Goal: Task Accomplishment & Management: Manage account settings

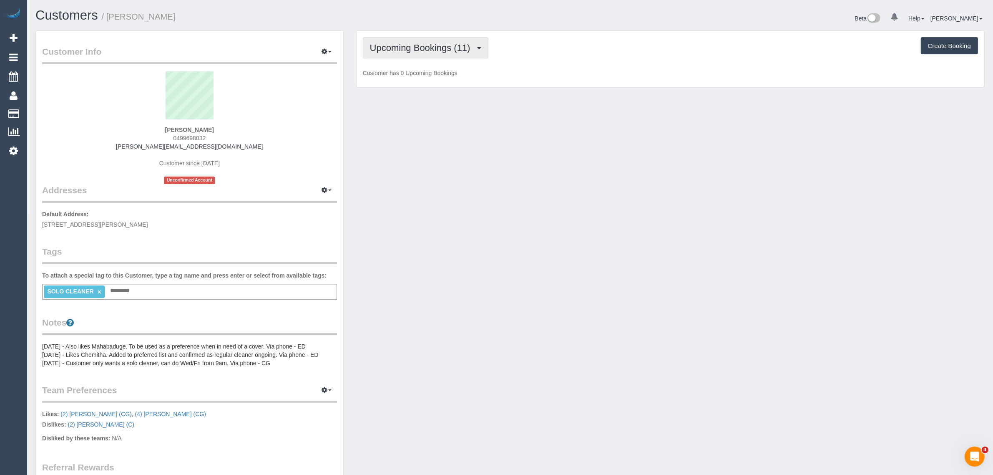
click at [386, 53] on button "Upcoming Bookings (11)" at bounding box center [426, 47] width 126 height 21
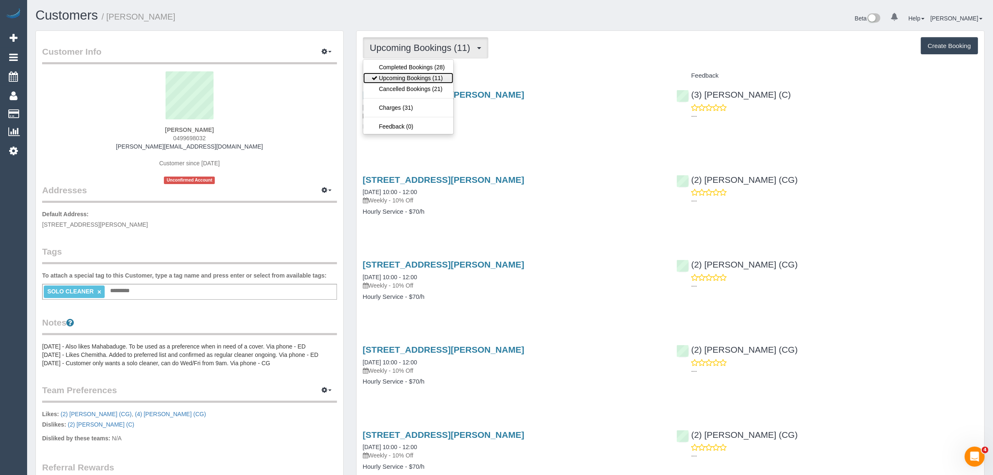
click at [399, 76] on link "Upcoming Bookings (11)" at bounding box center [408, 78] width 90 height 11
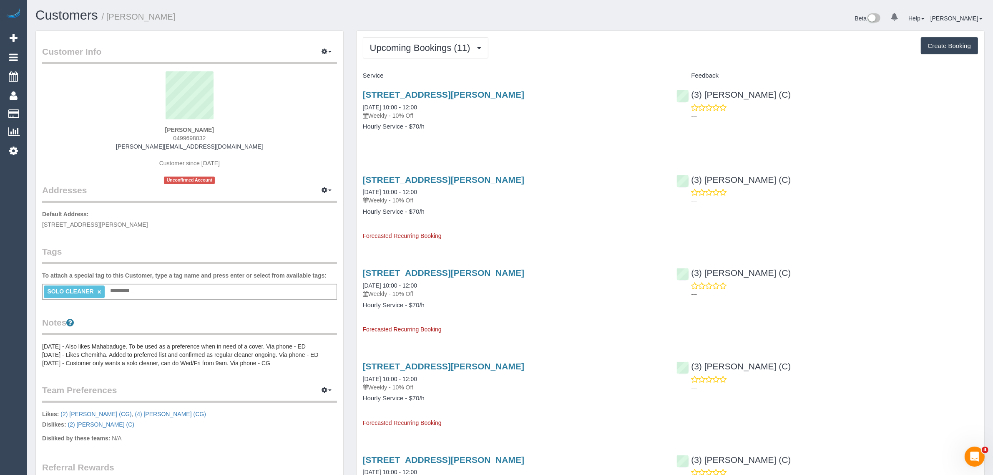
drag, startPoint x: 418, startPoint y: 107, endPoint x: 350, endPoint y: 106, distance: 68.0
copy link "10/09/2025 10:00 - 12:00"
click at [185, 135] on span "0499698032" at bounding box center [189, 138] width 33 height 7
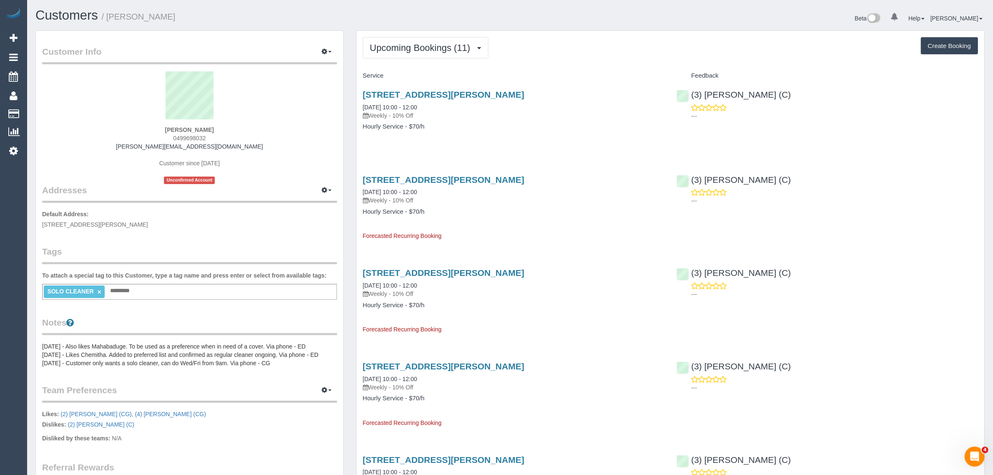
click at [185, 135] on span "0499698032" at bounding box center [189, 138] width 33 height 7
copy span "0499698032"
click at [405, 97] on link "50a Lynch Cresent, Brighton, VIC 3186" at bounding box center [443, 95] width 161 height 10
click at [186, 138] on span "0499698032" at bounding box center [189, 138] width 33 height 7
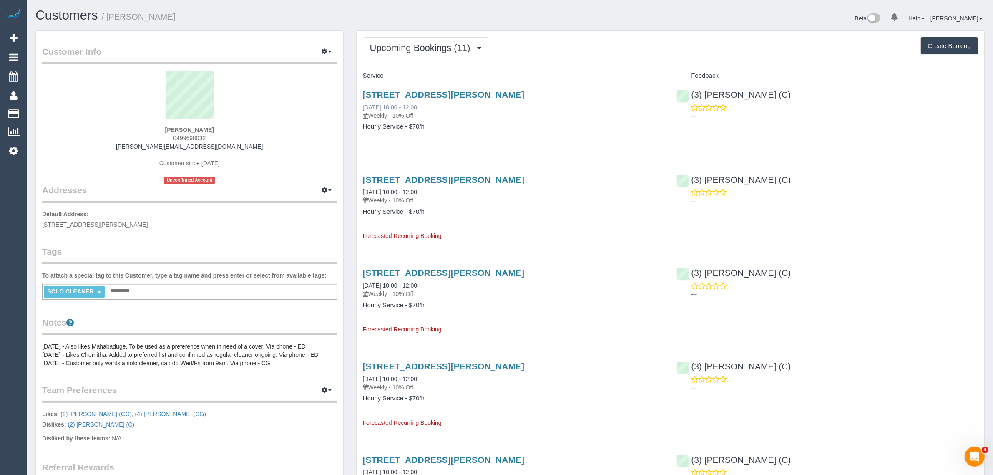
drag, startPoint x: 357, startPoint y: 107, endPoint x: 391, endPoint y: 104, distance: 34.7
click at [391, 104] on div "50a Lynch Cresent, Brighton, VIC 3186 10/09/2025 10:00 - 12:00 Weekly - 10% Off…" at bounding box center [514, 115] width 314 height 64
copy link "10/09/2025"
drag, startPoint x: 457, startPoint y: 146, endPoint x: 422, endPoint y: 163, distance: 39.2
click at [457, 146] on div "50a Lynch Cresent, Brighton, VIC 3186 10/09/2025 10:00 - 12:00 Weekly - 10% Off…" at bounding box center [514, 115] width 314 height 64
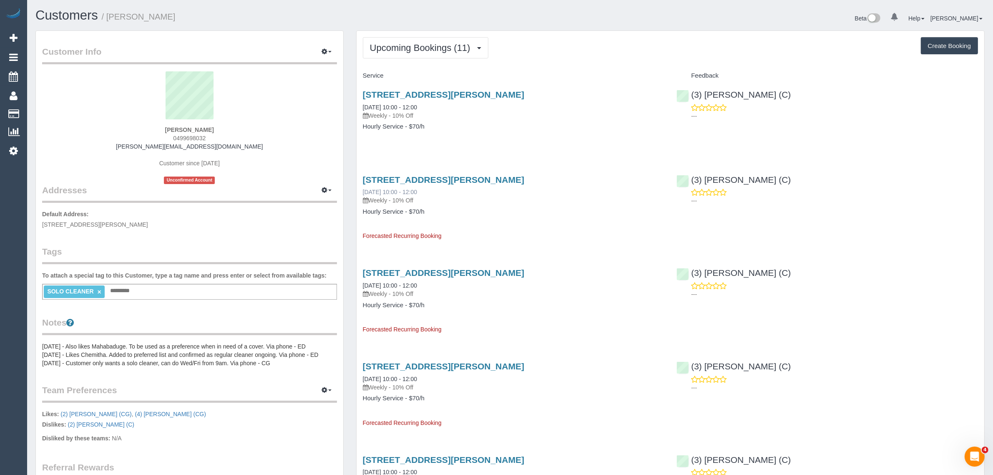
drag, startPoint x: 357, startPoint y: 193, endPoint x: 391, endPoint y: 191, distance: 33.8
click at [391, 191] on div "50a Lynch Cresent, Brighton, VIC 3186 17/09/2025 10:00 - 12:00 Weekly - 10% Off…" at bounding box center [514, 204] width 314 height 73
copy link "17/09/2025"
click at [439, 41] on button "Upcoming Bookings (11)" at bounding box center [426, 47] width 126 height 21
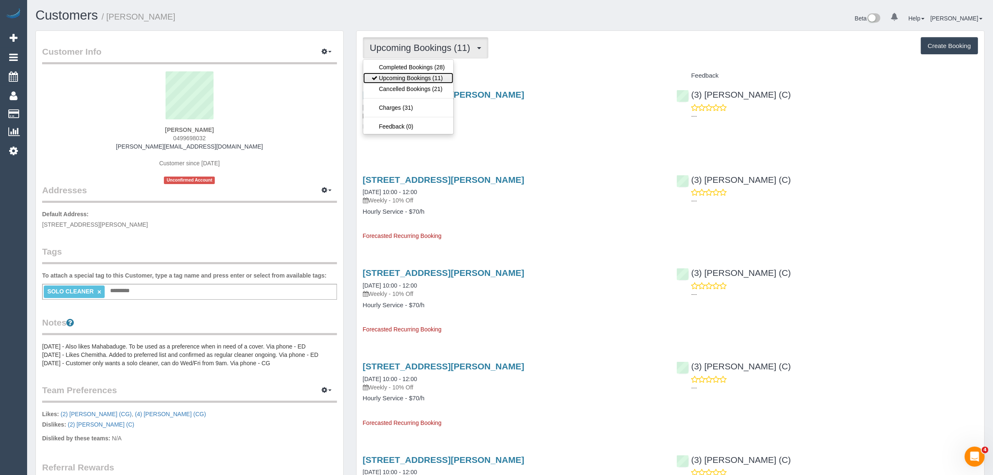
click at [420, 80] on link "Upcoming Bookings (11)" at bounding box center [408, 78] width 90 height 11
click at [419, 44] on span "Upcoming Bookings (11)" at bounding box center [422, 48] width 105 height 10
click at [411, 73] on link "Upcoming Bookings (11)" at bounding box center [408, 78] width 90 height 11
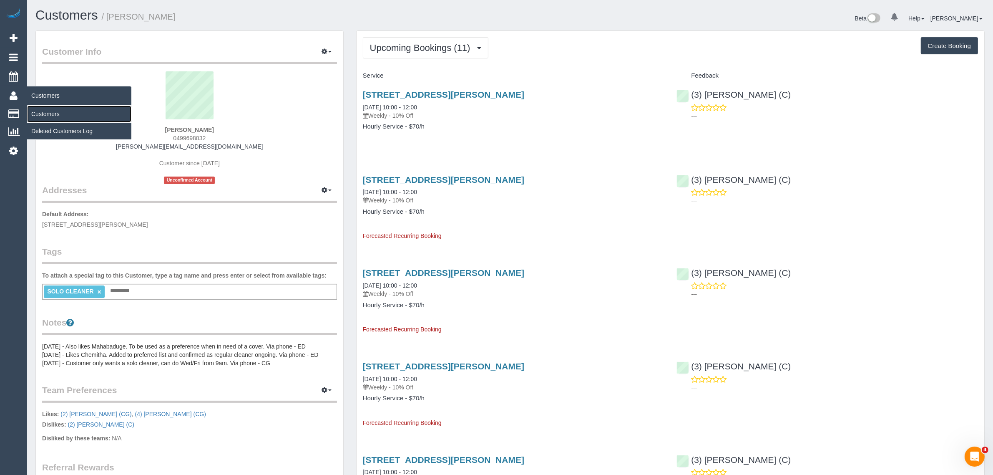
click at [38, 109] on link "Customers" at bounding box center [79, 114] width 104 height 17
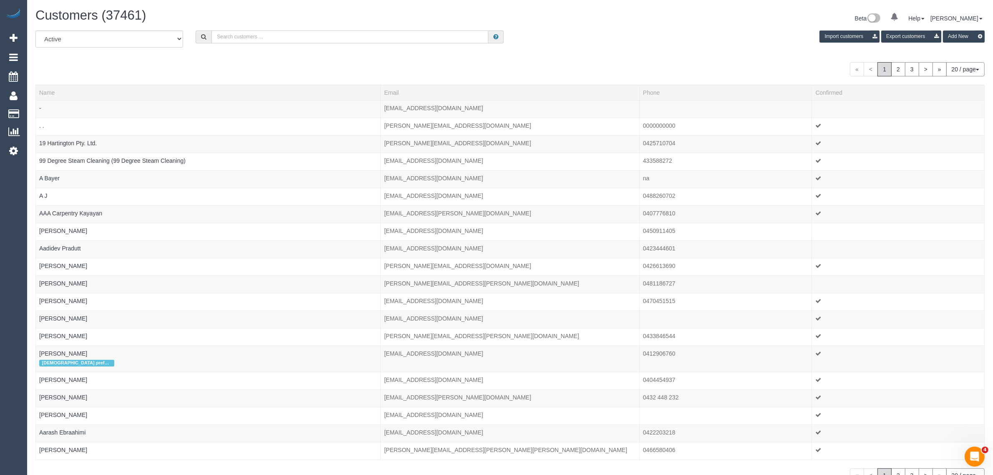
click at [251, 32] on input "text" at bounding box center [349, 36] width 277 height 13
paste input "Linda Radosinska"
type input "Linda Radosinska"
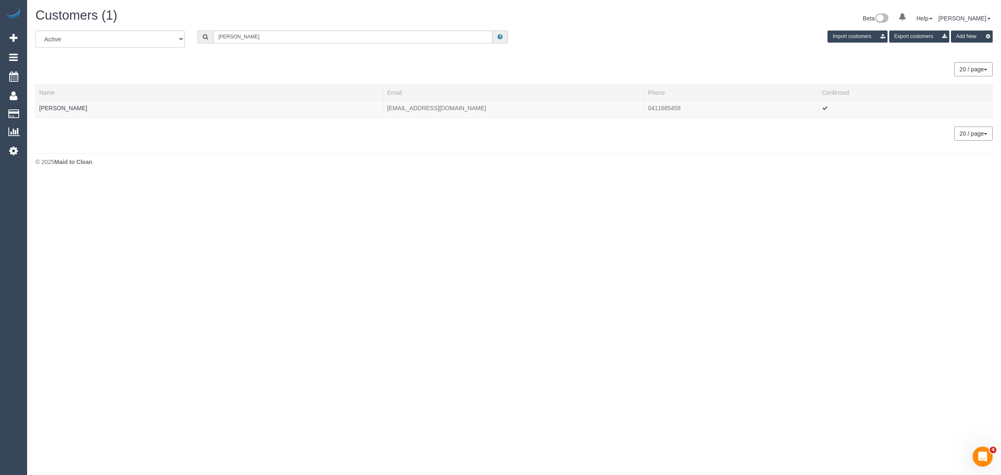
drag, startPoint x: 244, startPoint y: 54, endPoint x: 166, endPoint y: 94, distance: 87.8
click at [244, 54] on div "All Active Archived Linda Radosinska Import customers Export customers Add New …" at bounding box center [513, 85] width 957 height 110
click at [80, 108] on link "Linda Radosinska" at bounding box center [63, 108] width 48 height 7
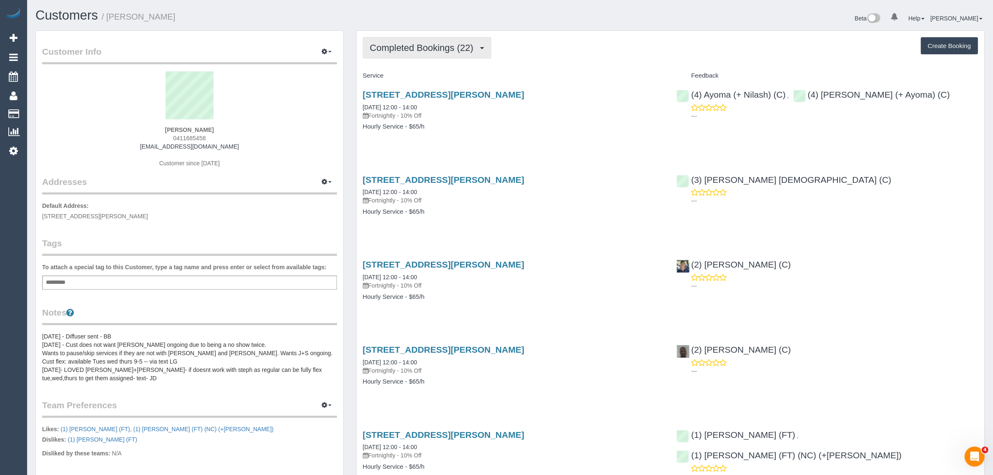
click at [437, 46] on span "Completed Bookings (22)" at bounding box center [424, 48] width 108 height 10
click at [422, 78] on link "Upcoming Bookings (12)" at bounding box center [408, 78] width 90 height 11
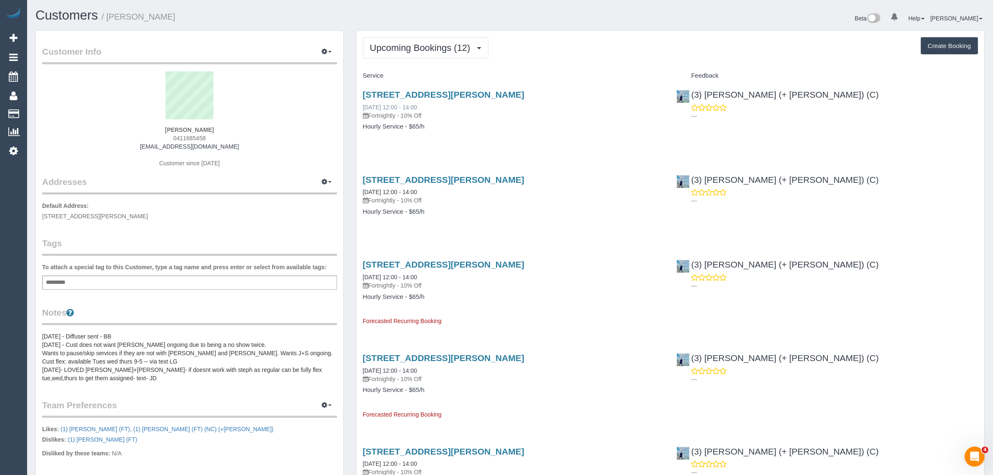
drag, startPoint x: 435, startPoint y: 105, endPoint x: 364, endPoint y: 105, distance: 70.5
click at [364, 105] on div "37-43 Breese Street, 601, Brunswick, VIC 3056 12/09/2025 12:00 - 14:00 Fortnigh…" at bounding box center [513, 105] width 301 height 30
copy link "12/09/2025 12:00 - 14:00"
click at [597, 135] on div "37-43 Breese Street, 601, Brunswick, VIC 3056 12/09/2025 12:00 - 14:00 Fortnigh…" at bounding box center [514, 115] width 314 height 64
drag, startPoint x: 804, startPoint y: 95, endPoint x: 692, endPoint y: 94, distance: 111.3
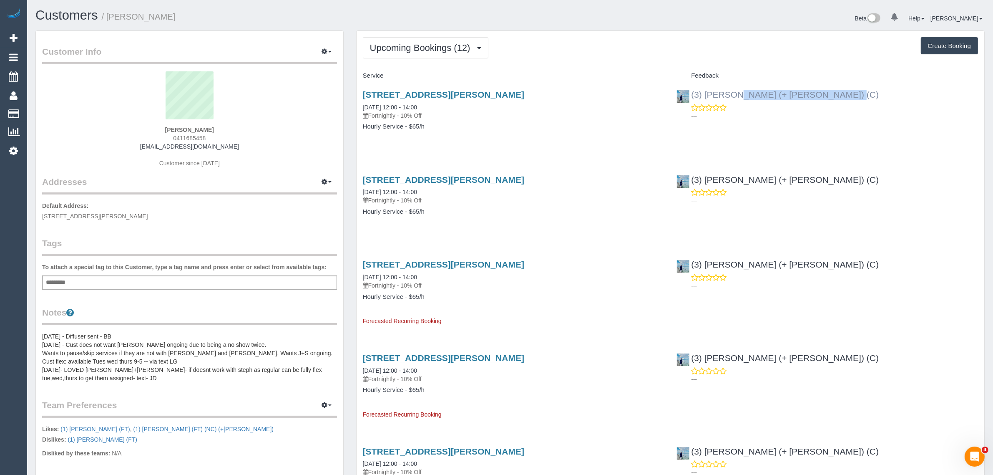
click at [692, 94] on div "(3) Arifin (+ Fatema) (C) ---" at bounding box center [827, 103] width 314 height 41
copy link "(3) [PERSON_NAME] (+ [PERSON_NAME]) (C)"
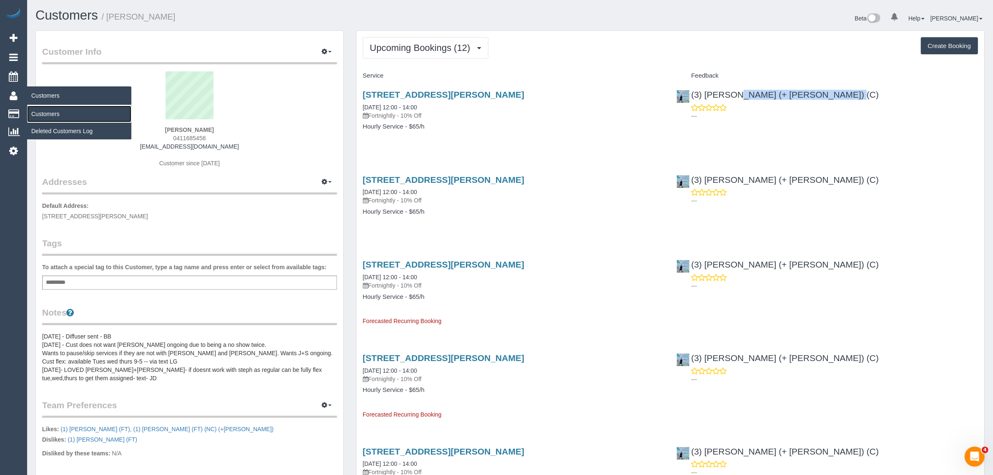
click at [43, 113] on link "Customers" at bounding box center [79, 114] width 104 height 17
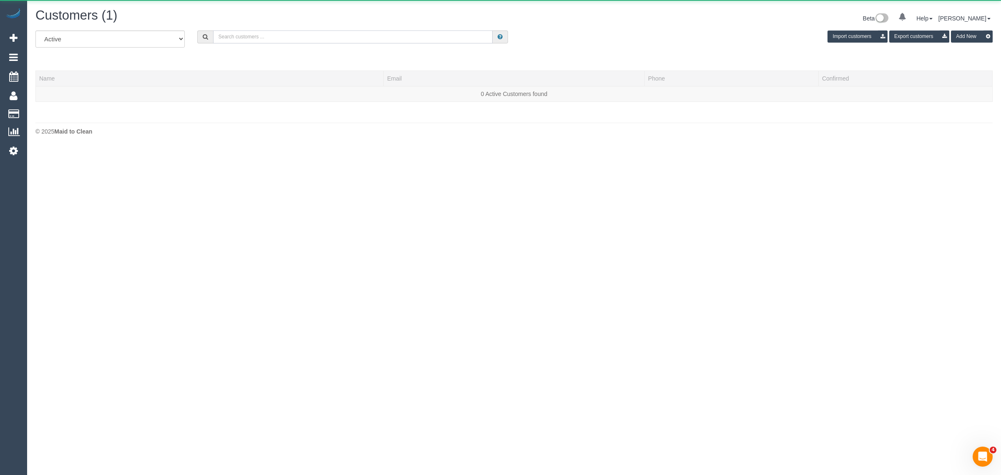
click at [305, 37] on input "text" at bounding box center [352, 36] width 279 height 13
paste input "Georgia Ganly"
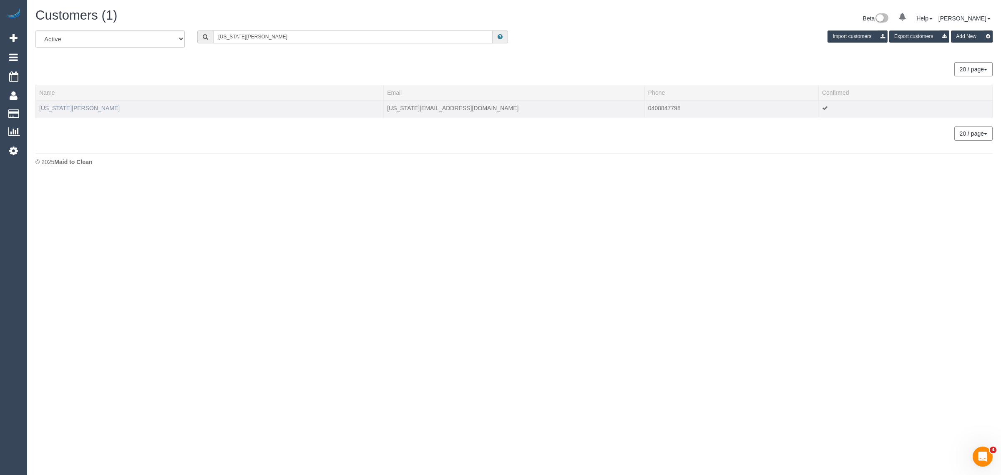
type input "Georgia Ganly"
click at [62, 105] on link "Georgia Ganly" at bounding box center [79, 108] width 80 height 7
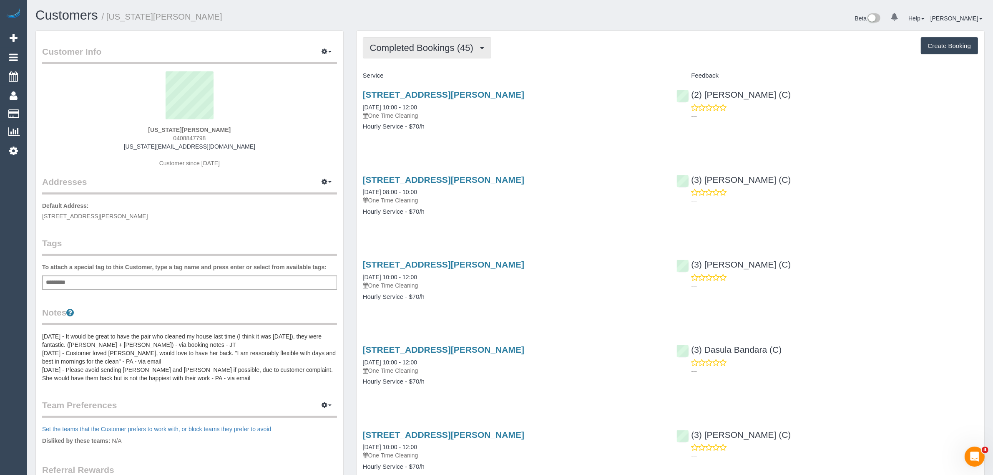
click at [440, 47] on span "Completed Bookings (45)" at bounding box center [424, 48] width 108 height 10
click at [415, 83] on link "Cancelled Bookings (16)" at bounding box center [408, 88] width 90 height 11
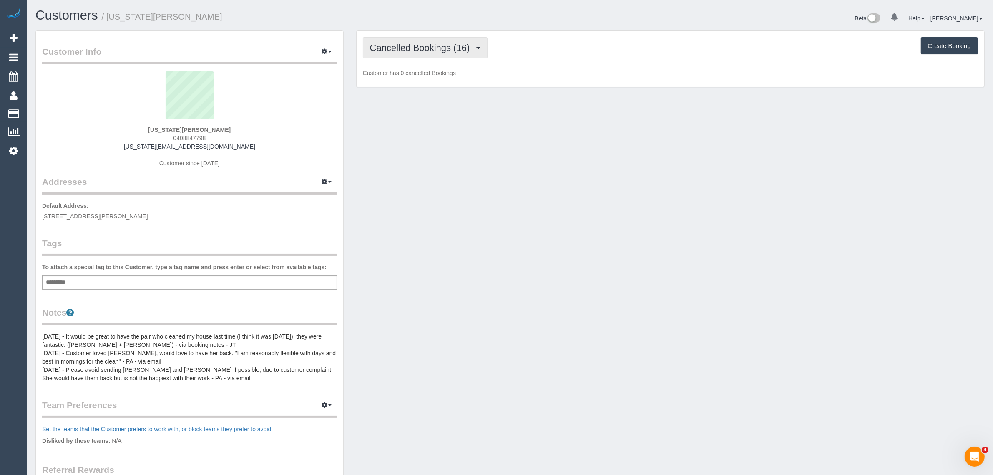
drag, startPoint x: 429, startPoint y: 42, endPoint x: 426, endPoint y: 46, distance: 4.5
click at [429, 43] on span "Cancelled Bookings (16)" at bounding box center [422, 48] width 104 height 10
click at [397, 75] on link "Upcoming Bookings (1)" at bounding box center [408, 78] width 90 height 11
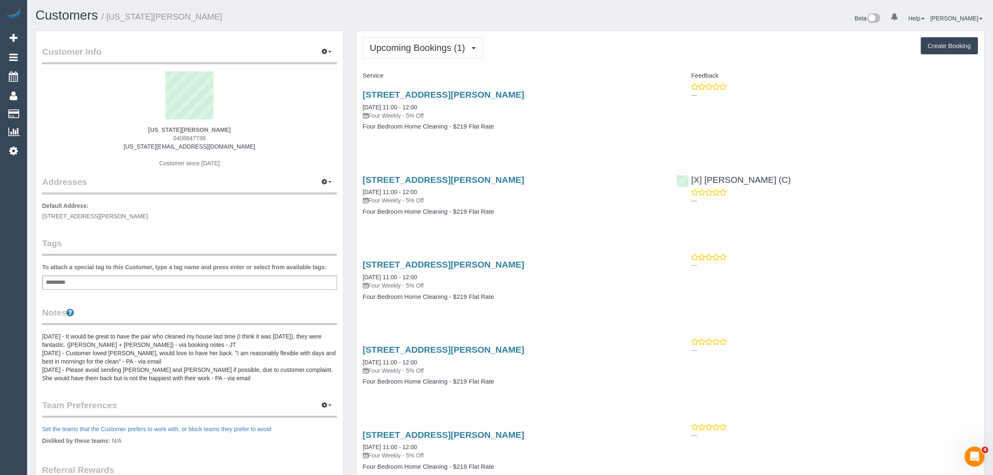
click at [574, 113] on p "Four Weekly - 5% Off" at bounding box center [513, 115] width 301 height 8
click at [457, 45] on span "Upcoming Bookings (1)" at bounding box center [420, 48] width 100 height 10
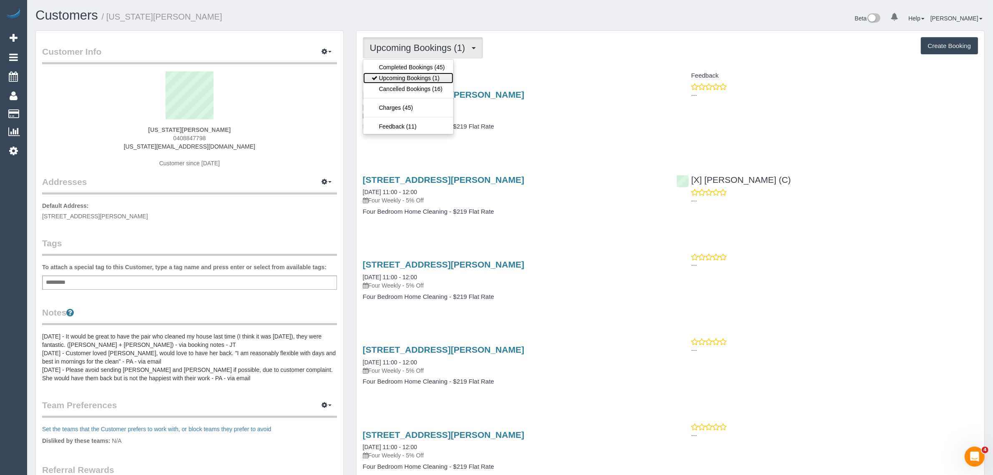
click at [414, 74] on link "Upcoming Bookings (1)" at bounding box center [408, 78] width 90 height 11
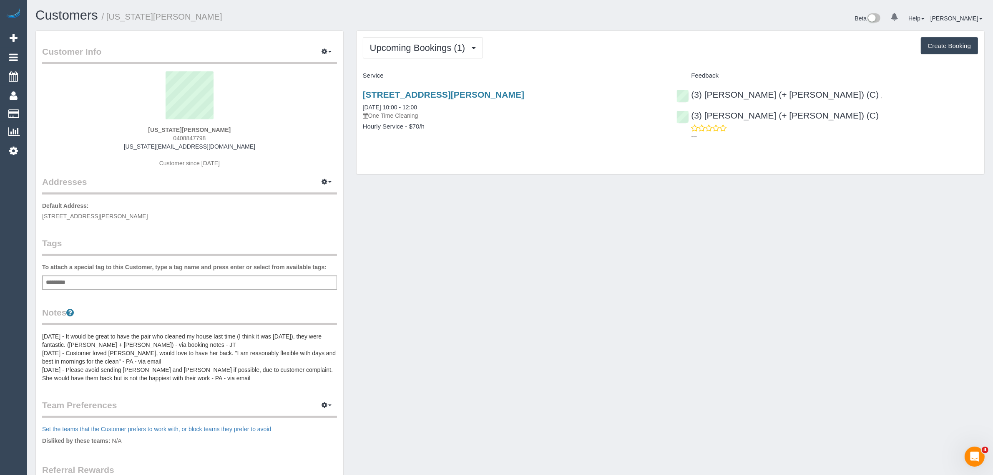
drag, startPoint x: 435, startPoint y: 107, endPoint x: 361, endPoint y: 107, distance: 74.2
click at [361, 107] on div "10 Horace Street, Malvern, VIC 3144 09/09/2025 10:00 - 12:00 One Time Cleaning …" at bounding box center [514, 115] width 314 height 64
copy link "09/09/2025 10:00 - 12:00"
click at [628, 273] on div "Customer Info Edit Contact Info Send Message Email Preferences Special Sales Ta…" at bounding box center [510, 468] width 962 height 876
drag, startPoint x: 943, startPoint y: 94, endPoint x: 820, endPoint y: 98, distance: 123.1
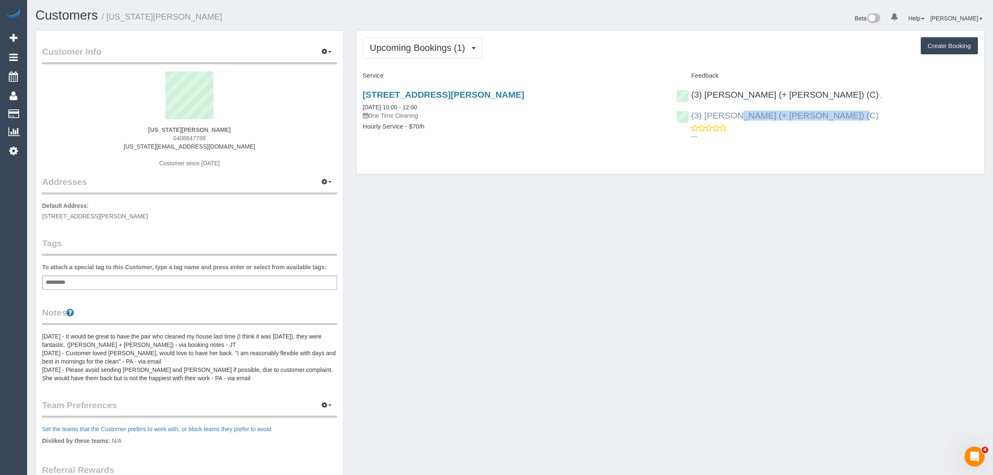
click at [820, 98] on div "(3) Rayhan (+ Shahida) (C) , (3) Shahida (+ Rayhan) (C) ---" at bounding box center [827, 114] width 314 height 62
copy link "(3) Shahida (+ Rayhan) (C)"
click at [186, 136] on span "0408847798" at bounding box center [189, 138] width 33 height 7
copy span "0408847798"
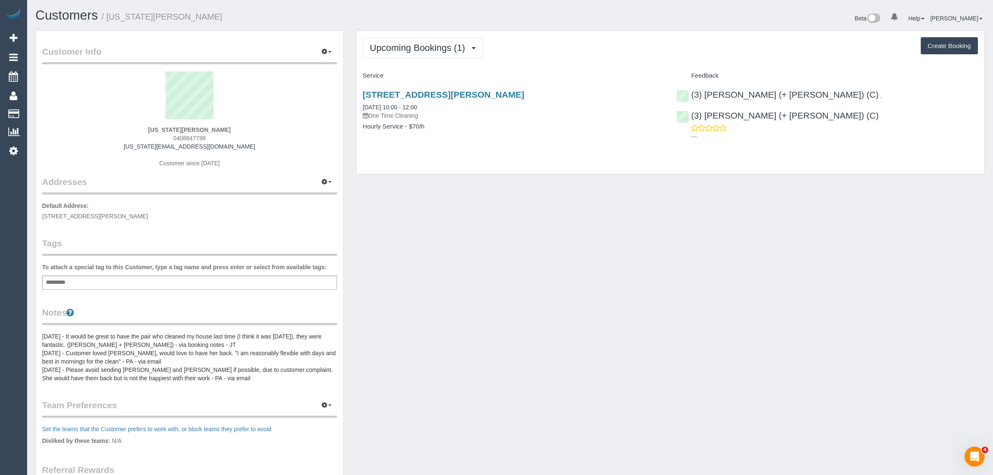
click at [514, 293] on div "Customer Info Edit Contact Info Send Message Email Preferences Special Sales Ta…" at bounding box center [510, 468] width 962 height 876
click at [395, 94] on link "10 Horace Street, Malvern, VIC 3144" at bounding box center [443, 95] width 161 height 10
click at [38, 110] on link "Customers" at bounding box center [79, 114] width 104 height 17
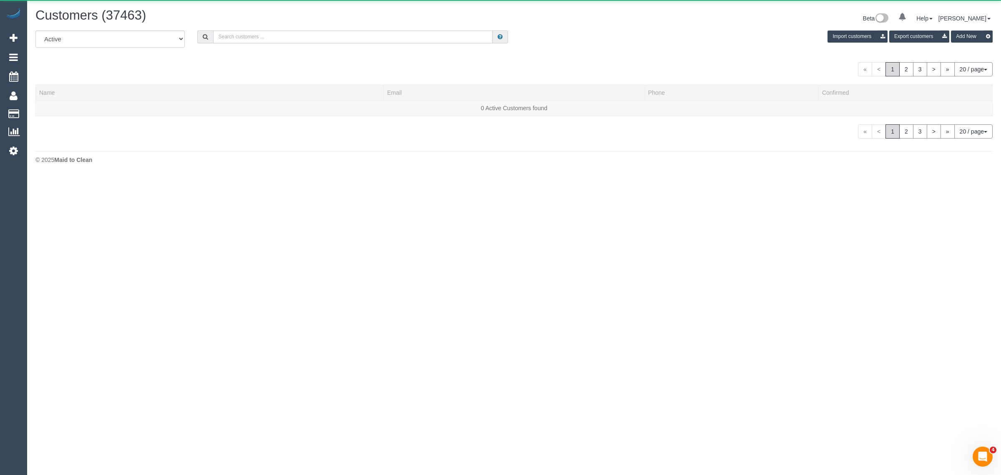
click at [266, 38] on input "text" at bounding box center [352, 36] width 279 height 13
paste input "Sarah Jones"
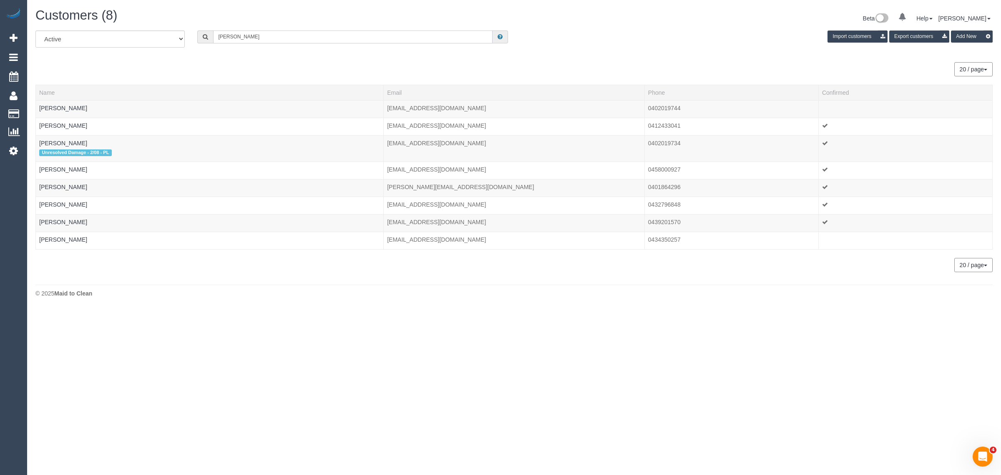
click at [253, 33] on input "Sarah Jones" at bounding box center [352, 36] width 279 height 13
paste input "sarahjones21@doctors.org.uk"
type input "Sarah sarahjones21@doctors.org.uk"
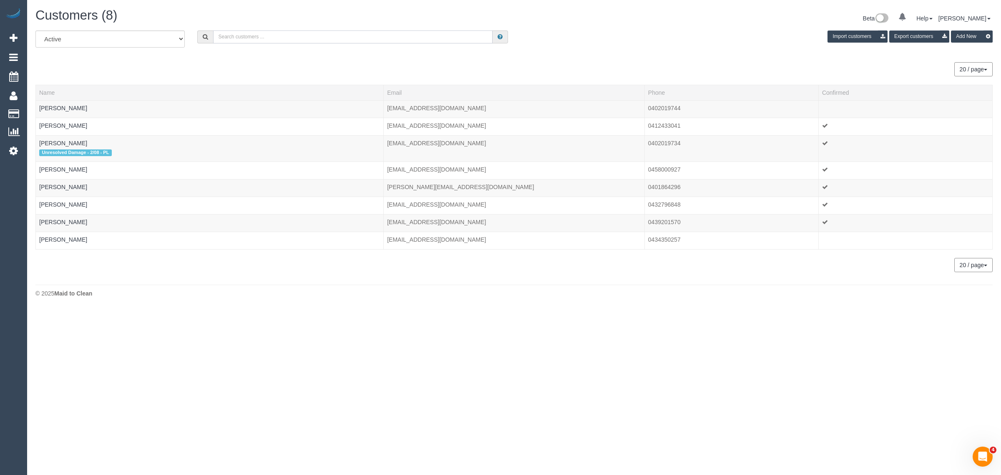
paste input "sarahjones21@doctors.org.uk"
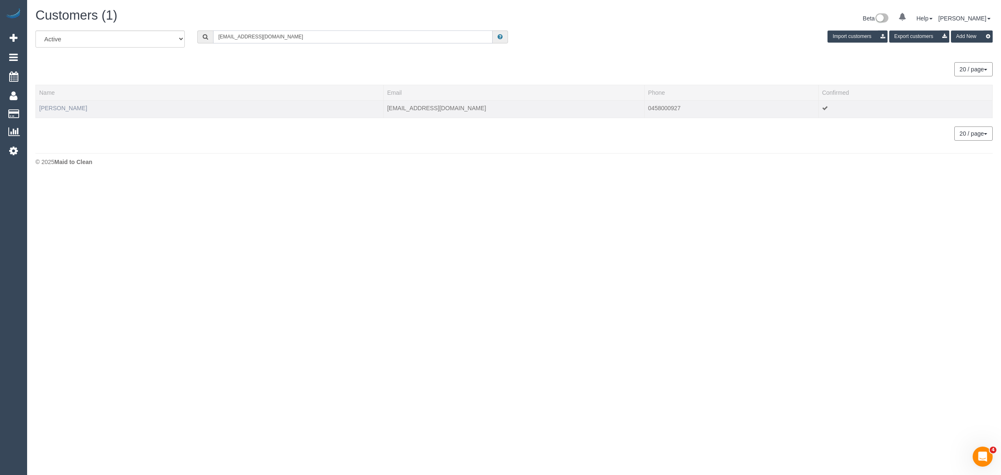
type input "sarahjones21@doctors.org.uk"
click at [57, 105] on link "Sarah Jones" at bounding box center [63, 108] width 48 height 7
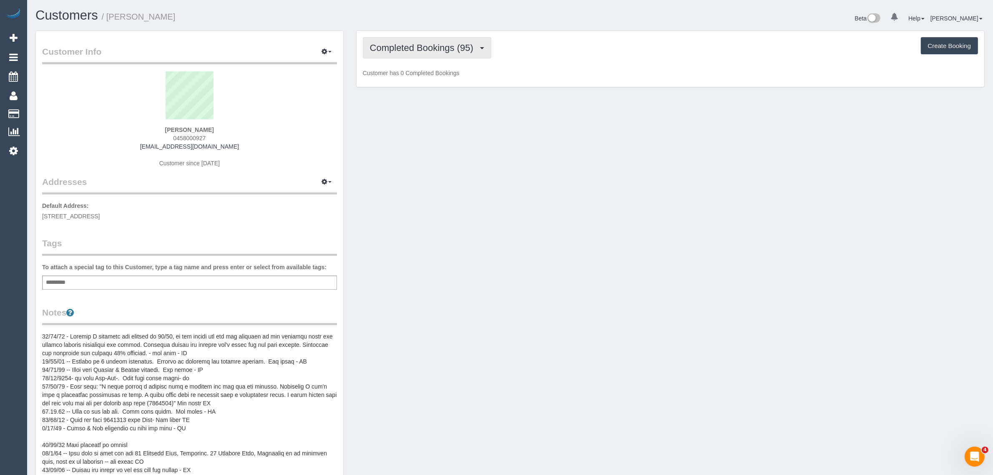
click at [438, 52] on button "Completed Bookings (95)" at bounding box center [427, 47] width 128 height 21
click at [421, 77] on link "Upcoming Bookings (11)" at bounding box center [408, 78] width 90 height 11
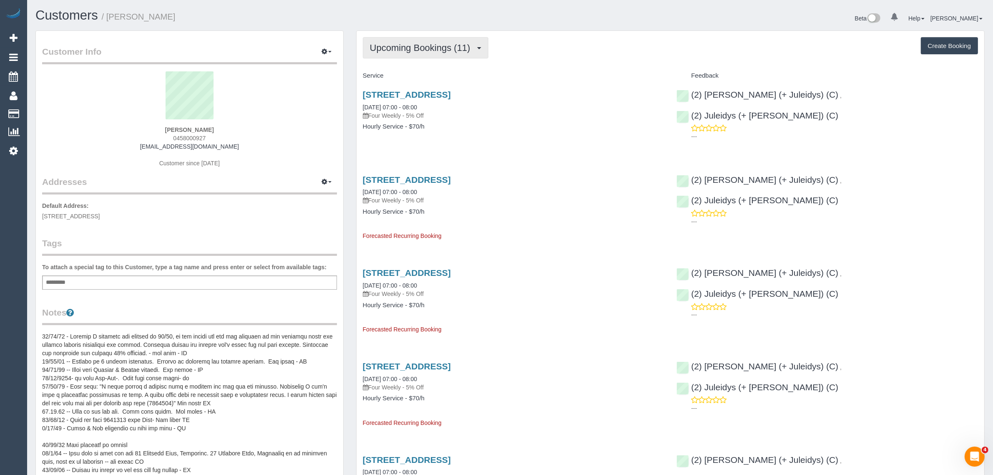
drag, startPoint x: 410, startPoint y: 49, endPoint x: 409, endPoint y: 53, distance: 4.4
click at [410, 49] on span "Upcoming Bookings (11)" at bounding box center [422, 48] width 105 height 10
click at [399, 64] on link "Completed Bookings (95)" at bounding box center [408, 67] width 90 height 11
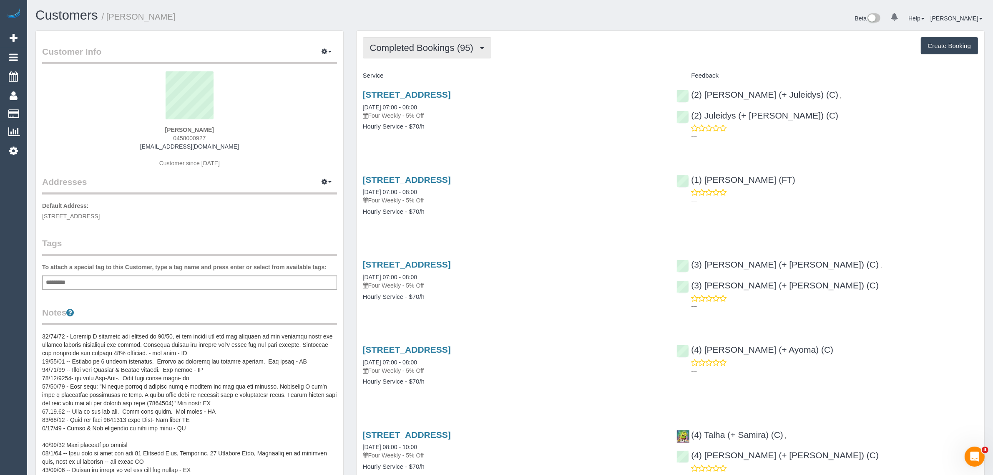
click at [445, 45] on span "Completed Bookings (95)" at bounding box center [424, 48] width 108 height 10
click at [408, 73] on link "Upcoming Bookings (11)" at bounding box center [408, 78] width 90 height 11
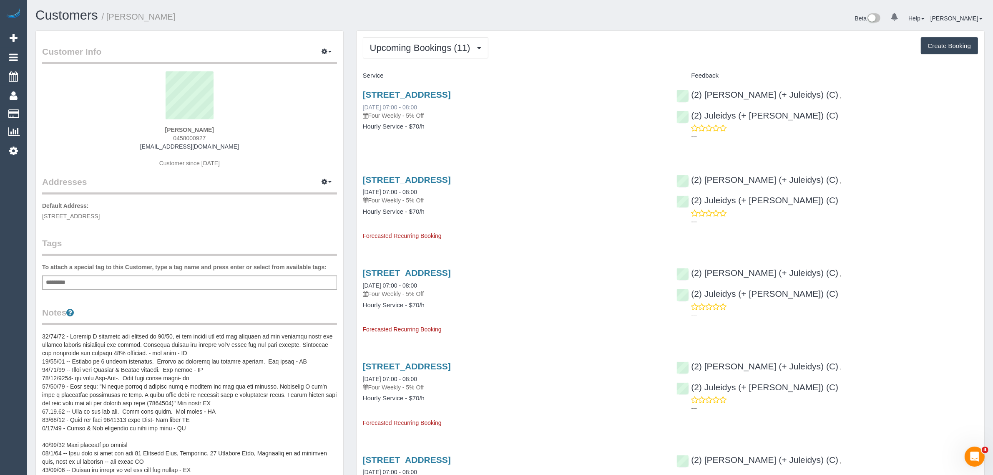
drag, startPoint x: 449, startPoint y: 106, endPoint x: 362, endPoint y: 106, distance: 86.7
click at [363, 106] on div "50 Victoria Road, Northcote, VIC 3070 10/09/2025 07:00 - 08:00 Four Weekly - 5%…" at bounding box center [513, 105] width 301 height 30
copy link "10/09/2025 07:00 - 08:00"
click at [652, 134] on div "50 Victoria Road, Northcote, VIC 3070 10/09/2025 07:00 - 08:00 Four Weekly - 5%…" at bounding box center [514, 115] width 314 height 64
click at [802, 97] on div "(2) Cris (+ Juleidys) (C) , (2) Juleidys (+ Cris) (C) ---" at bounding box center [827, 114] width 314 height 62
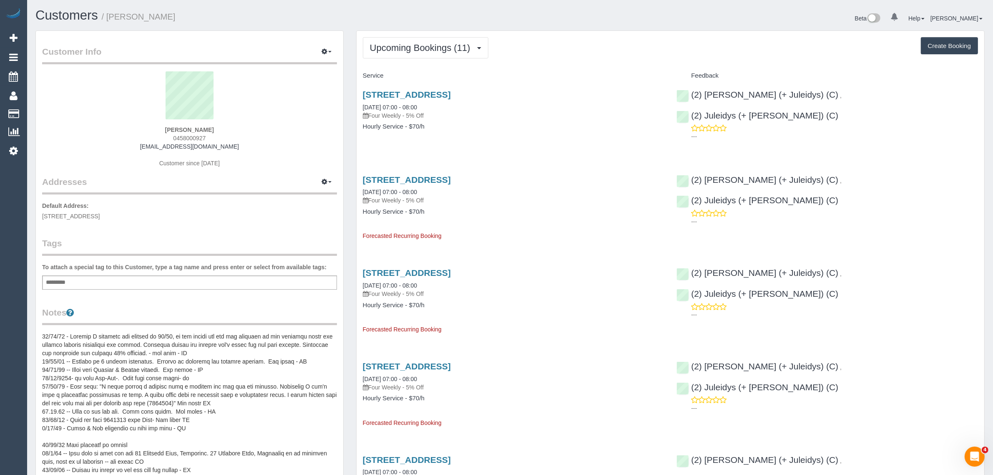
click at [100, 217] on span "39 Victoria Road, Northcote, VIC 3070" at bounding box center [71, 216] width 58 height 7
drag, startPoint x: 59, startPoint y: 111, endPoint x: 76, endPoint y: 96, distance: 23.3
click at [59, 111] on link "Customers" at bounding box center [79, 114] width 104 height 17
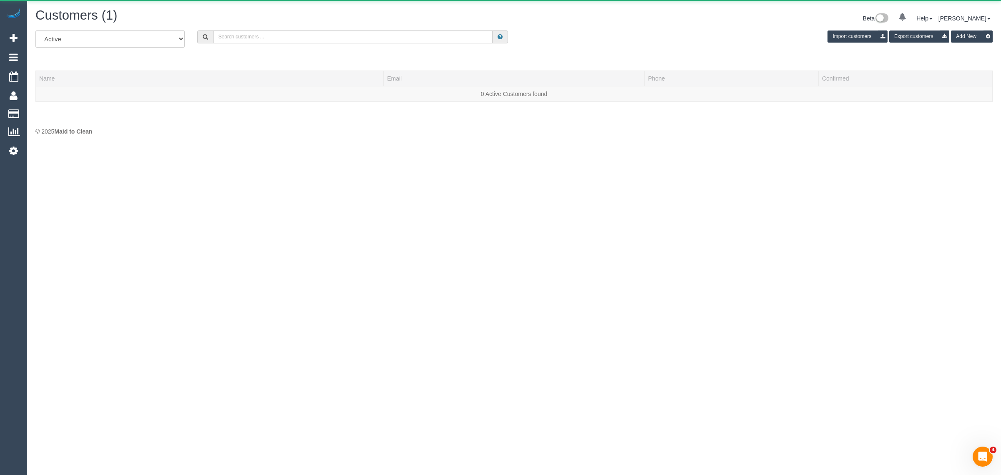
click at [291, 27] on div "Customers (1) Beta 0 Your Notifications You have 0 alerts Help Help Docs Take a…" at bounding box center [514, 19] width 970 height 22
click at [290, 31] on input "text" at bounding box center [352, 36] width 279 height 13
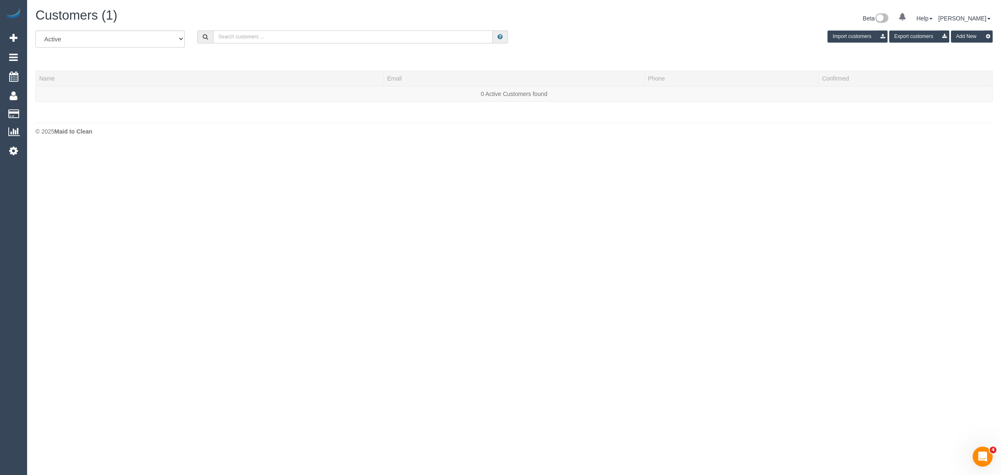
paste input "Aylin Seven"
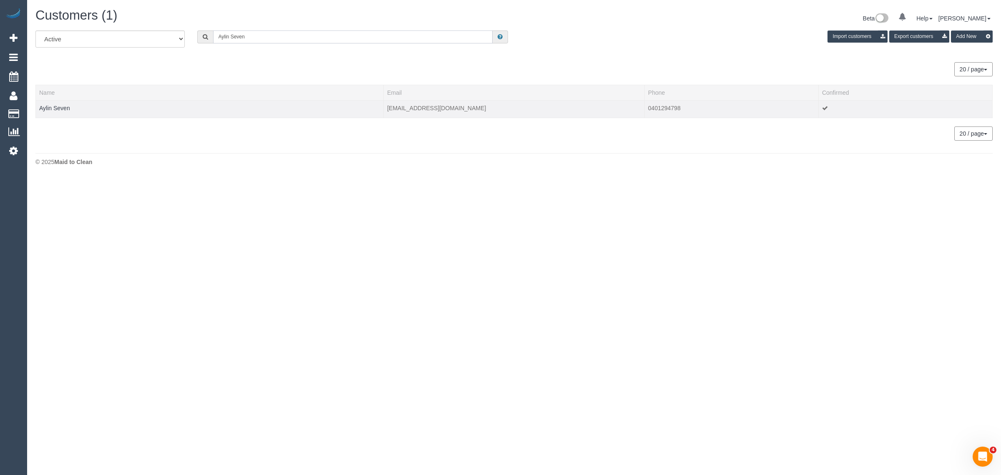
type input "Aylin Seven"
click at [53, 102] on td "Aylin Seven" at bounding box center [210, 109] width 348 height 18
click at [53, 105] on link "Aylin Seven" at bounding box center [54, 108] width 31 height 7
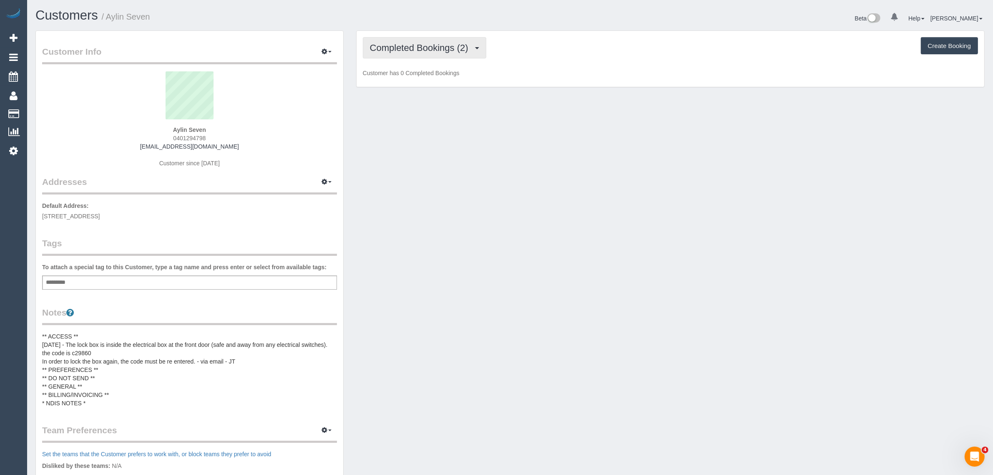
click at [391, 44] on span "Completed Bookings (2)" at bounding box center [421, 48] width 103 height 10
click at [389, 77] on link "Upcoming Bookings (12)" at bounding box center [407, 78] width 88 height 11
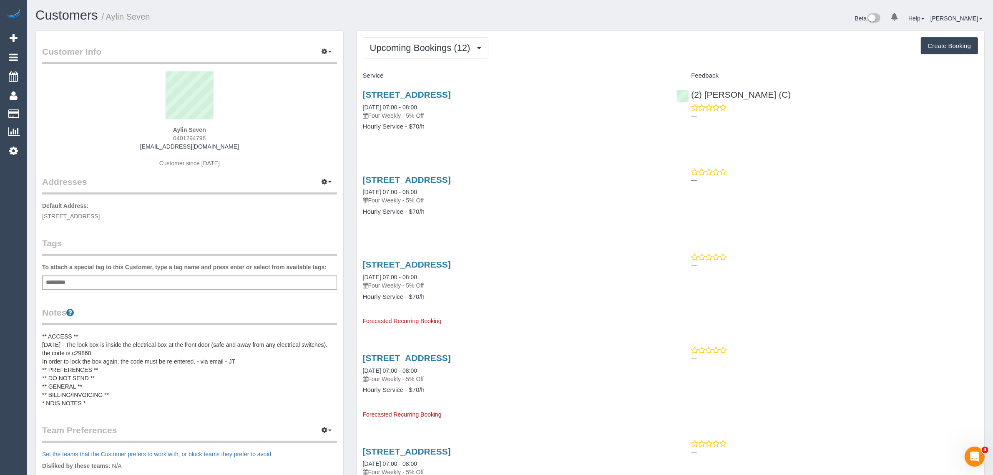
drag, startPoint x: 438, startPoint y: 106, endPoint x: 360, endPoint y: 99, distance: 78.6
click at [360, 99] on div "29 Bird Ave, Northcote, VIC 3070 09/09/2025 07:00 - 08:00 Four Weekly - 5% Off …" at bounding box center [514, 115] width 314 height 64
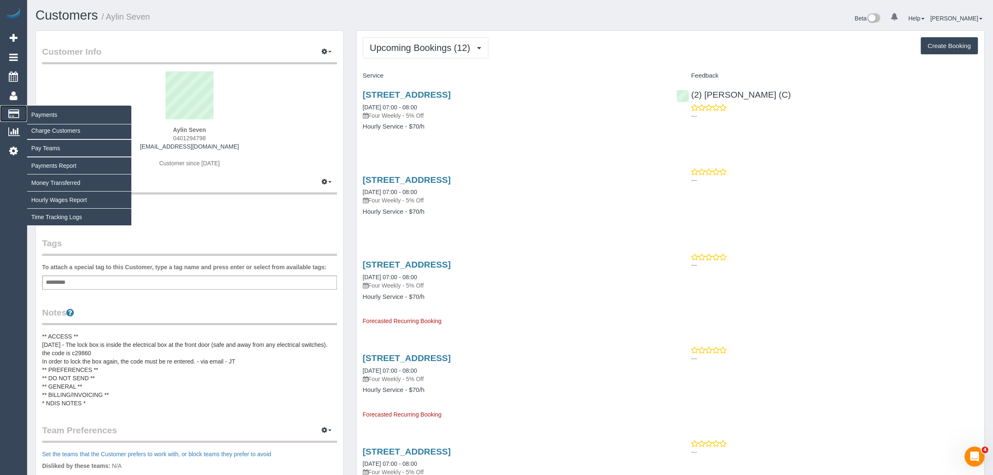
click at [45, 113] on span "Payments" at bounding box center [79, 114] width 104 height 19
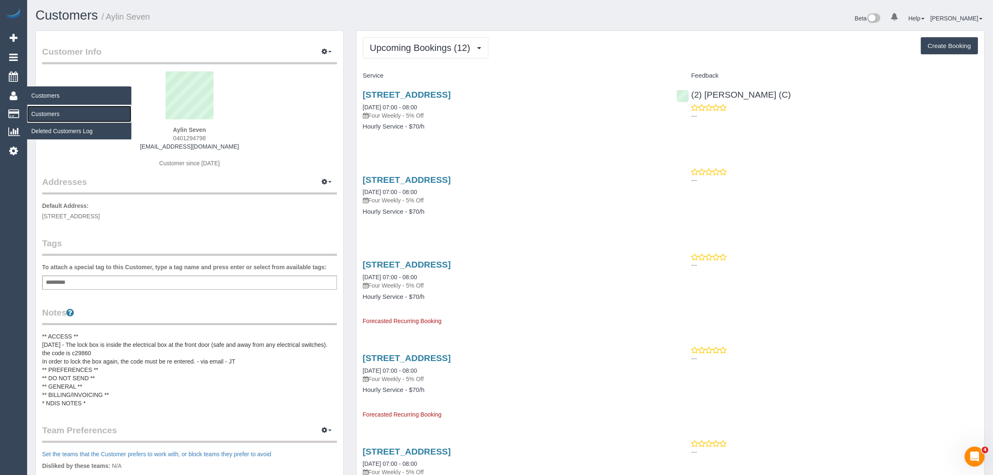
click at [46, 107] on link "Customers" at bounding box center [79, 114] width 104 height 17
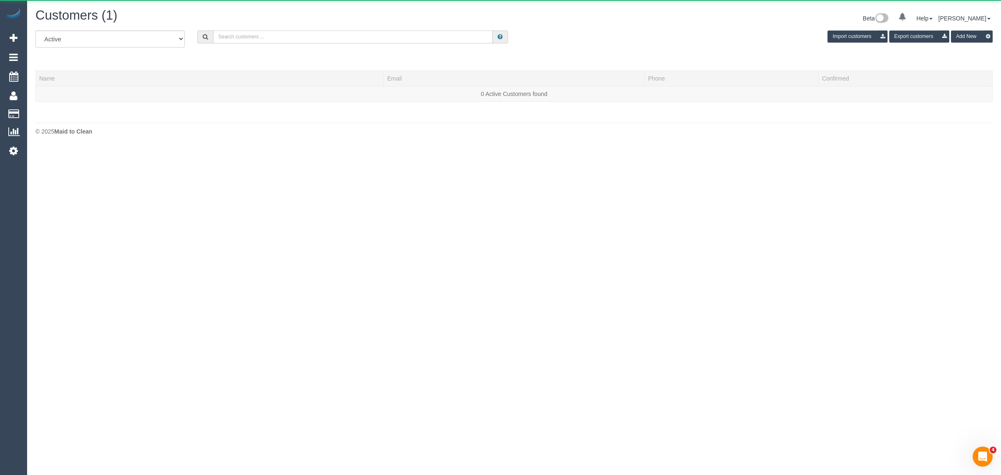
click at [269, 36] on input "text" at bounding box center [352, 36] width 279 height 13
paste input "+61403947094"
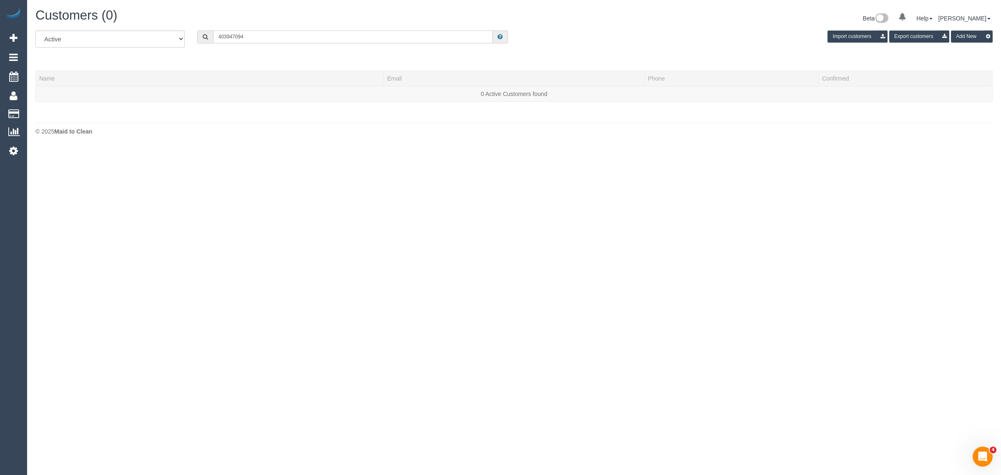
click at [305, 36] on input "403947094" at bounding box center [352, 36] width 279 height 13
paste input "+61"
drag, startPoint x: 225, startPoint y: 38, endPoint x: 203, endPoint y: 35, distance: 21.9
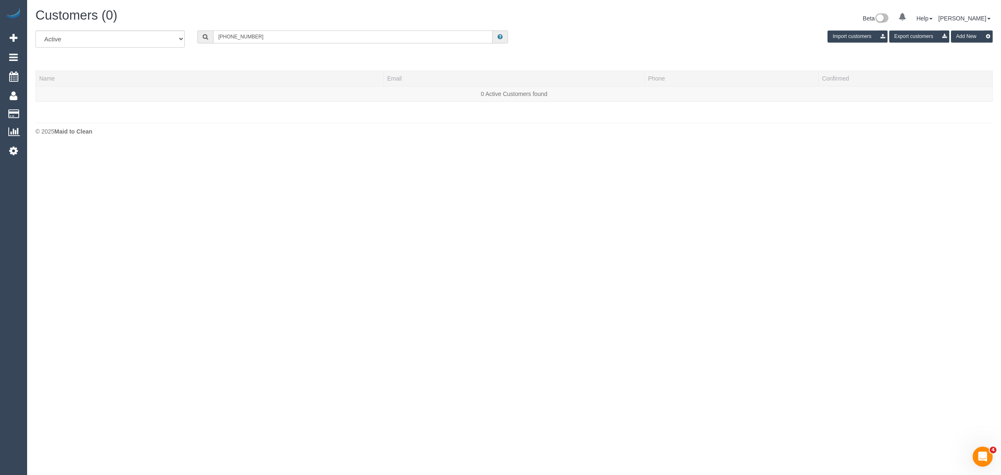
click at [203, 35] on div "+61403947094" at bounding box center [352, 36] width 311 height 13
click at [260, 35] on input "403 947 094" at bounding box center [352, 36] width 279 height 13
paste input "Joe Lo Bianco"
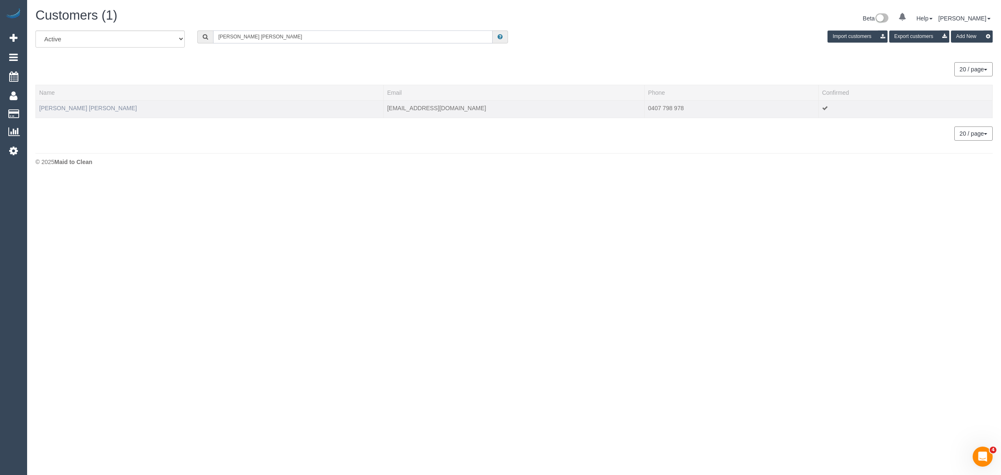
type input "Joe Lo Bianco"
click at [55, 105] on link "Joe Lo Bianco" at bounding box center [88, 108] width 98 height 7
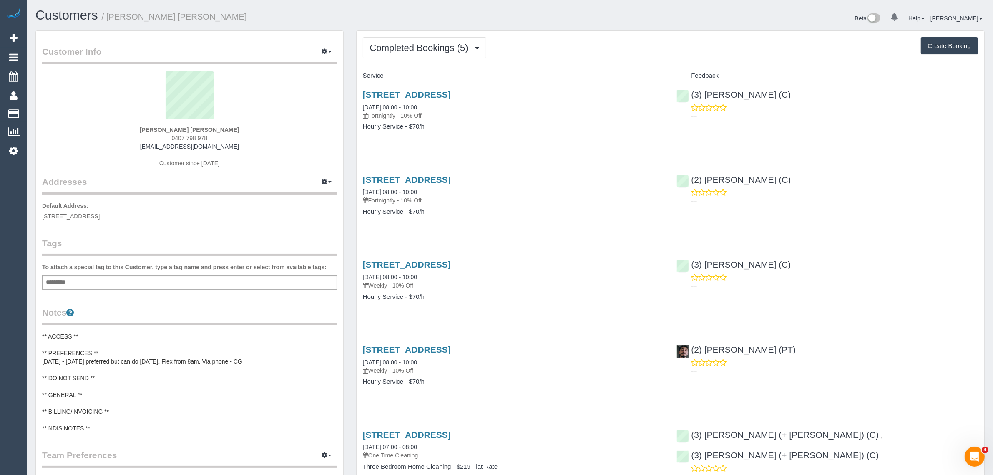
click at [63, 106] on sui-profile-pic at bounding box center [189, 98] width 282 height 54
click at [425, 46] on span "Completed Bookings (5)" at bounding box center [421, 48] width 103 height 10
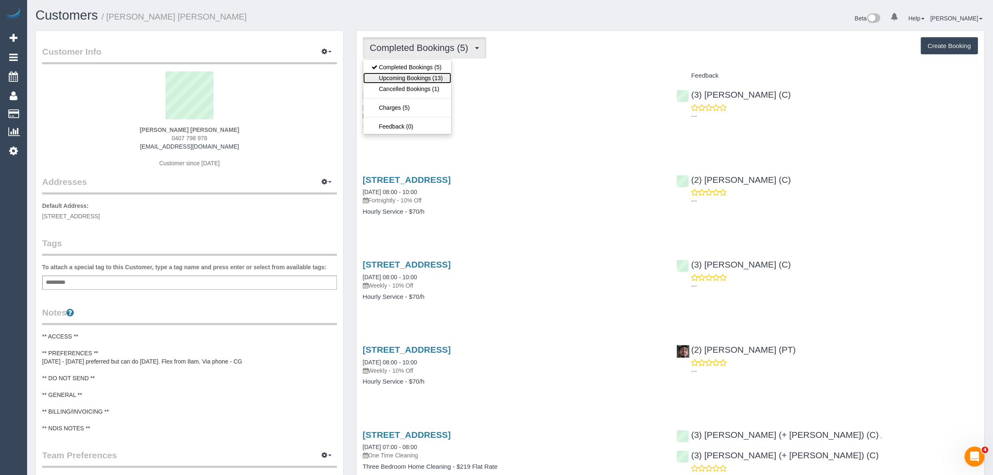
click at [407, 78] on link "Upcoming Bookings (13)" at bounding box center [407, 78] width 88 height 11
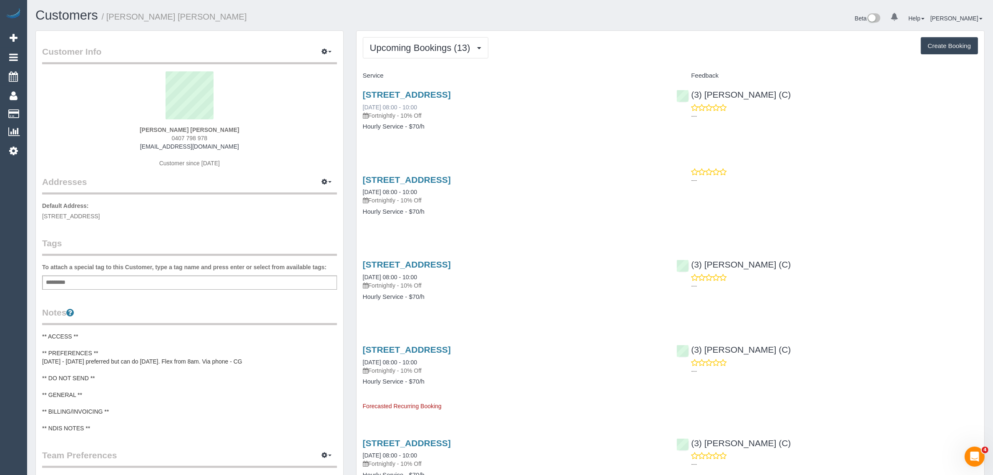
drag, startPoint x: 434, startPoint y: 106, endPoint x: 363, endPoint y: 104, distance: 71.3
click at [363, 104] on div "196 Park St, South Melbourne, VIC 3205 09/09/2025 08:00 - 10:00 Fortnightly - 1…" at bounding box center [513, 105] width 301 height 30
click at [196, 137] on span "0407 798 978" at bounding box center [190, 138] width 36 height 7
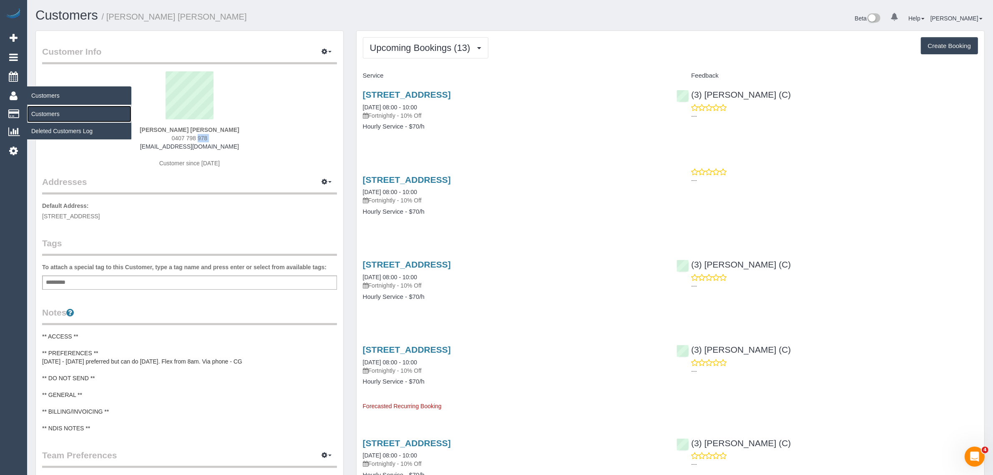
click at [49, 116] on link "Customers" at bounding box center [79, 114] width 104 height 17
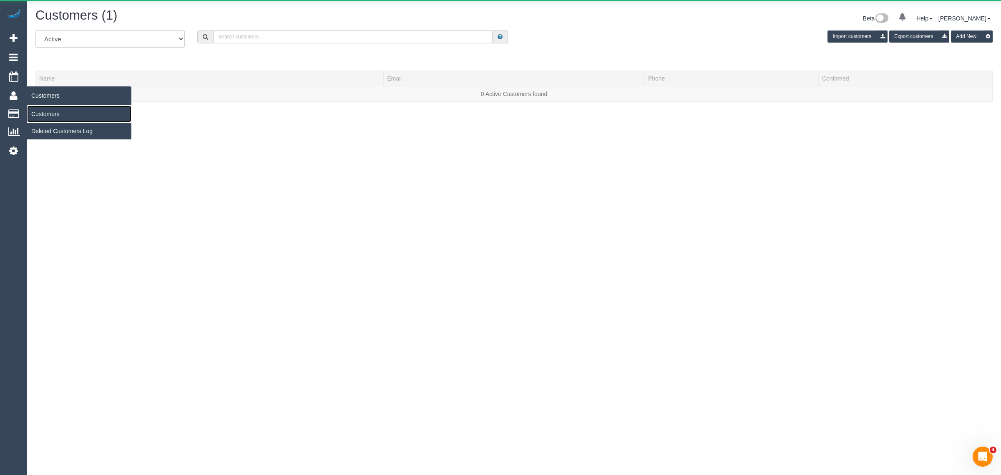
click at [49, 112] on link "Customers" at bounding box center [79, 114] width 104 height 17
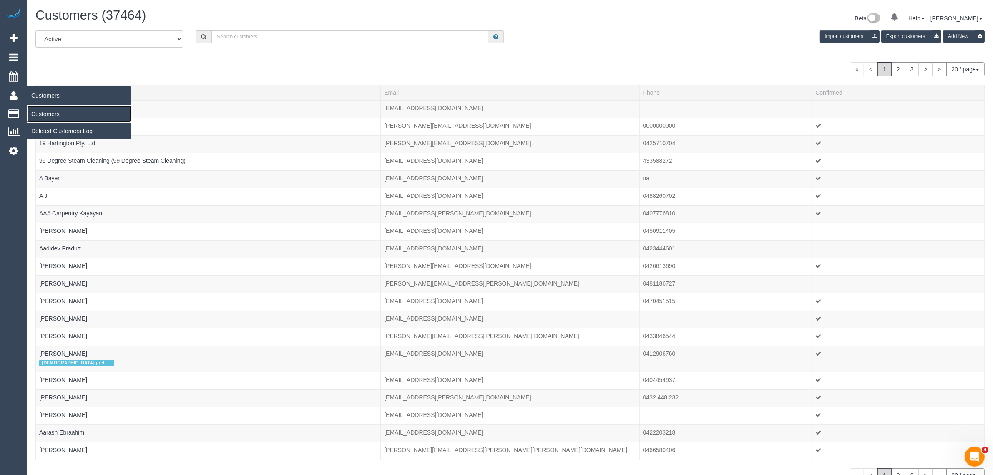
click at [36, 109] on link "Customers" at bounding box center [79, 114] width 104 height 17
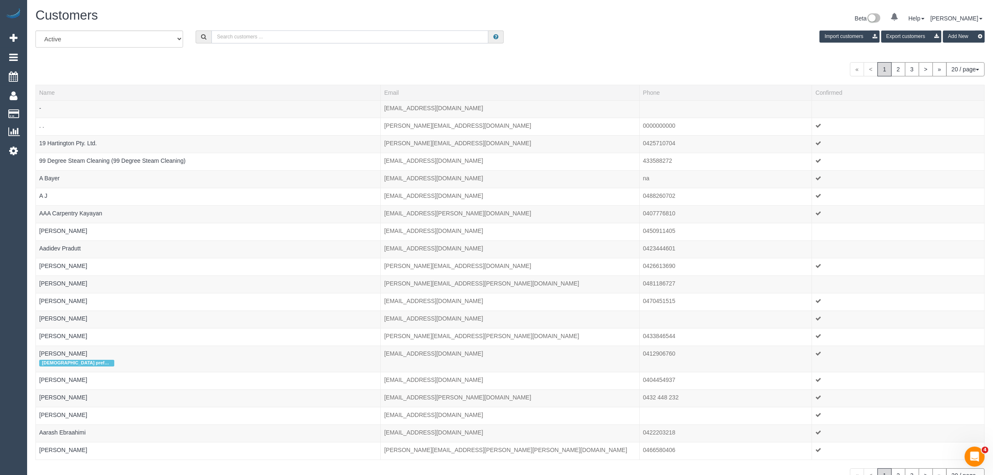
click at [241, 30] on input "text" at bounding box center [349, 36] width 277 height 13
paste input "Kate Seamer"
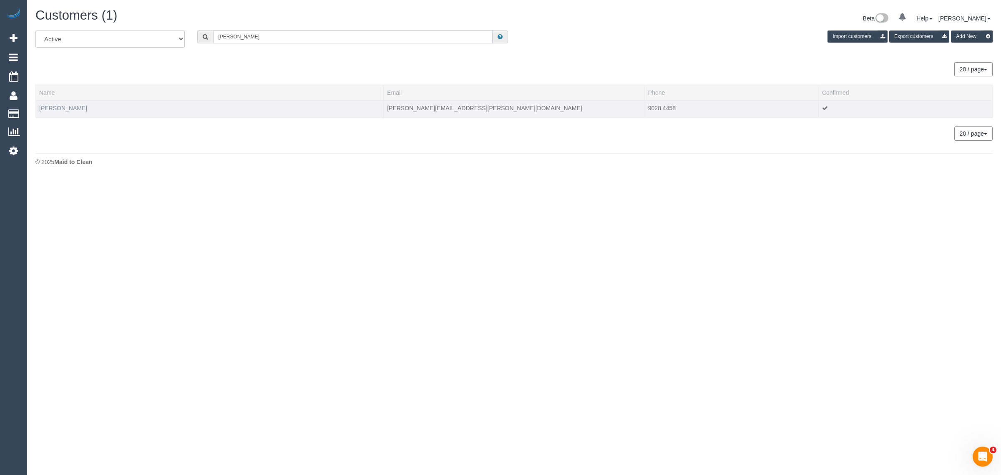
type input "Kate Seamer"
click at [57, 110] on link "Kate Seamer" at bounding box center [63, 108] width 48 height 7
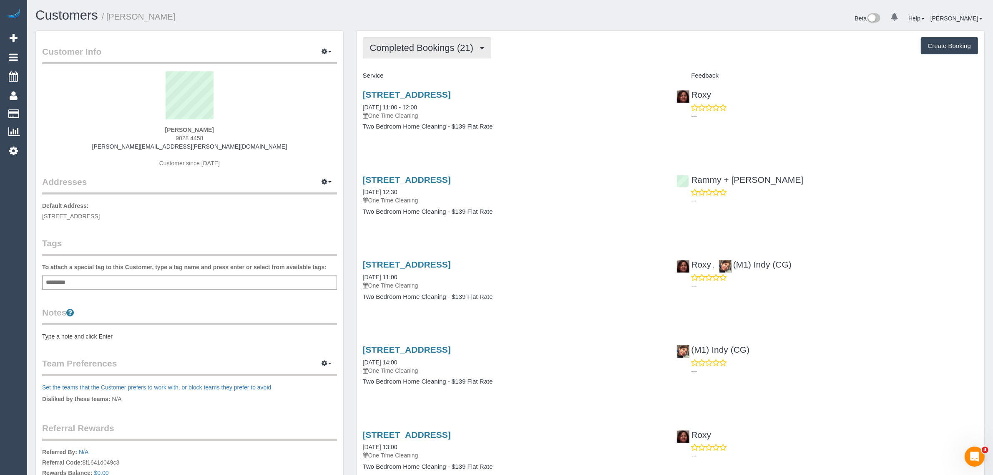
click at [389, 43] on span "Completed Bookings (21)" at bounding box center [424, 48] width 108 height 10
click at [394, 74] on link "Upcoming Bookings (0)" at bounding box center [408, 78] width 90 height 11
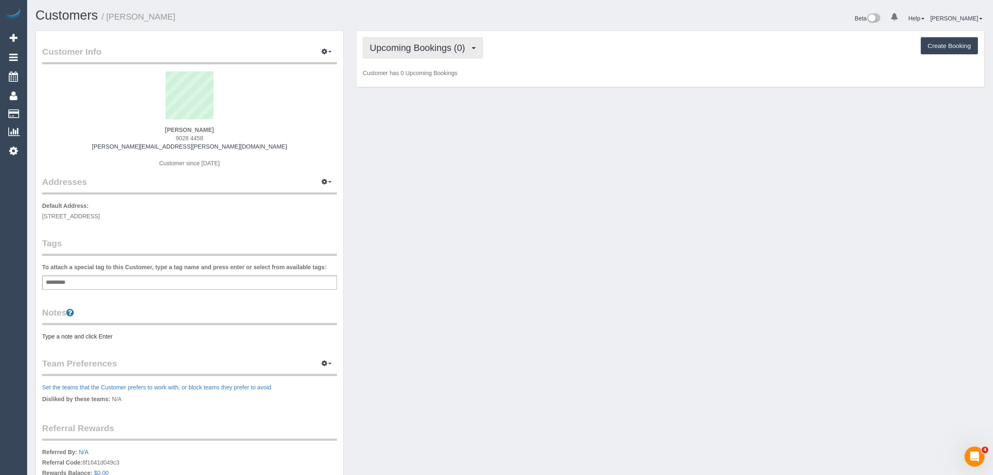
click at [430, 45] on span "Upcoming Bookings (0)" at bounding box center [420, 48] width 100 height 10
click at [516, 155] on div "Customer Info Edit Contact Info Send Message Email Preferences Special Sales Ta…" at bounding box center [510, 370] width 962 height 681
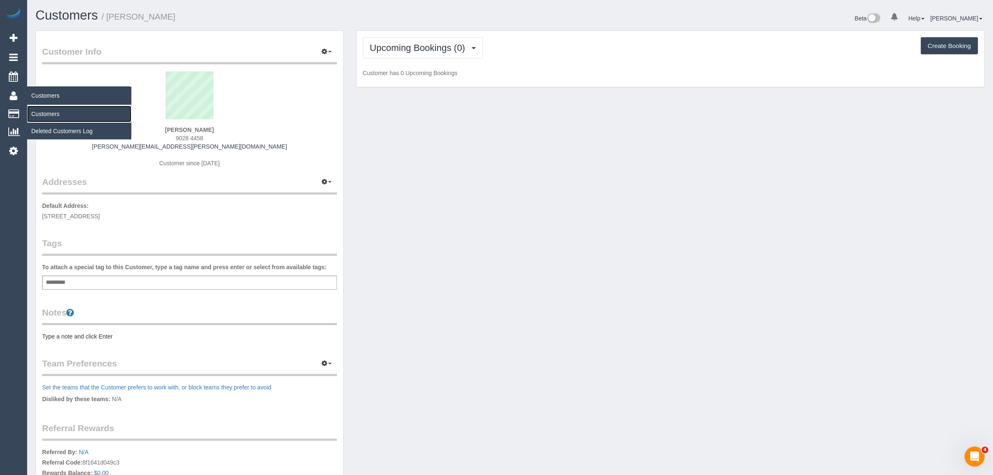
click at [68, 109] on link "Customers" at bounding box center [79, 114] width 104 height 17
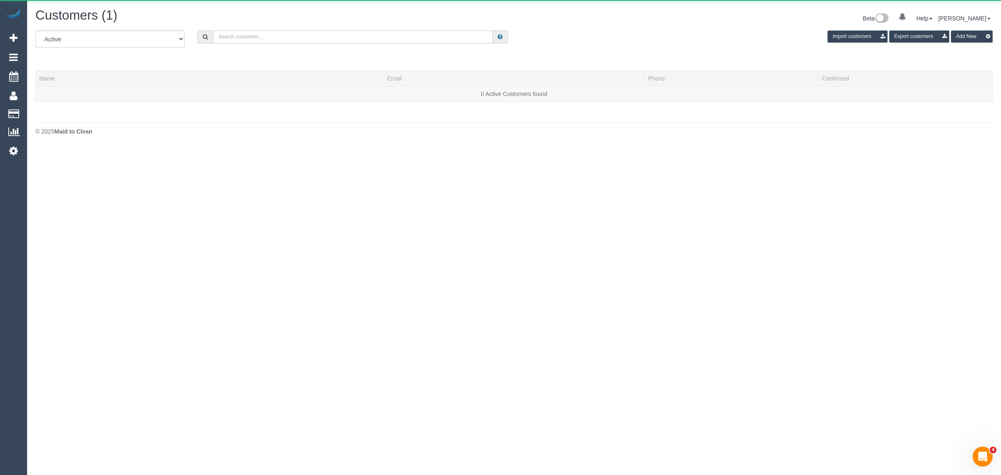
click at [303, 40] on input "text" at bounding box center [352, 36] width 279 height 13
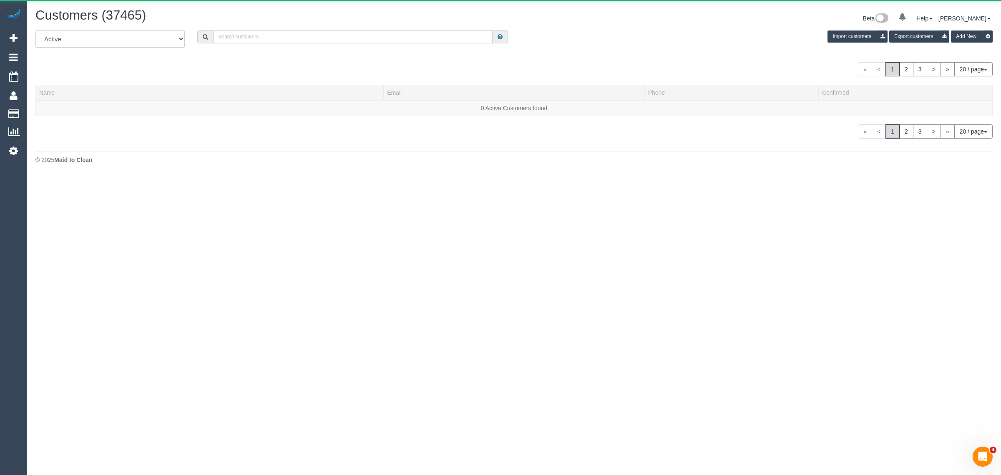
paste input "kate@gizmag.com"
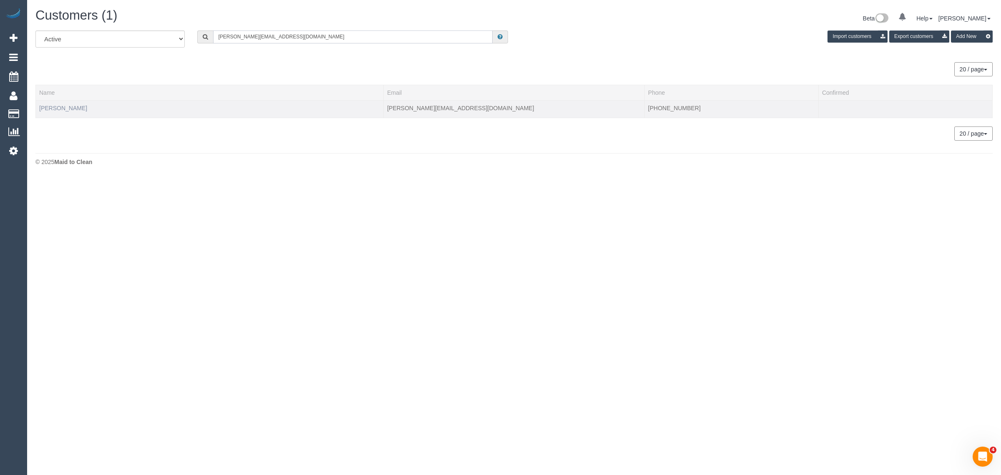
type input "kate@gizmag.com"
click at [75, 108] on link "Catherine Seamer" at bounding box center [63, 108] width 48 height 7
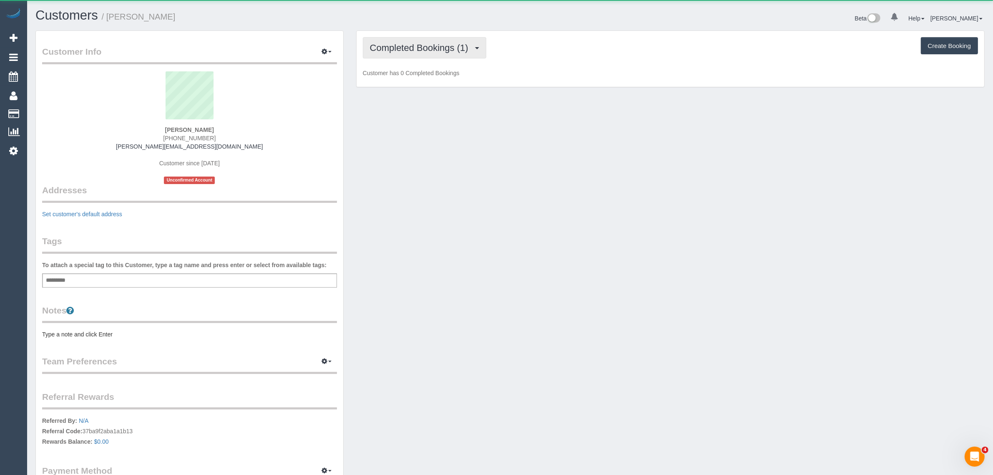
click at [391, 51] on span "Completed Bookings (1)" at bounding box center [421, 48] width 103 height 10
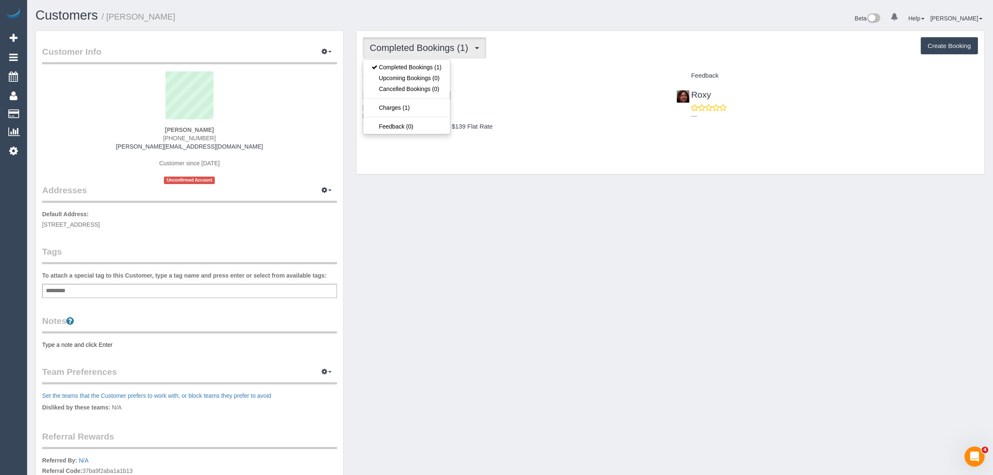
click at [495, 195] on div "Customer Info Edit Contact Info Send Message Email Preferences Special Sales Ta…" at bounding box center [510, 300] width 962 height 540
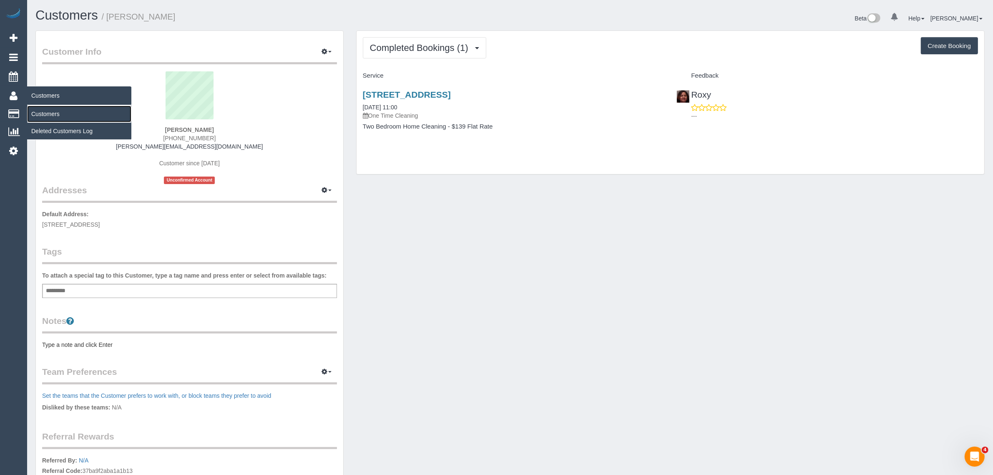
click at [54, 110] on link "Customers" at bounding box center [79, 114] width 104 height 17
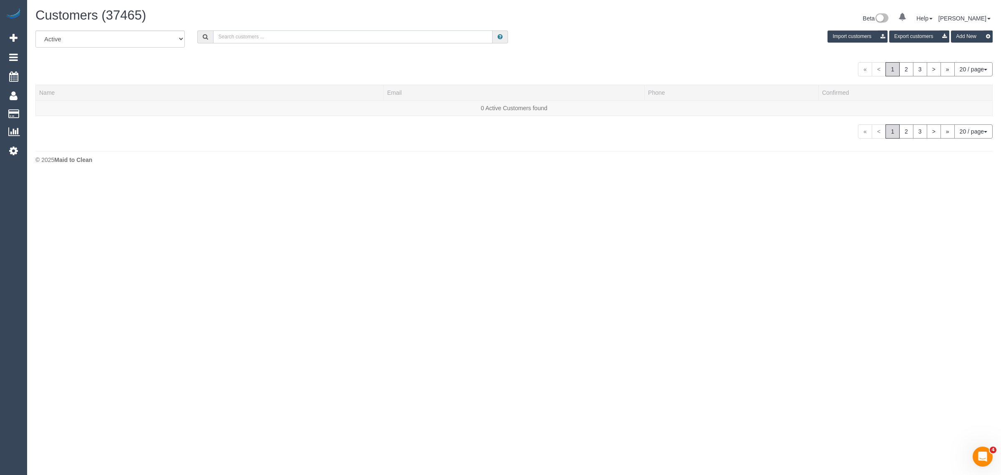
drag, startPoint x: 236, startPoint y: 39, endPoint x: 238, endPoint y: 43, distance: 4.3
click at [236, 39] on input "text" at bounding box center [352, 36] width 279 height 13
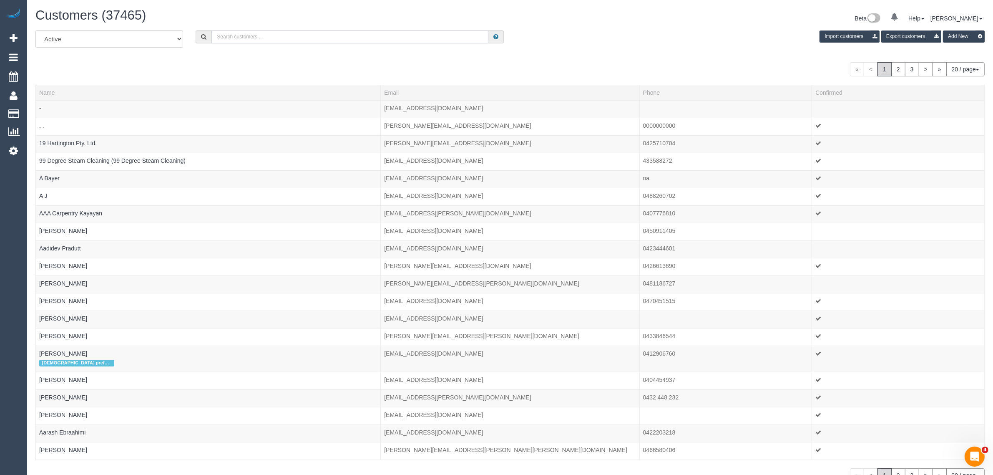
paste input "kate@seamer.me"
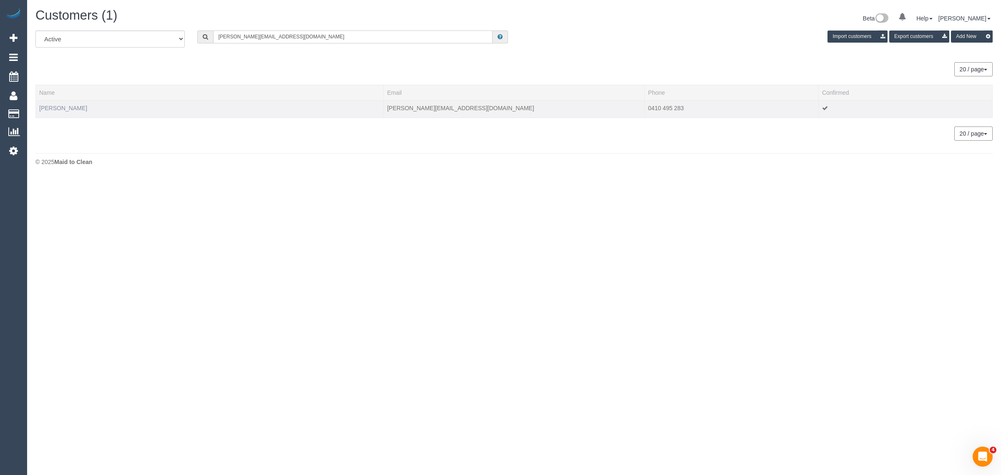
type input "kate@seamer.me"
click at [70, 108] on link "Timothy Hanlon" at bounding box center [63, 108] width 48 height 7
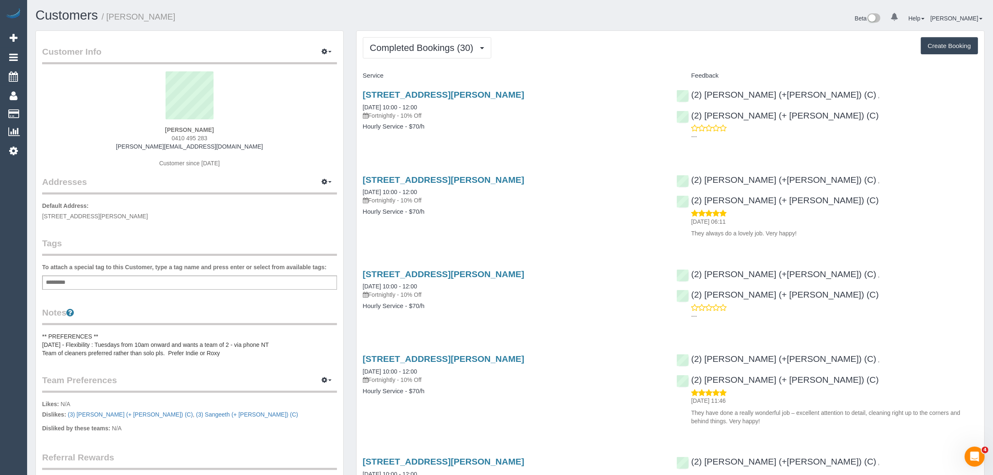
click at [398, 44] on span "Completed Bookings (30)" at bounding box center [424, 48] width 108 height 10
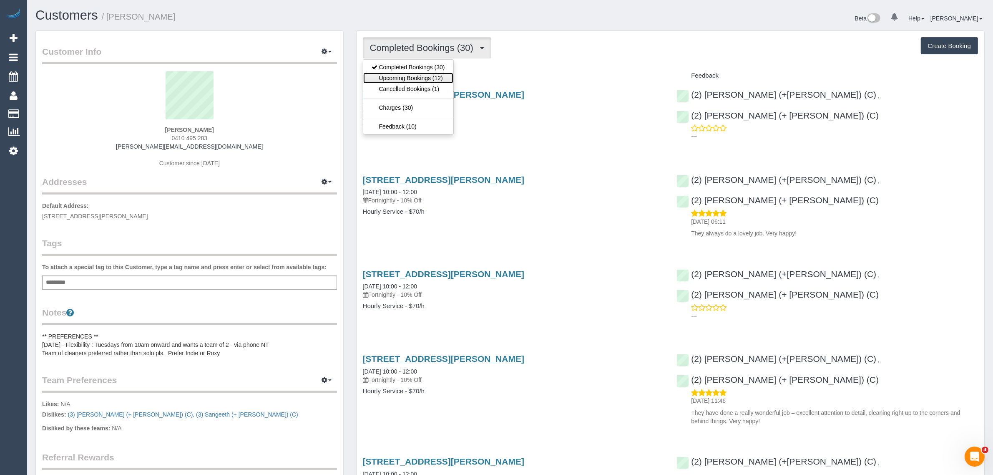
click at [397, 78] on link "Upcoming Bookings (12)" at bounding box center [408, 78] width 90 height 11
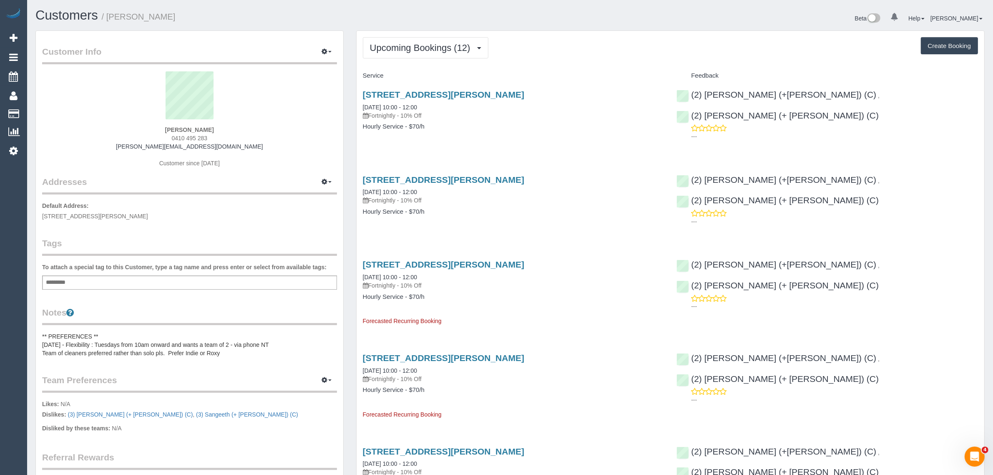
drag, startPoint x: 436, startPoint y: 103, endPoint x: 349, endPoint y: 108, distance: 86.5
drag, startPoint x: 962, startPoint y: 98, endPoint x: 825, endPoint y: 95, distance: 136.8
click at [825, 95] on div "(2) Harpreet (+Jasmeen) (C) , (2) Jasmeen (+ Harpreet) (C) ---" at bounding box center [827, 114] width 314 height 62
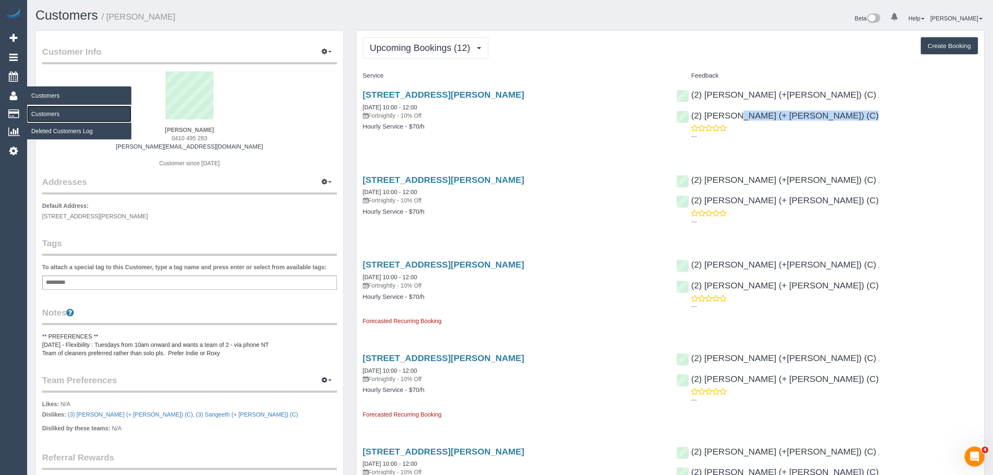
click at [48, 108] on link "Customers" at bounding box center [79, 114] width 104 height 17
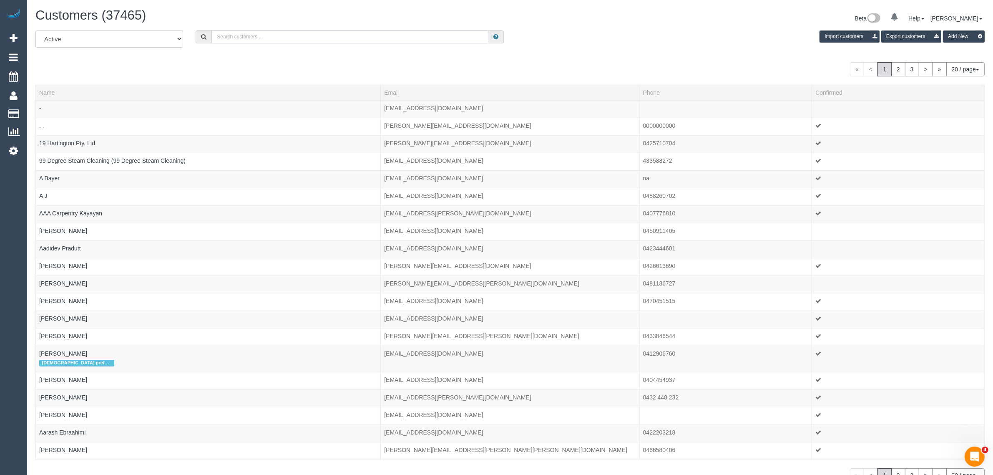
click at [266, 30] on input "text" at bounding box center [349, 36] width 277 height 13
paste input "Cath Mccomish/Cathy Glassford"
drag, startPoint x: 253, startPoint y: 34, endPoint x: 409, endPoint y: 36, distance: 156.0
click at [407, 34] on input "Cath Mccomish/Cathy Glassford" at bounding box center [349, 36] width 277 height 13
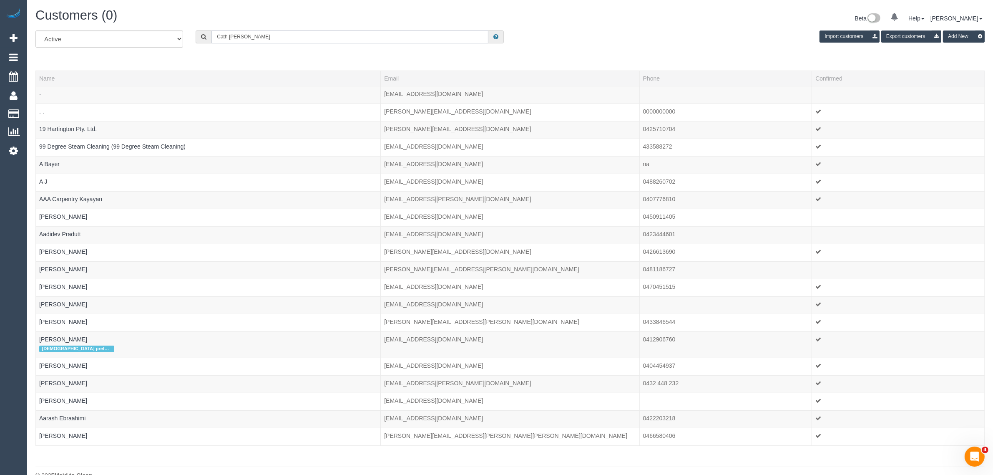
click at [269, 39] on input "Cath Mccomish" at bounding box center [349, 36] width 277 height 13
paste input "/Cathy Glassford"
drag, startPoint x: 255, startPoint y: 35, endPoint x: 142, endPoint y: 37, distance: 112.6
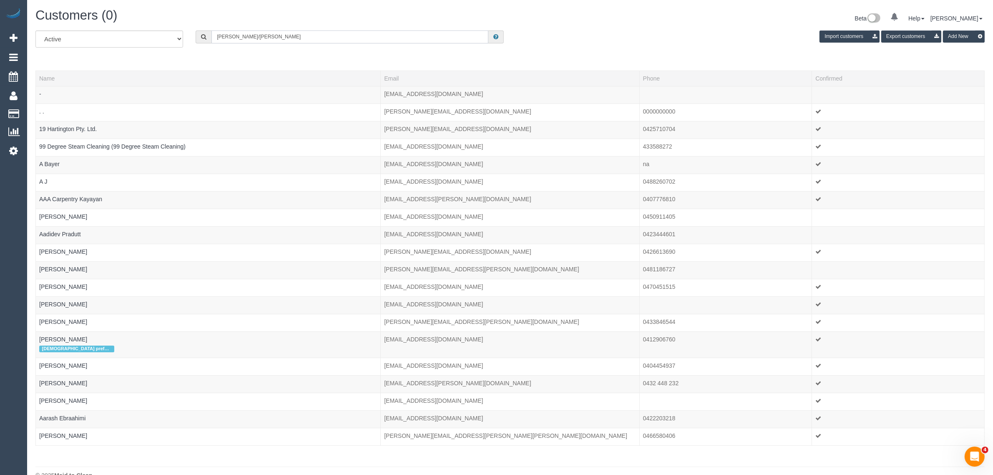
click at [146, 36] on div "All Active Archived Cath Mccomish/Cathy Glassford Import customers Export custo…" at bounding box center [510, 41] width 962 height 23
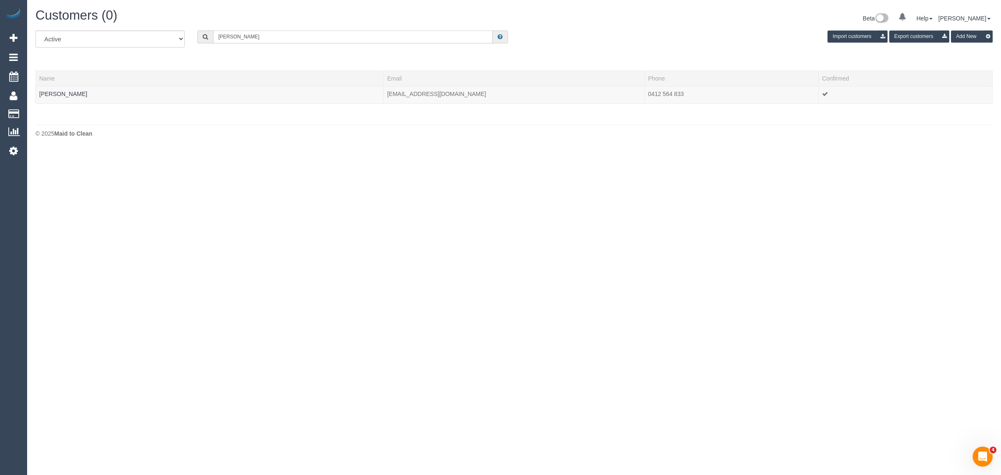
type input "Cathy Glassford"
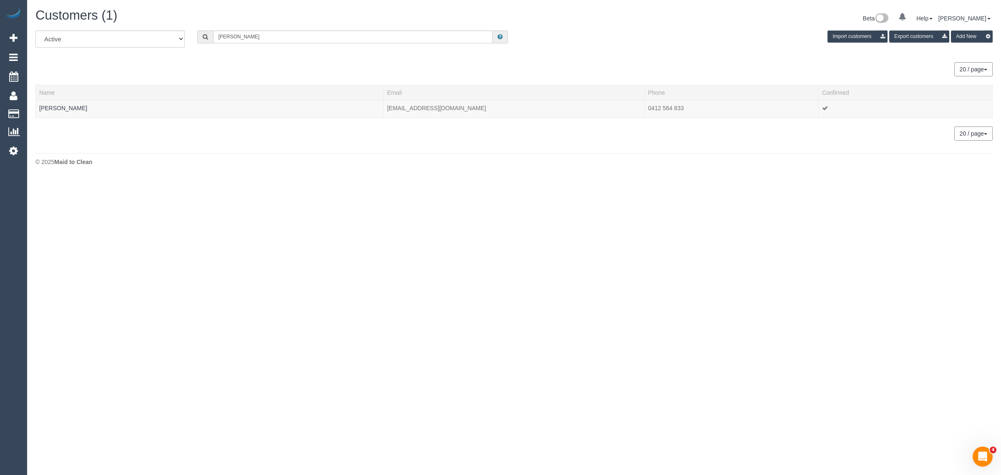
click at [57, 90] on th "Name" at bounding box center [210, 92] width 348 height 15
click at [57, 108] on link "Cathy Glassford" at bounding box center [63, 108] width 48 height 7
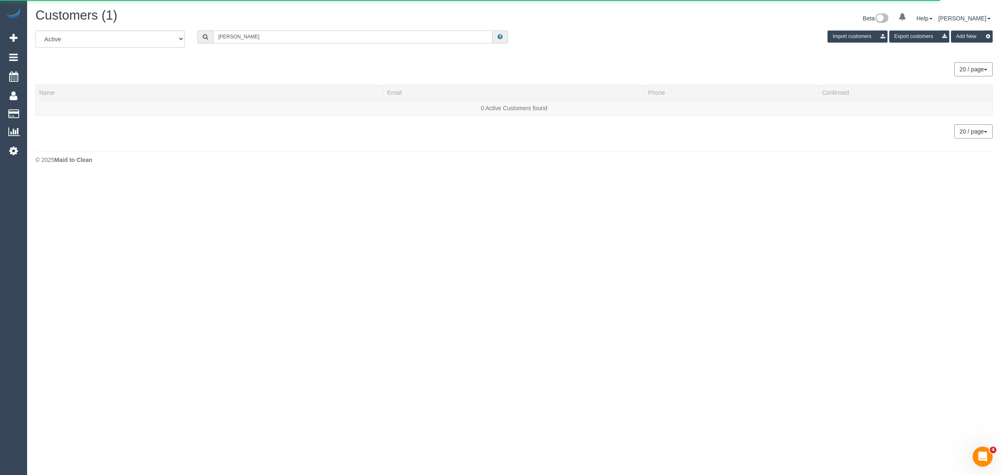
click at [264, 38] on input "Cathy Glassford" at bounding box center [352, 36] width 279 height 13
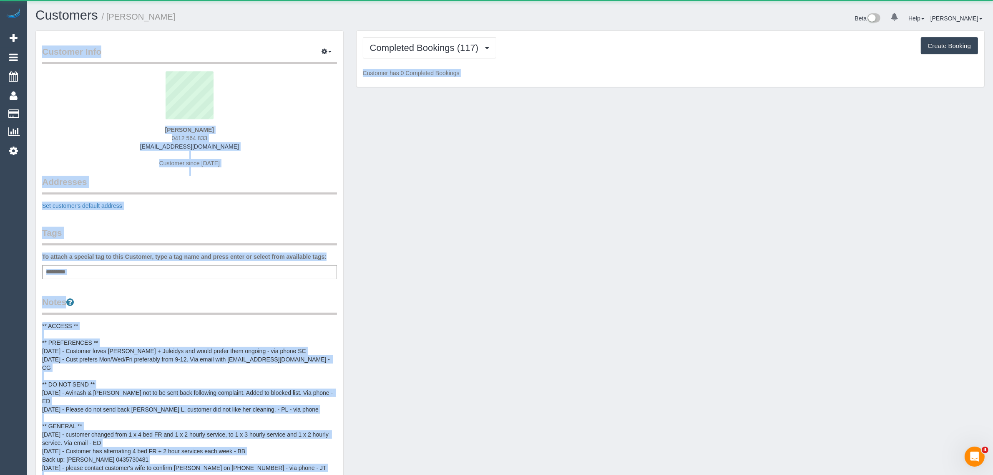
click at [445, 149] on div "Customer Info Edit Contact Info Send Message Email Preferences Special Sales Ta…" at bounding box center [510, 355] width 962 height 650
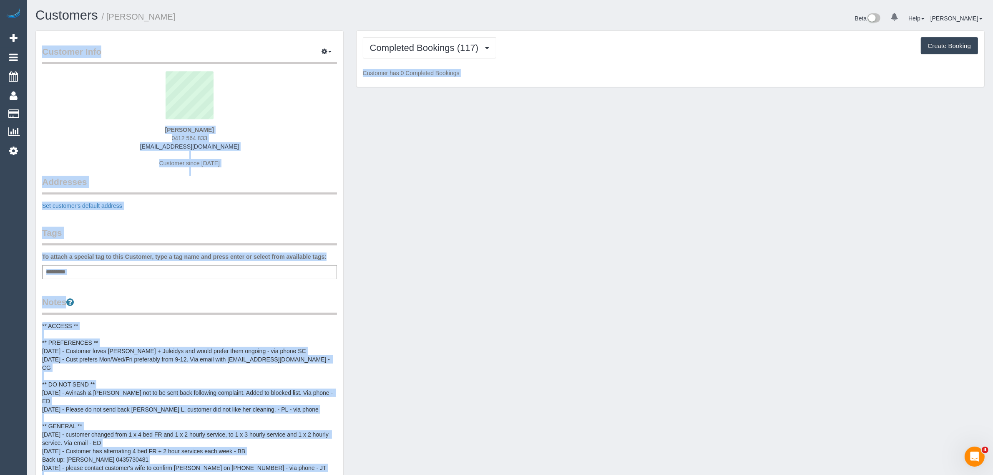
click at [402, 133] on div "Customer Info Edit Contact Info Send Message Email Preferences Special Sales Ta…" at bounding box center [510, 356] width 962 height 652
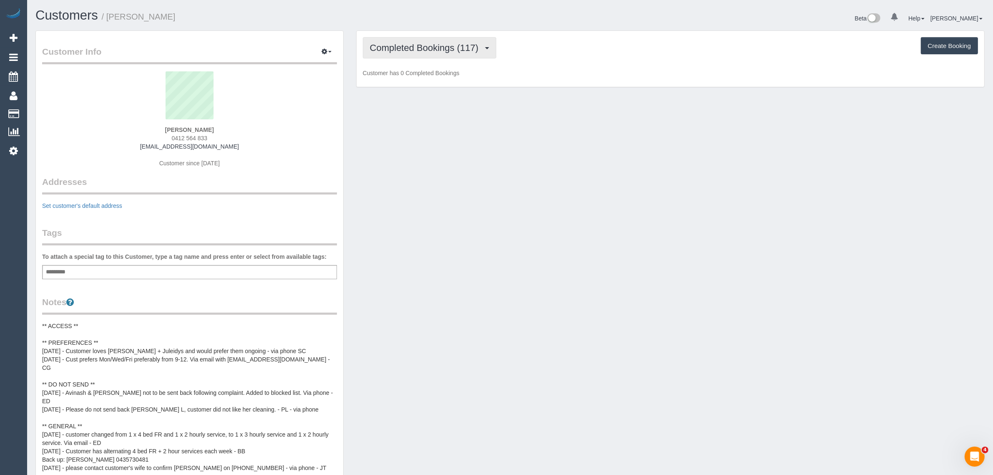
click at [440, 51] on span "Completed Bookings (117)" at bounding box center [426, 48] width 113 height 10
click at [418, 76] on link at bounding box center [409, 78] width 93 height 11
click at [378, 44] on button "button" at bounding box center [374, 47] width 23 height 21
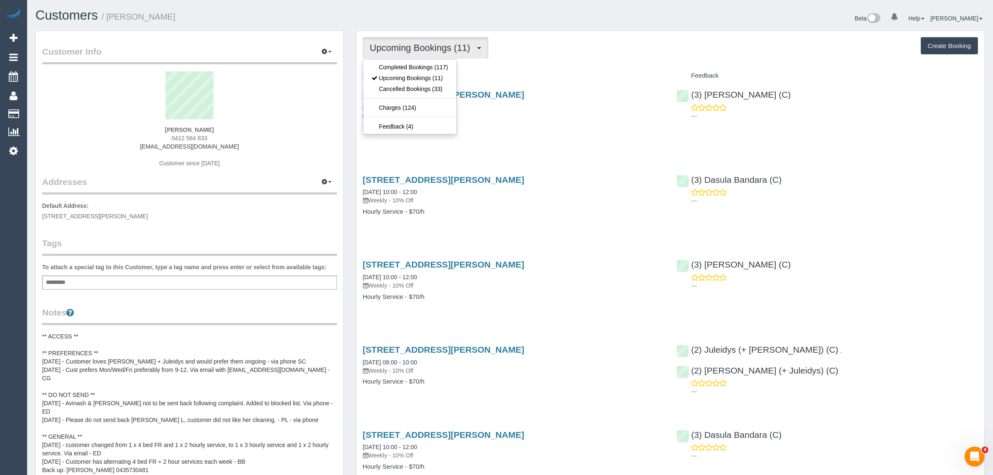
click at [598, 20] on div "Beta 0 Your Notifications You have 0 alerts Help Help Docs Take a Tour Contact …" at bounding box center [750, 19] width 481 height 22
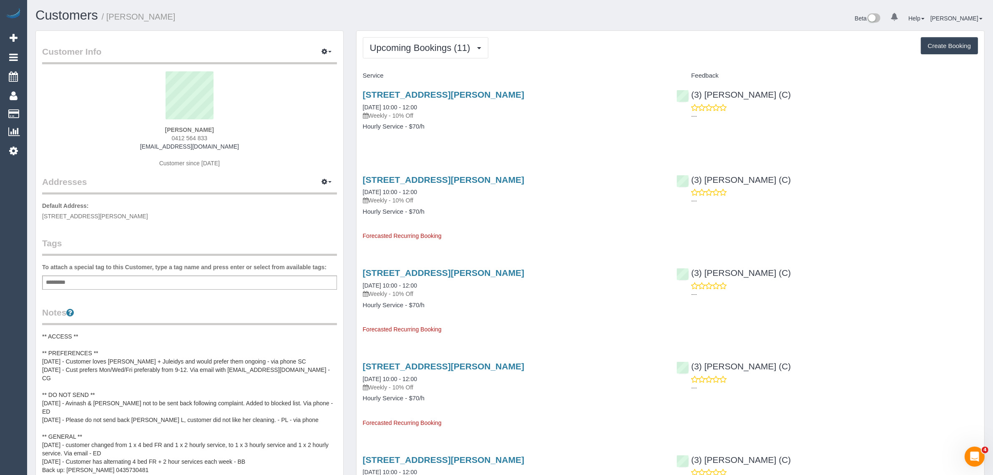
drag, startPoint x: 435, startPoint y: 103, endPoint x: 359, endPoint y: 108, distance: 75.7
click at [359, 108] on div "6/41 Parkhill Road, Kew, VIC 3101 09/09/2025 10:00 - 12:00 Weekly - 10% Off Hou…" at bounding box center [514, 115] width 314 height 64
click at [834, 137] on div "6/41 Parkhill Road, Kew, VIC 3101 09/09/2025 10:00 - 12:00 Weekly - 10% Off Hou…" at bounding box center [671, 115] width 628 height 64
drag, startPoint x: 787, startPoint y: 97, endPoint x: 692, endPoint y: 96, distance: 94.7
click at [692, 96] on div "(3) Rowan Walia (C) ---" at bounding box center [827, 103] width 314 height 41
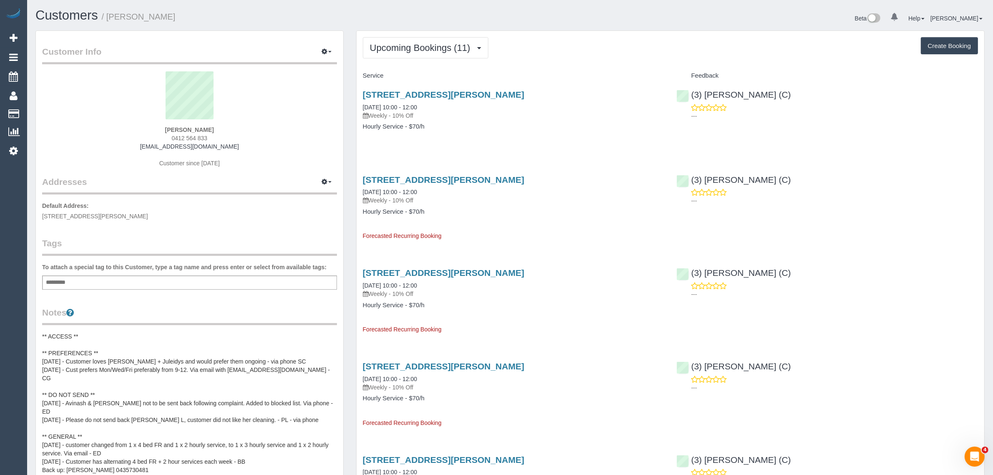
click at [319, 153] on div "Cathy Glassford 0412 564 833 drneilglassford@gmail.com Customer since 2020" at bounding box center [189, 123] width 295 height 104
click at [97, 214] on span "6/41 Parkhill Road, Kew, VIC 3101" at bounding box center [95, 216] width 106 height 7
click at [38, 109] on link "Customers" at bounding box center [79, 114] width 104 height 17
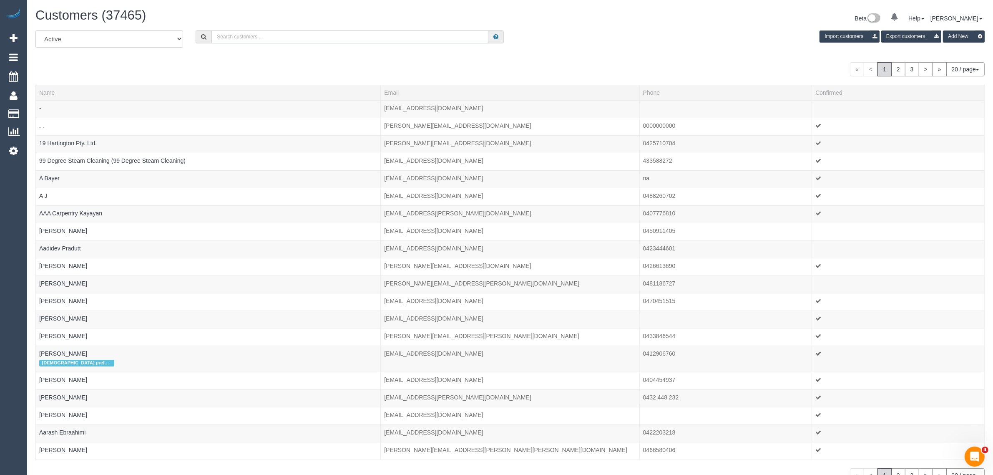
click at [309, 34] on input "text" at bounding box center [349, 36] width 277 height 13
type input "v"
paste input "Tanyapong Sirinilkul"
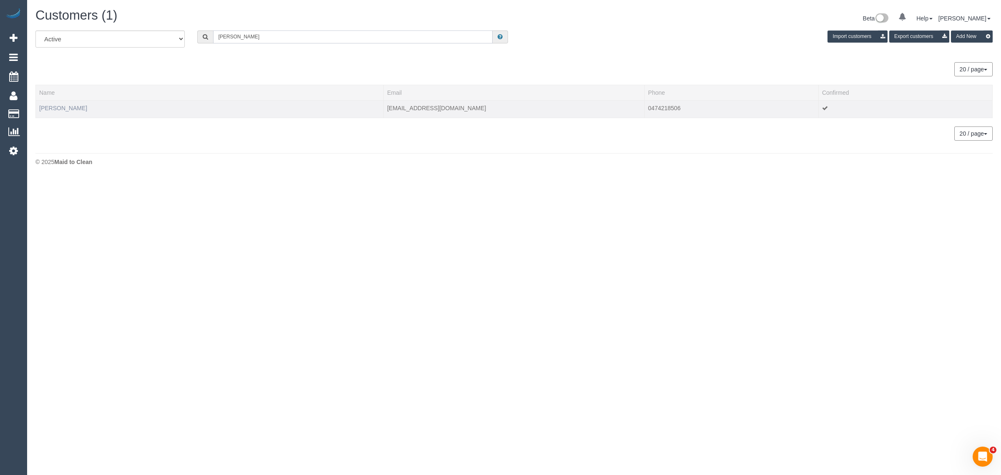
type input "Tanyapong Sirinilkul"
click at [67, 108] on link "Tanyapong Sirinilkul" at bounding box center [63, 108] width 48 height 7
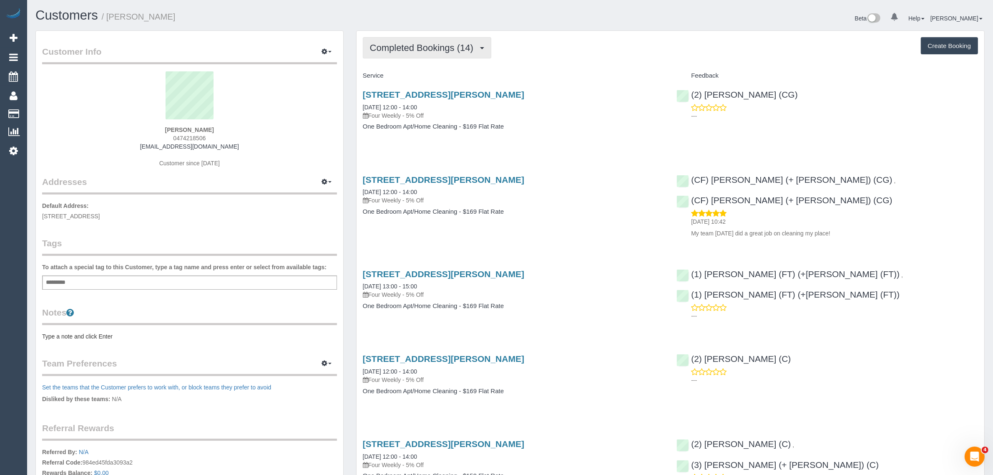
click at [406, 50] on span "Completed Bookings (14)" at bounding box center [424, 48] width 108 height 10
click at [399, 73] on link "Upcoming Bookings (11)" at bounding box center [408, 78] width 90 height 11
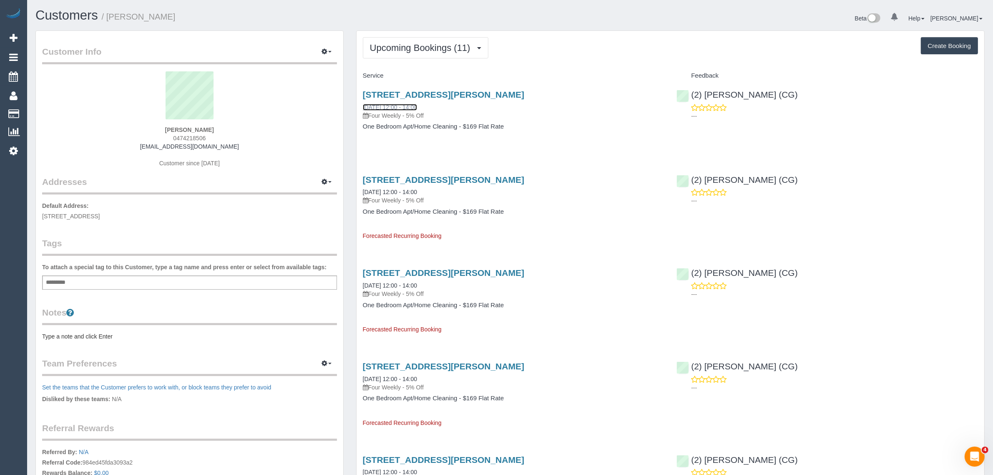
click at [403, 109] on link "12/09/2025 12:00 - 14:00" at bounding box center [390, 107] width 54 height 7
drag, startPoint x: 358, startPoint y: 106, endPoint x: 390, endPoint y: 105, distance: 32.1
click at [390, 105] on div "55 Collins Street, Unit 212, Essendon, VIC 3040 12/09/2025 12:00 - 14:00 Four W…" at bounding box center [514, 115] width 314 height 64
drag, startPoint x: 361, startPoint y: 193, endPoint x: 392, endPoint y: 191, distance: 31.3
click at [392, 191] on div "55 Collins Street, Unit 212, Essendon, VIC 3040 10/10/2025 12:00 - 14:00 Four W…" at bounding box center [514, 204] width 314 height 73
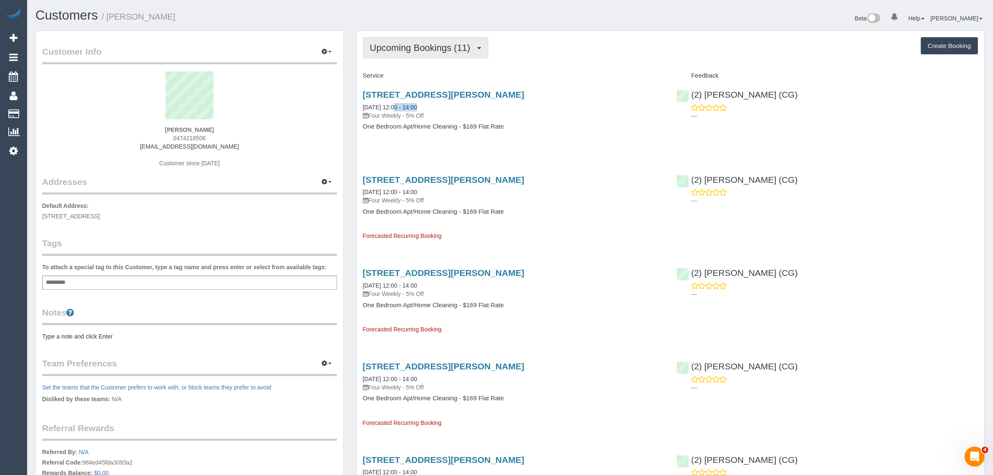
click at [407, 43] on span "Upcoming Bookings (11)" at bounding box center [422, 48] width 105 height 10
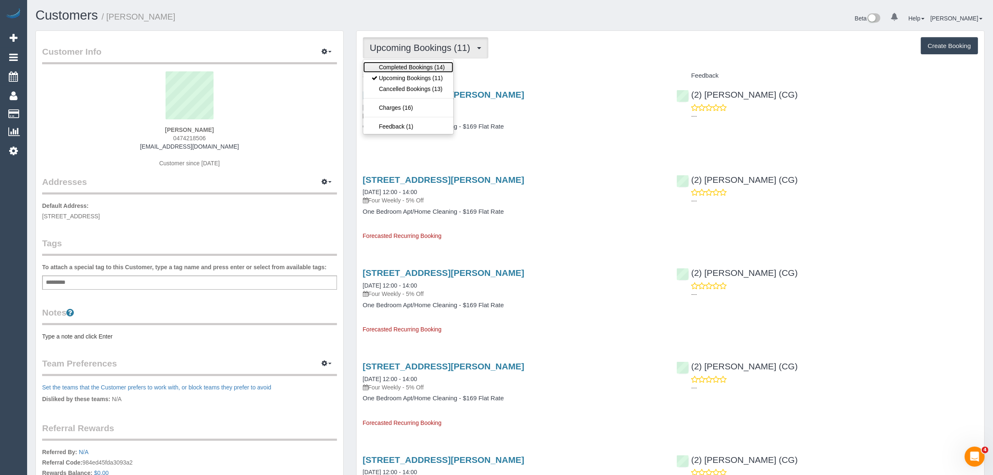
click at [403, 71] on link "Completed Bookings (14)" at bounding box center [408, 67] width 90 height 11
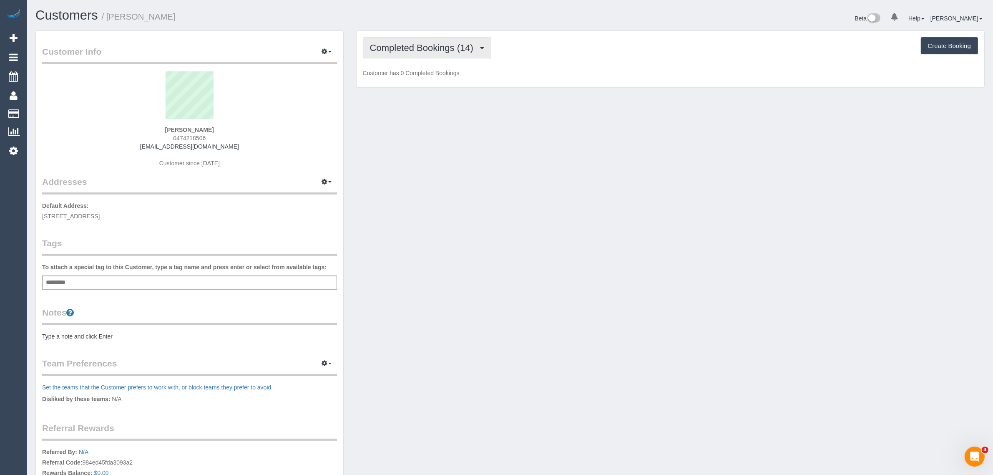
click at [415, 49] on span "Completed Bookings (14)" at bounding box center [424, 48] width 108 height 10
click at [402, 74] on link "Upcoming Bookings (11)" at bounding box center [408, 78] width 90 height 11
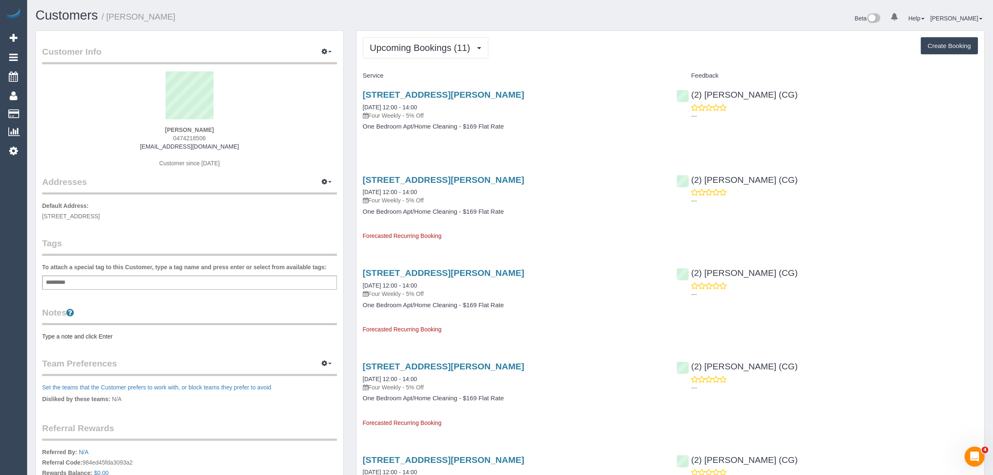
click at [580, 42] on div "Upcoming Bookings (11) Completed Bookings (14) Upcoming Bookings (11) Cancelled…" at bounding box center [670, 47] width 615 height 21
click at [41, 115] on link "Customers" at bounding box center [79, 114] width 104 height 17
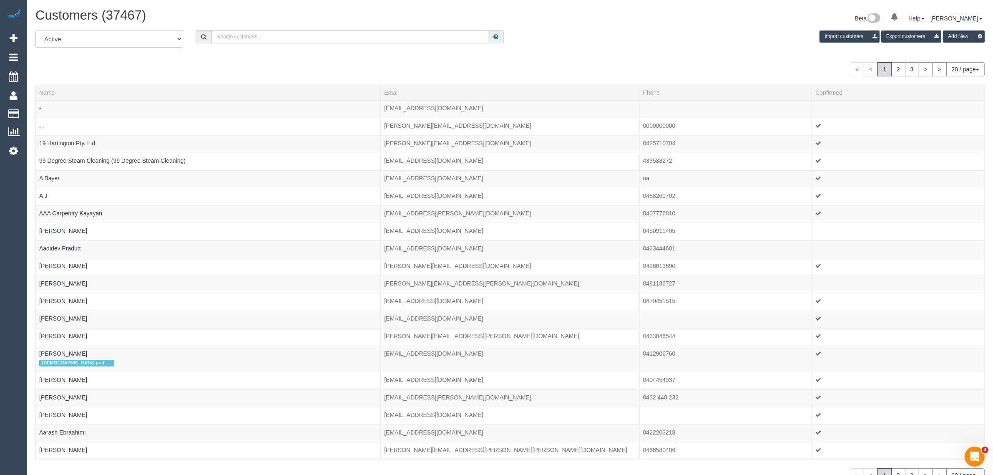
click at [226, 30] on input "text" at bounding box center [349, 36] width 277 height 13
paste input "John Maldeniya (C) - MTC Cleaner"
click at [243, 35] on input "John Maldeniya (C) - MTC Cleaner" at bounding box center [349, 36] width 277 height 13
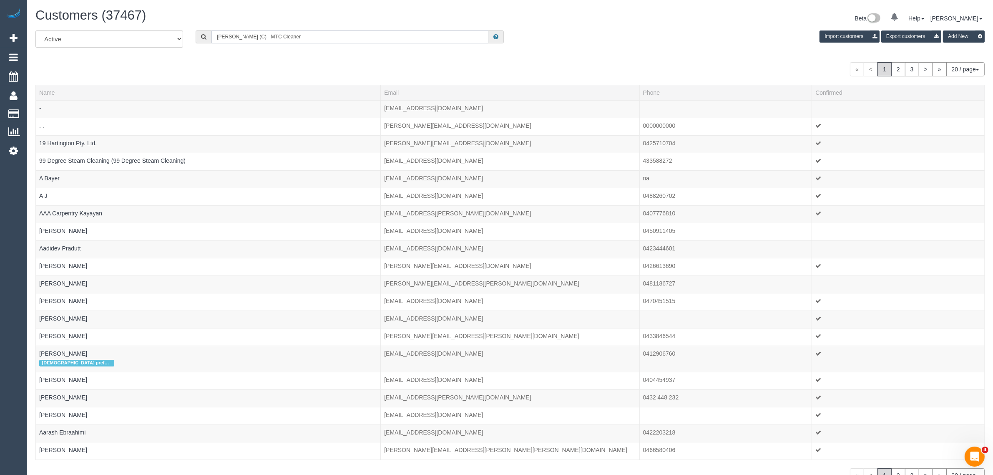
paste input "Nikki Willson"
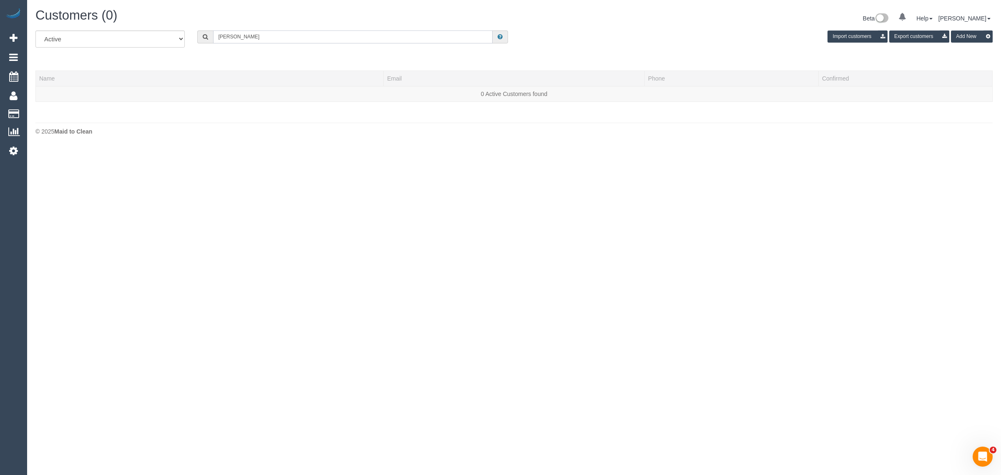
click at [263, 40] on input "Nikki Willson" at bounding box center [352, 36] width 279 height 13
paste input "+610450336365"
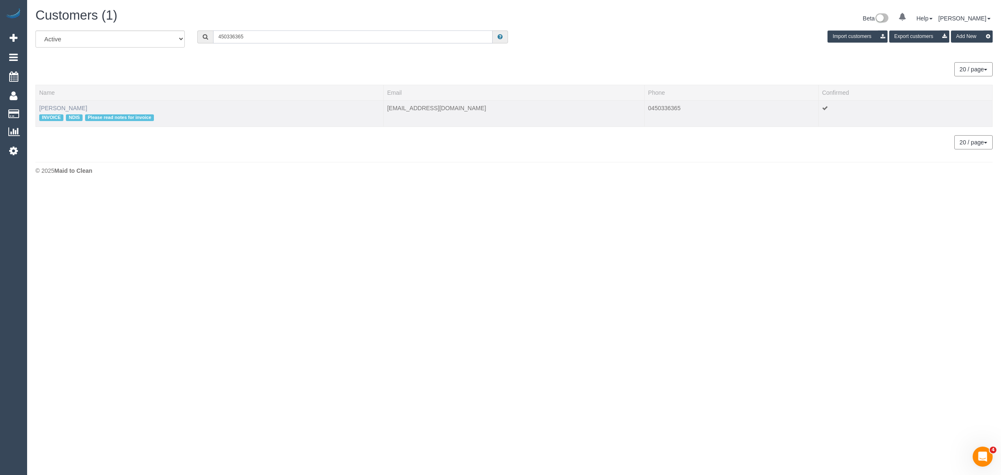
type input "450336365"
click at [70, 105] on link "Nicole Willson" at bounding box center [63, 108] width 48 height 7
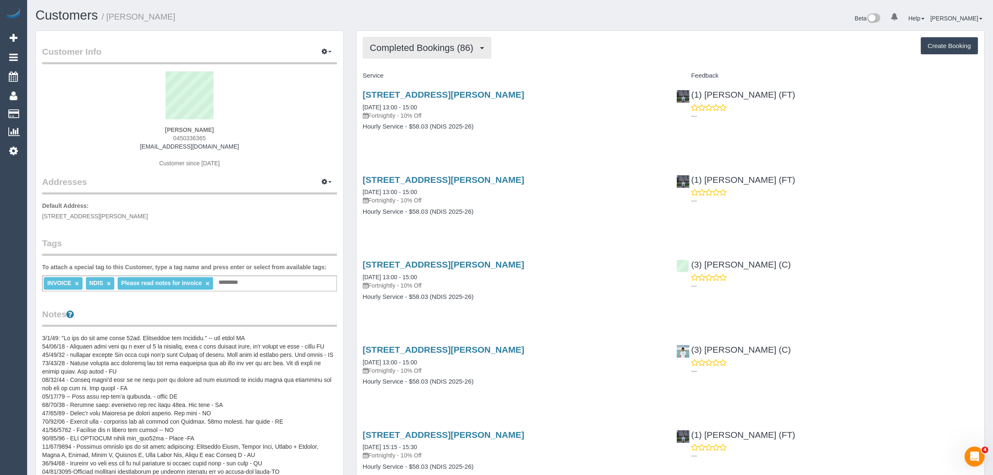
click at [430, 50] on span "Completed Bookings (86)" at bounding box center [424, 48] width 108 height 10
click at [411, 76] on link "Upcoming Bookings (12)" at bounding box center [408, 78] width 90 height 11
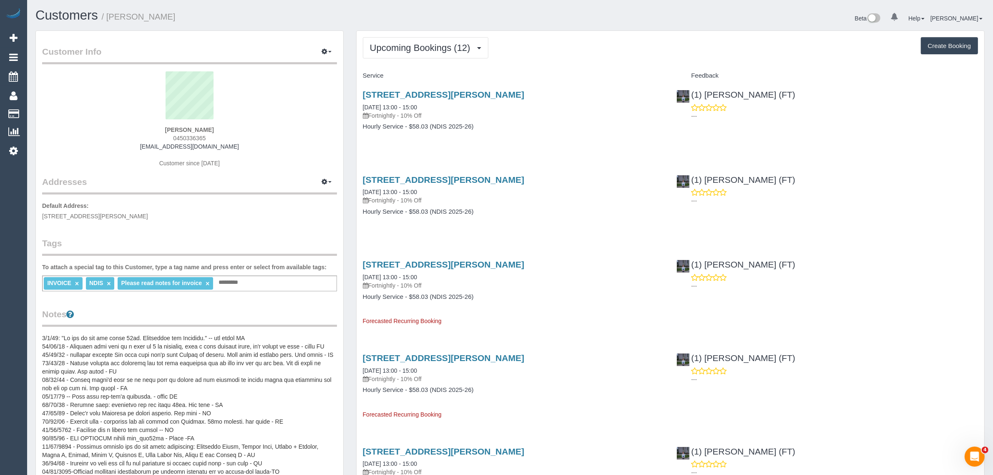
drag, startPoint x: 406, startPoint y: 106, endPoint x: 361, endPoint y: 107, distance: 45.0
click at [361, 107] on div "7 Durang Road, Upwey, VIC 3158 09/09/2025 13:00 - 15:00 Fortnightly - 10% Off H…" at bounding box center [514, 115] width 314 height 64
click at [289, 106] on sui-profile-pic at bounding box center [189, 98] width 282 height 54
click at [93, 216] on span "7 Durang Road, Upwey, VIC 3158" at bounding box center [95, 216] width 106 height 7
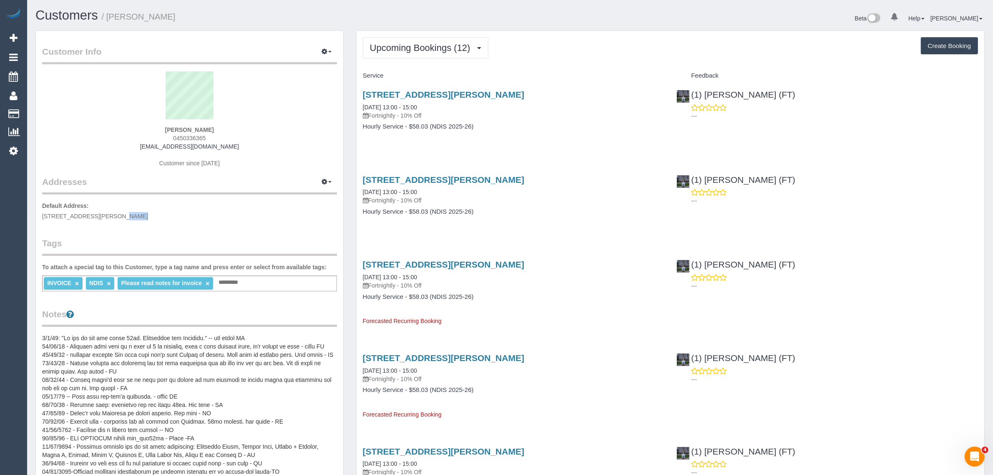
click at [93, 217] on span "7 Durang Road, Upwey, VIC 3158" at bounding box center [95, 216] width 106 height 7
click at [47, 103] on span "Customers" at bounding box center [79, 95] width 104 height 19
click at [44, 111] on link "Customers" at bounding box center [79, 114] width 104 height 17
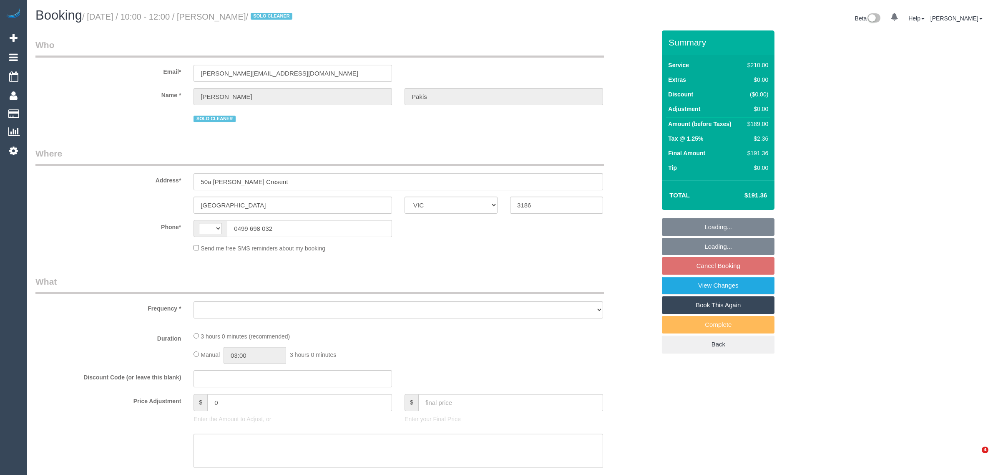
select select "VIC"
select select "string:AU"
select select "string:stripe-pm_1RdgU52GScqysDRVNxvFkaYN"
select select "object:546"
select select "180"
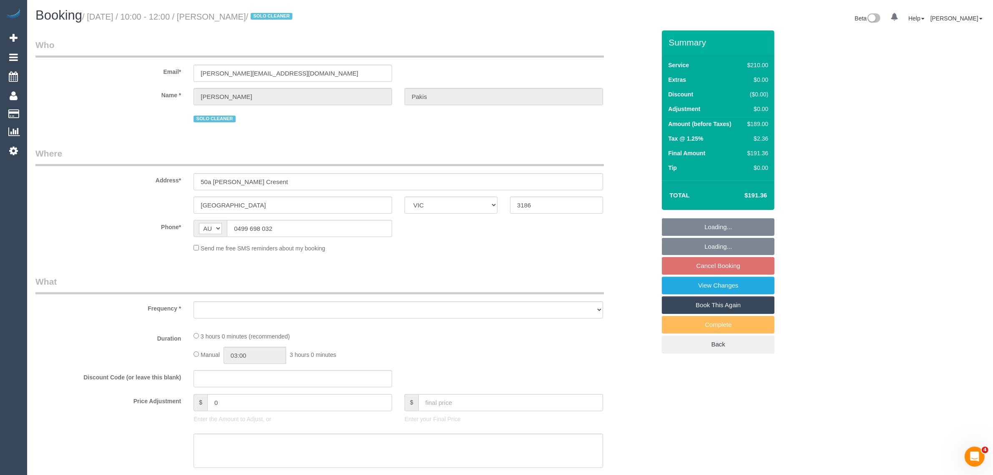
select select "number:27"
select select "number:14"
select select "number:19"
select select "number:36"
select select "number:35"
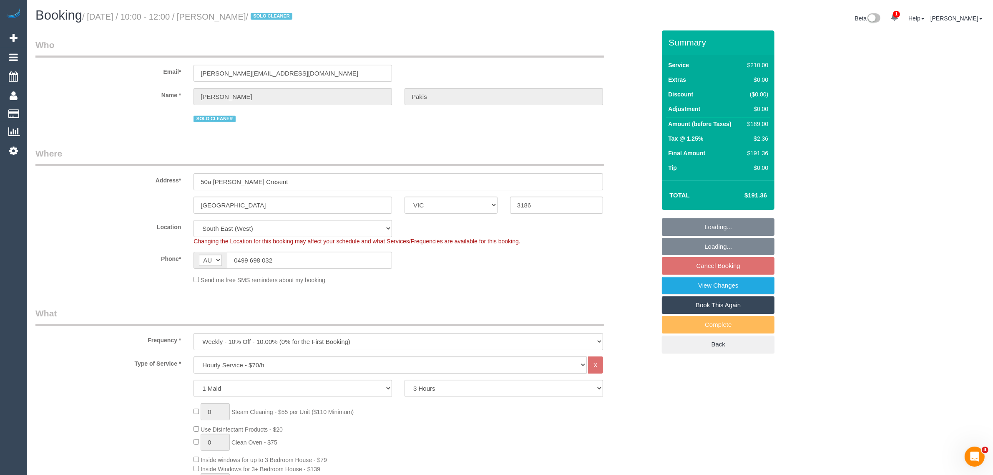
select select "object:1396"
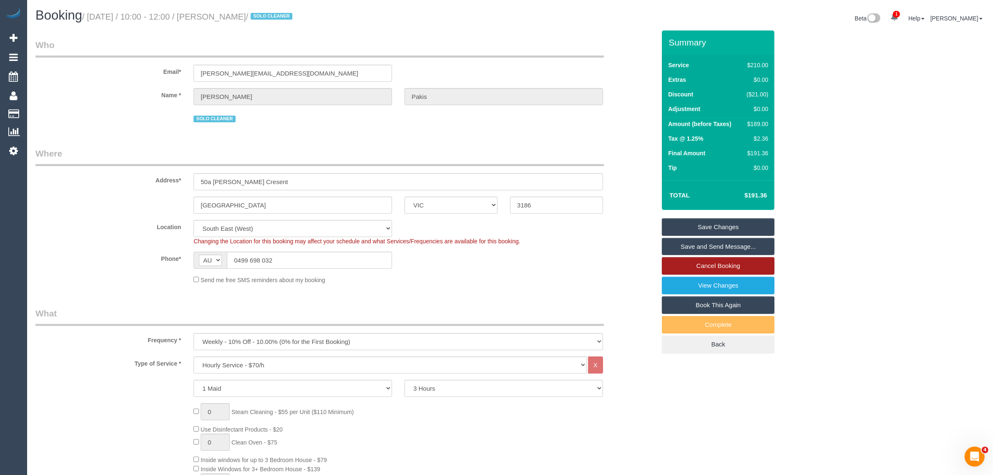
click at [733, 267] on link "Cancel Booking" at bounding box center [718, 266] width 113 height 18
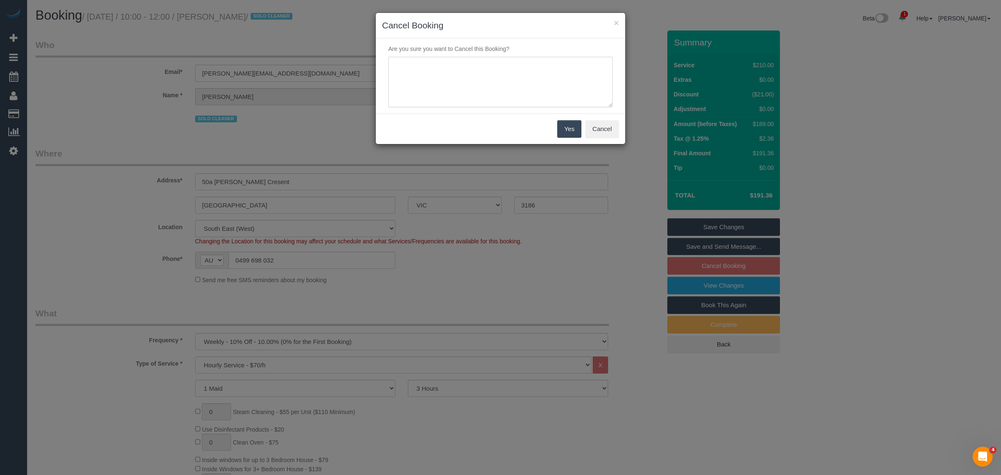
click at [521, 95] on textarea at bounding box center [500, 82] width 224 height 51
type textarea "Customer wants to skip via txt - KA"
click at [561, 126] on button "Yes" at bounding box center [569, 129] width 24 height 18
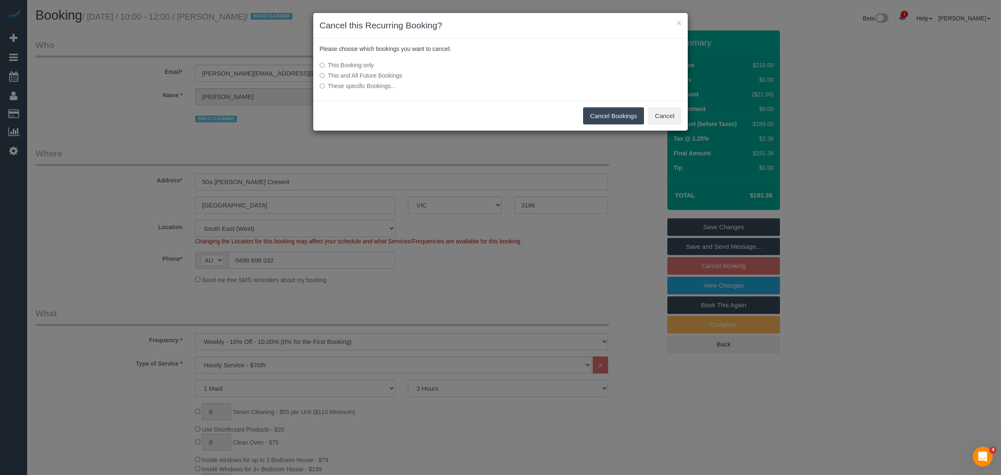
click at [505, 92] on div "This Booking only This and All Future Bookings These specific Bookings..." at bounding box center [438, 76] width 250 height 38
click at [590, 117] on button "Cancel Bookings" at bounding box center [613, 116] width 61 height 18
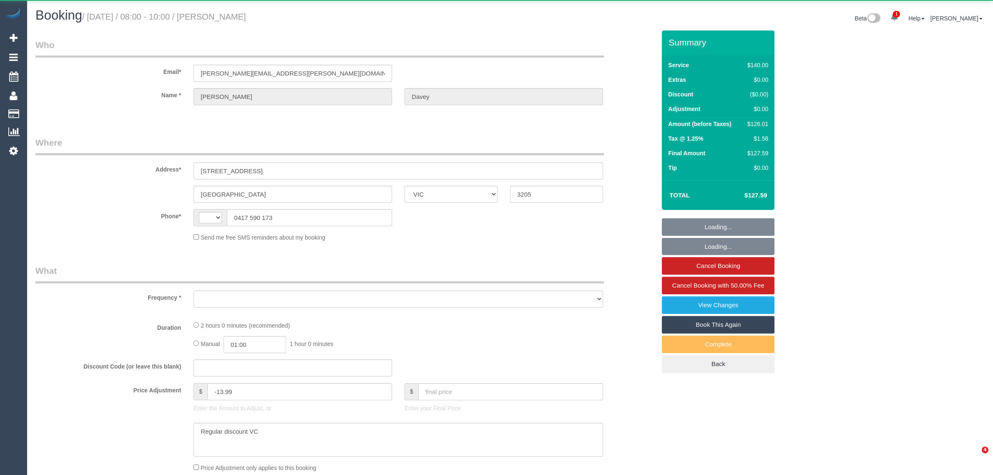
select select "VIC"
select select "string:AU"
select select "object:566"
select select "string:stripe-pm_1RtJeK2GScqysDRVEIhgm82e"
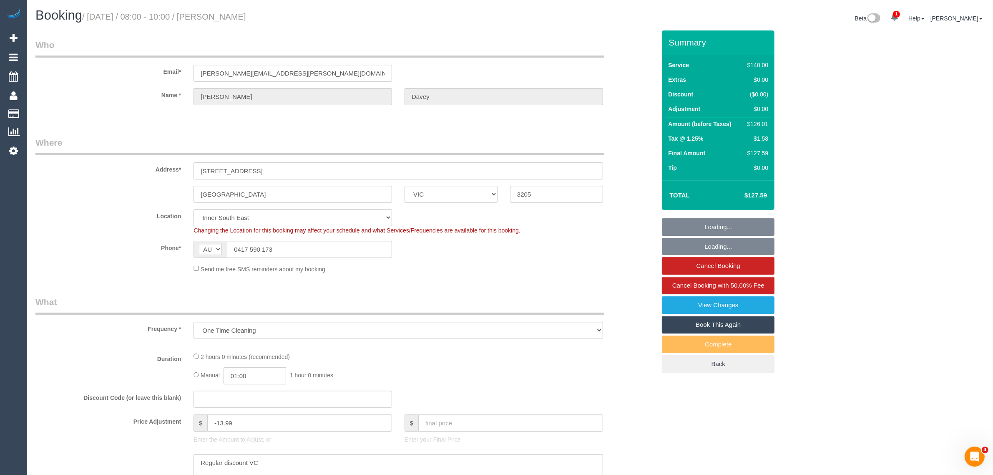
select select "number:30"
select select "number:14"
select select "number:19"
select select "number:36"
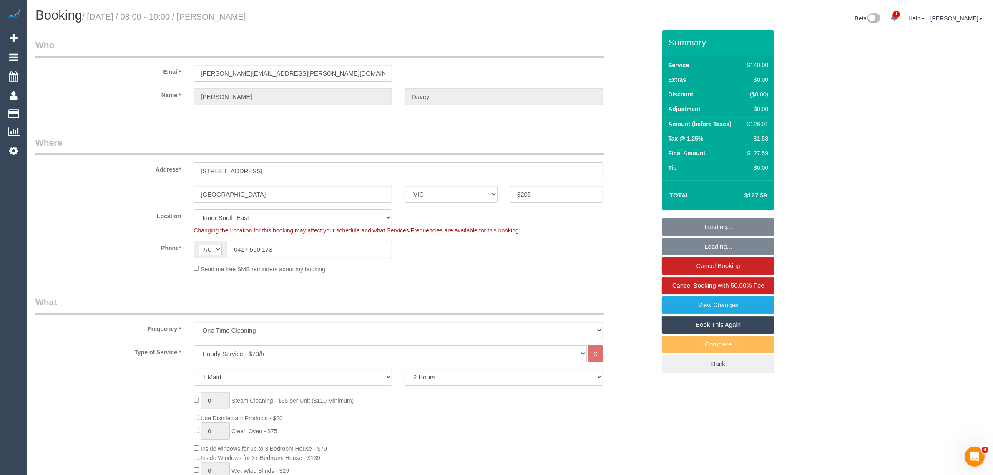
click at [286, 246] on input "0417 590 173" at bounding box center [309, 249] width 165 height 17
select select "object:883"
select select "spot1"
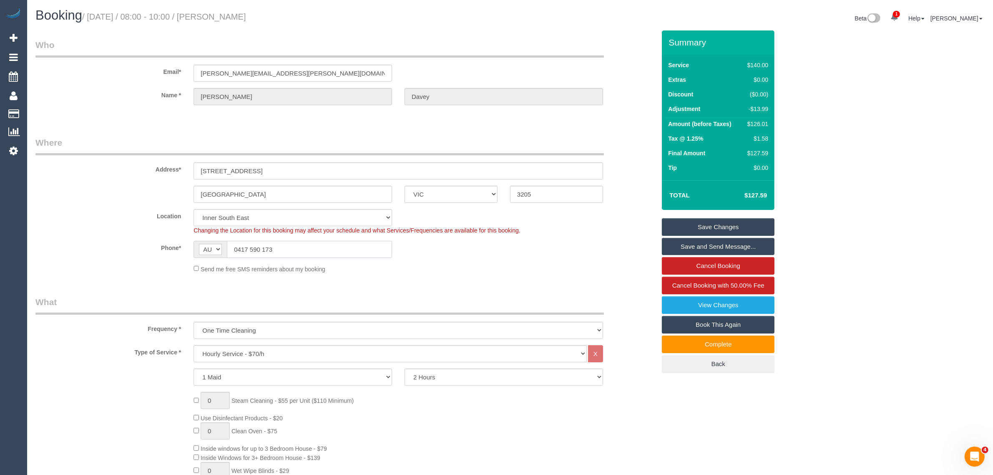
click at [325, 244] on input "0417 590 173" at bounding box center [309, 249] width 165 height 17
click at [109, 238] on sui-booking-location "Location Office City East (North) East (South) Inner East Inner North (East) In…" at bounding box center [345, 241] width 620 height 64
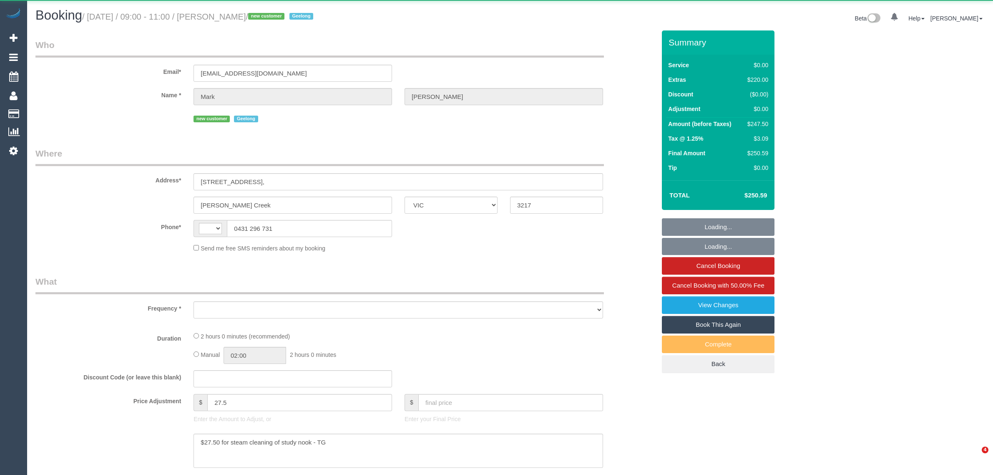
select select "VIC"
select select "object:307"
select select "string:stripe-pm_1S3TzI2GScqysDRVJ5ElNPQT"
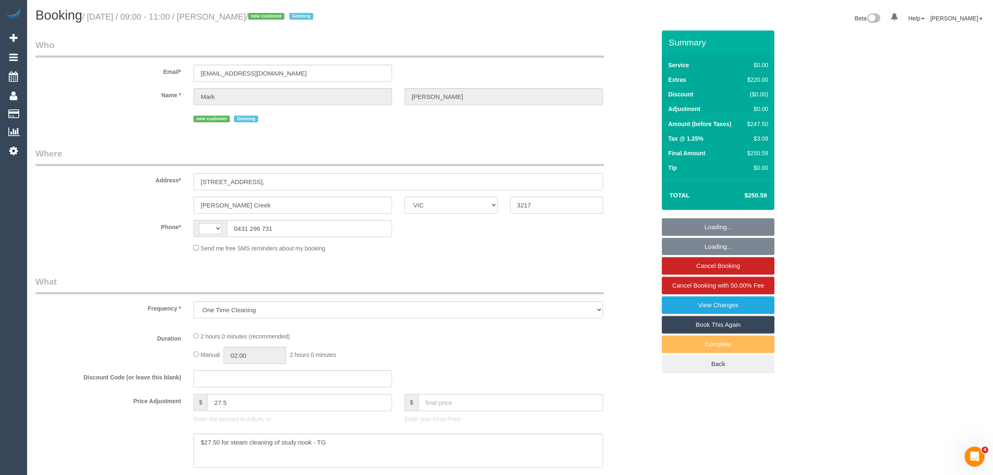
select select "string:AU"
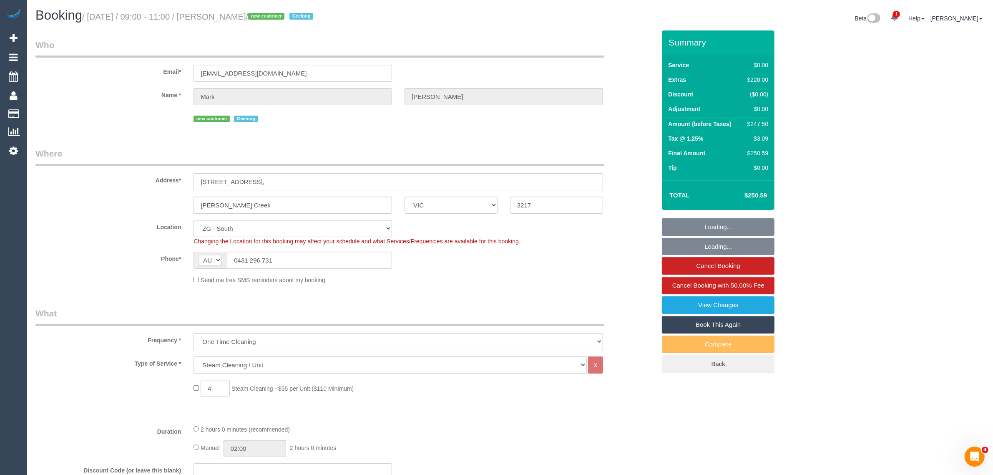
select select "object:644"
select select "number:28"
select select "number:14"
select select "number:19"
click at [287, 260] on input "0431 296 731" at bounding box center [309, 259] width 165 height 17
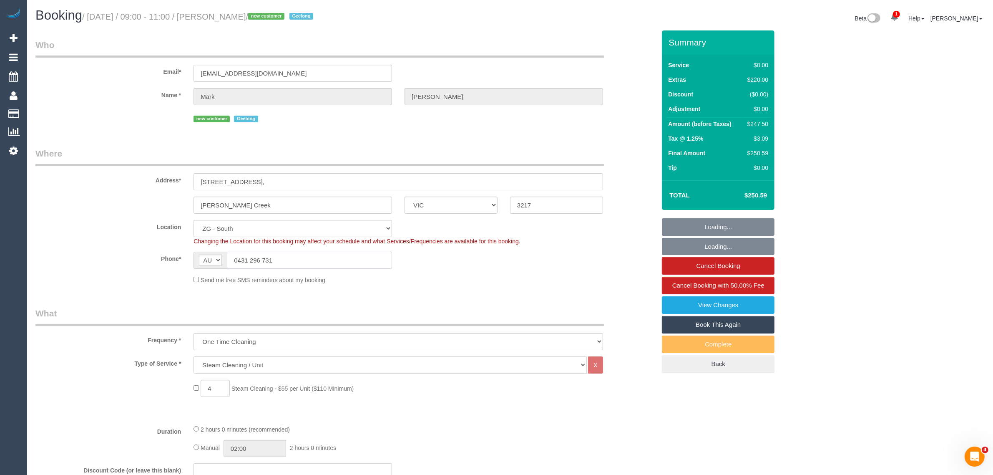
select select "spot1"
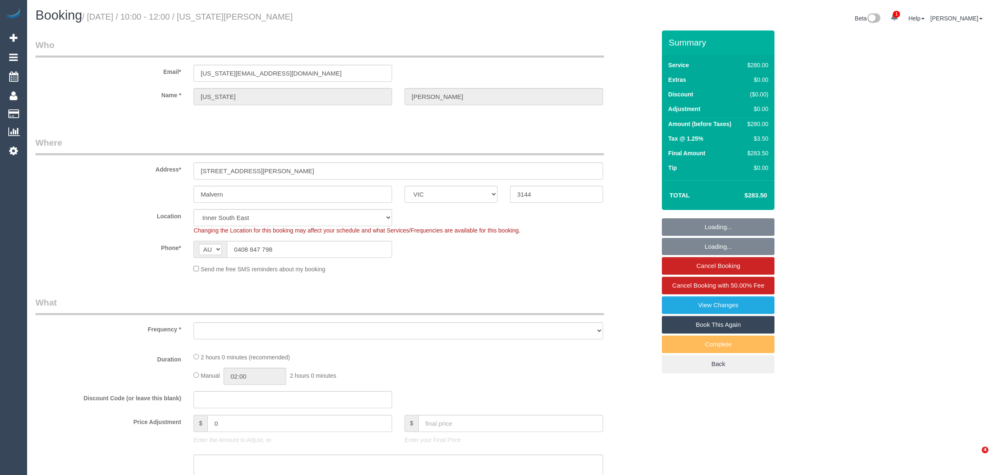
select select "VIC"
select select "object:693"
select select "2"
select select "number:28"
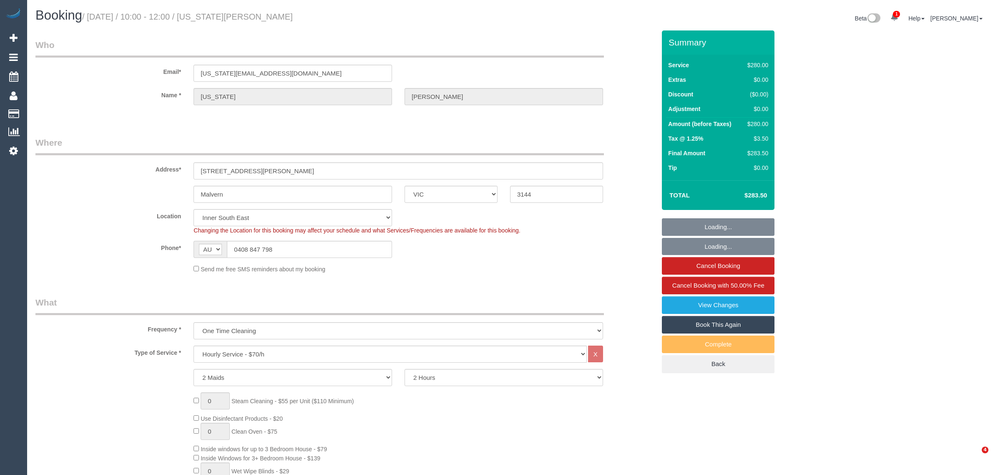
select select "object:862"
select select "string:stripe-pm_1RzWx12GScqysDRVgZcrBDgQ"
select select "spot1"
click at [245, 16] on small "/ September 09, 2025 / 10:00 - 12:00 / Georgia Ganly" at bounding box center [187, 16] width 211 height 9
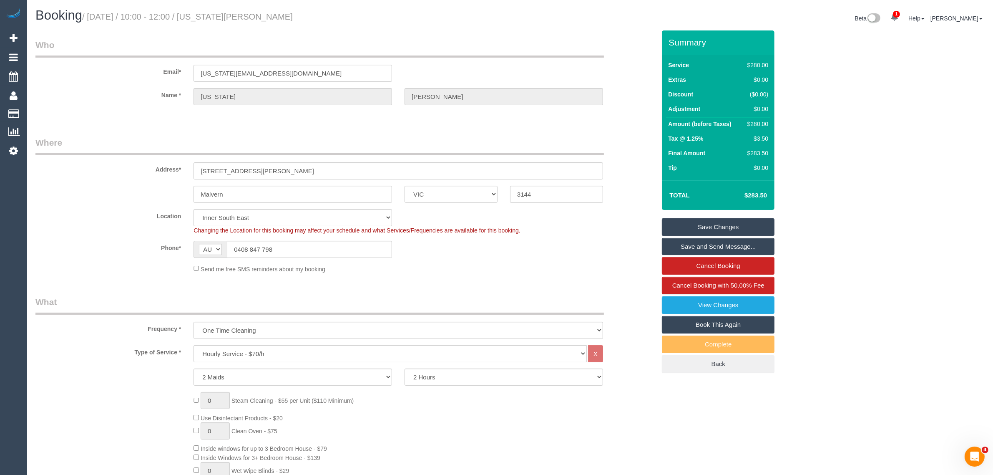
copy small "Georgia"
click at [279, 195] on input "Malvern" at bounding box center [292, 194] width 198 height 17
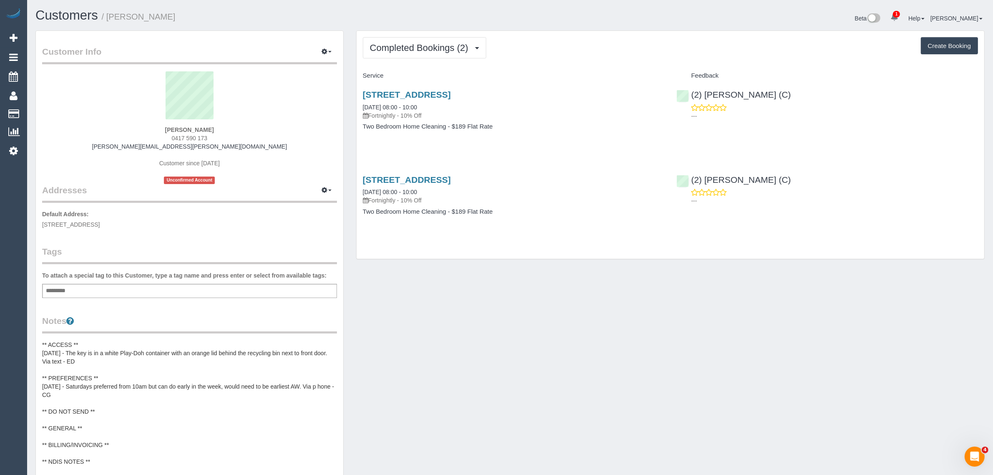
click at [178, 14] on h1 "Customers / [PERSON_NAME]" at bounding box center [269, 15] width 468 height 14
click at [447, 47] on span "Completed Bookings (2)" at bounding box center [421, 48] width 103 height 10
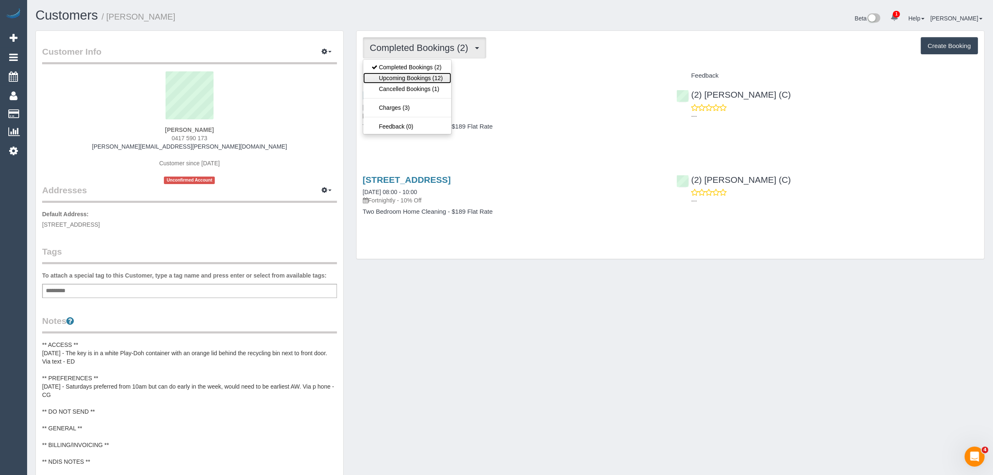
click at [428, 78] on link "Upcoming Bookings (12)" at bounding box center [407, 78] width 88 height 11
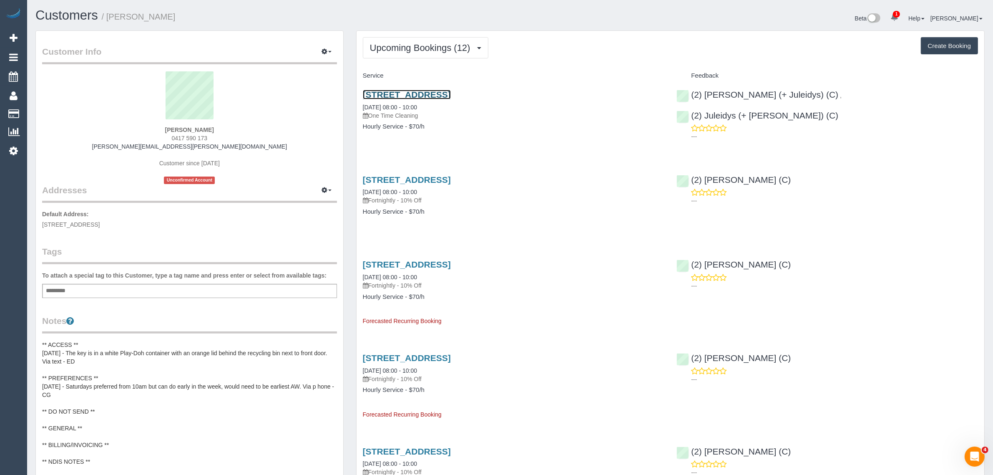
click at [434, 92] on link "[STREET_ADDRESS]" at bounding box center [407, 95] width 88 height 10
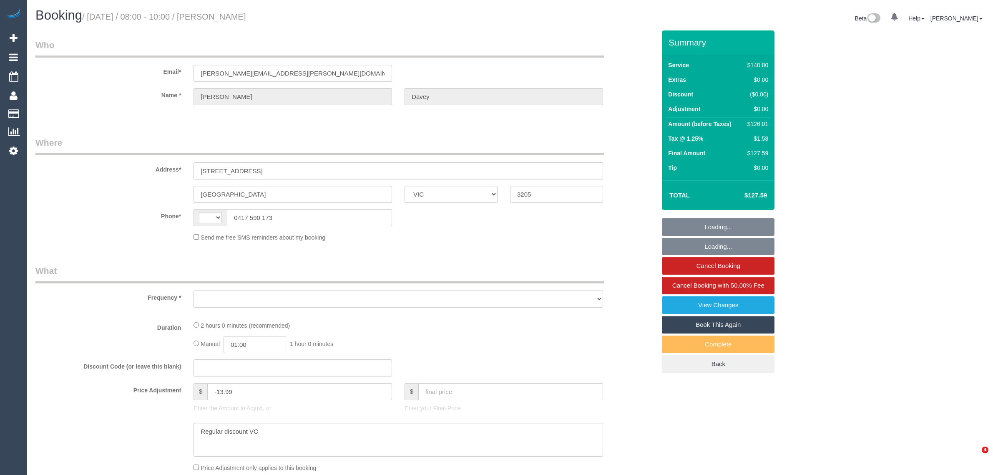
select select "VIC"
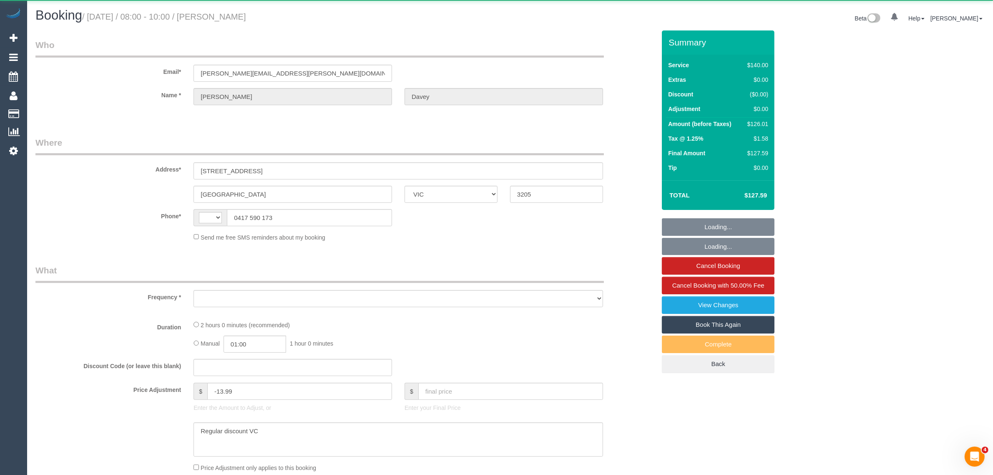
select select "object:319"
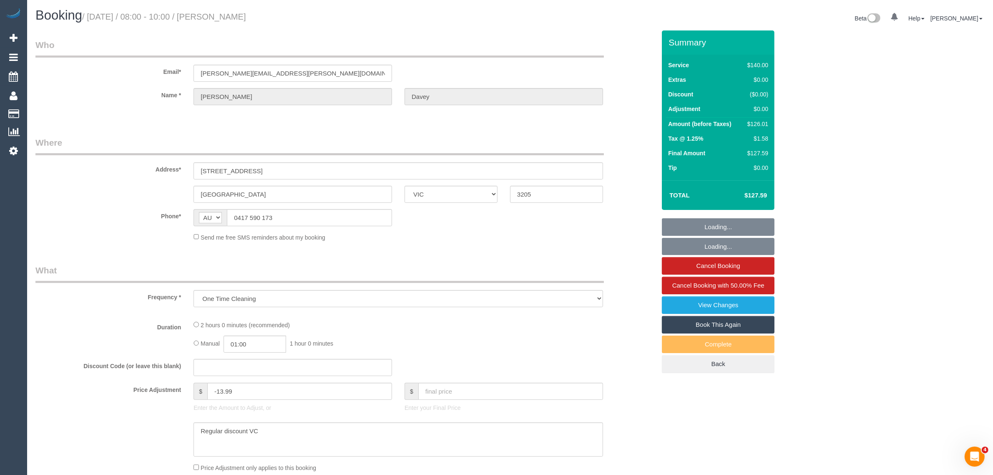
select select "string:AU"
select select "string:stripe-pm_1RtJeK2GScqysDRVEIhgm82e"
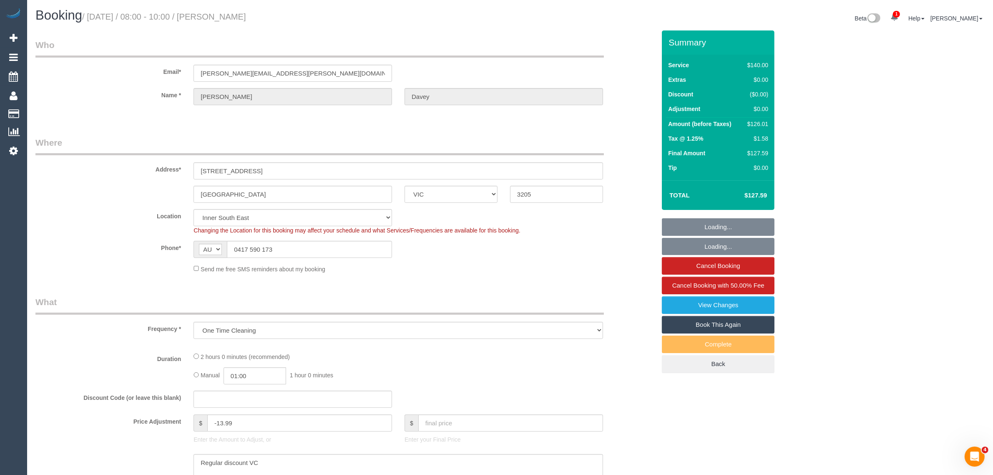
click at [96, 107] on sui-booking-customer "Email* [PERSON_NAME][EMAIL_ADDRESS][PERSON_NAME][DOMAIN_NAME] Name * [PERSON_NA…" at bounding box center [345, 76] width 620 height 75
select select "number:30"
select select "number:14"
select select "number:19"
select select "number:36"
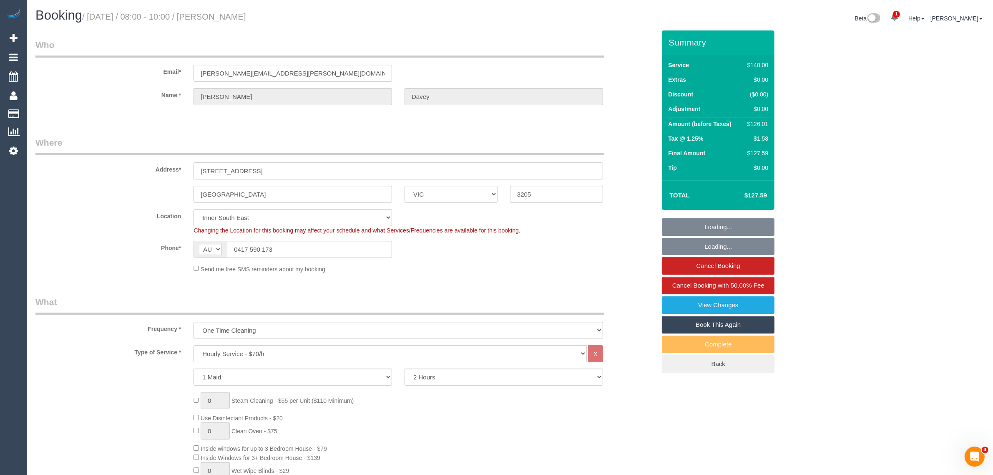
select select "object:883"
select select "spot1"
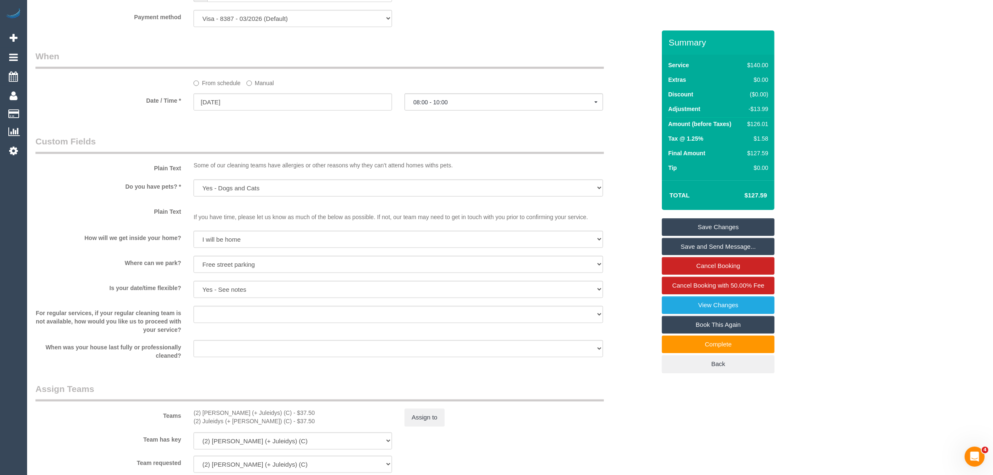
scroll to position [1042, 0]
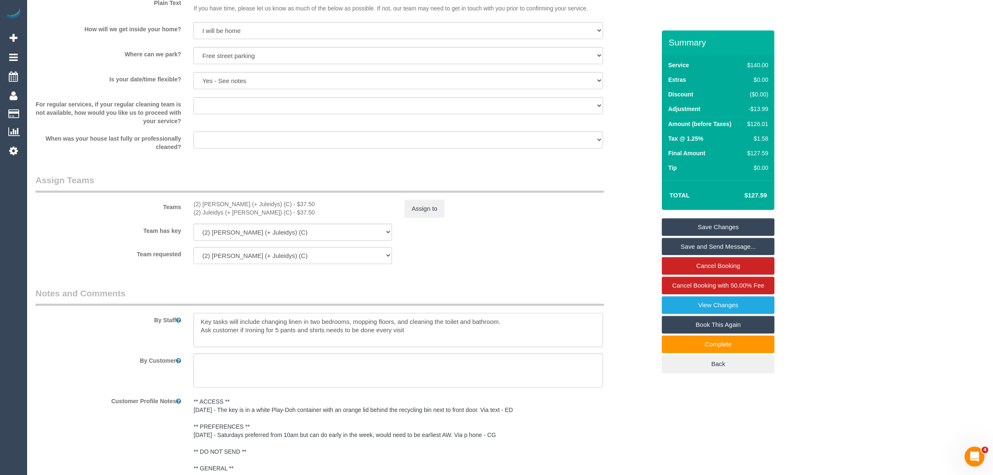
drag, startPoint x: 418, startPoint y: 330, endPoint x: 201, endPoint y: 343, distance: 218.1
click at [201, 343] on textarea at bounding box center [397, 330] width 409 height 34
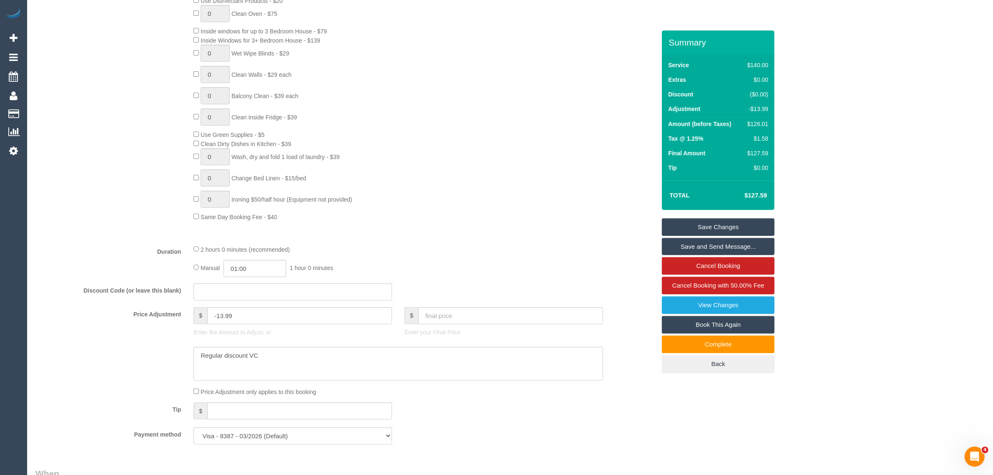
scroll to position [0, 0]
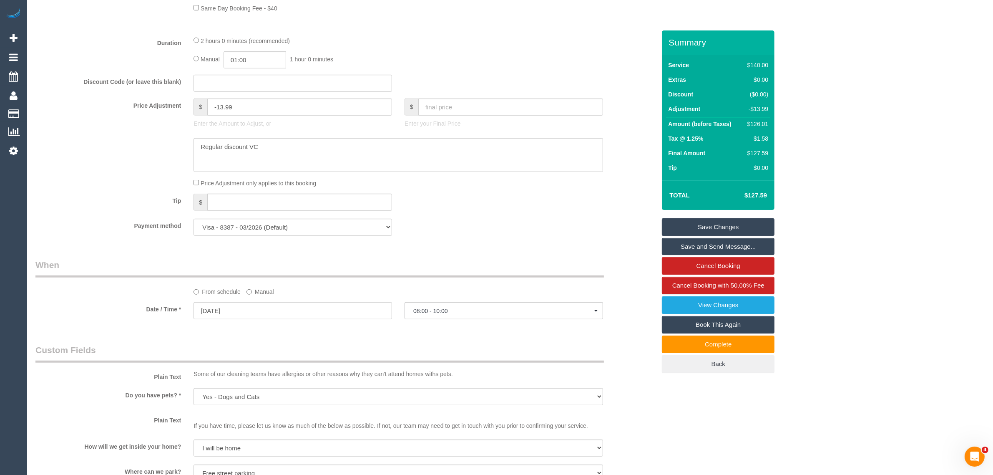
scroll to position [208, 0]
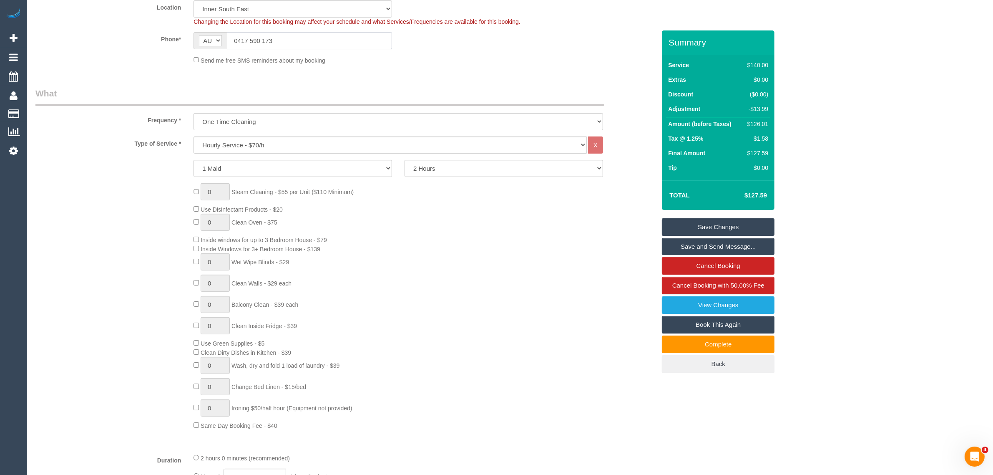
click at [331, 38] on input "0417 590 173" at bounding box center [309, 40] width 165 height 17
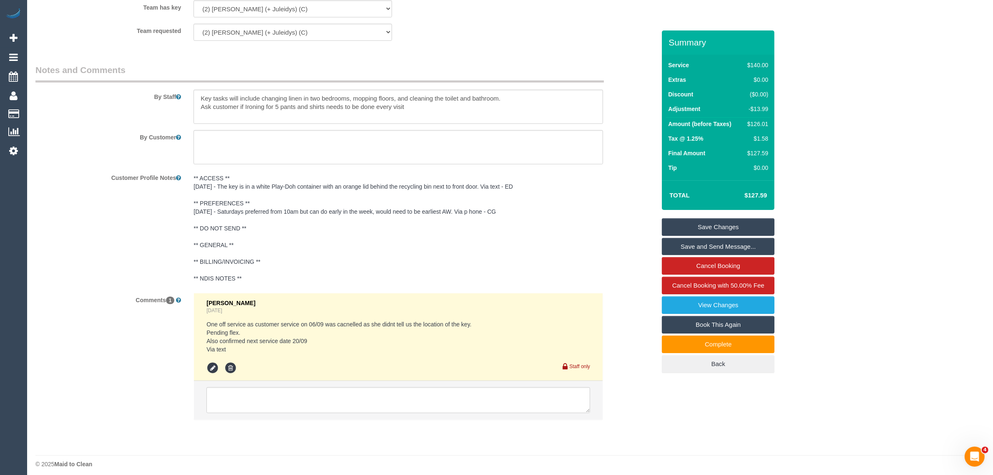
scroll to position [1272, 0]
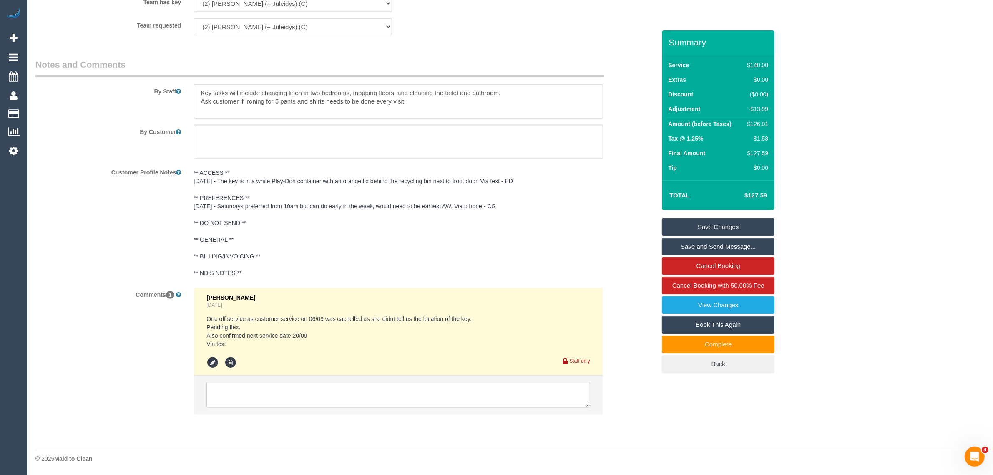
click at [123, 261] on div "Customer Profile Notes ** ACCESS ** 9/9/25 - The key is in a white Play-Doh con…" at bounding box center [345, 223] width 633 height 116
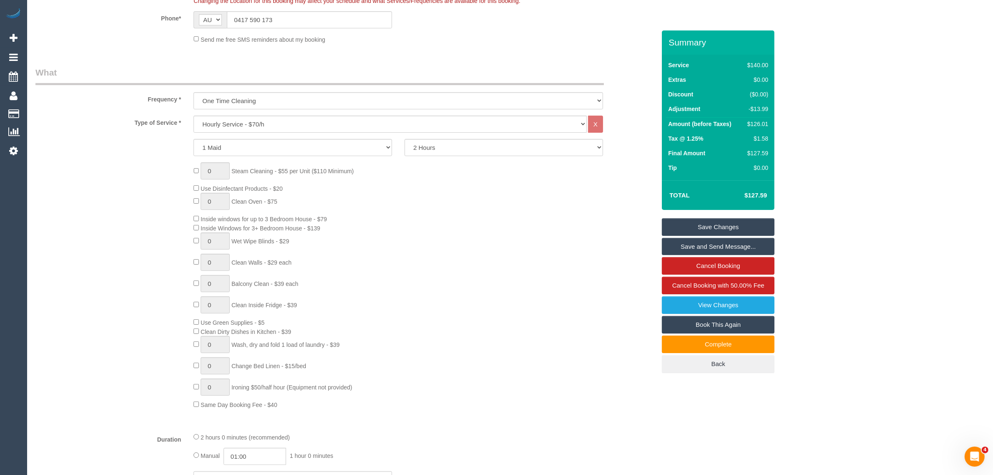
scroll to position [21, 0]
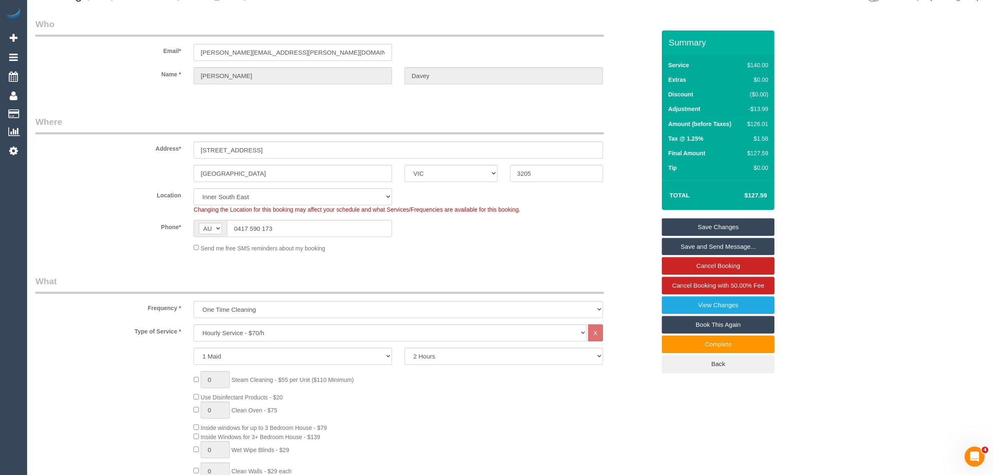
click at [93, 227] on label "Phone*" at bounding box center [108, 225] width 158 height 11
click at [630, 276] on div "Frequency * One Time Cleaning Weekly - 10% Off - 10.00% (0% for the First Booki…" at bounding box center [345, 296] width 633 height 43
click at [109, 220] on label "Phone*" at bounding box center [108, 225] width 158 height 11
click at [272, 224] on input "0417 590 173" at bounding box center [309, 228] width 165 height 17
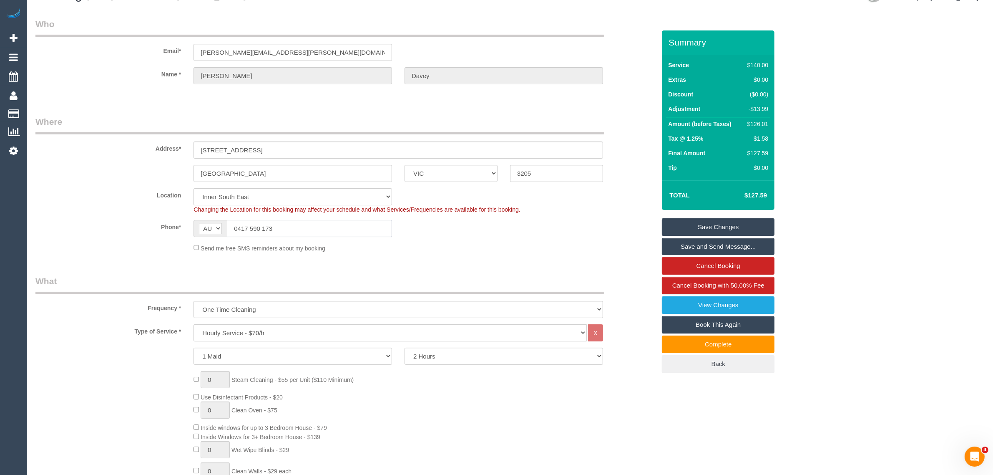
click at [272, 224] on input "0417 590 173" at bounding box center [309, 228] width 165 height 17
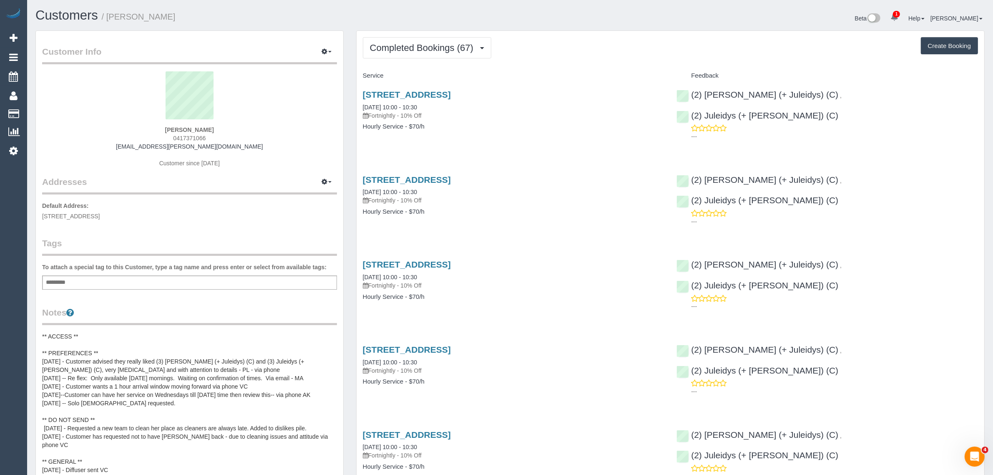
click at [202, 136] on span "0417371066" at bounding box center [189, 138] width 33 height 7
copy span "0417371066"
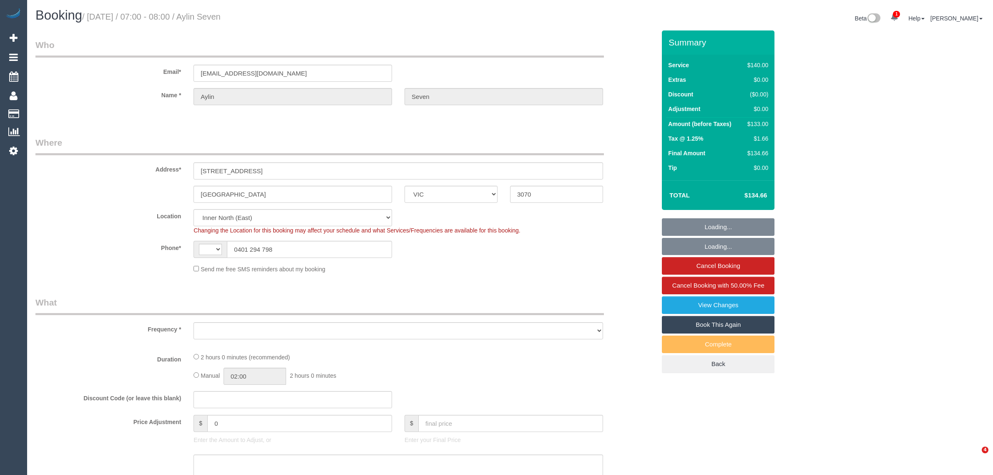
select select "VIC"
select select "string:AU"
select select "object:694"
select select "string:stripe-pm_1RtKGZ2GScqysDRV780zYAGg"
select select "number:28"
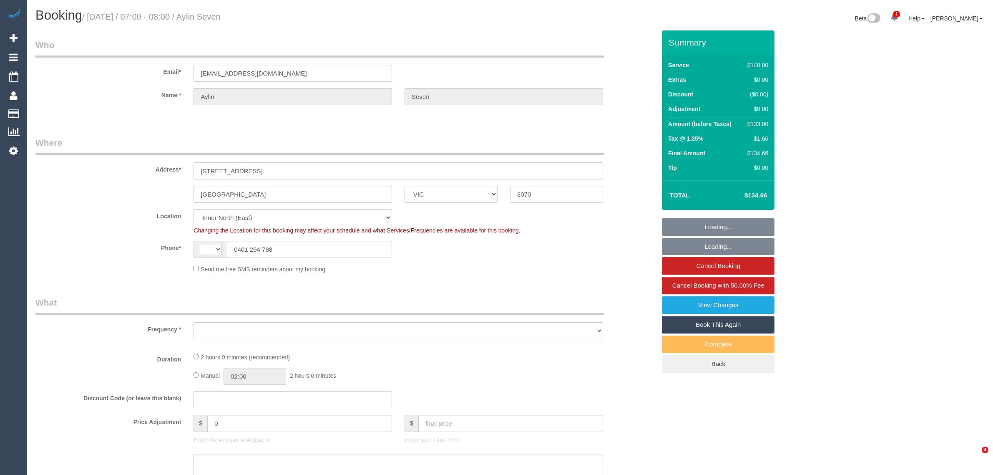
select select "number:16"
select select "number:19"
select select "number:24"
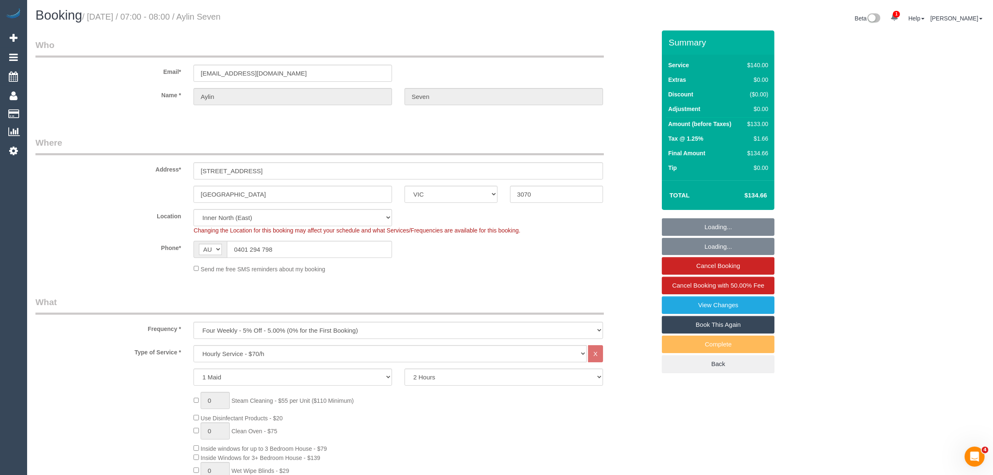
click at [578, 256] on div "Phone* AF AL DZ AD AO AI AQ AG AR AM AW AU AT AZ BS BH BD BB BY BE BZ BJ BM BT …" at bounding box center [345, 249] width 633 height 17
select select "spot1"
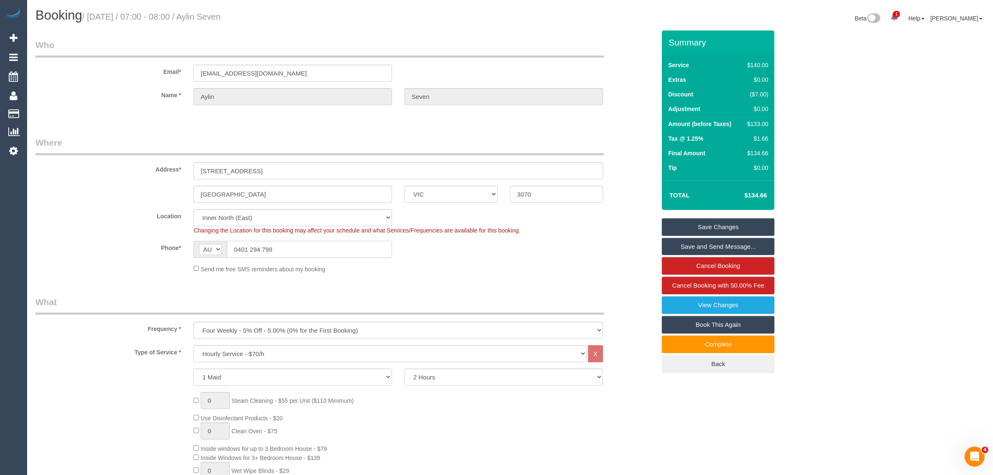
click at [277, 243] on input "0401 294 798" at bounding box center [309, 249] width 165 height 17
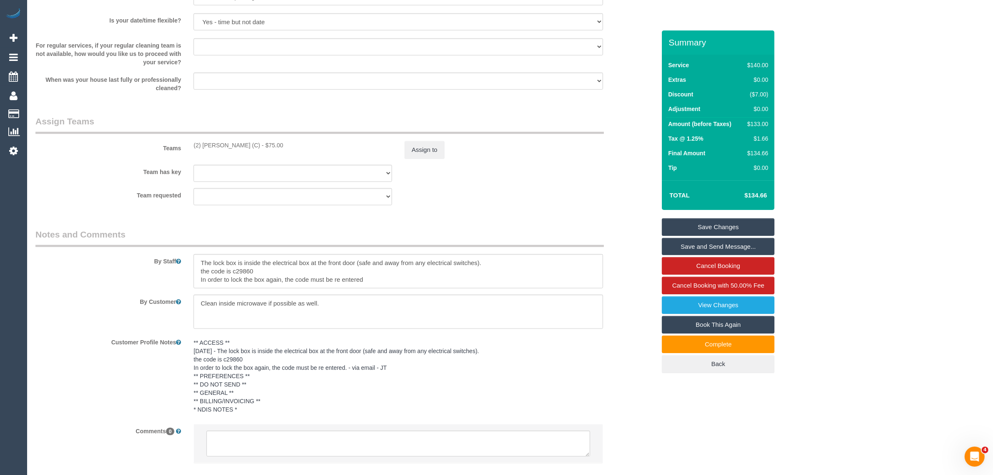
scroll to position [1166, 0]
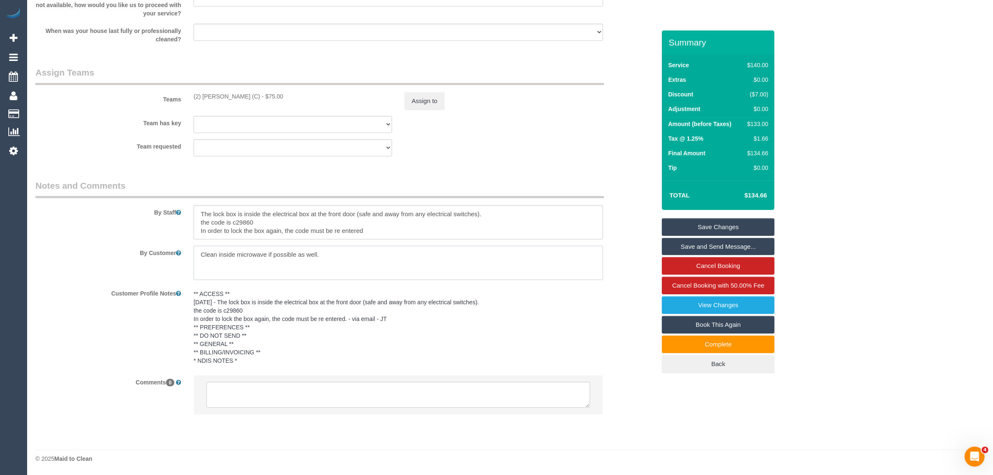
click at [282, 246] on textarea at bounding box center [397, 263] width 409 height 34
click at [281, 251] on textarea at bounding box center [397, 263] width 409 height 34
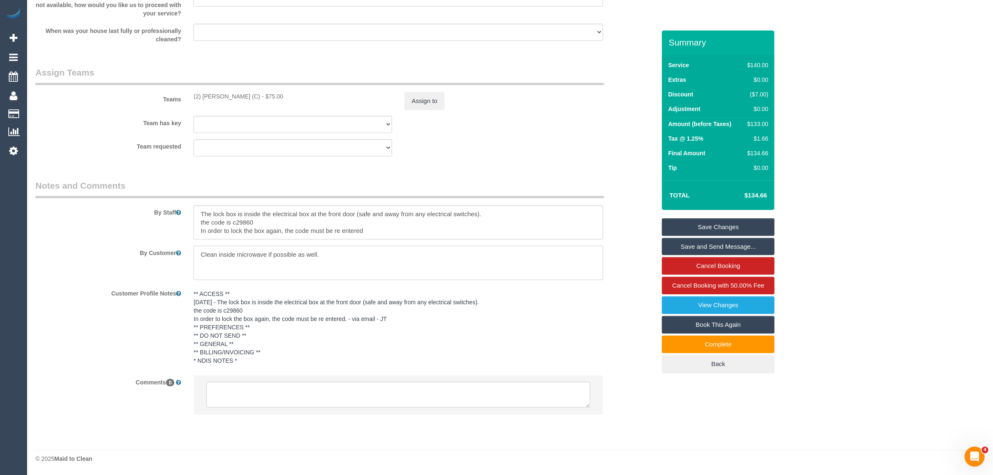
click at [281, 251] on textarea at bounding box center [397, 263] width 409 height 34
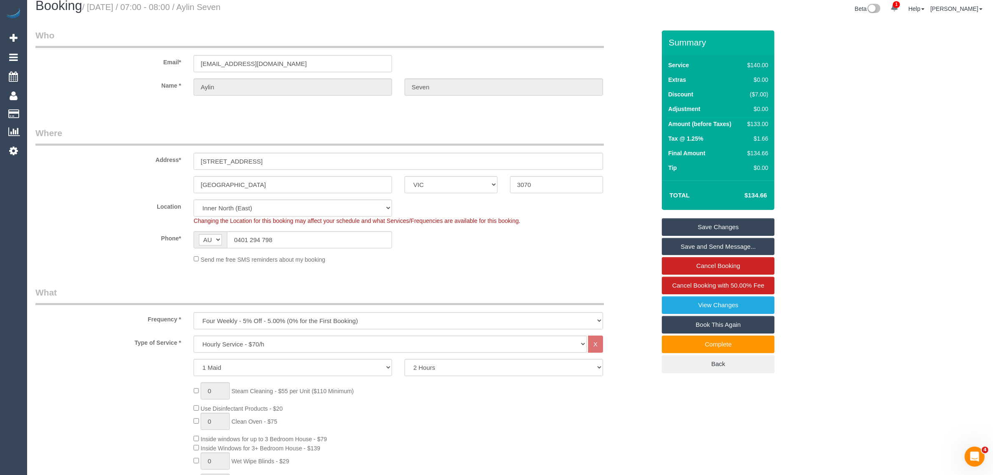
scroll to position [0, 0]
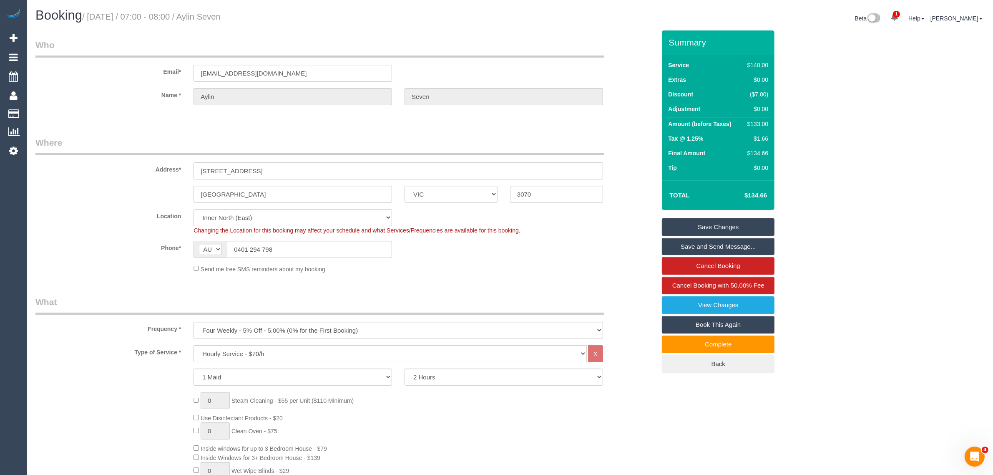
click at [221, 17] on small "/ September 09, 2025 / 07:00 - 08:00 / Aylin Seven" at bounding box center [151, 16] width 138 height 9
copy small "Aylin"
click at [261, 248] on input "0401 294 798" at bounding box center [309, 249] width 165 height 17
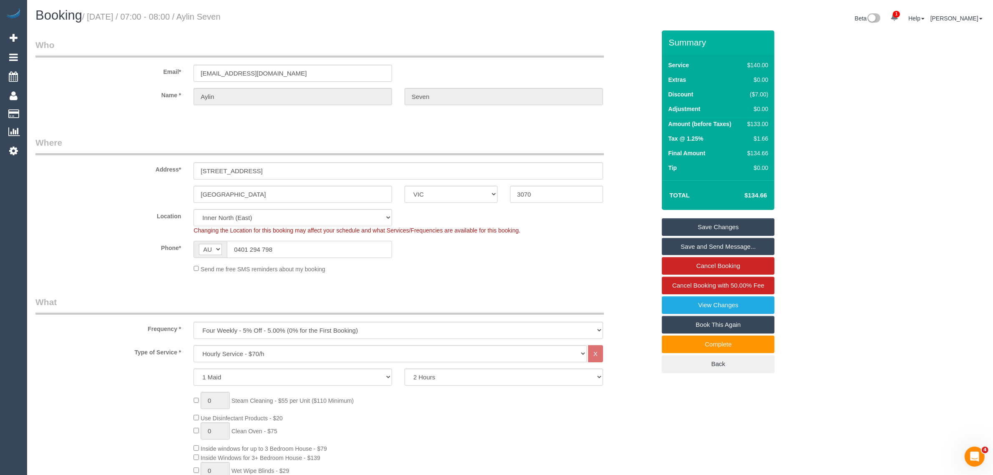
click at [261, 249] on input "0401 294 798" at bounding box center [309, 249] width 165 height 17
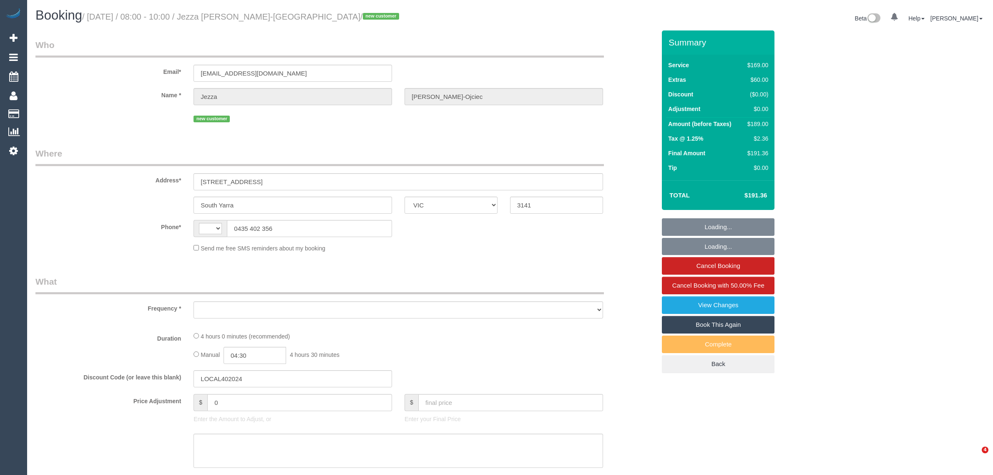
select select "VIC"
select select "string:AU"
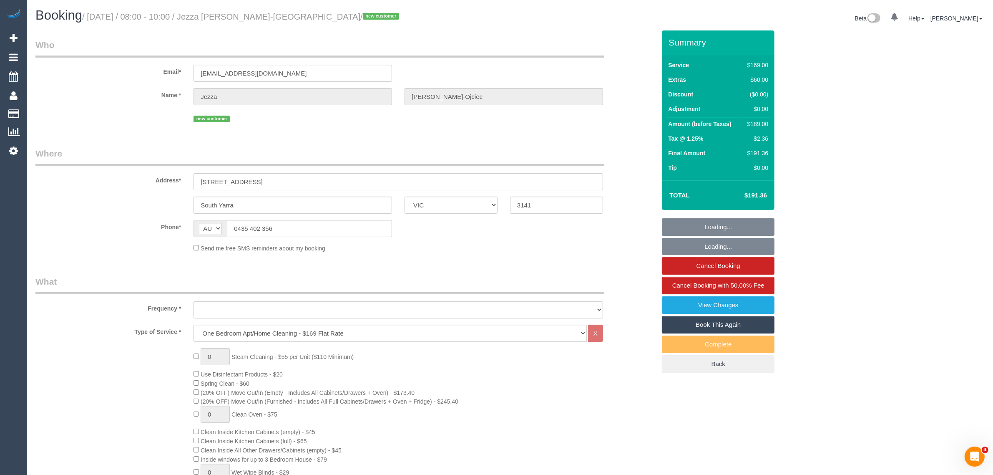
select select "object:661"
select select "string:stripe-pm_1S3ADX2GScqysDRVIvfqMl9s"
select select "number:29"
select select "number:17"
select select "number:24"
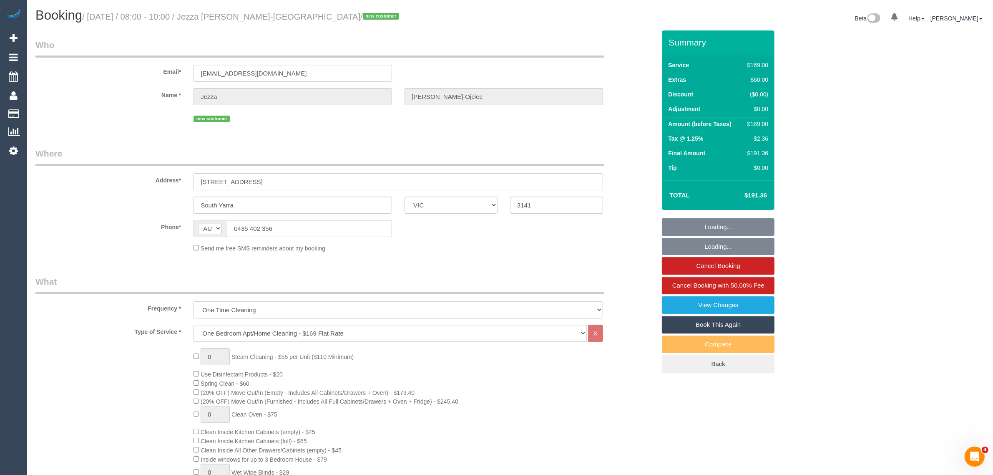
select select "number:26"
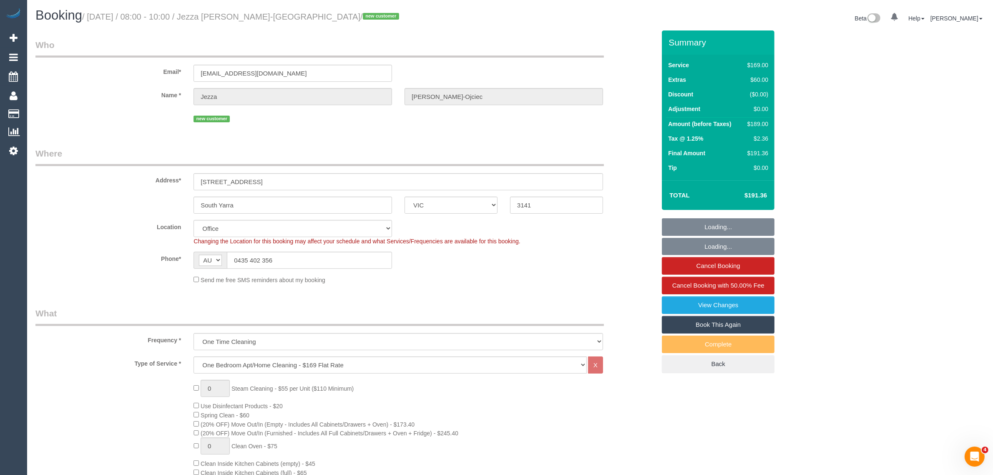
select select "object:2107"
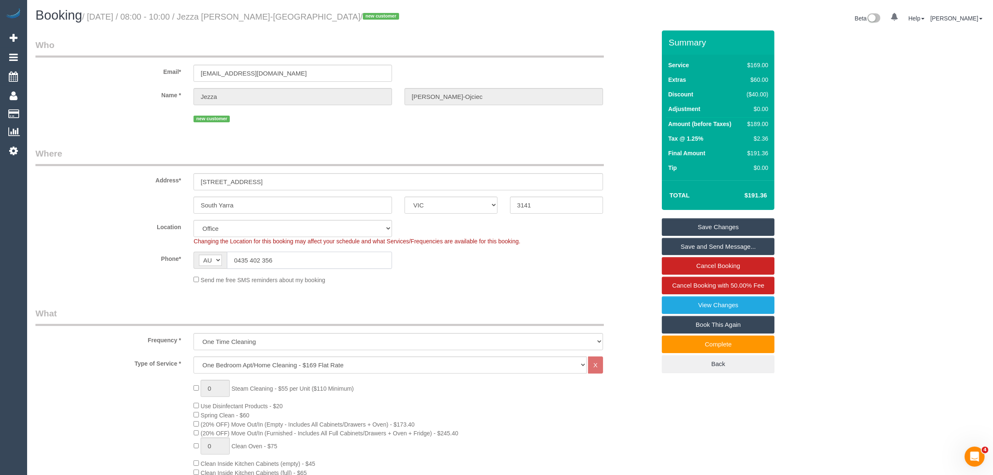
click at [287, 257] on input "0435 402 356" at bounding box center [309, 259] width 165 height 17
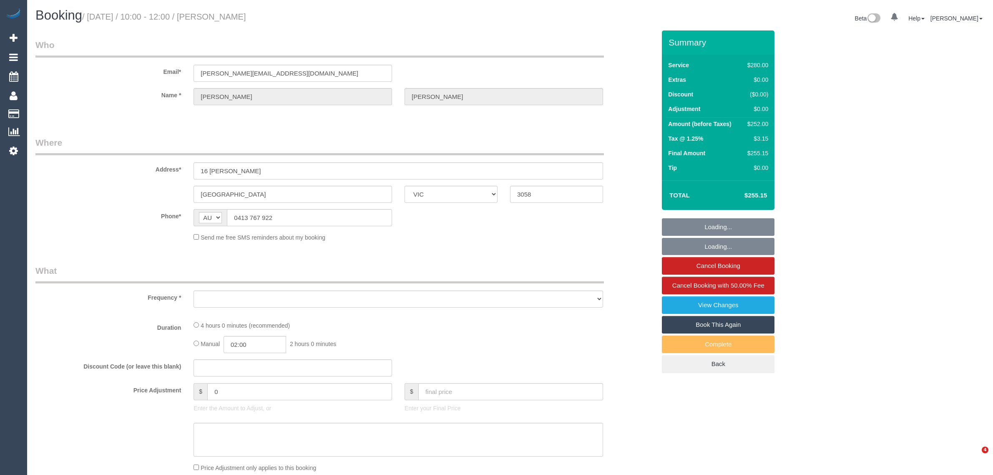
select select "VIC"
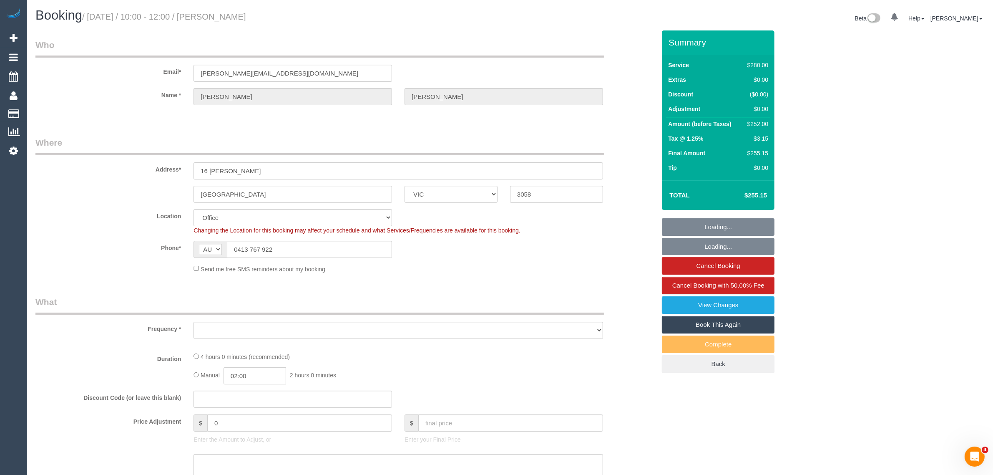
select select "240"
select select "number:28"
select select "number:14"
select select "number:19"
select select "number:36"
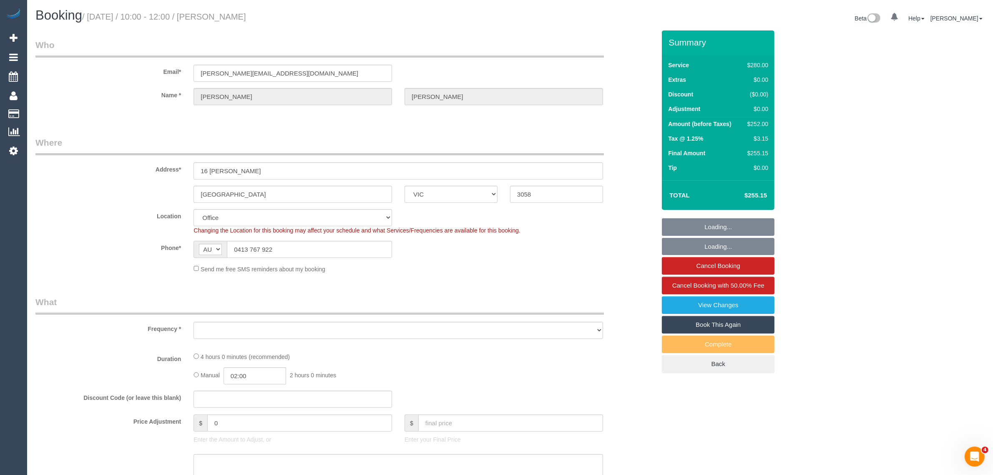
select select "number:33"
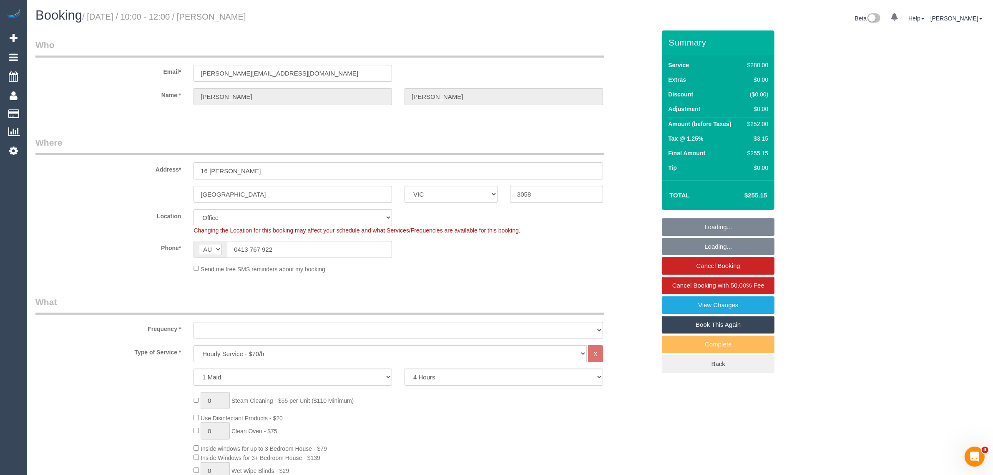
select select "string:stripe-pm_1RDzaK2GScqysDRV9cx0fuDb"
select select "object:878"
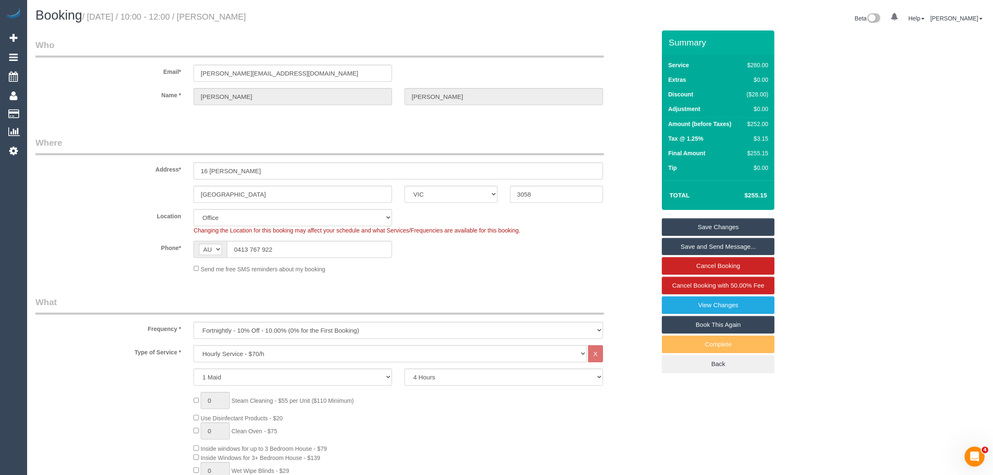
click at [345, 136] on legend "Where" at bounding box center [319, 145] width 568 height 19
click at [301, 203] on fieldset "Where Address* 16 [PERSON_NAME] [GEOGRAPHIC_DATA] ACT [GEOGRAPHIC_DATA] NT [GEO…" at bounding box center [345, 207] width 620 height 143
click at [308, 195] on input "Coburg" at bounding box center [292, 194] width 198 height 17
click at [309, 195] on input "Coburg" at bounding box center [292, 194] width 198 height 17
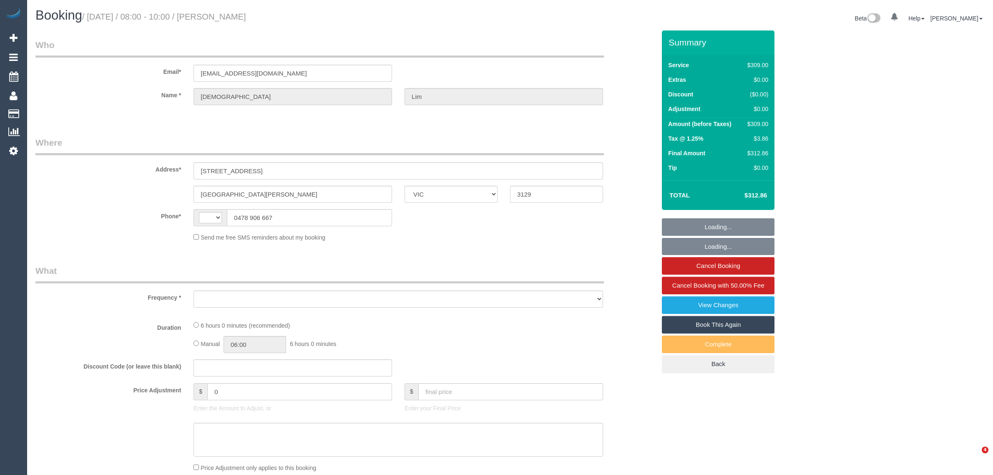
select select "VIC"
select select "string:AU"
select select "string:stripe-pm_1S13ns2GScqysDRVhwKYBl9Z"
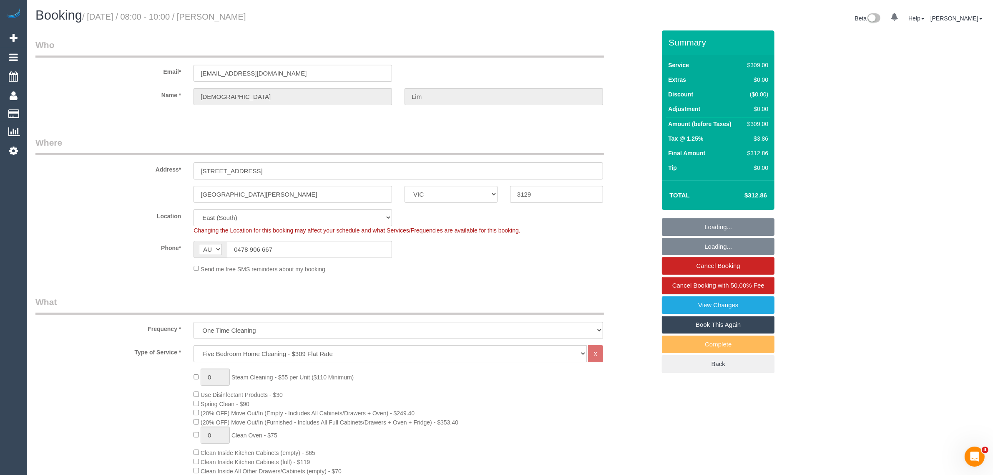
select select "object:635"
select select "number:28"
select select "number:14"
select select "number:19"
select select "number:25"
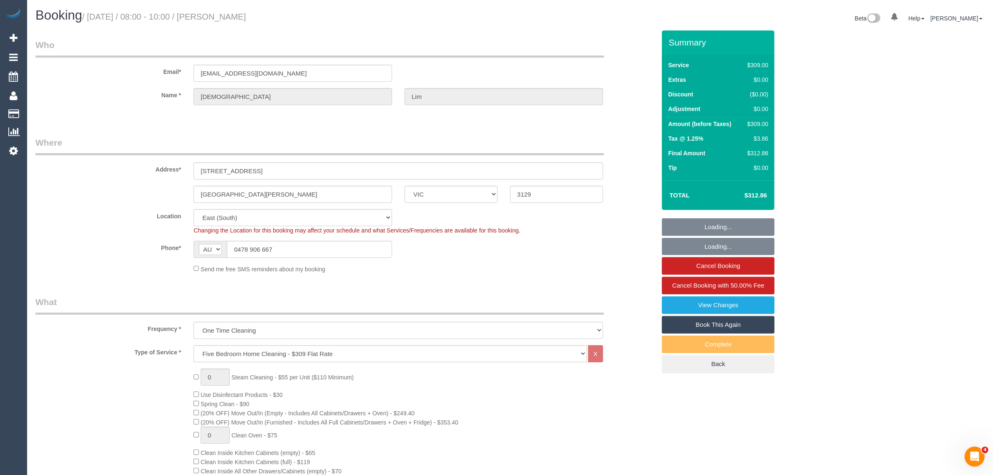
select select "number:13"
select select "spot1"
click at [324, 246] on input "0478 906 667" at bounding box center [309, 249] width 165 height 17
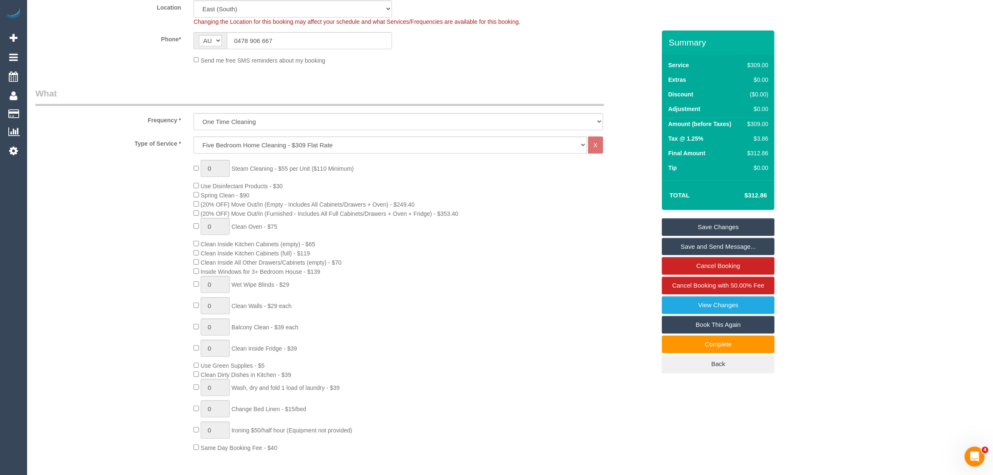
click at [624, 169] on div "0 Steam Cleaning - $55 per Unit ($110 Minimum) Use Disinfectant Products - $30 …" at bounding box center [424, 306] width 475 height 292
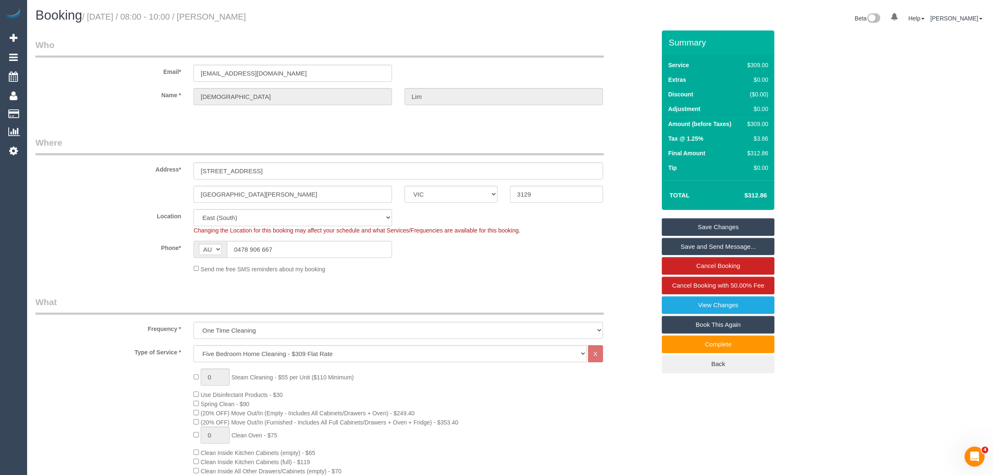
click at [128, 106] on sui-booking-customer "Email* limeyjeslin@gmail.com Name * Jeslin Lim" at bounding box center [345, 76] width 620 height 75
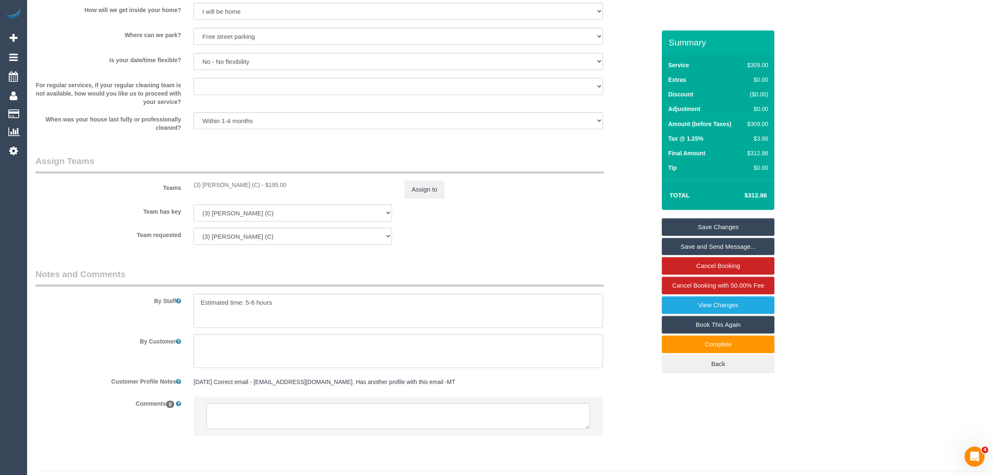
scroll to position [1106, 0]
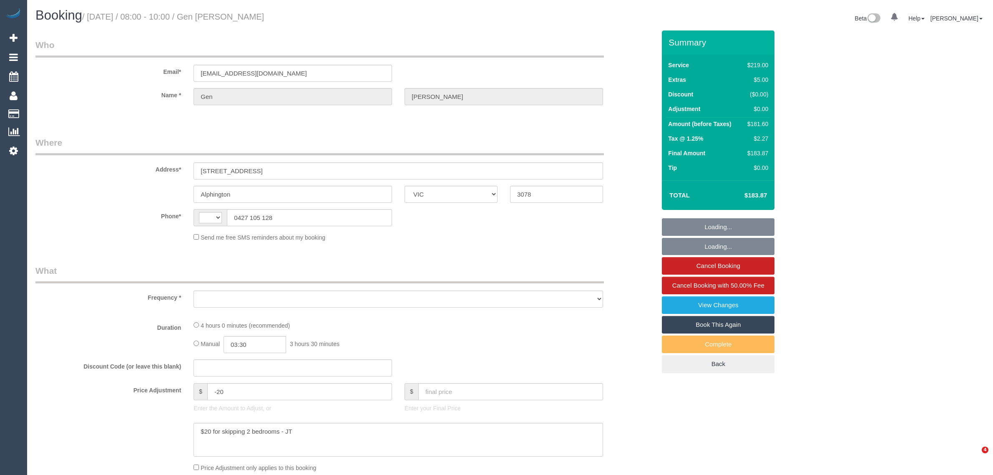
select select "VIC"
select select "string:AU"
select select "object:532"
select select "string:stripe-pm_1Q2QF22GScqysDRVlOpWqODP"
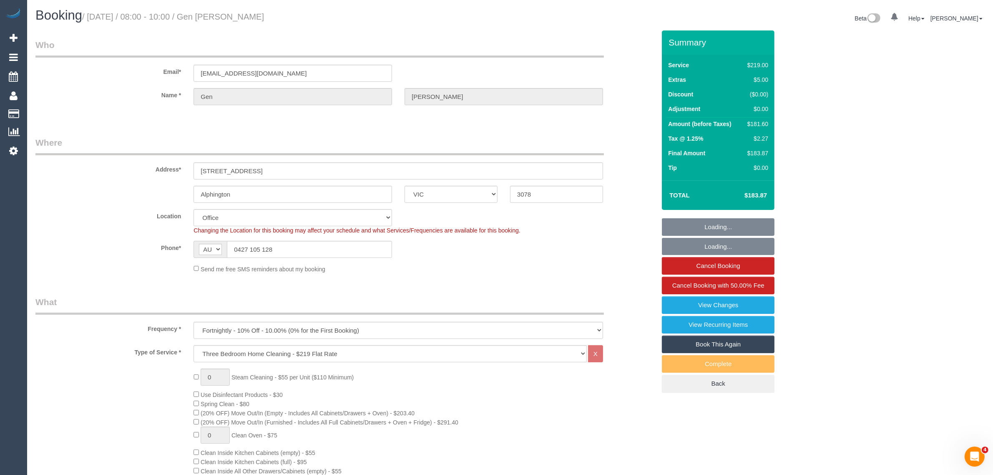
select select "number:28"
select select "number:14"
select select "number:19"
select select "number:22"
select select "number:34"
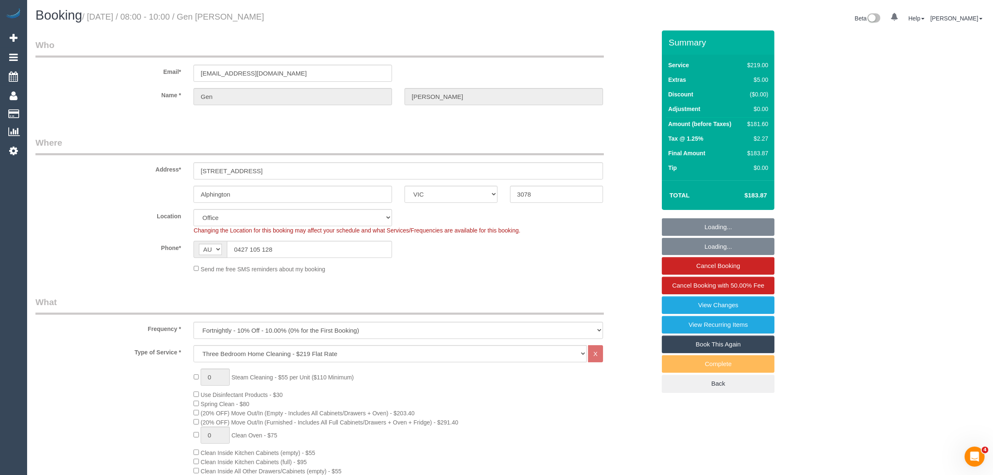
select select "number:11"
click at [353, 247] on input "0427 105 128" at bounding box center [309, 249] width 165 height 17
select select "object:2090"
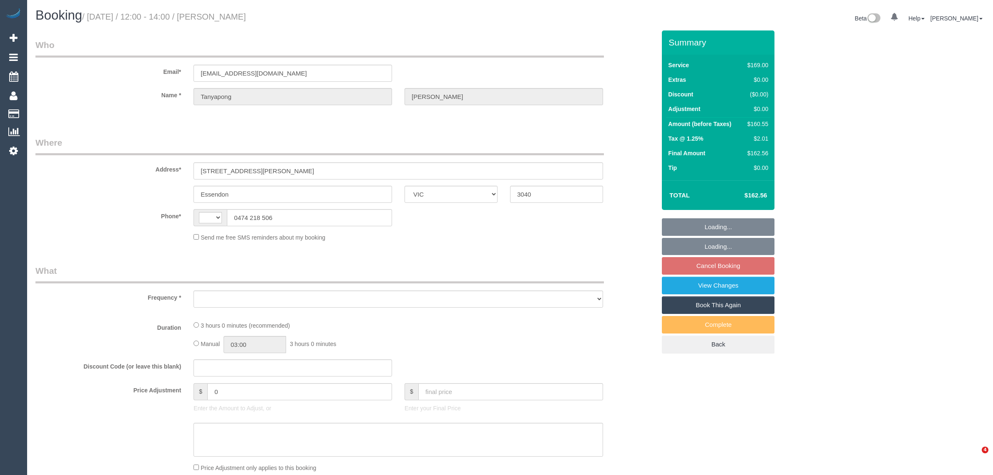
select select "VIC"
select select "object:281"
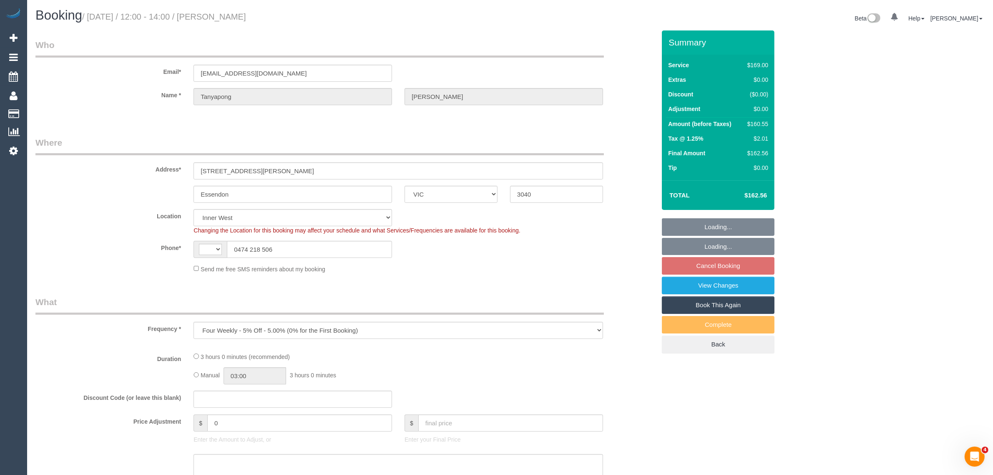
select select "string:AU"
select select "string:stripe-pm_1Px7JB2GScqysDRVacmPLOSQ"
select select "number:28"
select select "number:14"
select select "number:18"
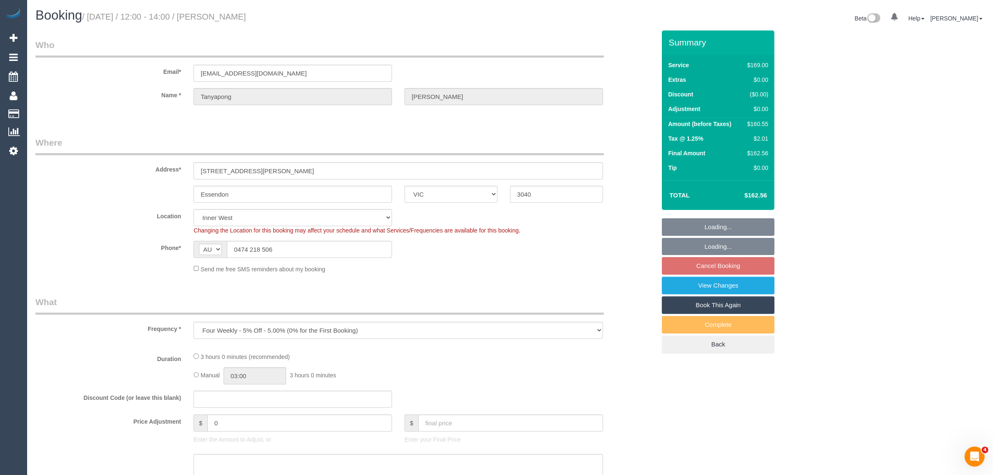
select select "number:24"
select select "number:34"
select select "number:12"
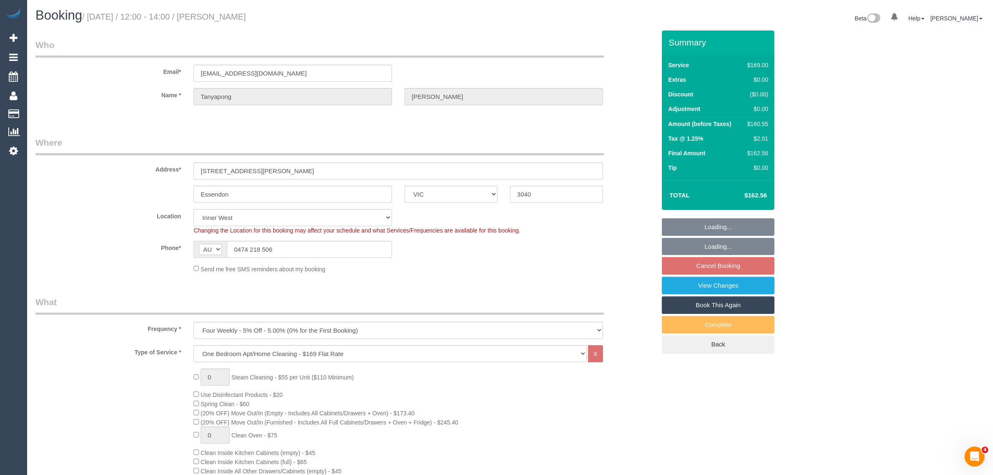
select select "object:777"
select select "spot1"
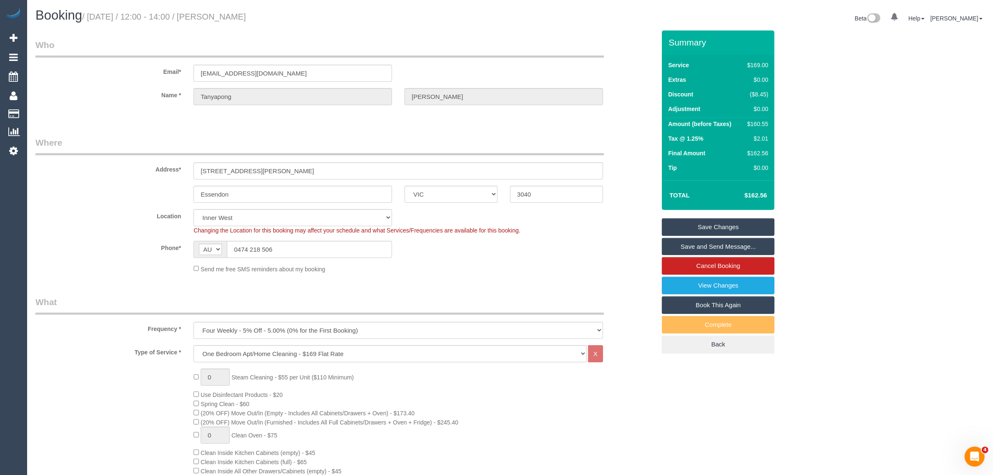
click at [687, 259] on link "Cancel Booking" at bounding box center [718, 266] width 113 height 18
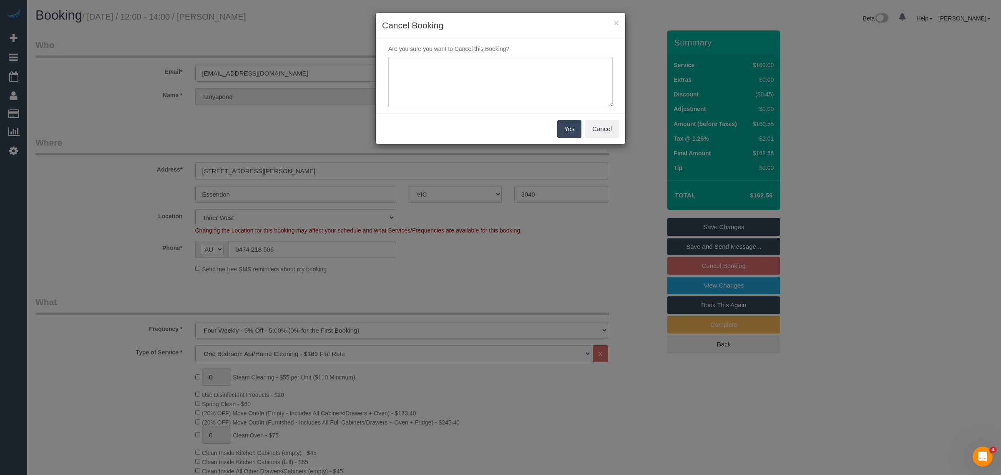
click at [508, 91] on textarea at bounding box center [500, 82] width 224 height 51
type textarea "customer wants to skip via txt - KA"
click at [568, 124] on button "Yes" at bounding box center [569, 129] width 24 height 18
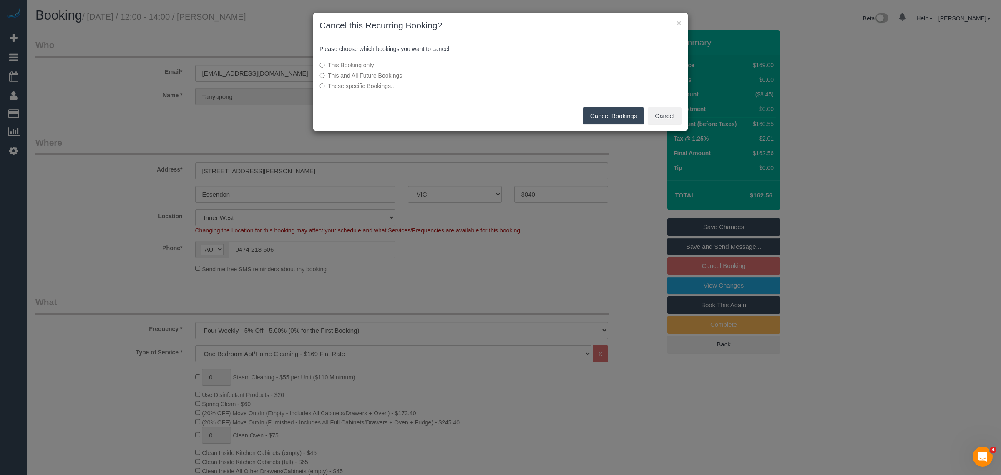
click at [608, 117] on button "Cancel Bookings" at bounding box center [613, 116] width 61 height 18
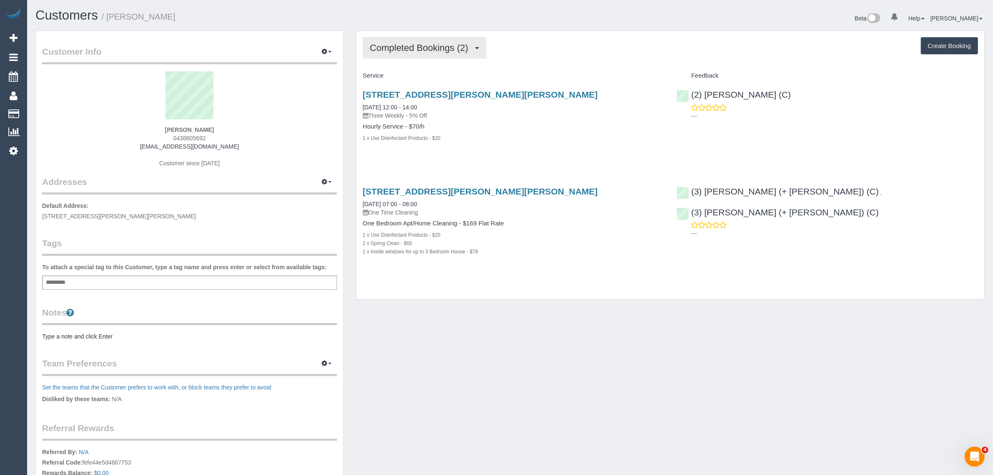
click at [437, 45] on span "Completed Bookings (2)" at bounding box center [421, 48] width 103 height 10
click at [405, 76] on link "Upcoming Bookings (12)" at bounding box center [407, 78] width 88 height 11
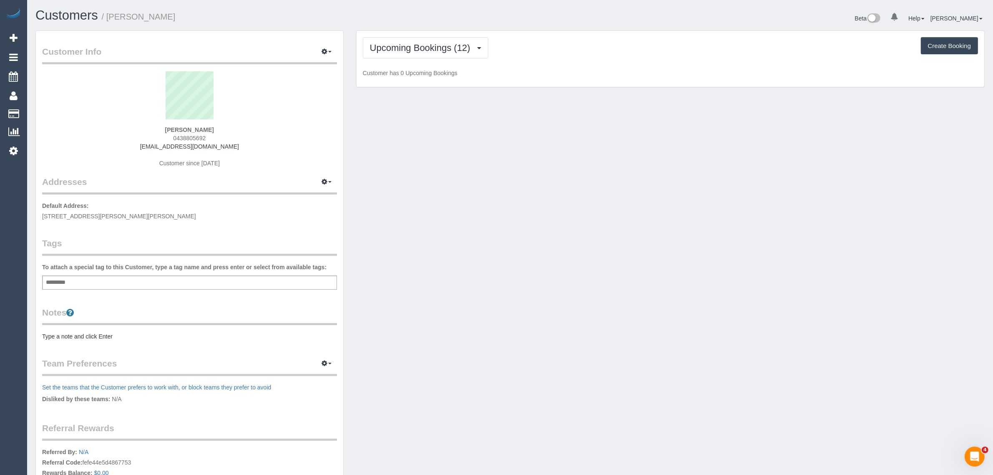
click at [178, 138] on span "0438805692" at bounding box center [189, 138] width 33 height 7
copy span "0438805692"
click at [413, 45] on span "Completed Bookings (0)" at bounding box center [421, 48] width 103 height 10
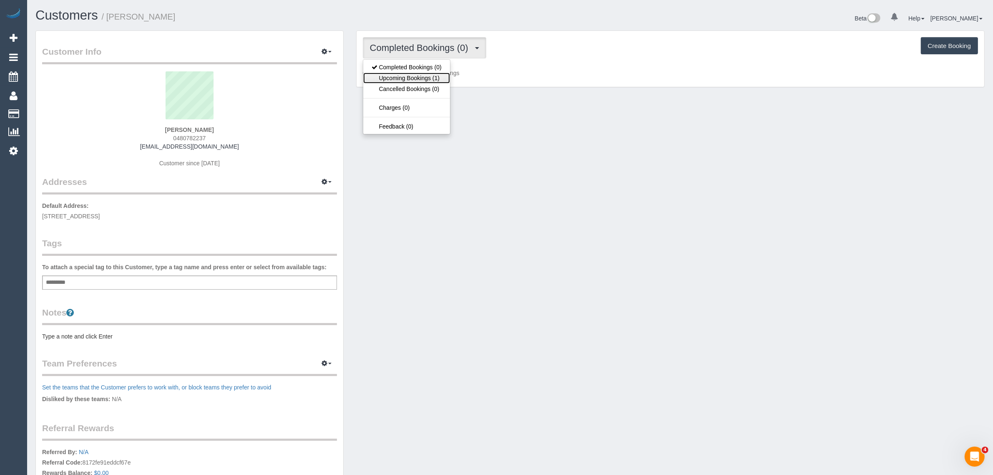
click at [405, 75] on link "Upcoming Bookings (1)" at bounding box center [406, 78] width 87 height 11
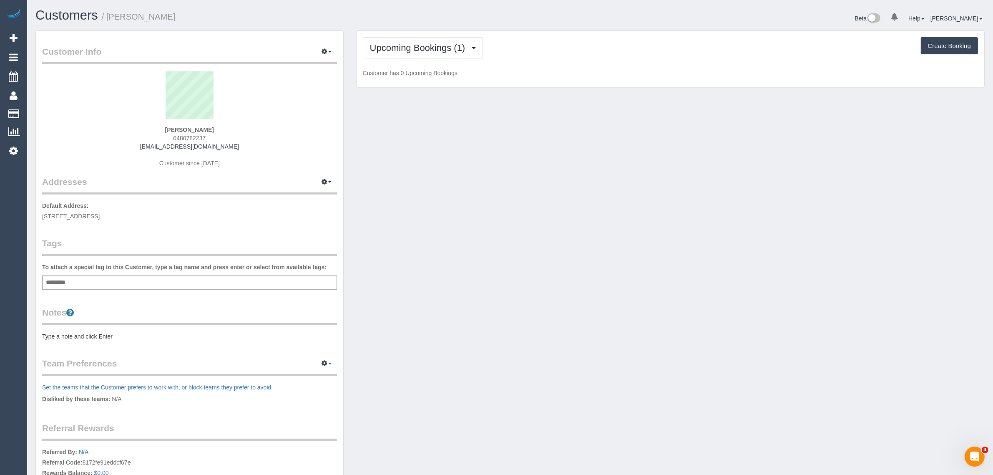
click at [192, 136] on span "0480782237" at bounding box center [189, 138] width 33 height 7
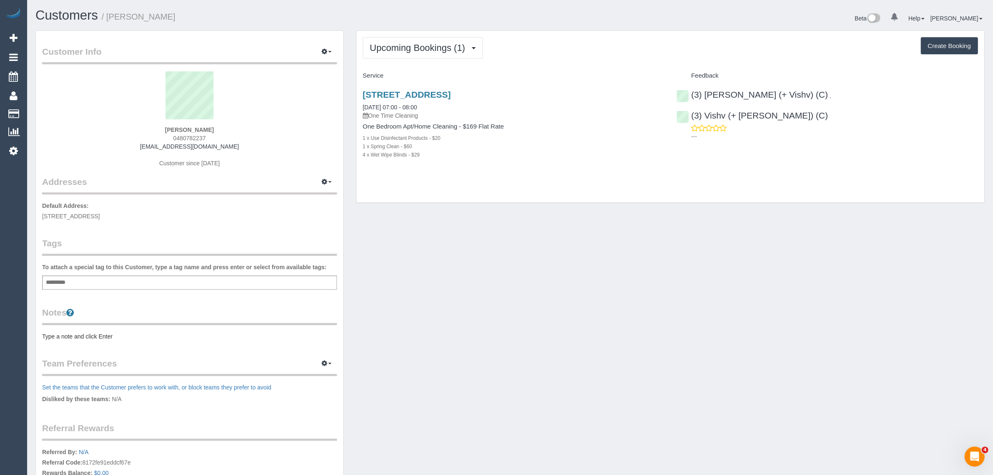
copy span "0480782237"
click at [416, 95] on link "[STREET_ADDRESS]" at bounding box center [407, 95] width 88 height 10
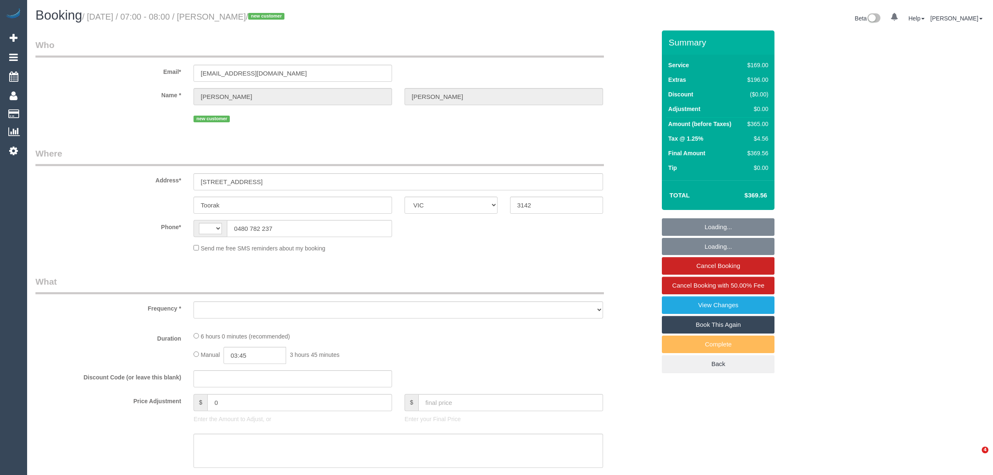
select select "VIC"
select select "string:AU"
select select "object:545"
select select "string:stripe-pm_1S4bjc2GScqysDRVTse6BE4y"
select select "number:28"
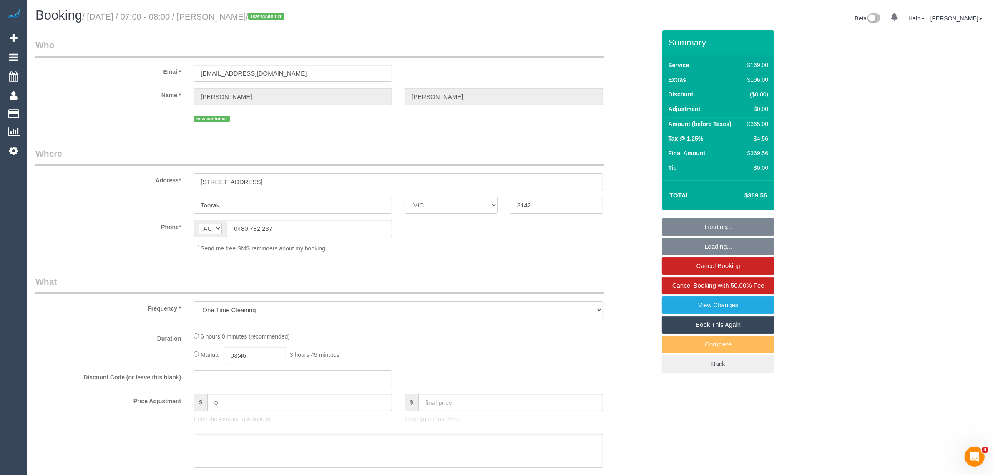
select select "number:14"
select select "number:18"
select select "number:24"
select select "number:33"
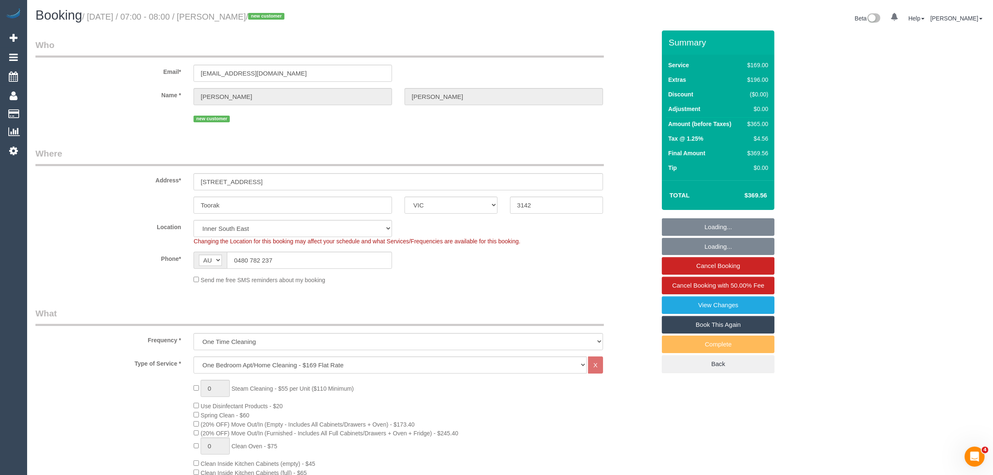
select select "spot1"
select select "object:1400"
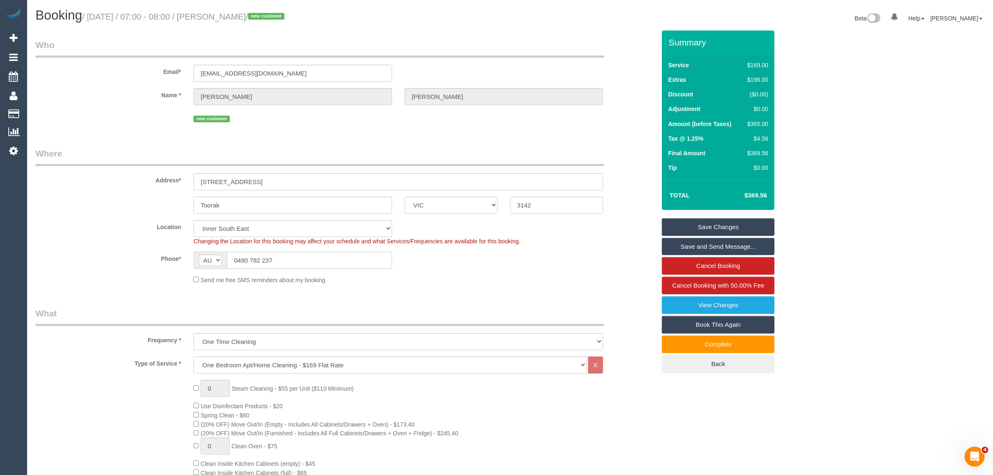
click at [309, 254] on input "0480 782 237" at bounding box center [309, 259] width 165 height 17
click at [530, 289] on fieldset "Where Address* [STREET_ADDRESS] Toorak ACT [GEOGRAPHIC_DATA] NT [GEOGRAPHIC_DAT…" at bounding box center [345, 218] width 620 height 143
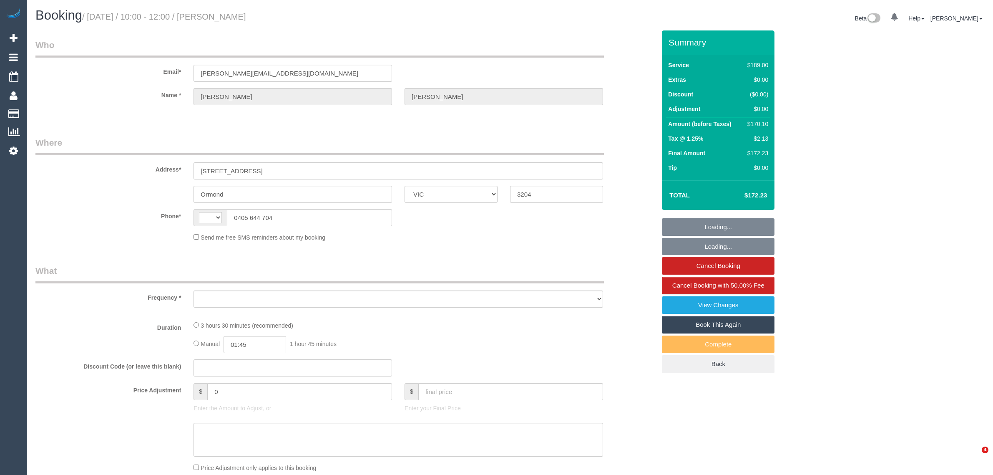
select select "VIC"
select select "string:AU"
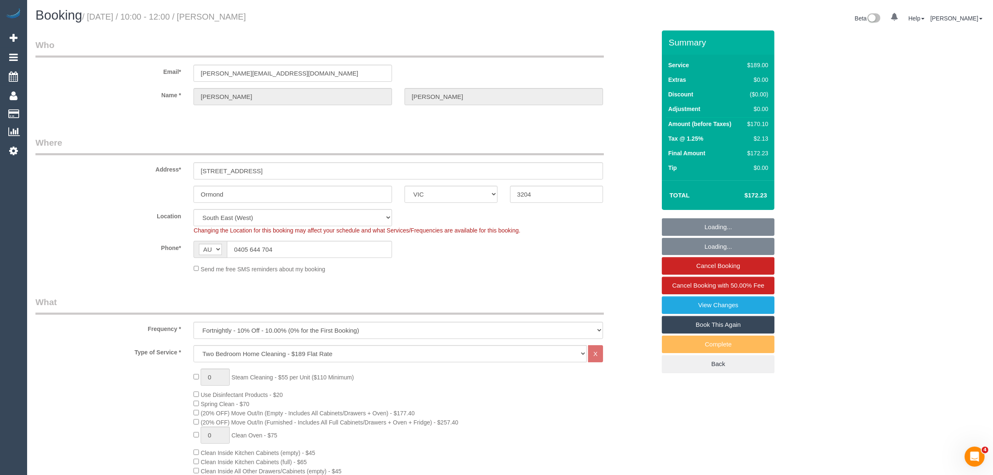
select select "object:634"
click at [311, 249] on input "0405 644 704" at bounding box center [309, 249] width 165 height 17
select select "string:stripe-pm_1RwwRw2GScqysDRVnbBtK1Tu"
select select "number:29"
select select "number:15"
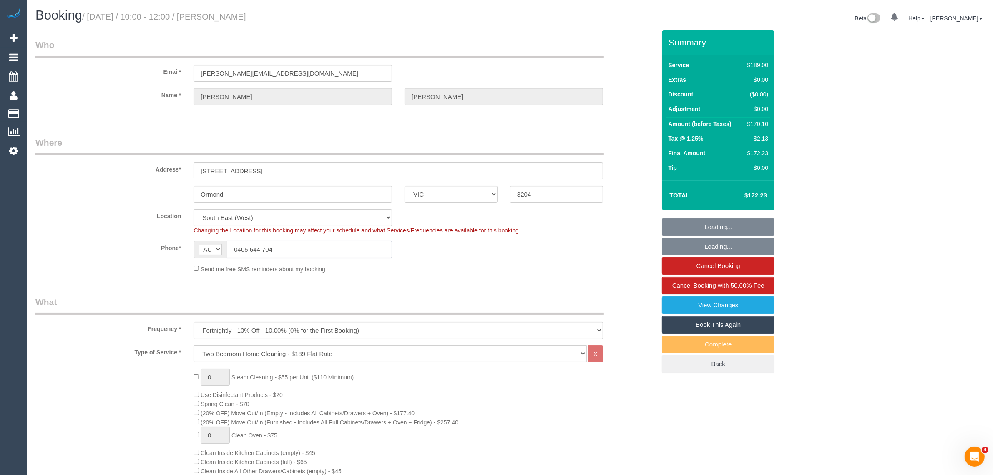
select select "number:19"
select select "number:24"
select select "number:34"
select select "number:13"
select select "object:785"
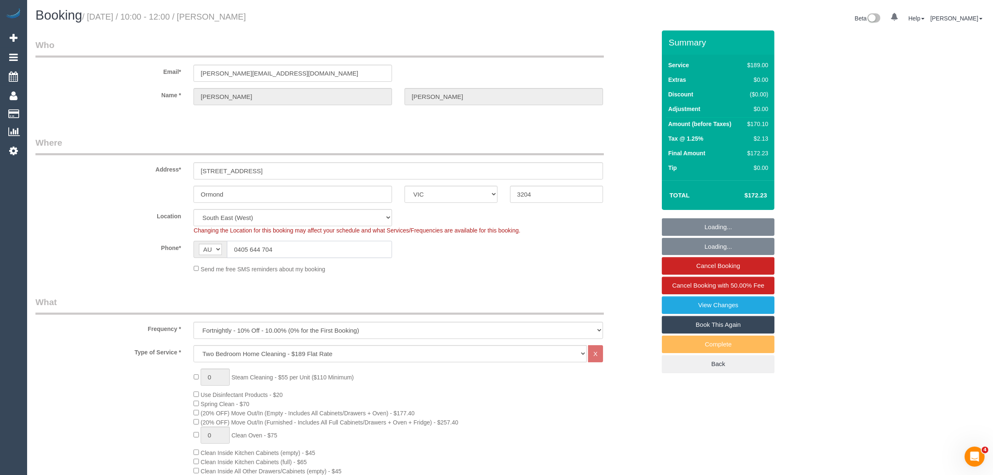
select select "spot1"
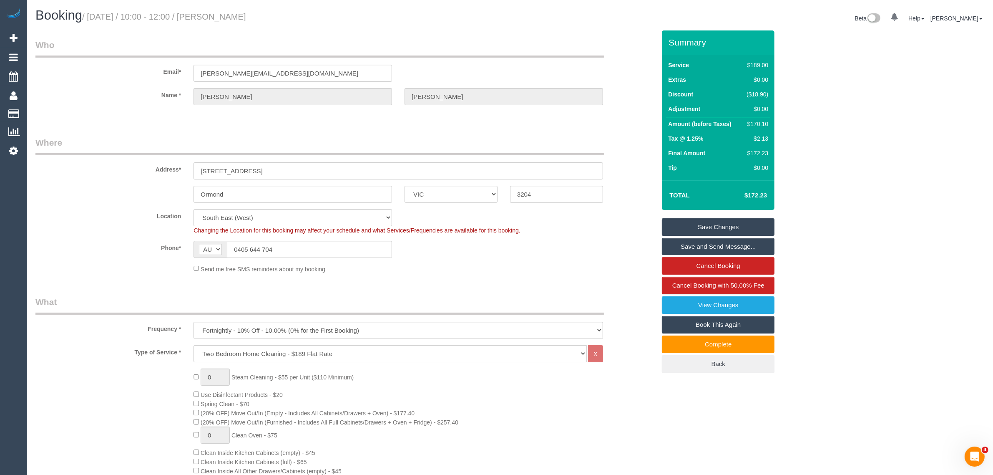
click at [537, 251] on div "Phone* AF AL DZ AD AO AI AQ AG AR AM AW AU AT AZ BS BH BD BB BY BE BZ BJ BM BT …" at bounding box center [345, 249] width 633 height 17
drag, startPoint x: 580, startPoint y: 265, endPoint x: 584, endPoint y: 261, distance: 5.0
click at [580, 265] on div "Send me free SMS reminders about my booking" at bounding box center [398, 268] width 422 height 9
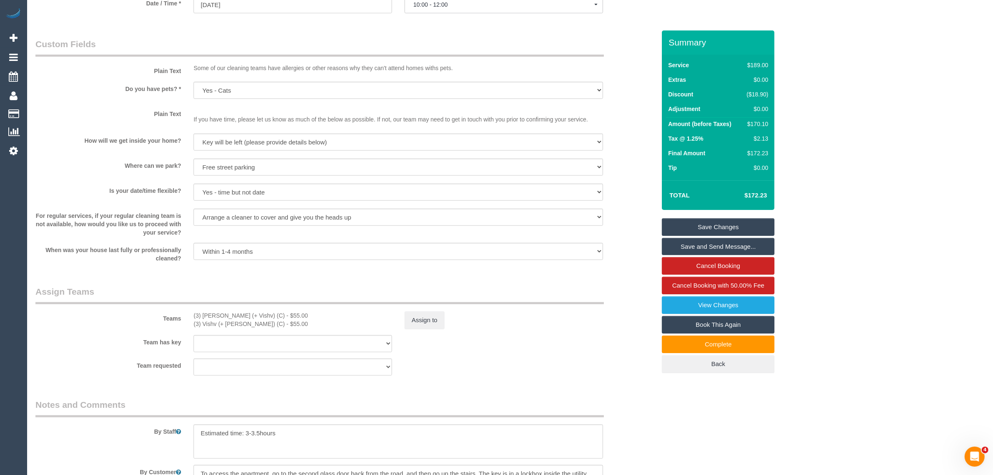
scroll to position [1042, 0]
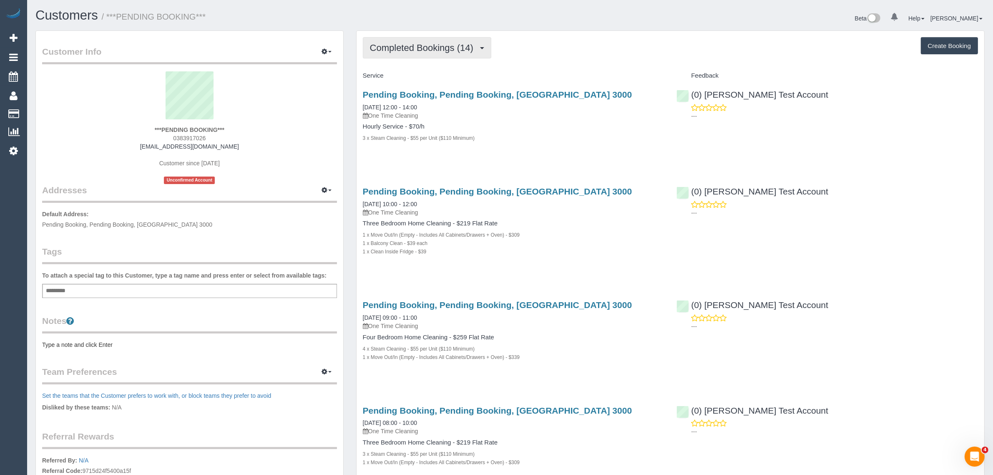
click at [415, 50] on span "Completed Bookings (14)" at bounding box center [424, 48] width 108 height 10
click at [404, 75] on link "Upcoming Bookings (12)" at bounding box center [408, 78] width 90 height 11
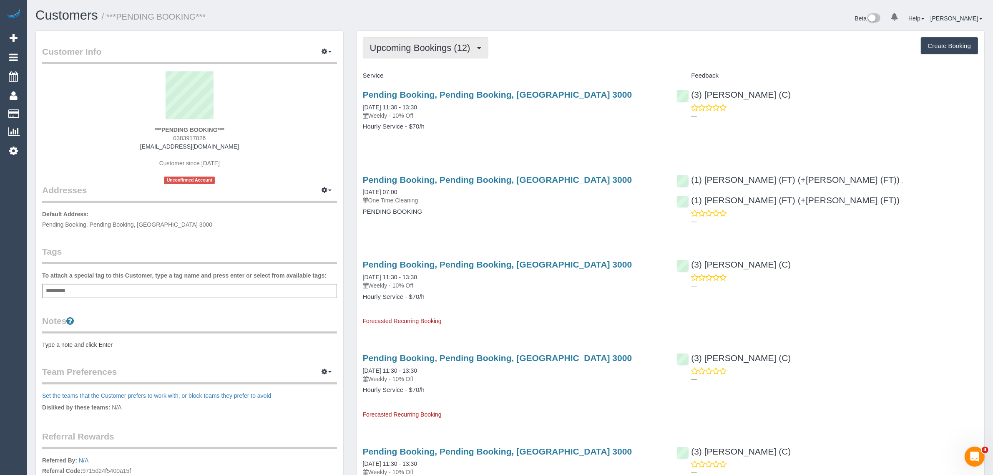
click at [426, 46] on span "Upcoming Bookings (12)" at bounding box center [422, 48] width 105 height 10
click at [422, 65] on link "Completed Bookings (14)" at bounding box center [408, 67] width 90 height 11
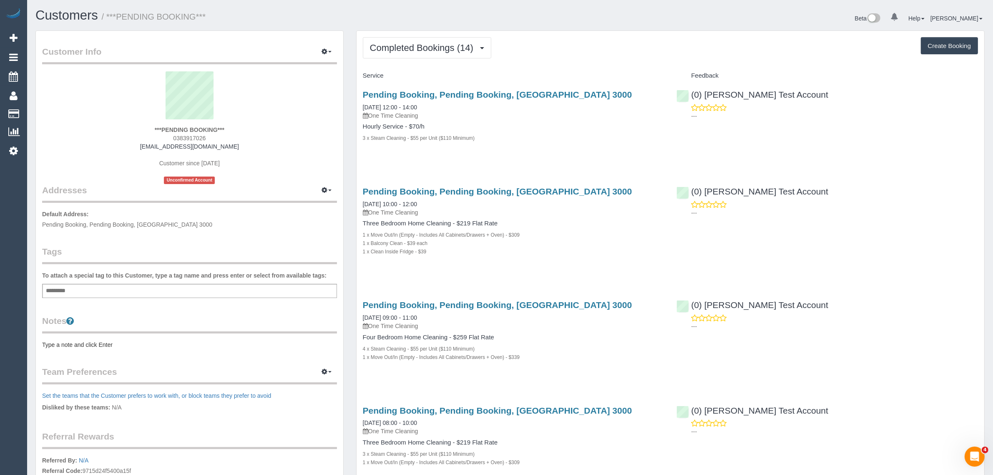
click at [437, 46] on span "Completed Bookings (14)" at bounding box center [424, 48] width 108 height 10
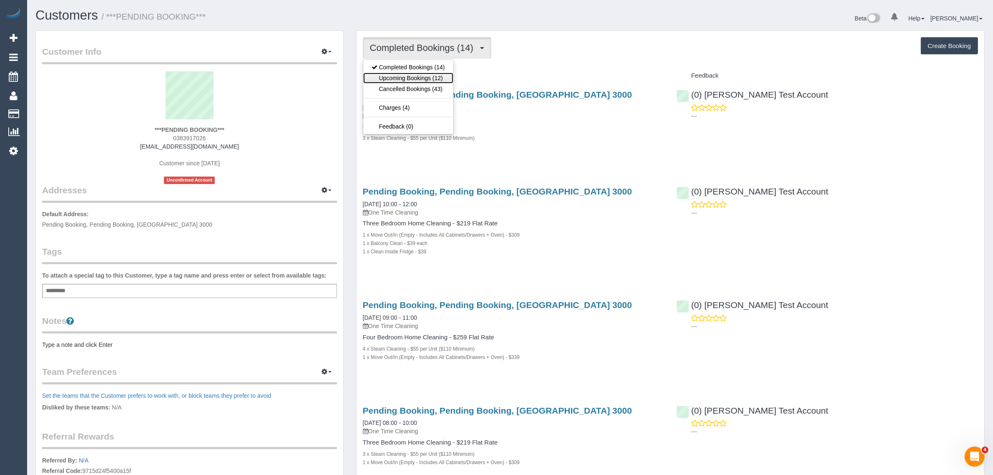
click at [411, 73] on link "Upcoming Bookings (12)" at bounding box center [408, 78] width 90 height 11
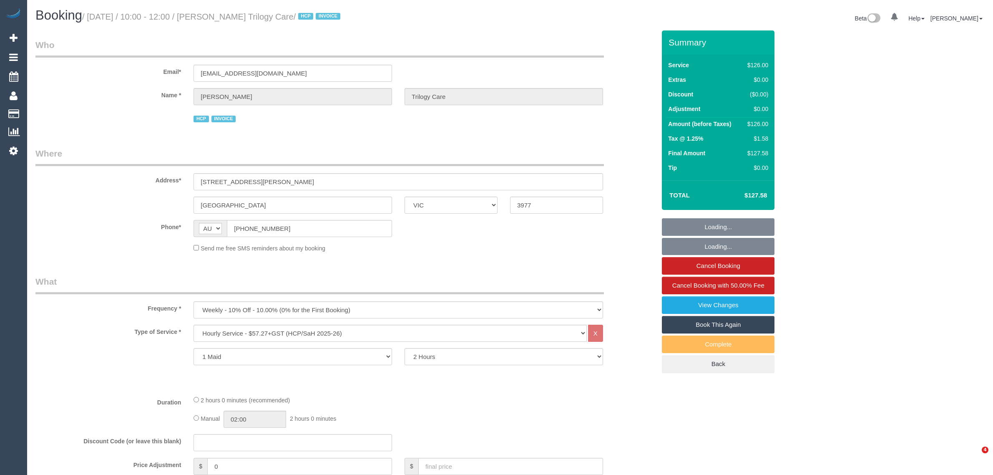
select select "VIC"
select select "120"
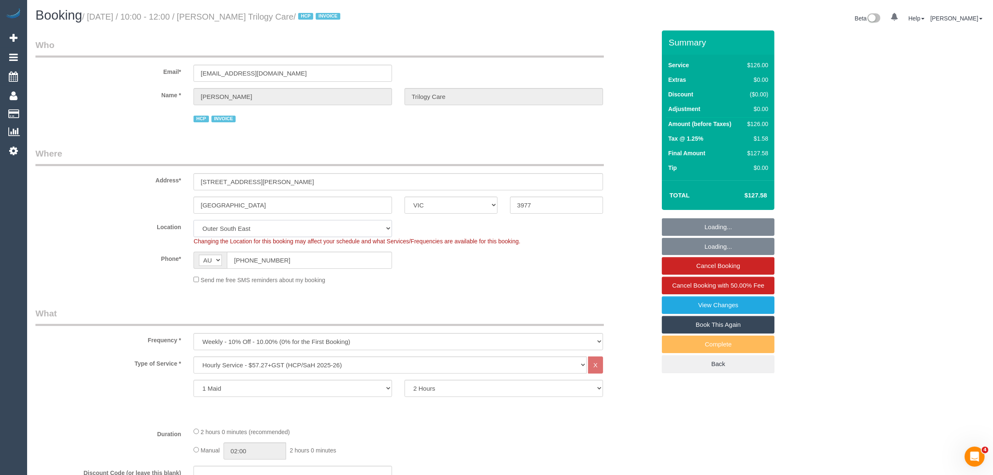
click at [309, 226] on select "Office [GEOGRAPHIC_DATA] (North) East (South) [GEOGRAPHIC_DATA] (East) [GEOGRAP…" at bounding box center [292, 228] width 198 height 17
select select "number:27"
select select "number:14"
select select "number:19"
select select "number:23"
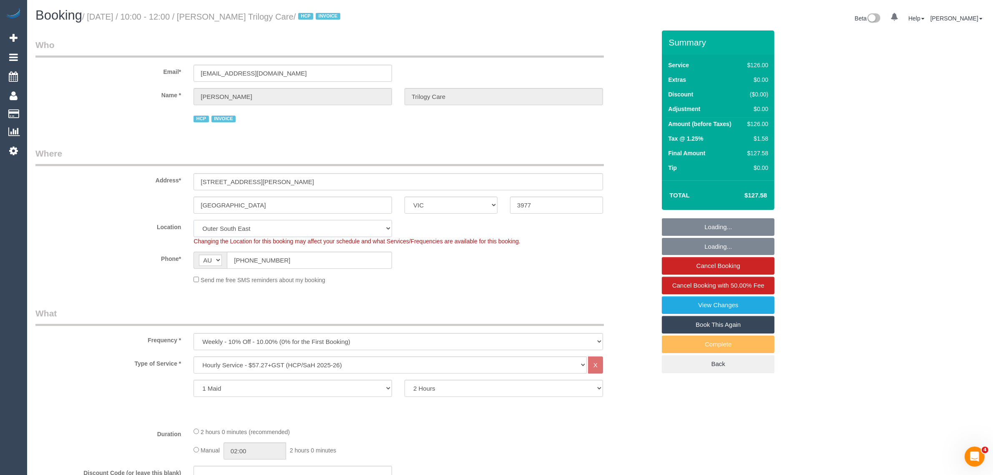
select select "number:35"
select select "number:12"
select select "object:1100"
select select "spot1"
click at [347, 259] on input "[PHONE_NUMBER]" at bounding box center [309, 259] width 165 height 17
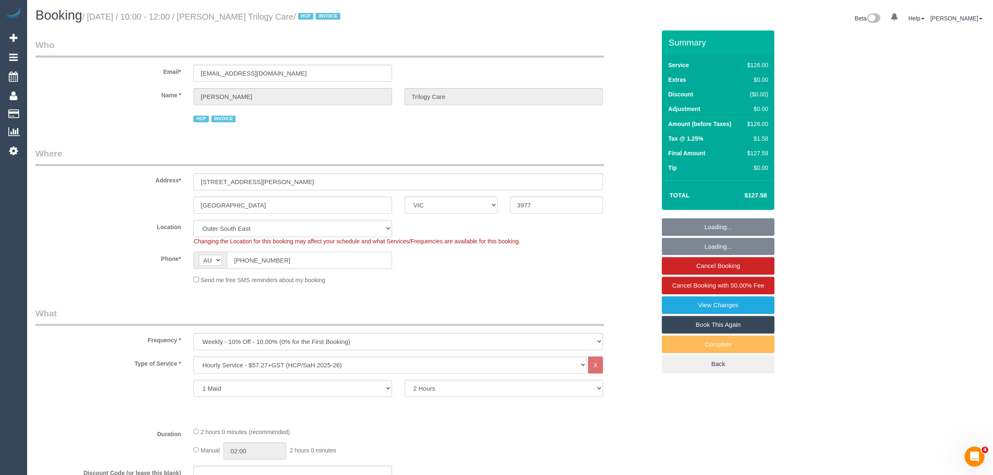
click at [347, 259] on input "[PHONE_NUMBER]" at bounding box center [309, 259] width 165 height 17
click at [484, 276] on div "Send me free SMS reminders about my booking" at bounding box center [398, 279] width 422 height 9
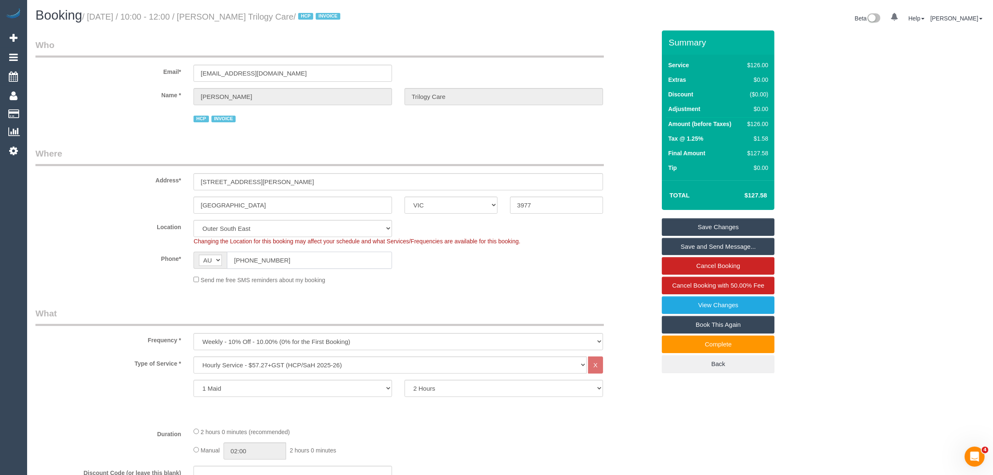
click at [364, 253] on input "[PHONE_NUMBER]" at bounding box center [309, 259] width 165 height 17
click at [364, 253] on input "(03) 5996 9358" at bounding box center [309, 259] width 165 height 17
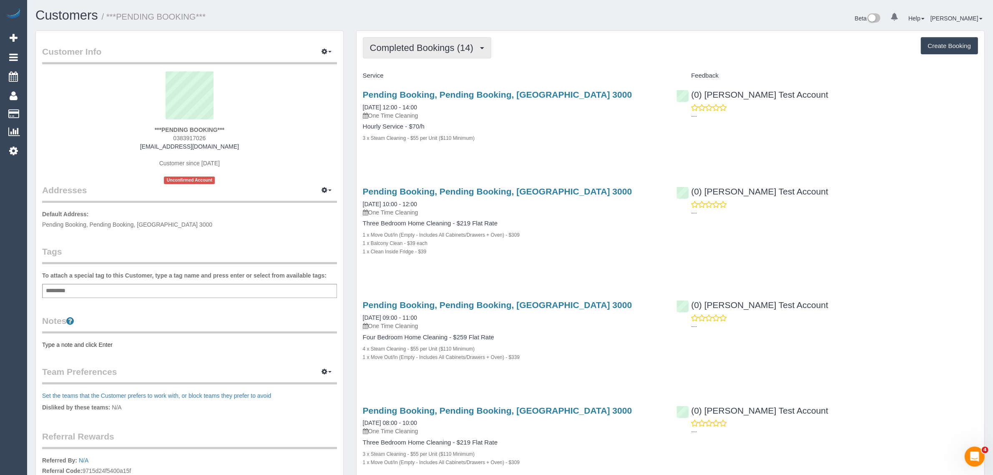
click at [448, 45] on span "Completed Bookings (14)" at bounding box center [424, 48] width 108 height 10
click at [425, 80] on link "Upcoming Bookings (12)" at bounding box center [408, 78] width 90 height 11
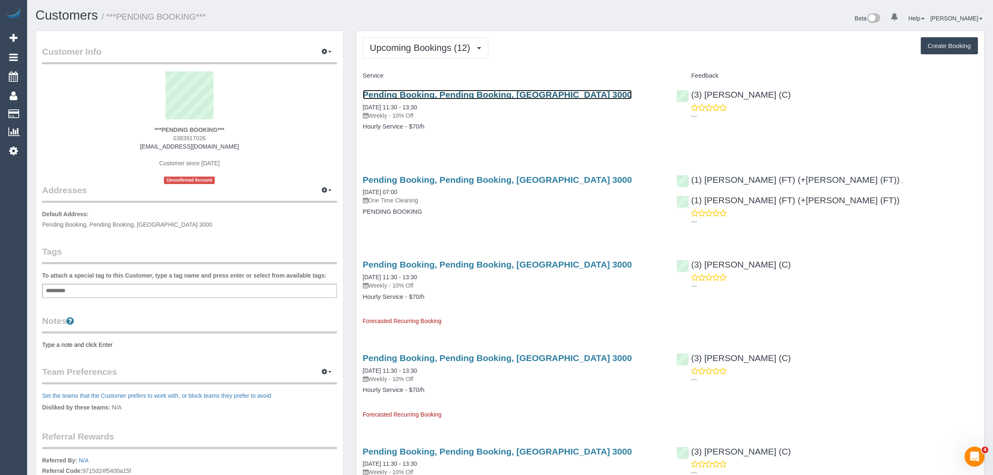
click at [450, 90] on link "Pending Booking, Pending Booking, VIC 3000" at bounding box center [497, 95] width 269 height 10
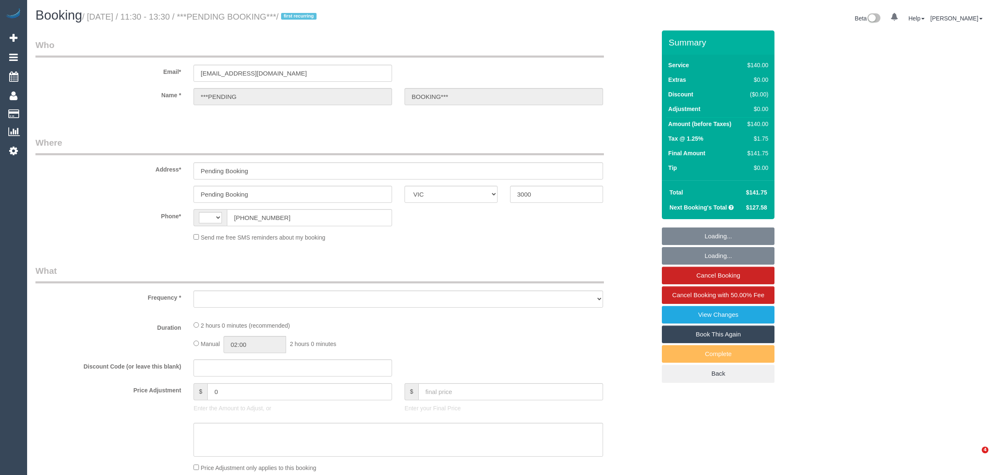
select select "VIC"
select select "string:AU"
select select "object:276"
select select "number:28"
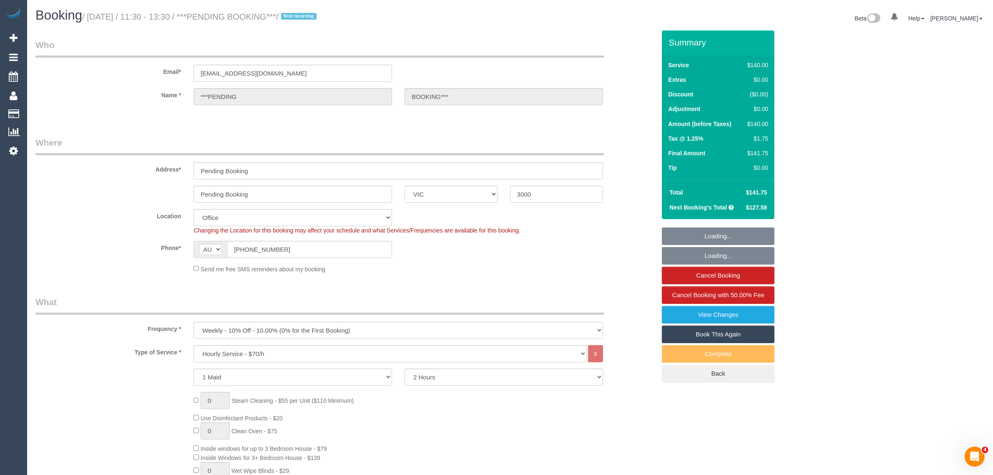
select select "object:840"
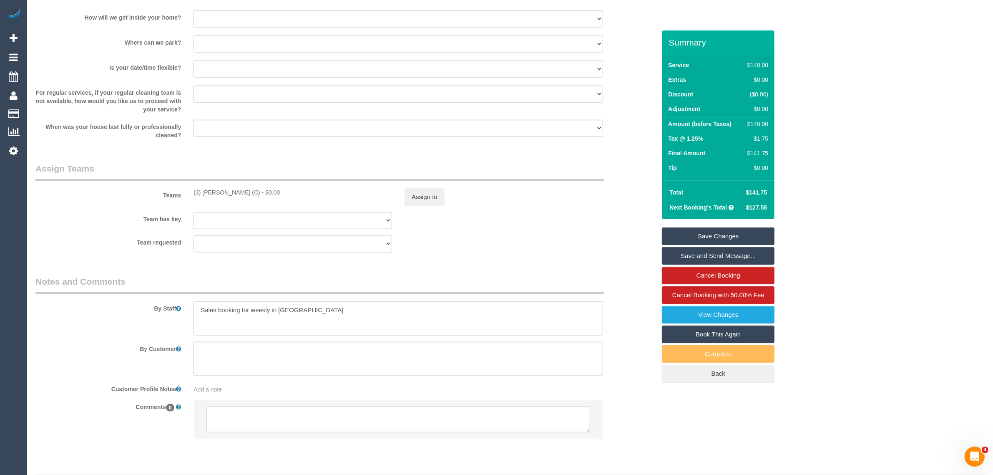
scroll to position [1125, 0]
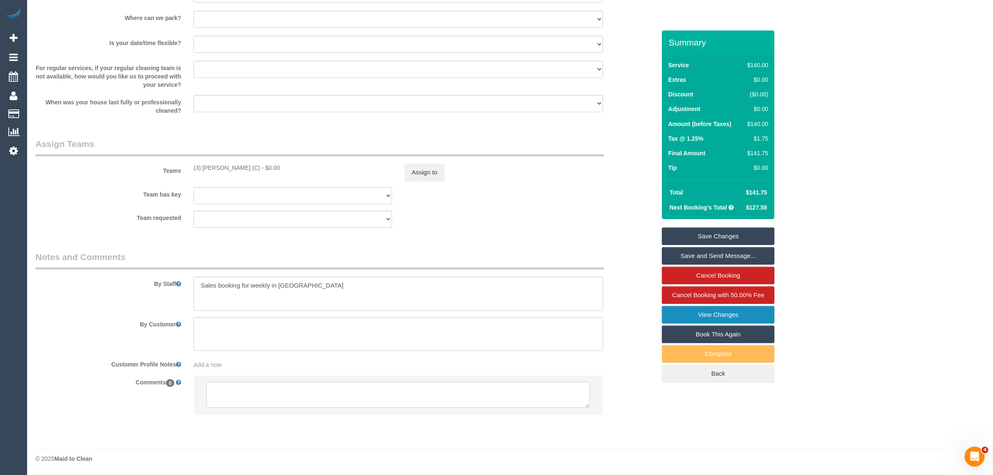
click at [722, 316] on link "View Changes" at bounding box center [718, 315] width 113 height 18
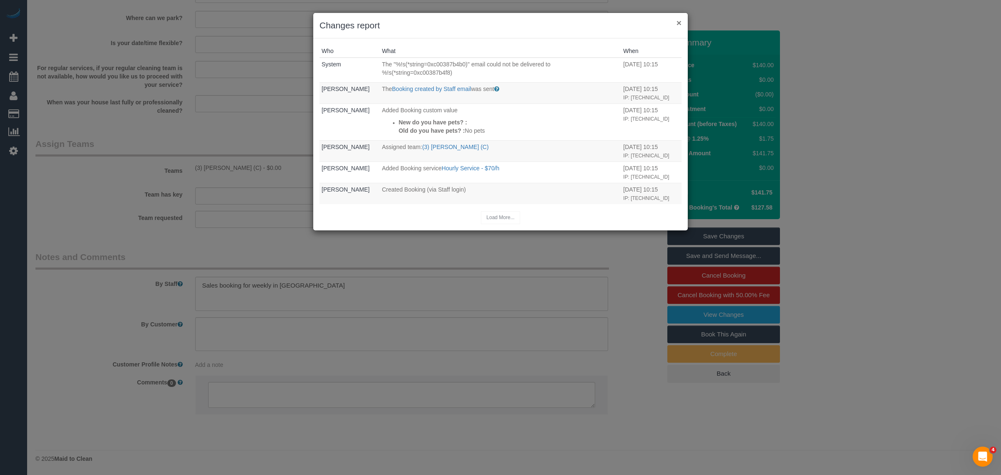
click at [680, 20] on button "×" at bounding box center [678, 22] width 5 height 9
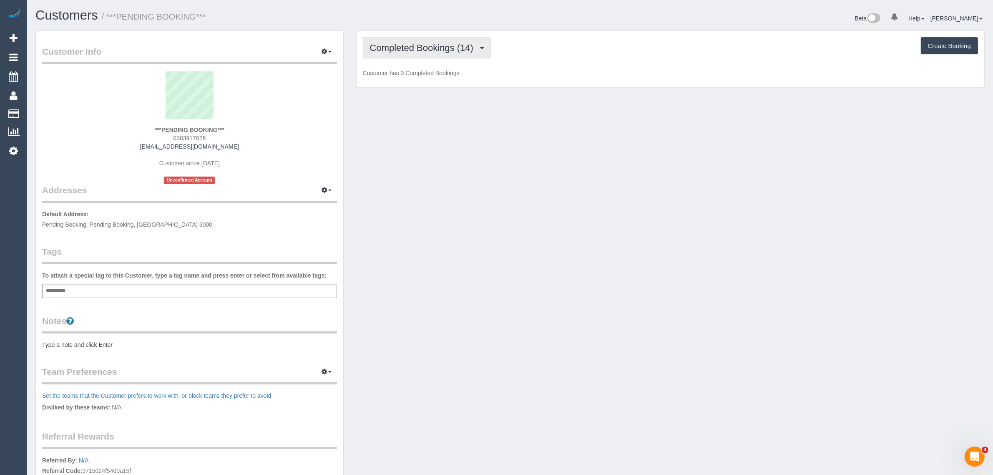
click at [417, 43] on span "Completed Bookings (14)" at bounding box center [424, 48] width 108 height 10
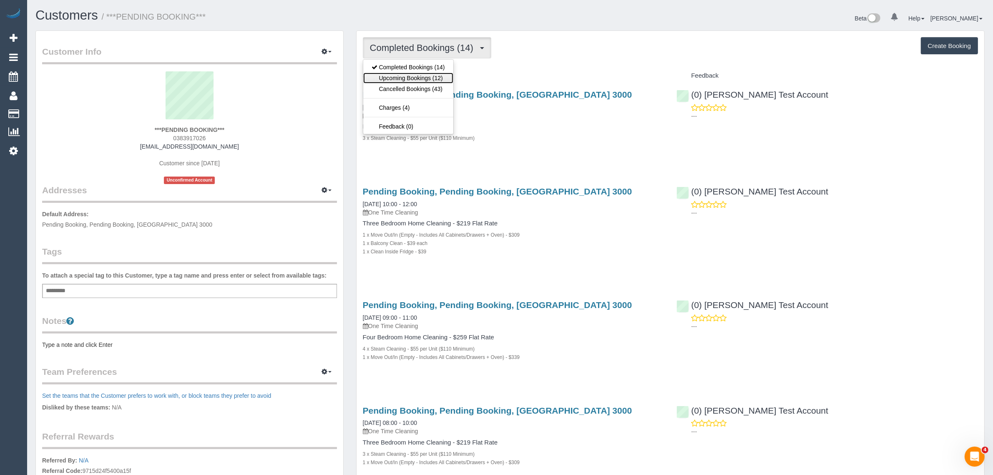
click at [410, 73] on link "Upcoming Bookings (12)" at bounding box center [408, 78] width 90 height 11
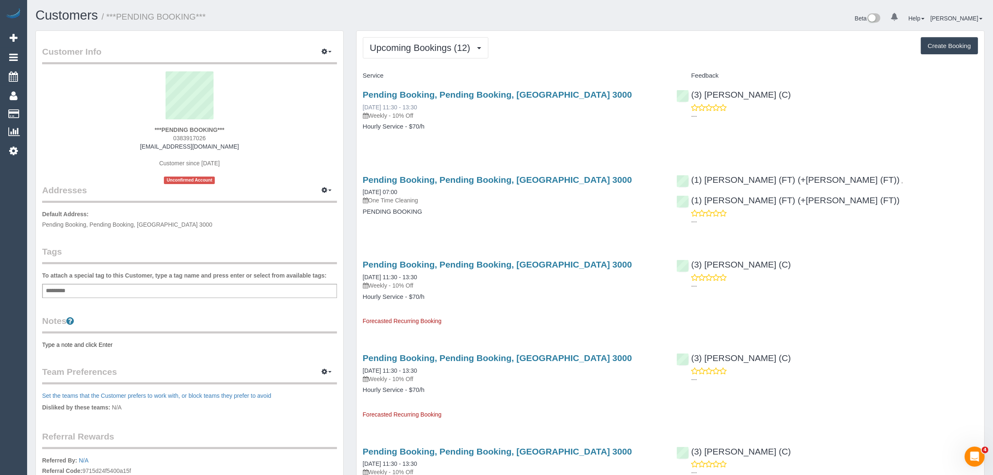
drag, startPoint x: 439, startPoint y: 105, endPoint x: 391, endPoint y: 105, distance: 48.0
click at [391, 105] on div "Pending Booking, Pending Booking, VIC 3000 09/09/2025 11:30 - 13:30 Weekly - 10…" at bounding box center [513, 105] width 301 height 30
copy link "11:30 - 13:30"
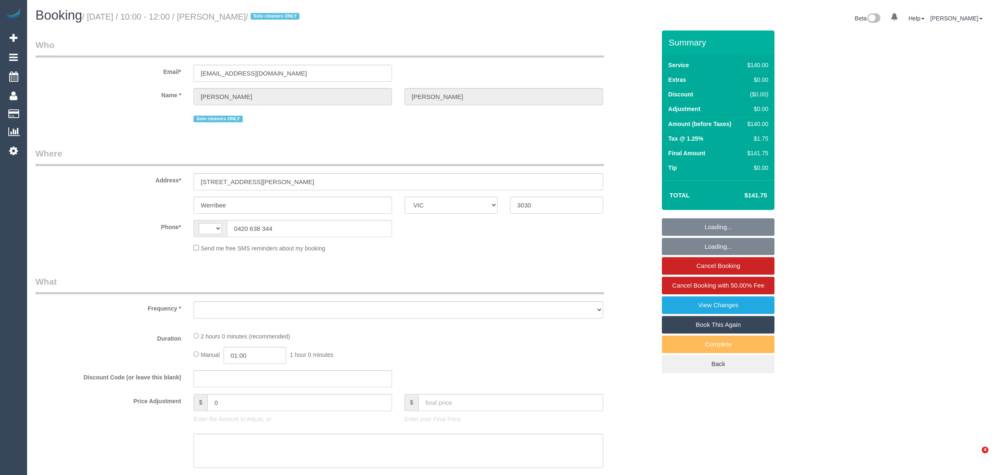
select select "VIC"
select select "string:stripe-pm_1RdnmW2GScqysDRVN1oUDsNh"
select select "string:AU"
select select "object:294"
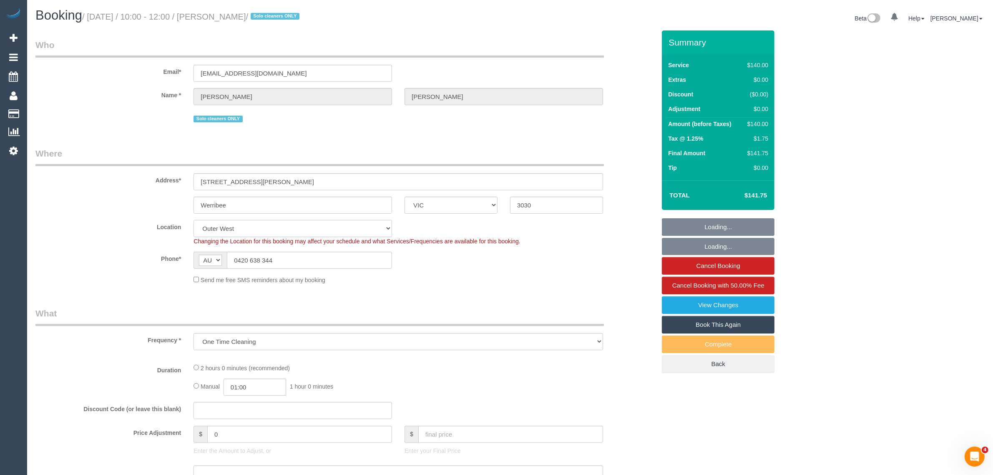
click at [334, 231] on select "Office [GEOGRAPHIC_DATA] (North) East (South) [GEOGRAPHIC_DATA] (East) [GEOGRAP…" at bounding box center [292, 228] width 198 height 17
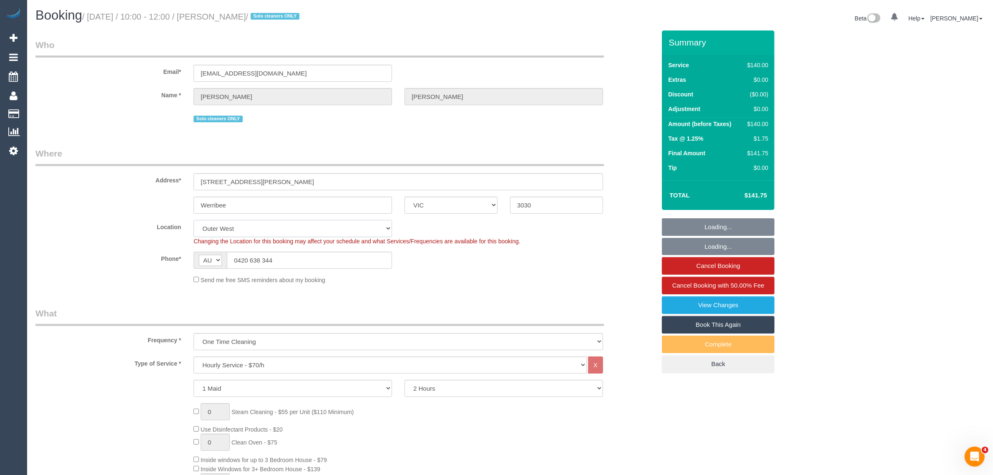
select select "number:29"
select select "number:14"
select select "number:19"
select select "number:24"
select select "number:13"
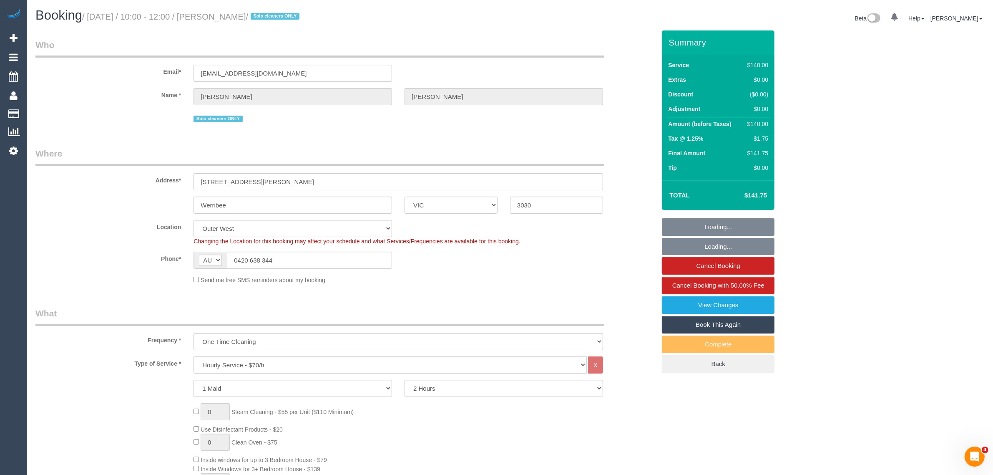
click at [467, 280] on div "Send me free SMS reminders about my booking" at bounding box center [398, 279] width 422 height 9
select select "object:1326"
select select "spot1"
click at [372, 265] on input "0420 638 344" at bounding box center [309, 259] width 165 height 17
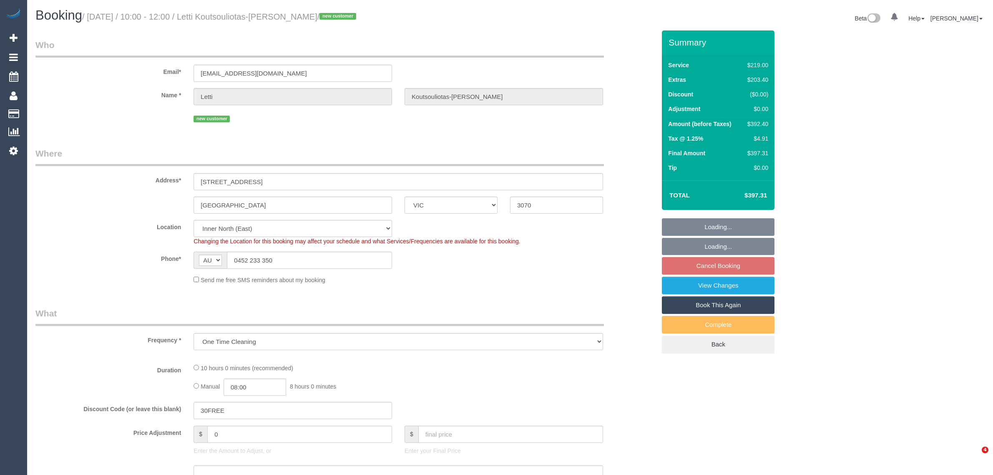
select select "VIC"
select select "number:28"
select select "number:15"
select select "number:19"
select select "number:24"
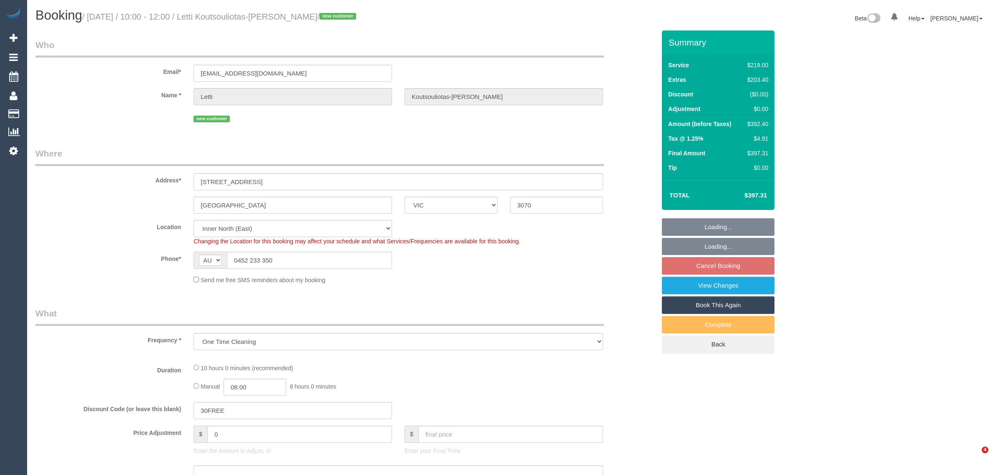
select select "number:34"
select select "number:11"
select select "object:810"
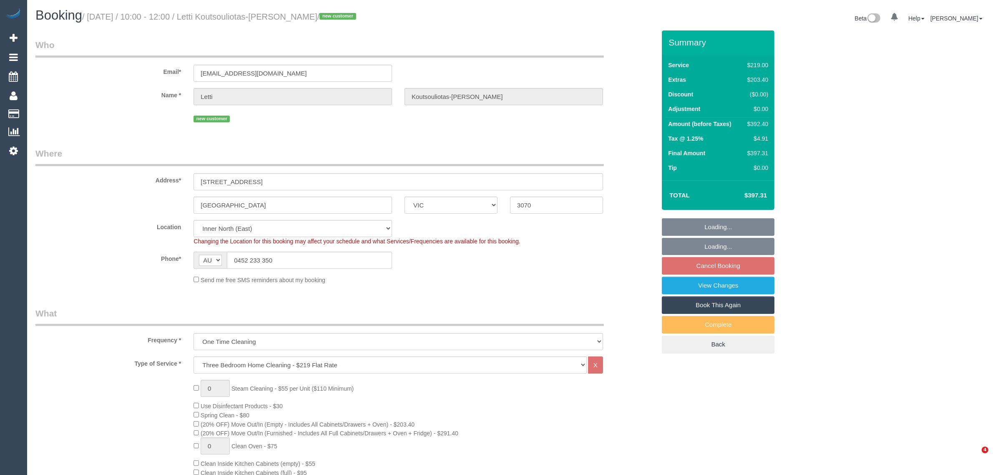
select select "spot3"
click at [301, 257] on input "0452 233 350" at bounding box center [309, 259] width 165 height 17
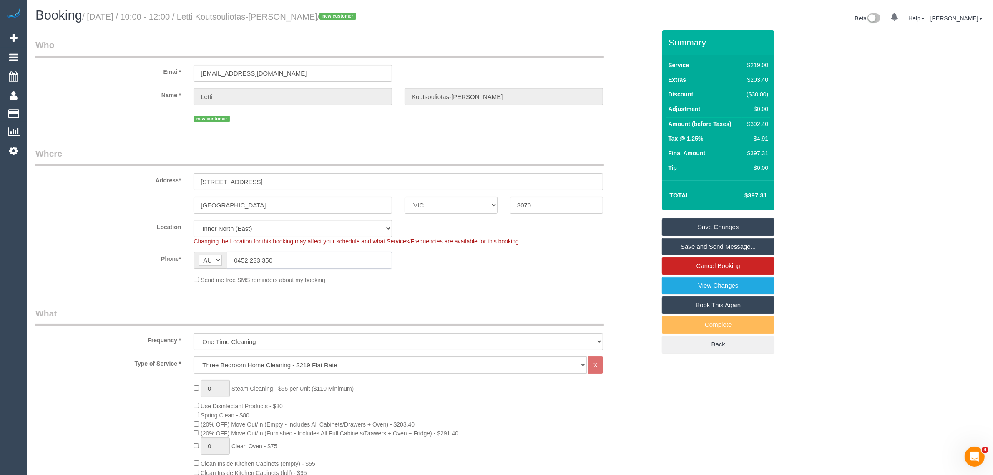
click at [307, 257] on input "0452 233 350" at bounding box center [309, 259] width 165 height 17
click at [467, 39] on legend "Who" at bounding box center [319, 48] width 568 height 19
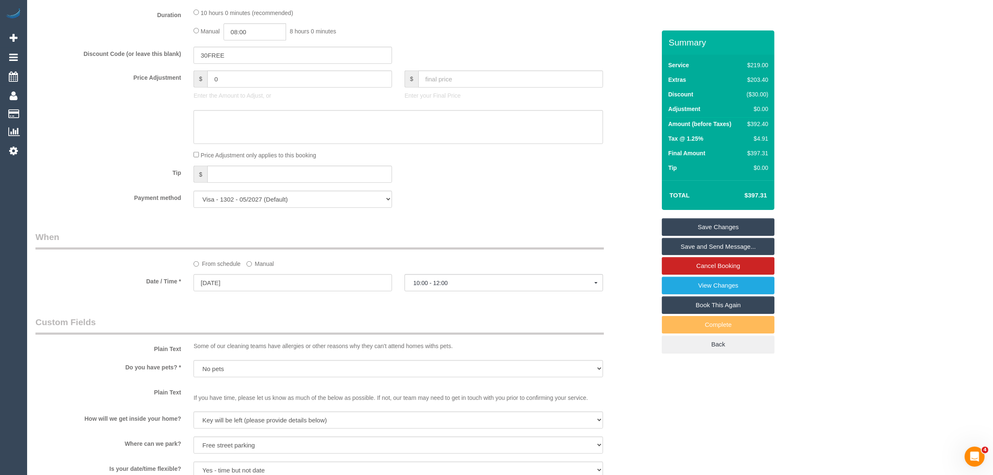
scroll to position [834, 0]
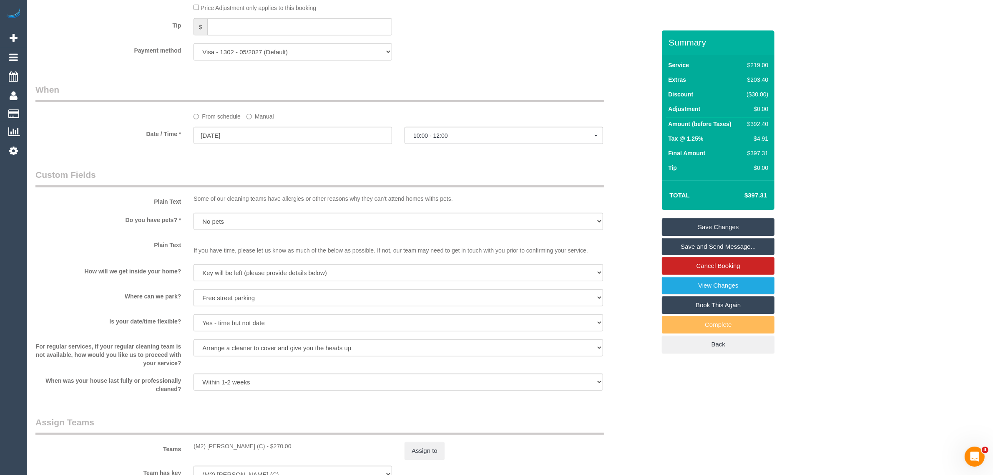
click at [601, 160] on div "Who Email* lettikewing@gmail.com Name * Letti Koutsouliotas-Ewing new customer …" at bounding box center [345, 6] width 633 height 1620
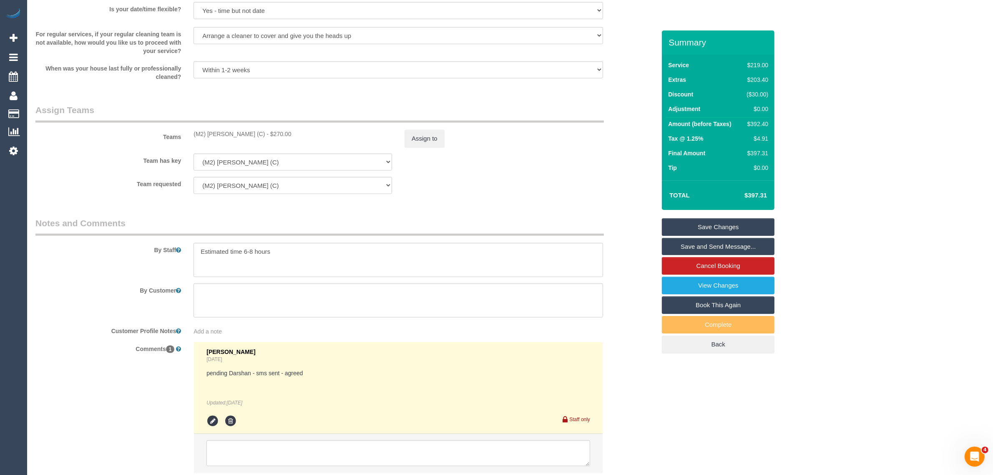
scroll to position [1205, 0]
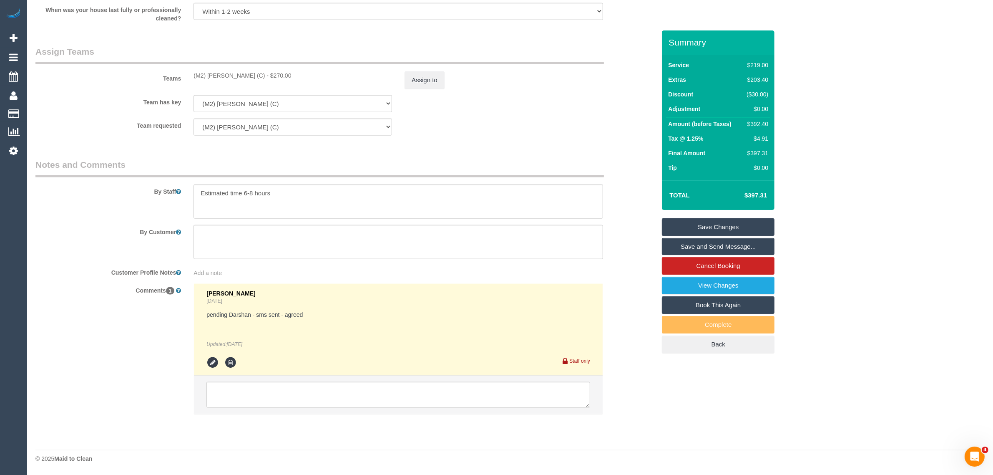
drag, startPoint x: 616, startPoint y: 234, endPoint x: 616, endPoint y: 240, distance: 5.9
click at [616, 234] on div "By Customer" at bounding box center [345, 242] width 633 height 34
click at [499, 384] on textarea at bounding box center [398, 395] width 384 height 26
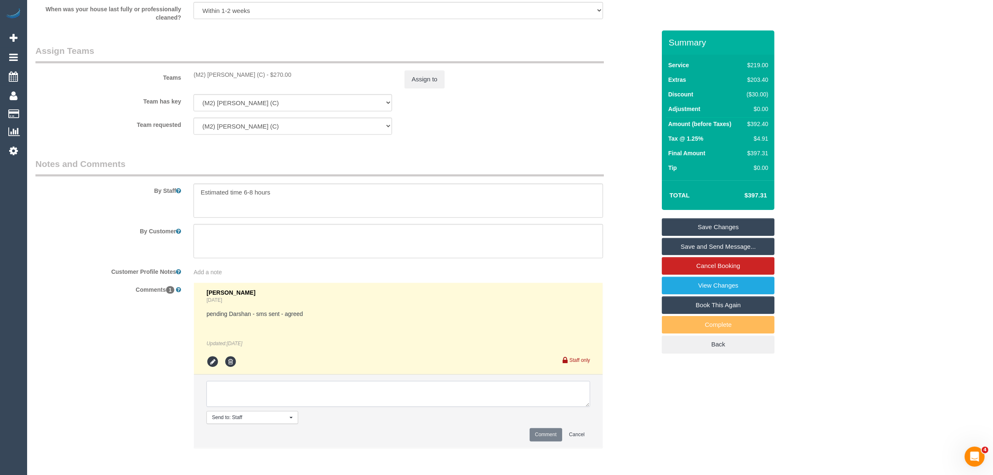
paste textarea "Cleaner(s) Unassigned: Reason Unassigned: One Off/Ongoing: Flexibility: Close a…"
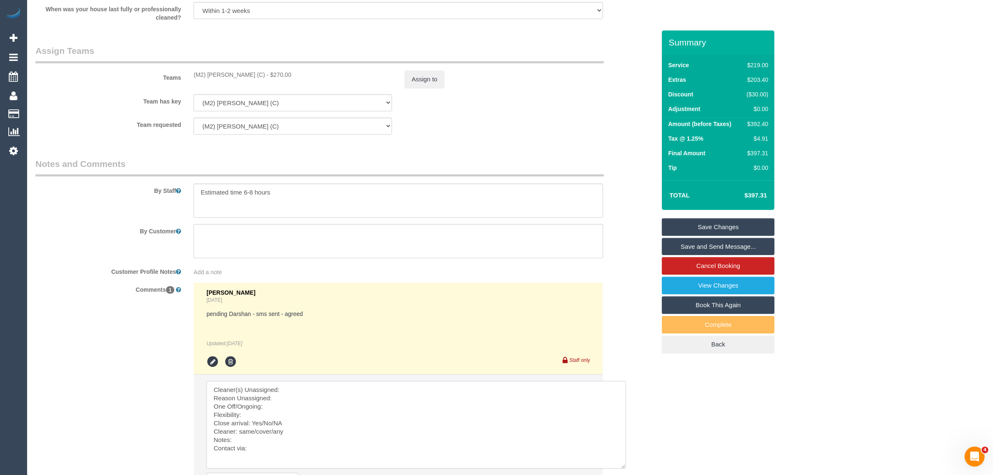
scroll to position [0, 0]
drag, startPoint x: 587, startPoint y: 404, endPoint x: 626, endPoint y: 472, distance: 78.0
click at [626, 472] on textarea at bounding box center [417, 428] width 422 height 94
drag, startPoint x: 186, startPoint y: 75, endPoint x: 267, endPoint y: 72, distance: 81.4
click at [267, 72] on div "Teams (M2) Darshan Gevariya (C) - $270.00 Assign to" at bounding box center [345, 66] width 633 height 43
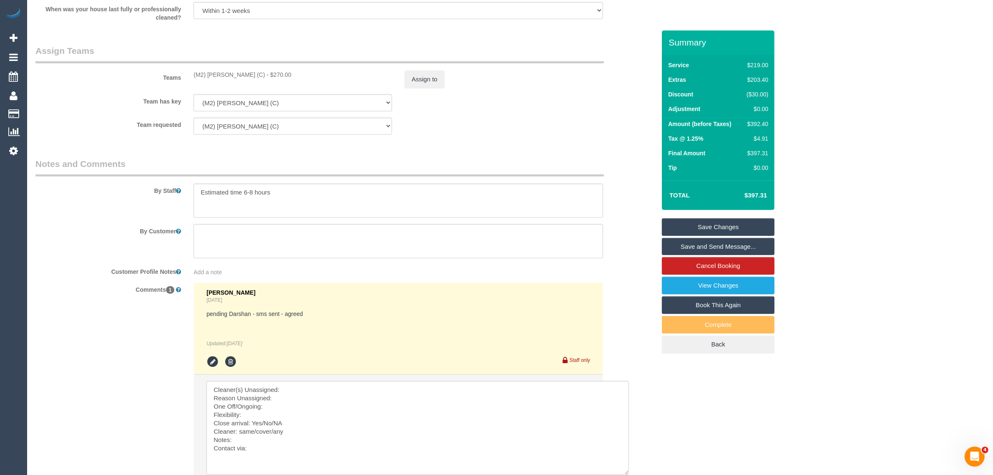
copy div "(M2) Darshan Gevariya (C) -"
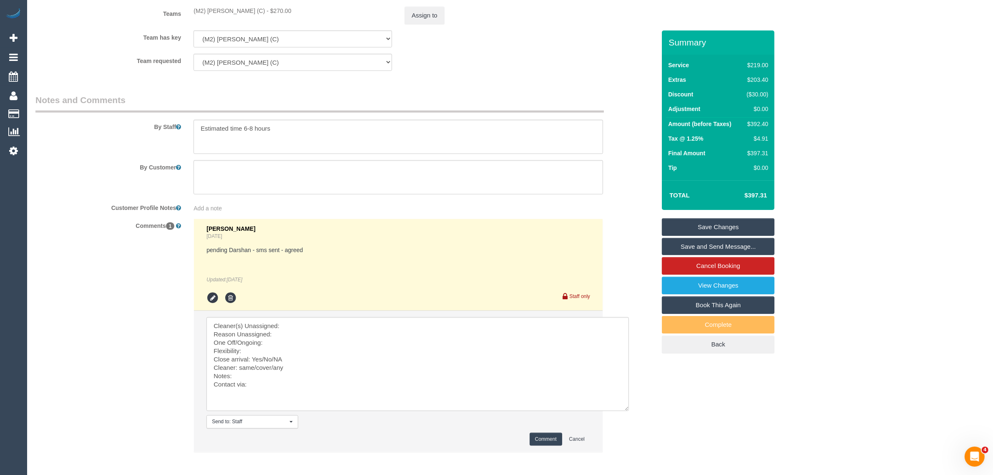
scroll to position [1308, 0]
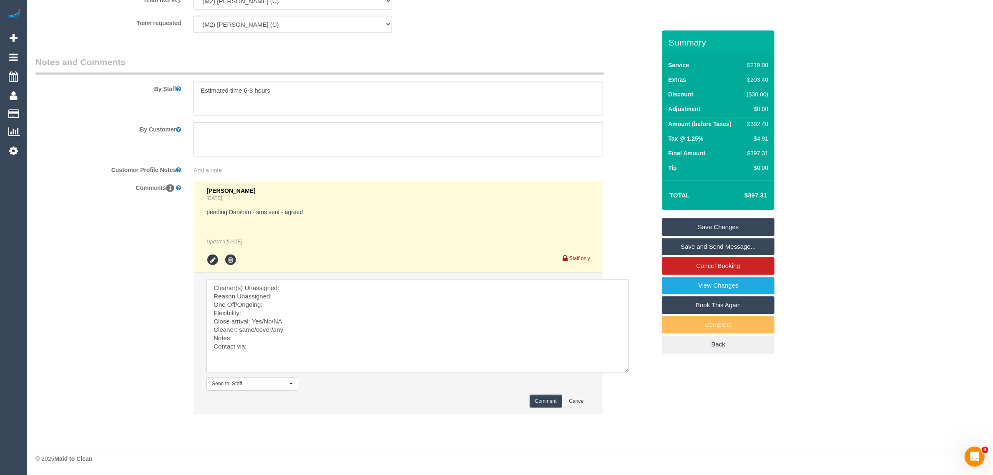
click at [318, 288] on textarea at bounding box center [417, 326] width 422 height 94
paste textarea "(M2) Darshan Gevariya (C) -"
click at [309, 293] on textarea at bounding box center [417, 326] width 422 height 94
click at [292, 306] on textarea at bounding box center [417, 326] width 422 height 94
drag, startPoint x: 254, startPoint y: 328, endPoint x: 276, endPoint y: 328, distance: 22.9
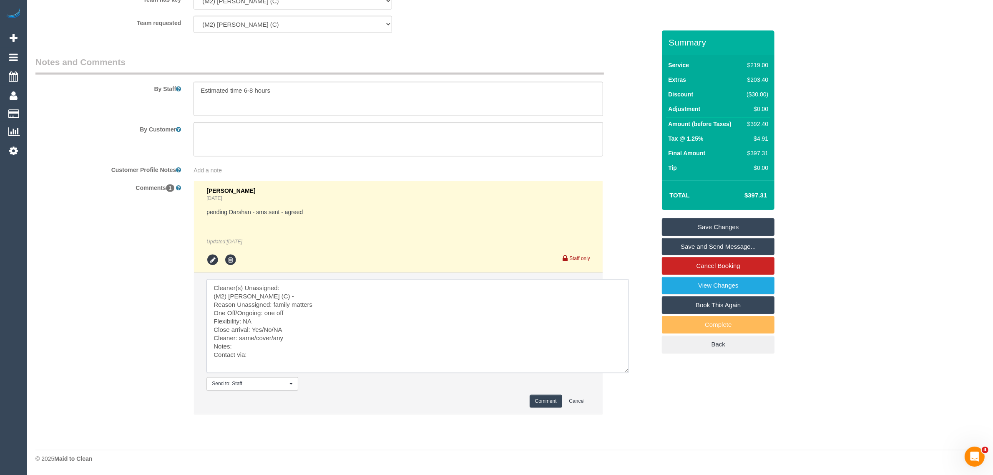
click at [276, 328] on textarea at bounding box center [417, 326] width 422 height 94
drag, startPoint x: 239, startPoint y: 339, endPoint x: 298, endPoint y: 339, distance: 59.2
click at [298, 339] on textarea at bounding box center [417, 326] width 422 height 94
click at [286, 337] on textarea at bounding box center [417, 326] width 422 height 94
click at [281, 339] on textarea at bounding box center [417, 326] width 422 height 94
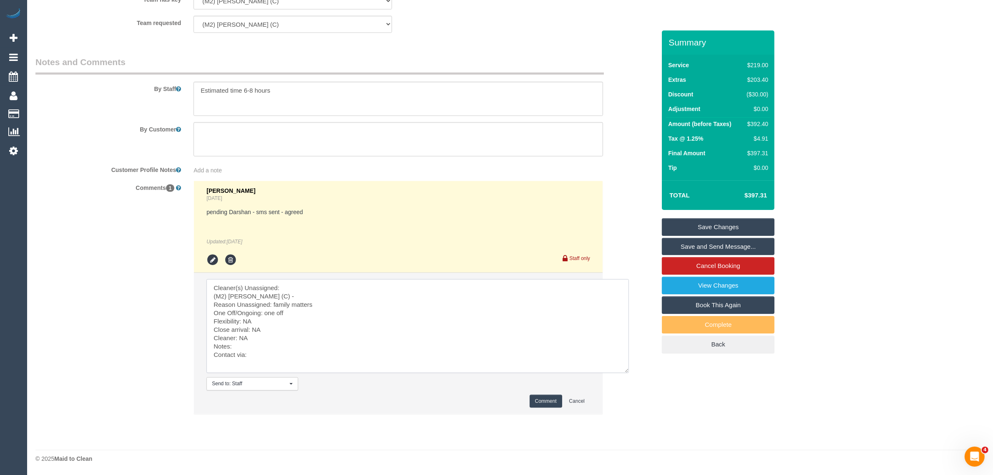
click at [278, 343] on textarea at bounding box center [417, 326] width 422 height 94
drag, startPoint x: 292, startPoint y: 360, endPoint x: 299, endPoint y: 356, distance: 7.9
click at [293, 360] on textarea at bounding box center [417, 326] width 422 height 94
click at [301, 355] on textarea at bounding box center [417, 326] width 422 height 94
type textarea "Cleaner(s) Unassigned: (M2) Darshan Gevariya (C) - Reason Unassigned: family ma…"
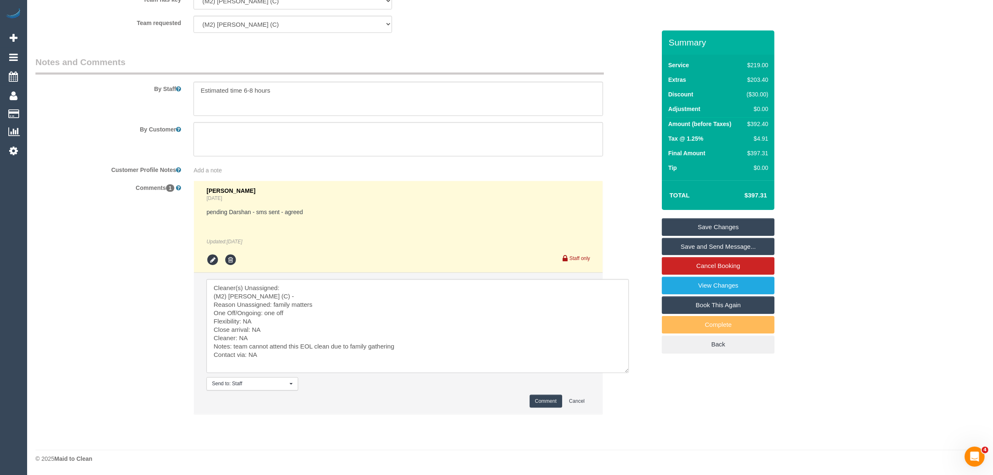
click at [530, 399] on button "Comment" at bounding box center [546, 400] width 33 height 13
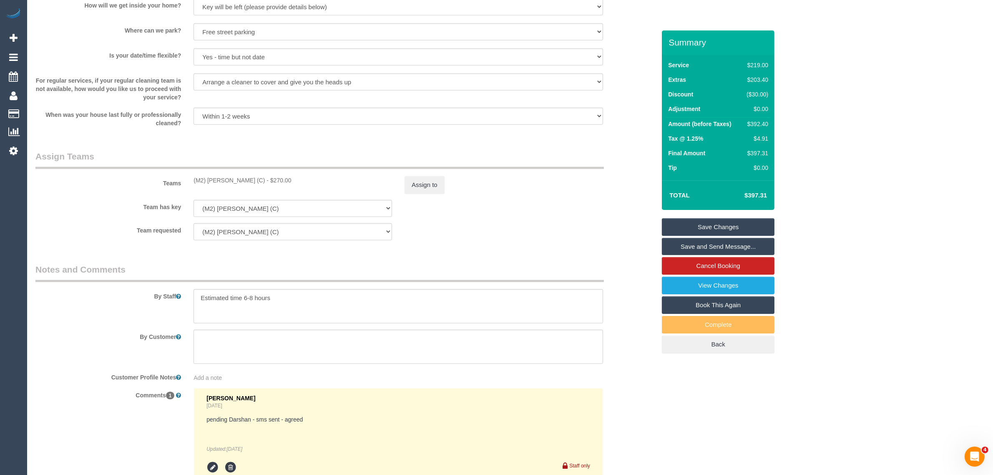
scroll to position [1099, 0]
click at [421, 185] on button "Assign to" at bounding box center [424, 185] width 40 height 18
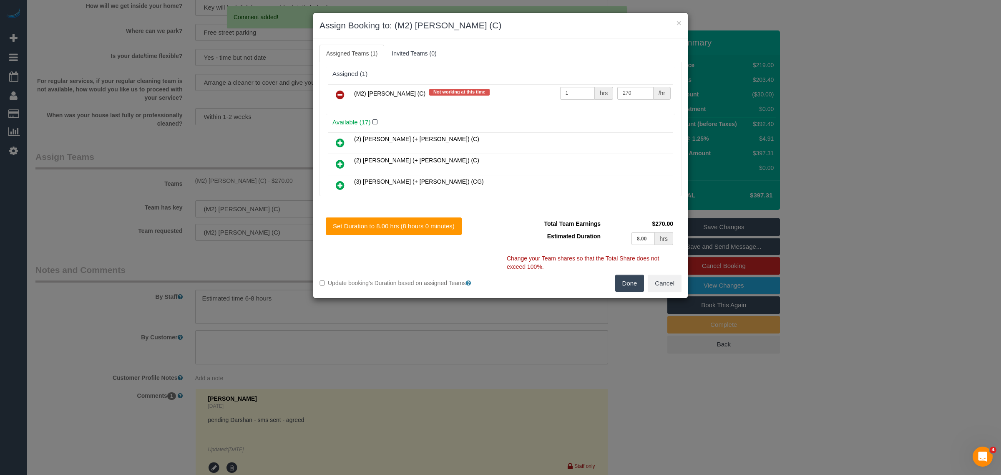
click at [341, 93] on icon at bounding box center [340, 95] width 9 height 10
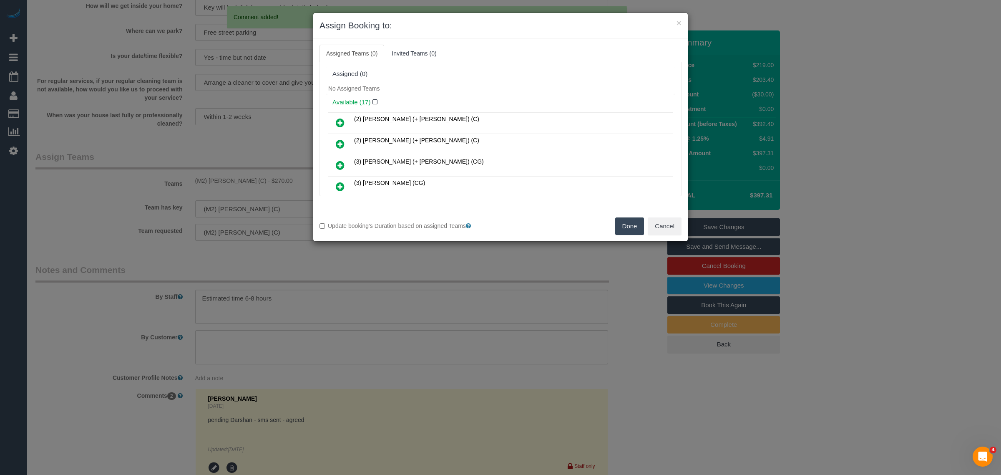
click at [621, 223] on button "Done" at bounding box center [629, 226] width 29 height 18
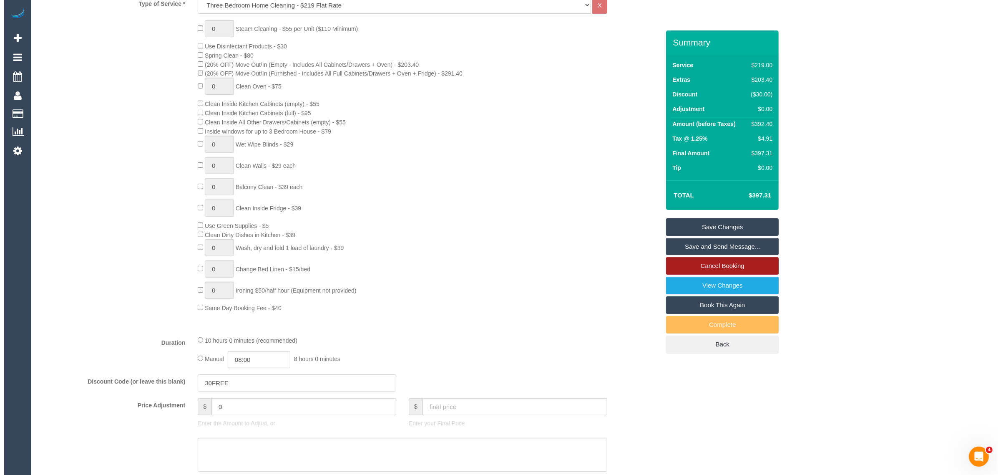
scroll to position [0, 0]
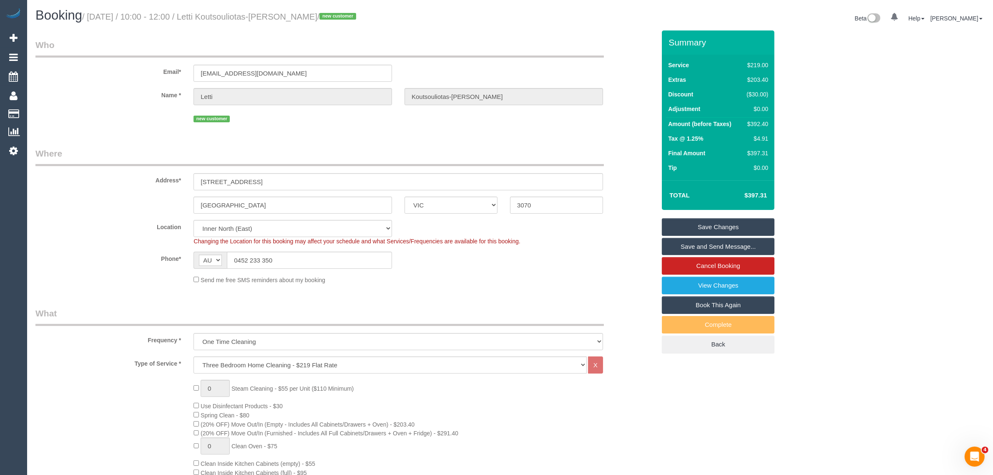
click at [734, 228] on link "Save Changes" at bounding box center [718, 227] width 113 height 18
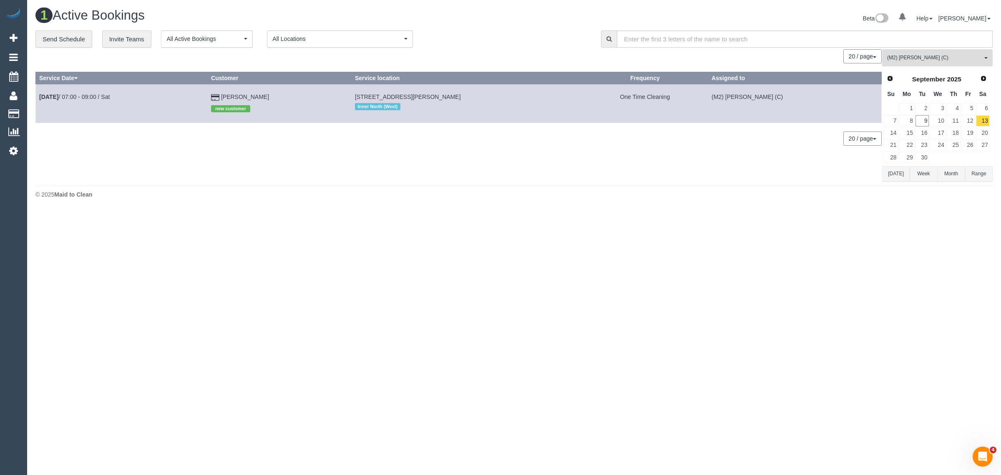
drag, startPoint x: 911, startPoint y: 53, endPoint x: 906, endPoint y: 58, distance: 8.0
click at [911, 53] on button "(M2) Darshan Gevariya (C) All Teams" at bounding box center [937, 57] width 111 height 17
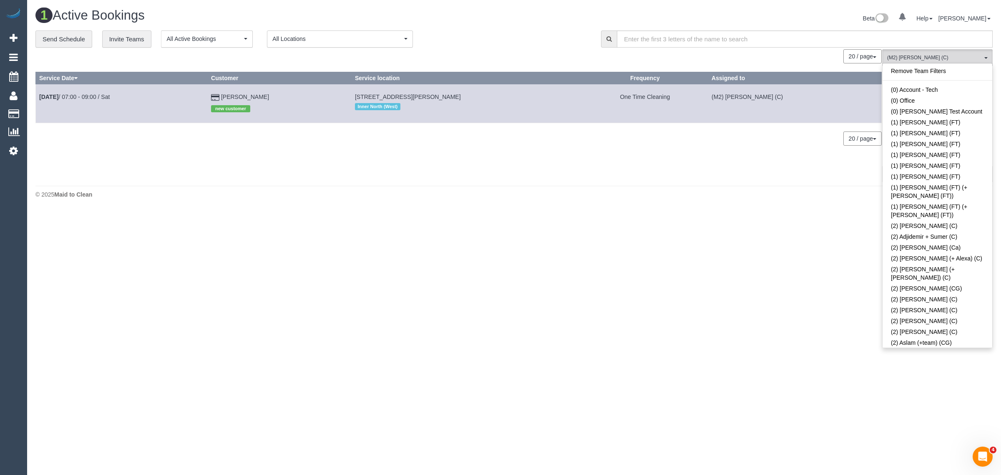
click at [934, 65] on div "Remove Team Filters (0) Account - Tech (0) Office (0) Raunak Test Account (1) D…" at bounding box center [937, 205] width 111 height 285
click at [933, 66] on link "Remove Team Filters" at bounding box center [937, 70] width 110 height 11
click at [536, 49] on div "20 / page 10 / page 20 / page 30 / page 40 / page 50 / page 100 / page" at bounding box center [458, 56] width 846 height 14
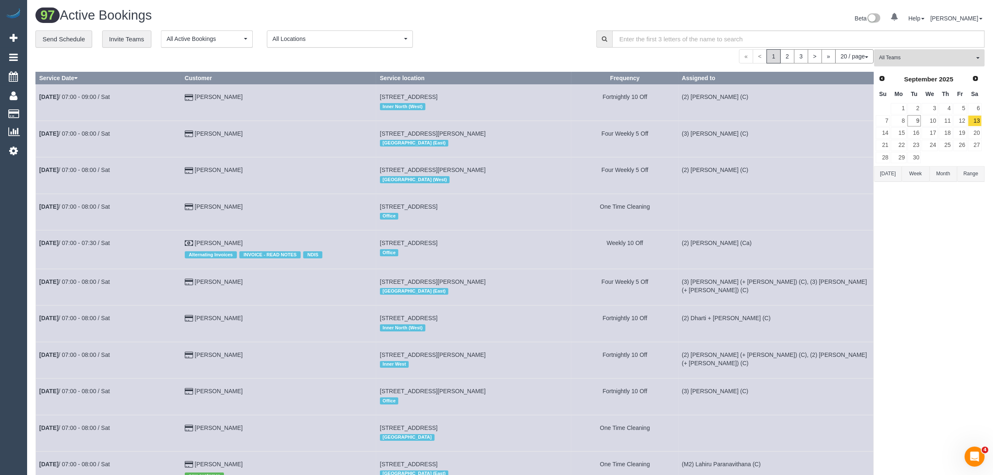
click at [914, 63] on button "All Teams" at bounding box center [929, 57] width 111 height 17
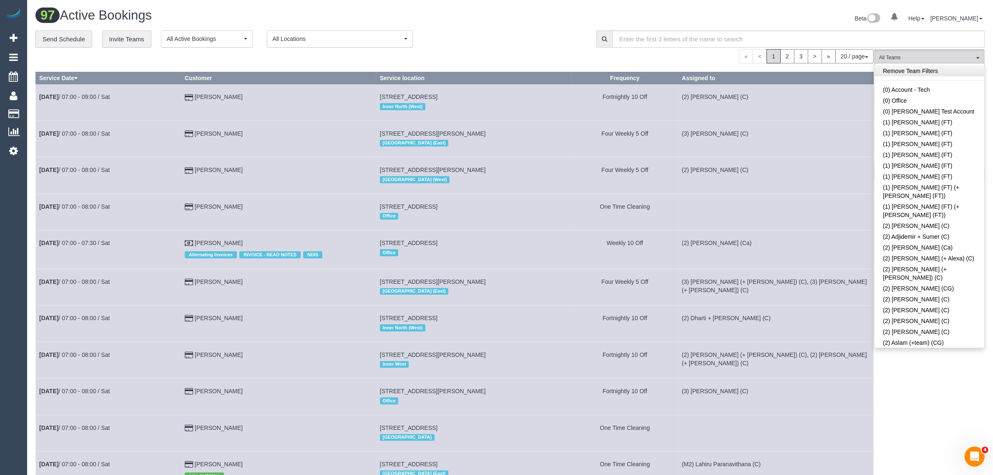
click at [916, 67] on link "Remove Team Filters" at bounding box center [929, 70] width 110 height 11
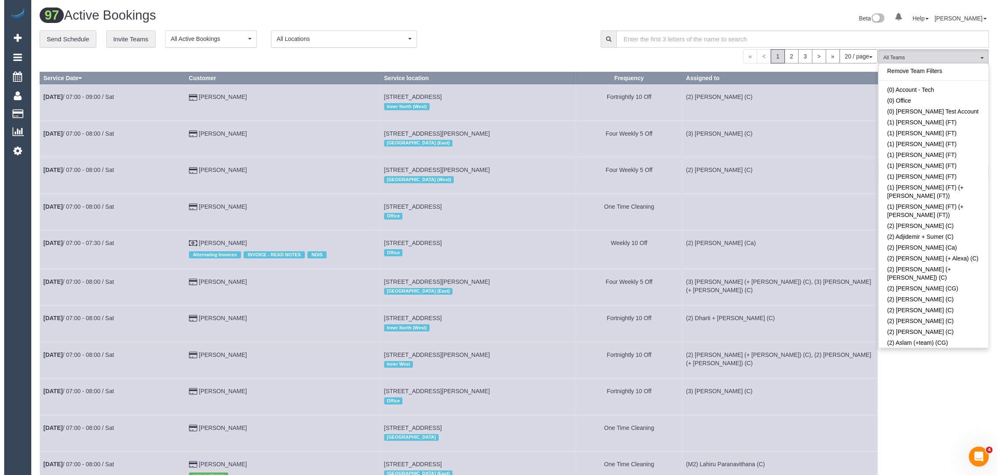
scroll to position [155, 0]
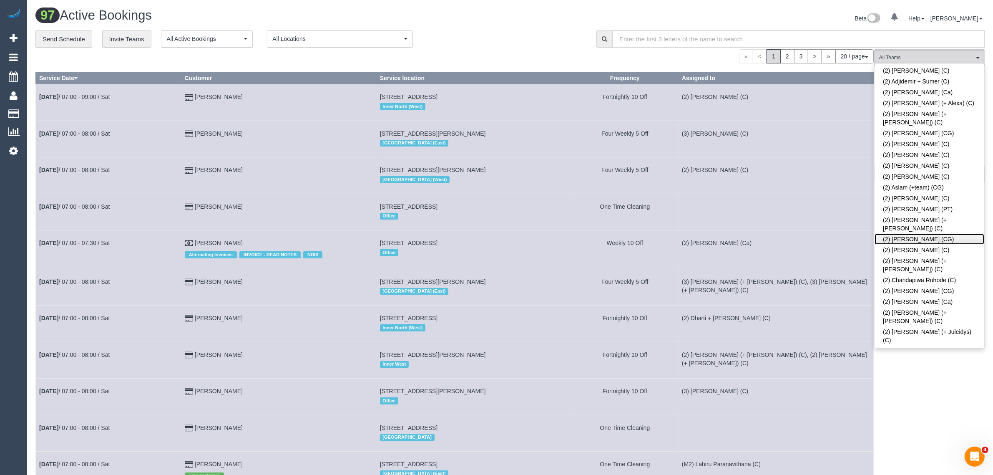
click at [944, 234] on link "(2) Binoy Adheesha (CG)" at bounding box center [929, 239] width 110 height 11
click at [474, 22] on h1 "97 Active Bookings" at bounding box center [269, 15] width 468 height 14
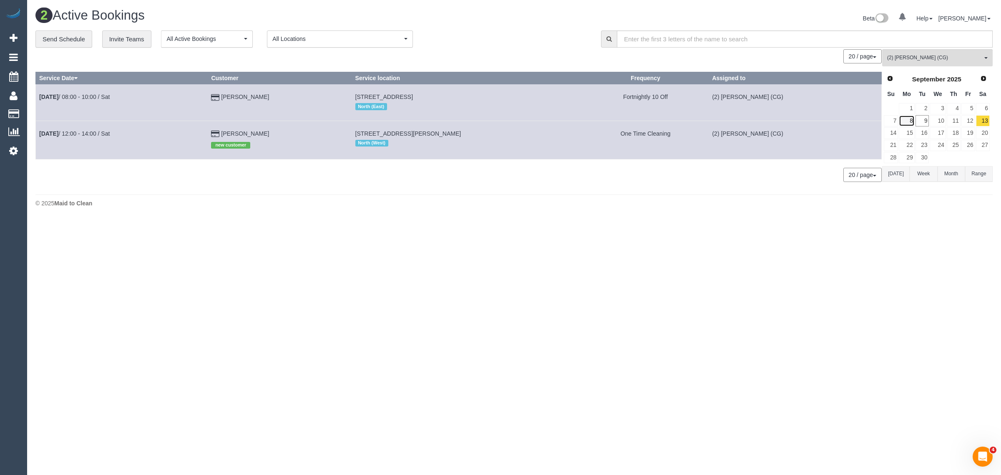
click at [914, 121] on link "8" at bounding box center [906, 120] width 15 height 11
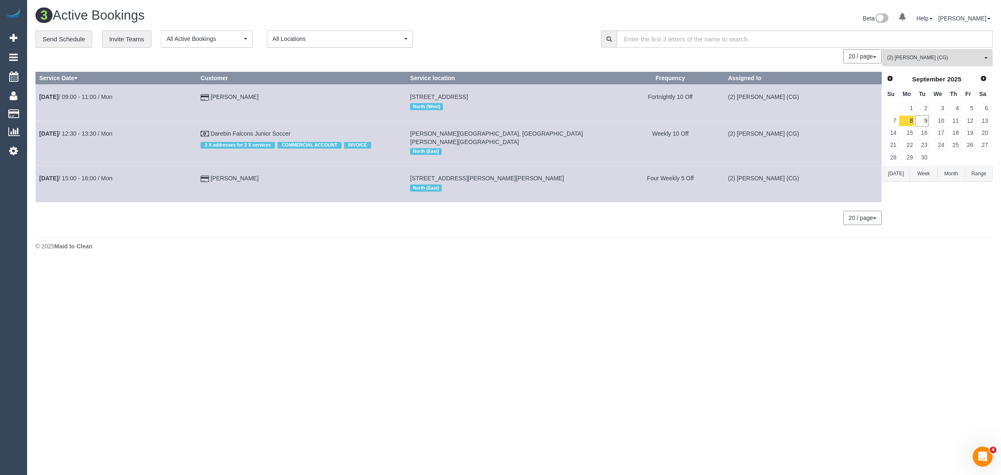
click at [266, 249] on div "3 Active Bookings Beta 0 Your Notifications You have 0 alerts Help Help Docs Ta…" at bounding box center [514, 131] width 974 height 262
drag, startPoint x: 317, startPoint y: 128, endPoint x: 38, endPoint y: 133, distance: 279.0
click at [38, 133] on tr "Sep 8th / 12:30 - 13:30 / Mon Darebin Falcons Junior Soccer 2 X addresses for 2…" at bounding box center [459, 143] width 846 height 45
copy tr "Sep 8th / 12:30 - 13:30 / Mon Darebin Falcons Junior Soccer"
drag, startPoint x: 231, startPoint y: 201, endPoint x: 236, endPoint y: 196, distance: 7.1
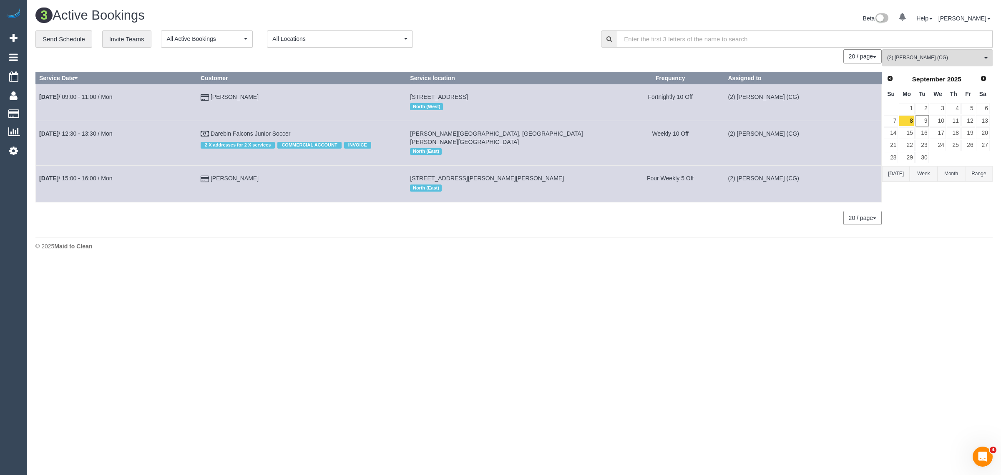
click at [231, 201] on div "0 Bookings found. We couldn't find any bookings that matched your search. Creat…" at bounding box center [458, 140] width 847 height 183
drag, startPoint x: 257, startPoint y: 180, endPoint x: 35, endPoint y: 172, distance: 222.0
click at [36, 172] on tr "Sep 8th / 15:00 - 16:00 / Mon Blaise Palmer 38 Wilcox Street, Preston, VIC 3072…" at bounding box center [459, 184] width 846 height 36
copy tr "Sep 8th / 15:00 - 16:00 / Mon Blaise Palmer"
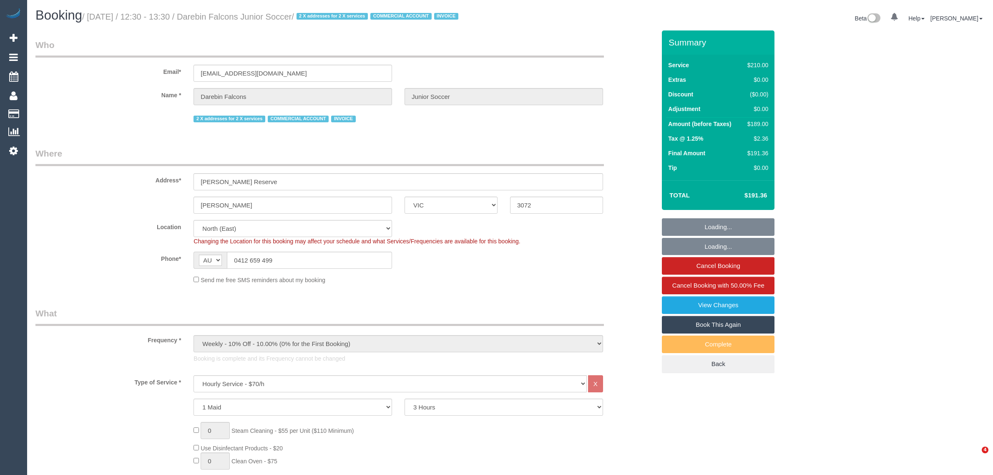
select select "VIC"
select select "180"
select select "number:28"
click at [274, 269] on input "0412 659 499" at bounding box center [309, 259] width 165 height 17
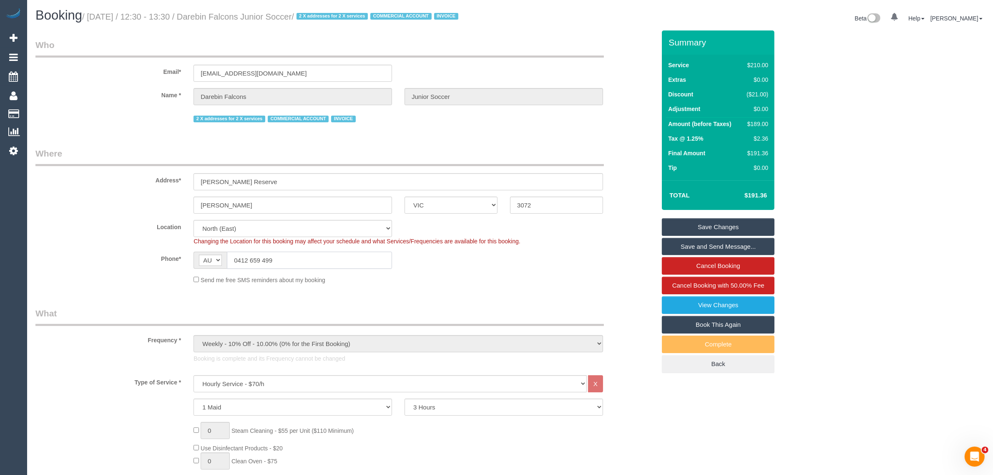
click at [274, 269] on input "0412 659 499" at bounding box center [309, 259] width 165 height 17
click at [294, 269] on input "0412 659 499" at bounding box center [309, 259] width 165 height 17
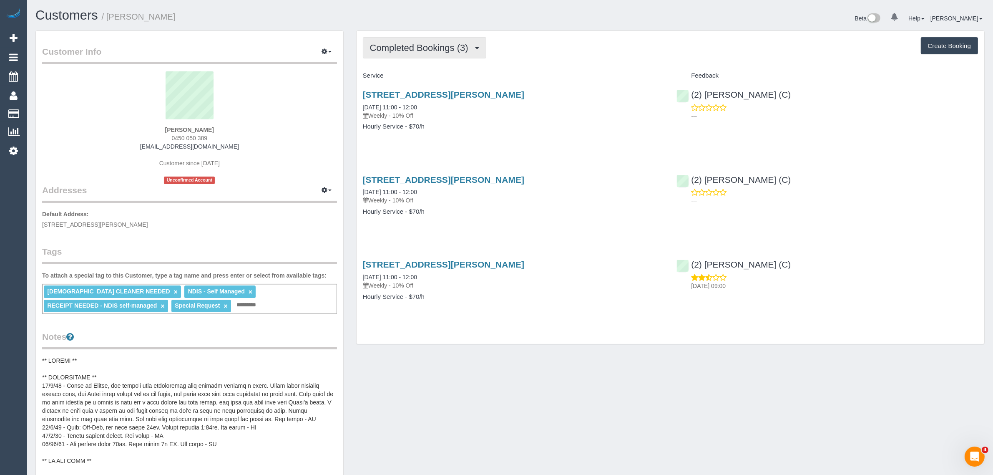
click at [459, 53] on button "Completed Bookings (3)" at bounding box center [424, 47] width 123 height 21
click at [442, 81] on link "Upcoming Bookings (0)" at bounding box center [406, 78] width 87 height 11
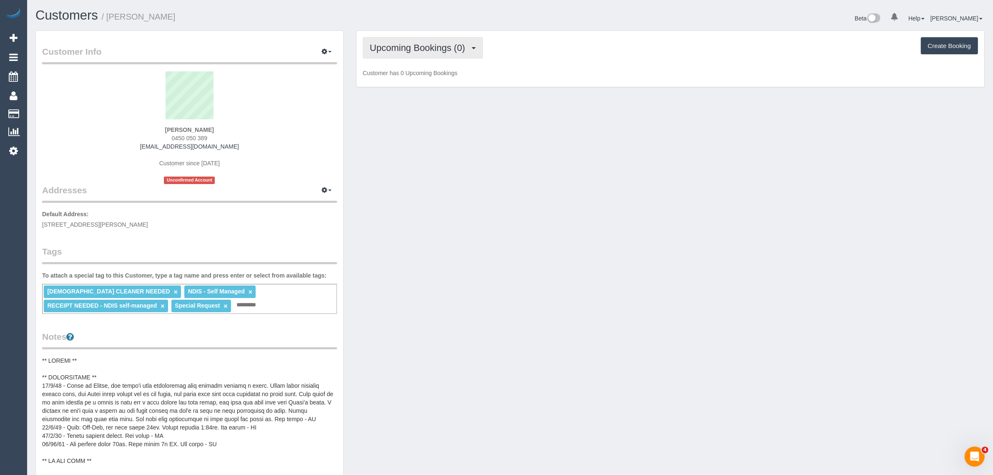
click at [414, 43] on span "Upcoming Bookings (0)" at bounding box center [420, 48] width 100 height 10
click at [425, 233] on div "Customer Info Edit Contact Info Send Message Email Preferences Special Sales Ta…" at bounding box center [510, 388] width 962 height 716
click at [446, 43] on span "Upcoming Bookings (0)" at bounding box center [420, 48] width 100 height 10
click at [418, 87] on link "Cancelled Bookings (3)" at bounding box center [406, 88] width 87 height 11
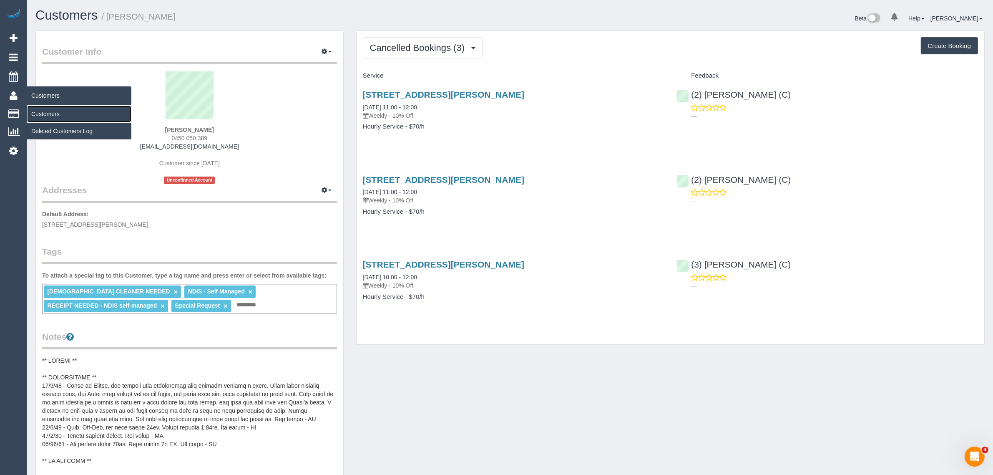
click at [53, 109] on link "Customers" at bounding box center [79, 114] width 104 height 17
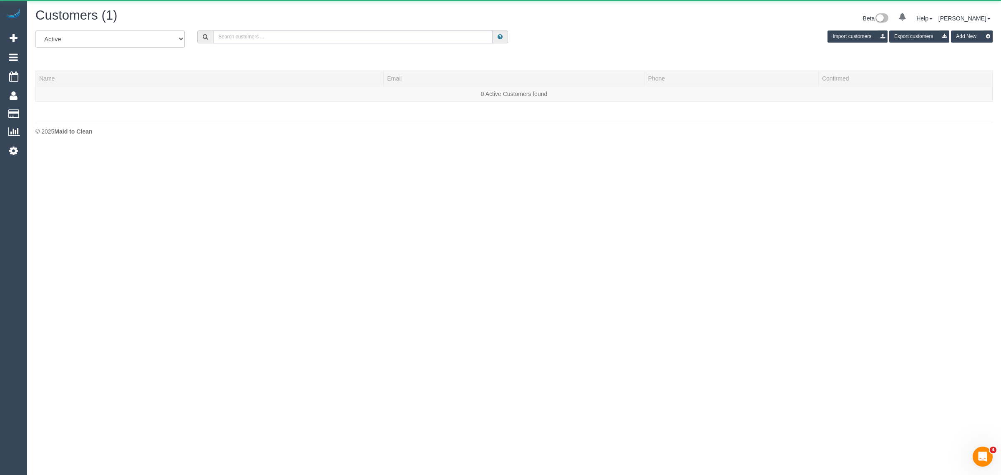
click at [278, 32] on input "text" at bounding box center [352, 36] width 279 height 13
paste input "[PHONE_NUMBER]"
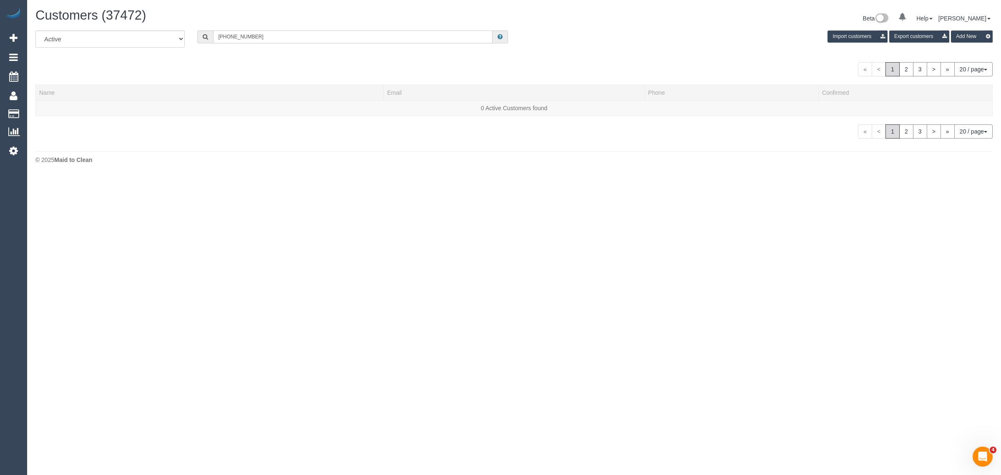
drag, startPoint x: 228, startPoint y: 40, endPoint x: 188, endPoint y: 37, distance: 40.1
click at [197, 40] on div "[PHONE_NUMBER]" at bounding box center [352, 36] width 311 height 13
type input "422 016 261"
click at [55, 103] on td "[PERSON_NAME]" at bounding box center [210, 109] width 348 height 18
click at [55, 105] on link "[PERSON_NAME]" at bounding box center [63, 108] width 48 height 7
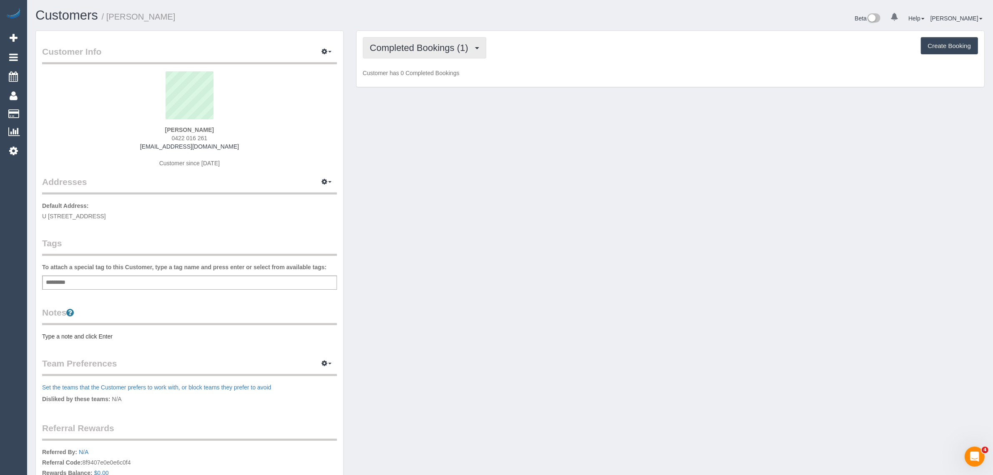
click at [388, 44] on span "Completed Bookings (1)" at bounding box center [421, 48] width 103 height 10
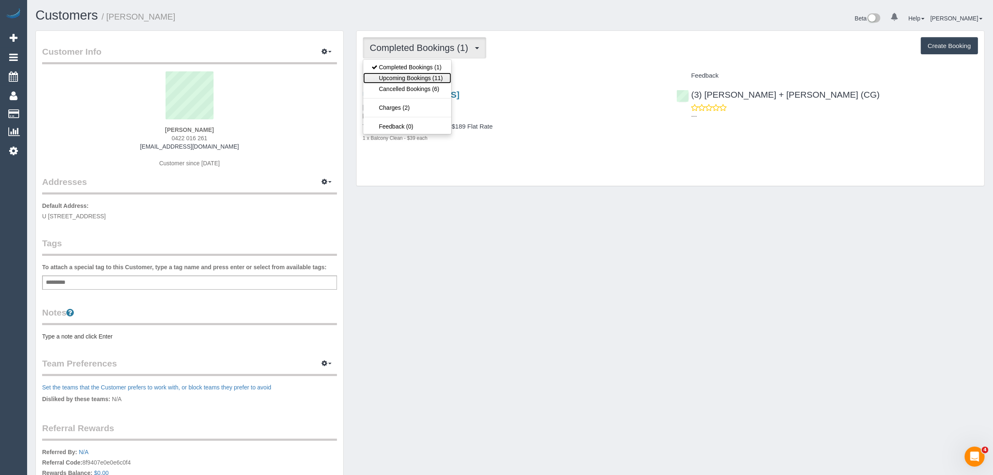
click at [380, 77] on link "Upcoming Bookings (11)" at bounding box center [407, 78] width 88 height 11
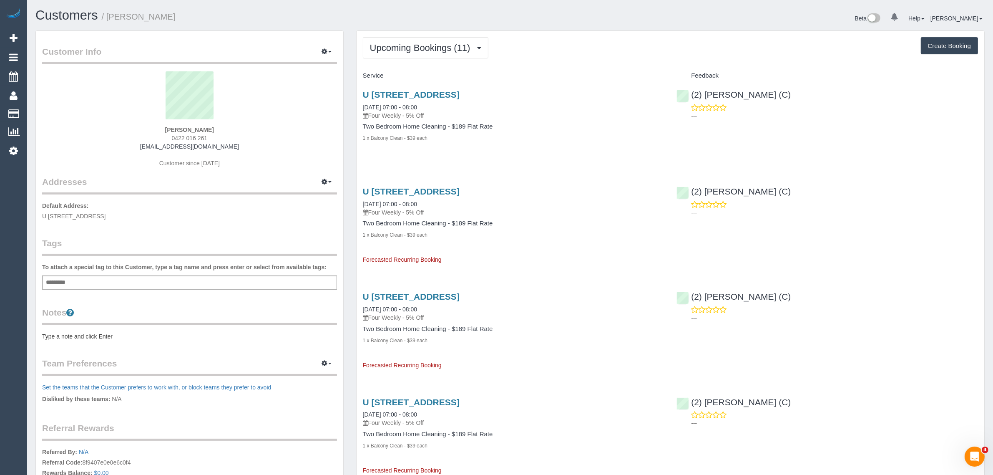
drag, startPoint x: 445, startPoint y: 107, endPoint x: 353, endPoint y: 102, distance: 92.7
copy link "[DATE] 07:00 - 08:00"
click at [641, 155] on div "U 404 / 101 Bay Street, 404, Port Melbourne, VIC 3207 07/10/2025 07:00 - 08:00 …" at bounding box center [514, 121] width 314 height 76
click at [687, 93] on div "(2) Dinitha Gunawardana (C) ---" at bounding box center [827, 103] width 314 height 41
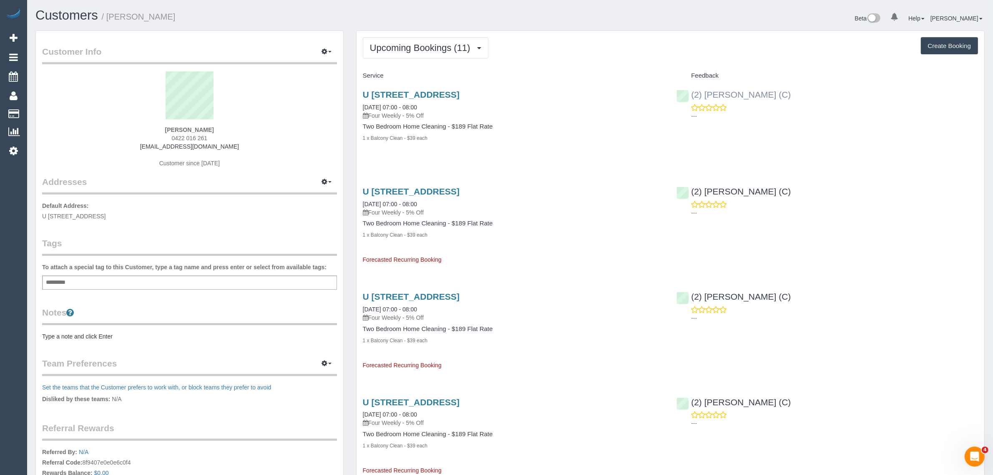
copy link "(2) [PERSON_NAME] (C)"
click at [181, 130] on strong "Nikolaj Frey" at bounding box center [189, 129] width 49 height 7
copy div "Nikolaj Frey"
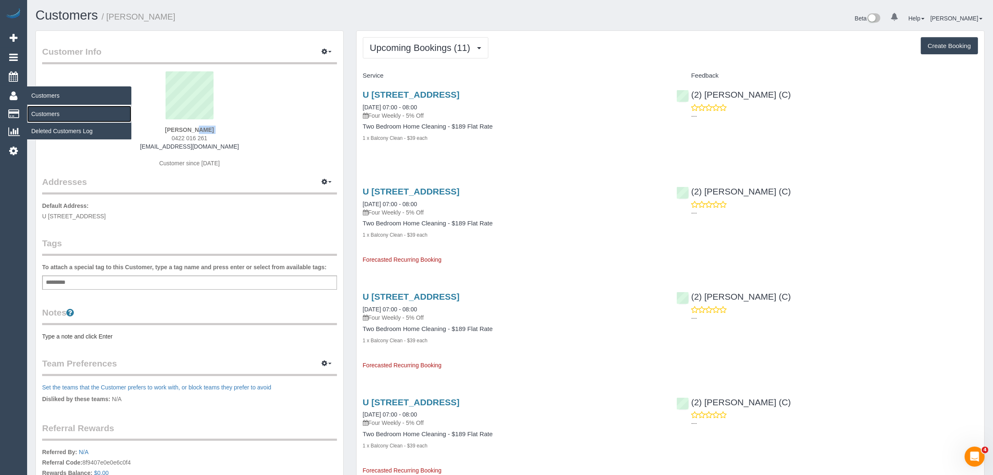
drag, startPoint x: 44, startPoint y: 113, endPoint x: 58, endPoint y: 94, distance: 23.0
click at [44, 113] on link "Customers" at bounding box center [79, 114] width 104 height 17
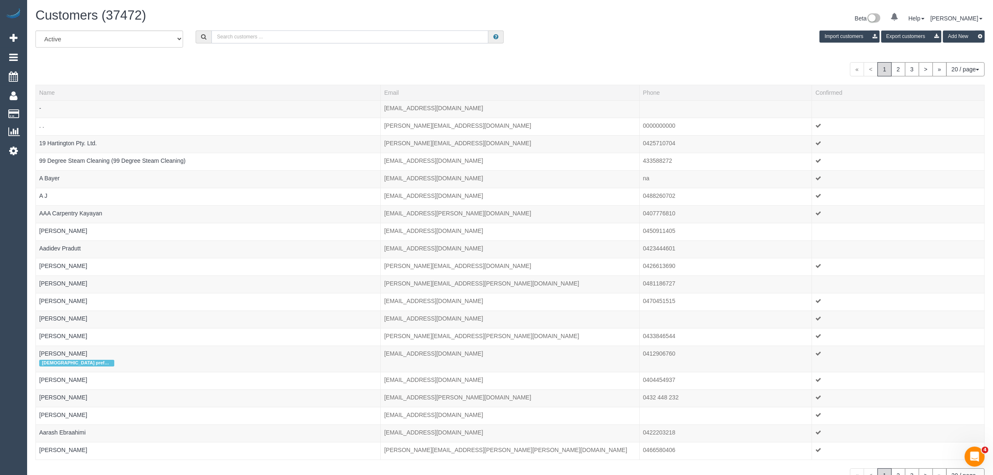
click at [294, 36] on input "text" at bounding box center [349, 36] width 277 height 13
paste input "Nikolaj Fre"
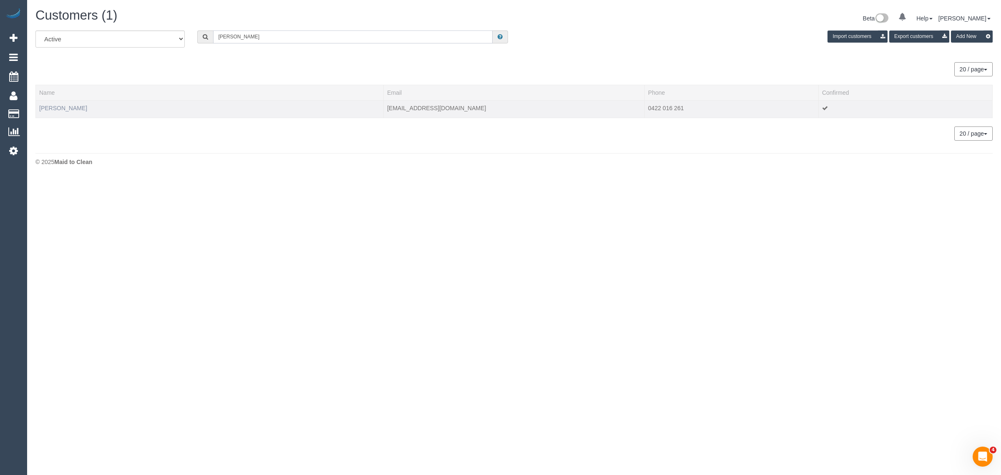
type input "Nikolaj Frey"
click at [53, 109] on link "Nikolaj Frey" at bounding box center [63, 108] width 48 height 7
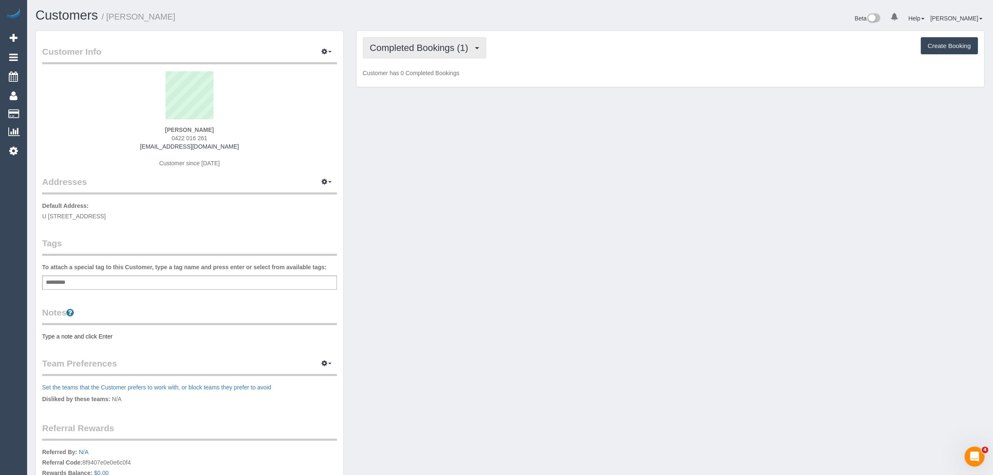
click at [380, 49] on span "Completed Bookings (1)" at bounding box center [421, 48] width 103 height 10
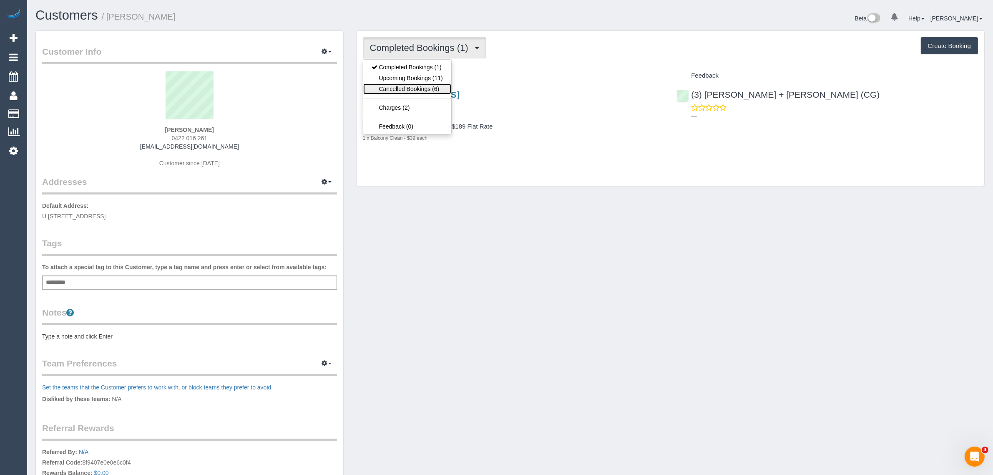
click at [382, 84] on link "Cancelled Bookings (6)" at bounding box center [407, 88] width 88 height 11
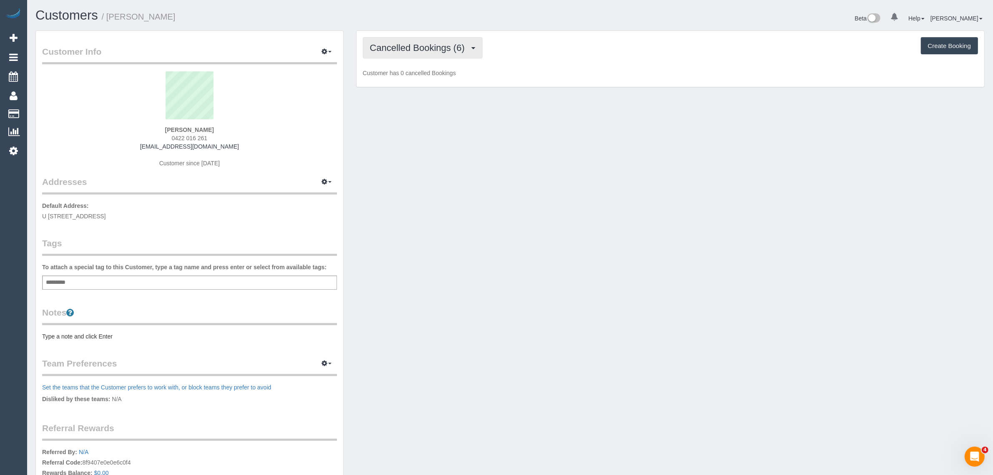
click at [422, 49] on span "Cancelled Bookings (6)" at bounding box center [419, 48] width 99 height 10
click at [409, 71] on link "Completed Bookings (1)" at bounding box center [407, 67] width 88 height 11
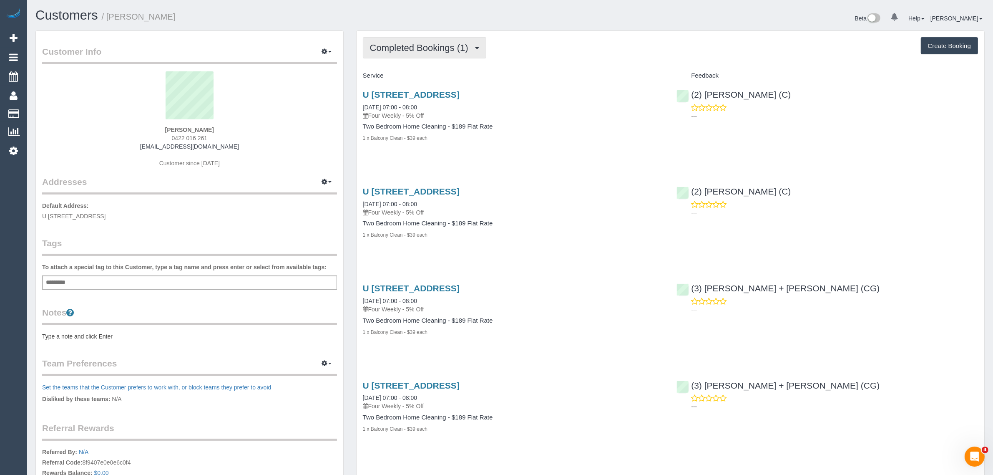
click at [430, 50] on span "Completed Bookings (1)" at bounding box center [421, 48] width 103 height 10
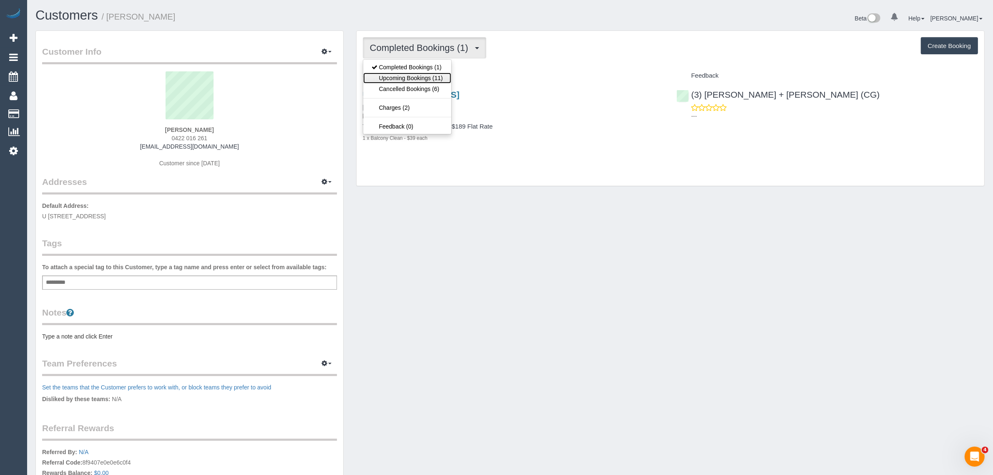
click at [416, 76] on link "Upcoming Bookings (11)" at bounding box center [407, 78] width 88 height 11
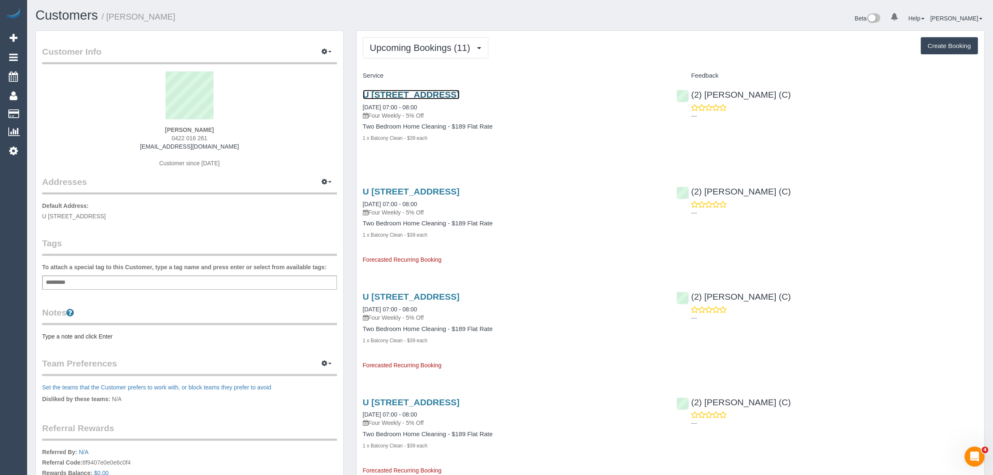
click at [417, 96] on link "U 404 / 101 Bay Street, 404, Port Melbourne, VIC 3207" at bounding box center [411, 95] width 97 height 10
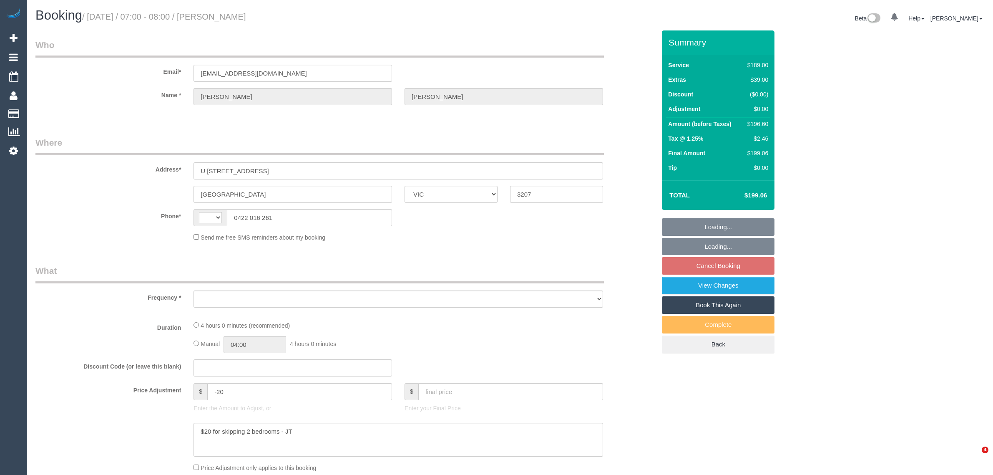
select select "VIC"
select select "string:AU"
select select "object:528"
select select "string:stripe-pm_1R4ak82GScqysDRVAcJ7Urdz"
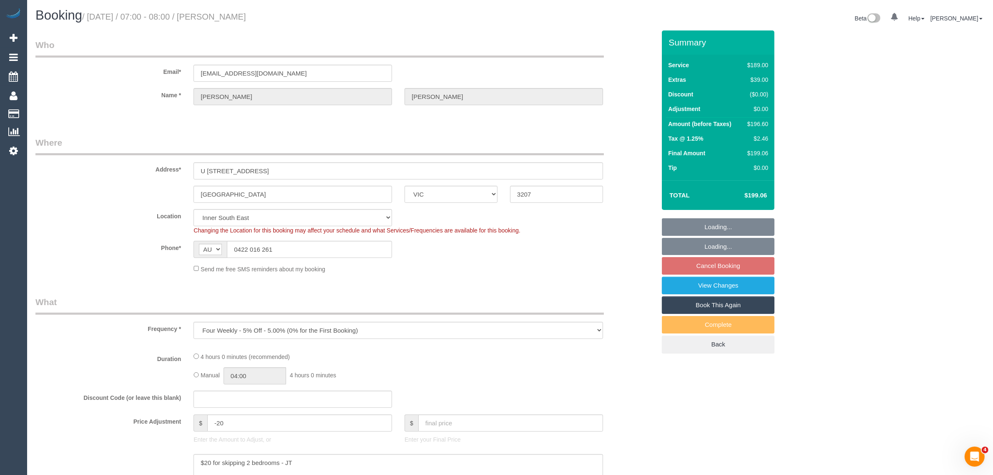
select select "object:779"
select select "number:28"
select select "number:15"
select select "number:18"
select select "number:22"
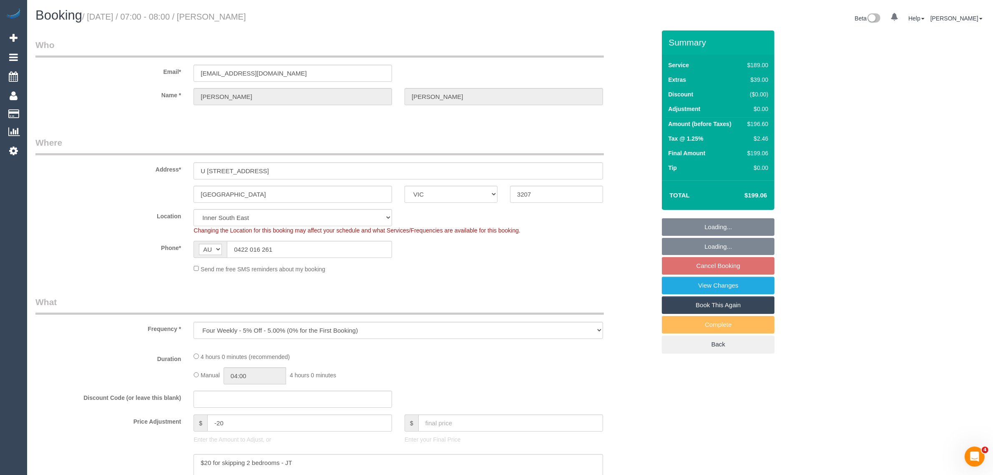
select select "number:34"
select select "number:13"
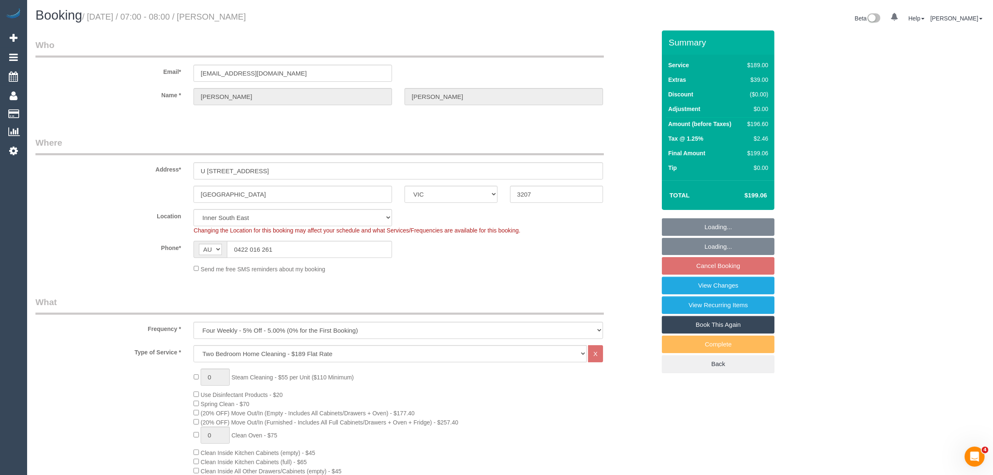
select select "spot1"
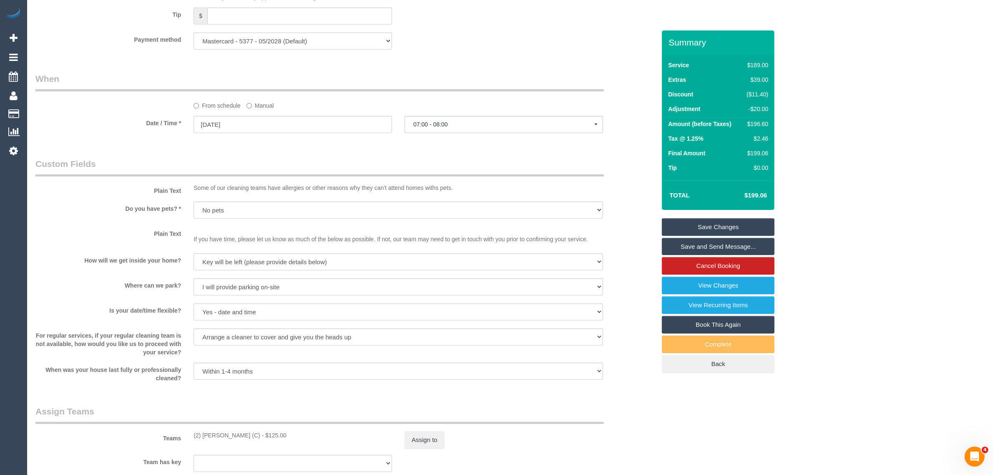
scroll to position [1102, 0]
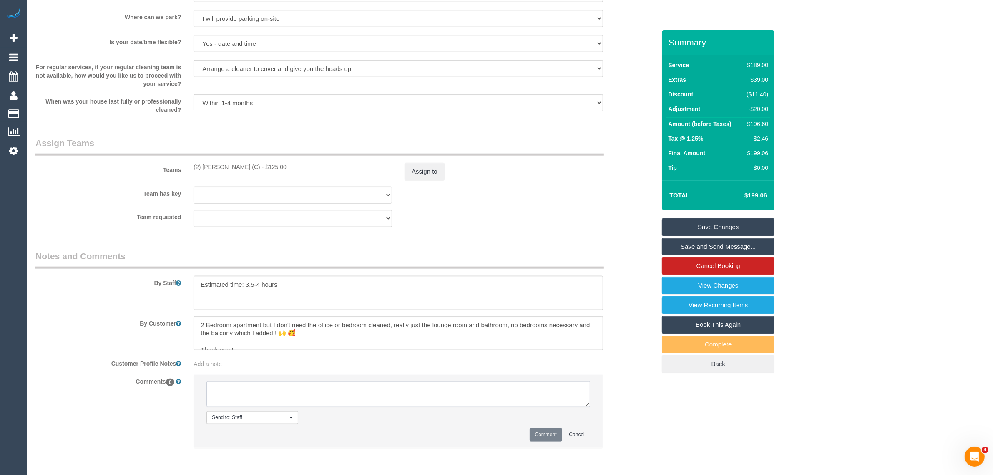
click at [328, 392] on textarea at bounding box center [398, 394] width 384 height 26
click at [691, 267] on link "Cancel Booking" at bounding box center [718, 266] width 113 height 18
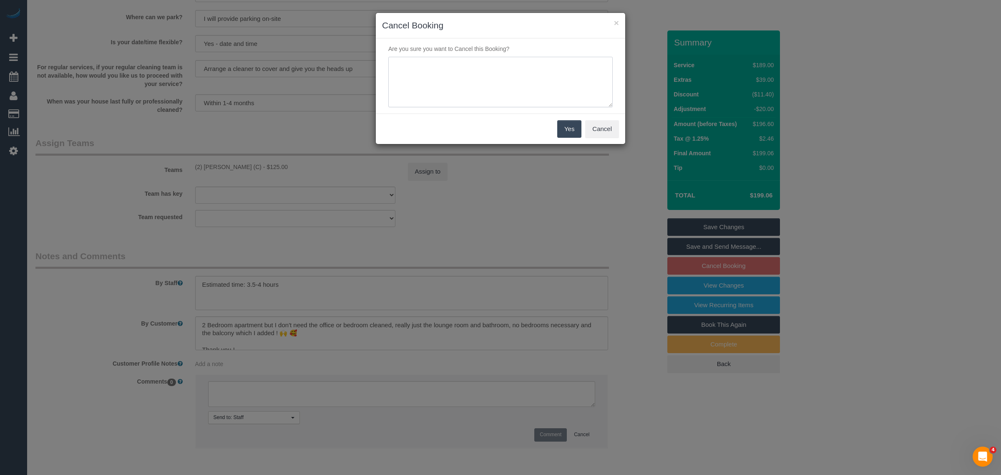
click at [533, 90] on textarea at bounding box center [500, 82] width 224 height 51
type textarea "cancel ongoing - no longer living at the address - via txt - KA"
click at [555, 124] on div "Yes Cancel" at bounding box center [500, 128] width 249 height 30
click at [563, 126] on button "Yes" at bounding box center [569, 129] width 24 height 18
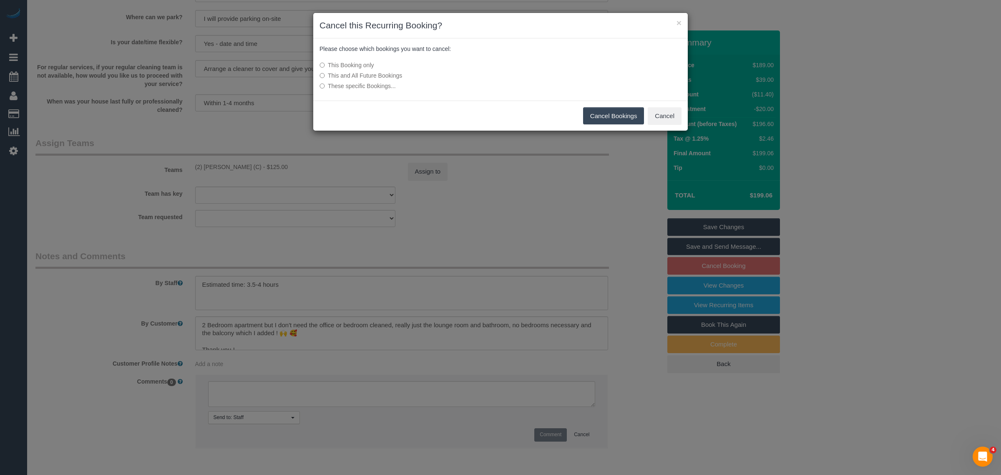
click at [374, 78] on label "This and All Future Bookings" at bounding box center [437, 75] width 237 height 8
click at [599, 113] on button "Cancel Bookings" at bounding box center [613, 116] width 61 height 18
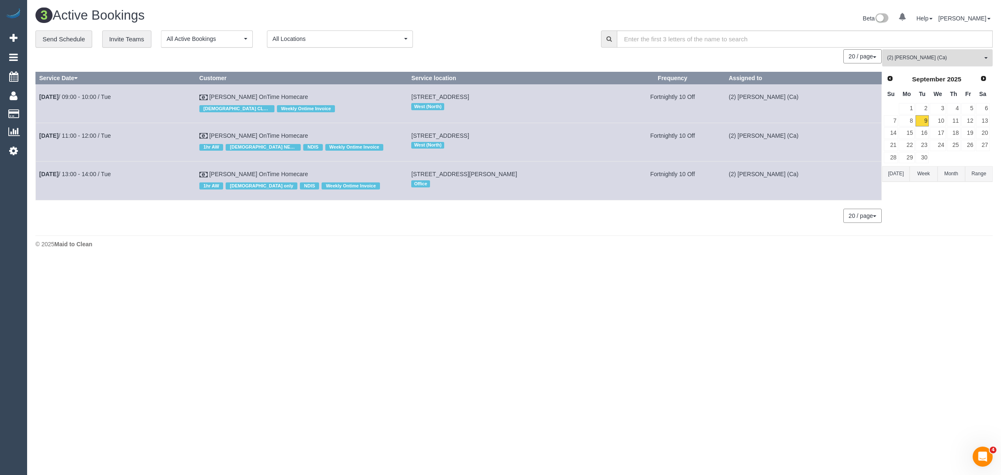
click at [922, 56] on span "(2) [PERSON_NAME] (Ca)" at bounding box center [934, 57] width 95 height 7
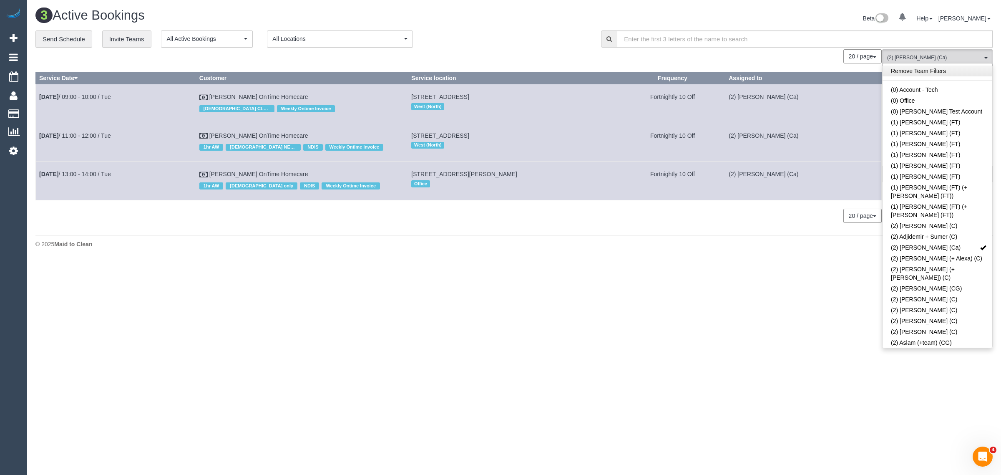
click at [964, 73] on link "Remove Team Filters" at bounding box center [937, 70] width 110 height 11
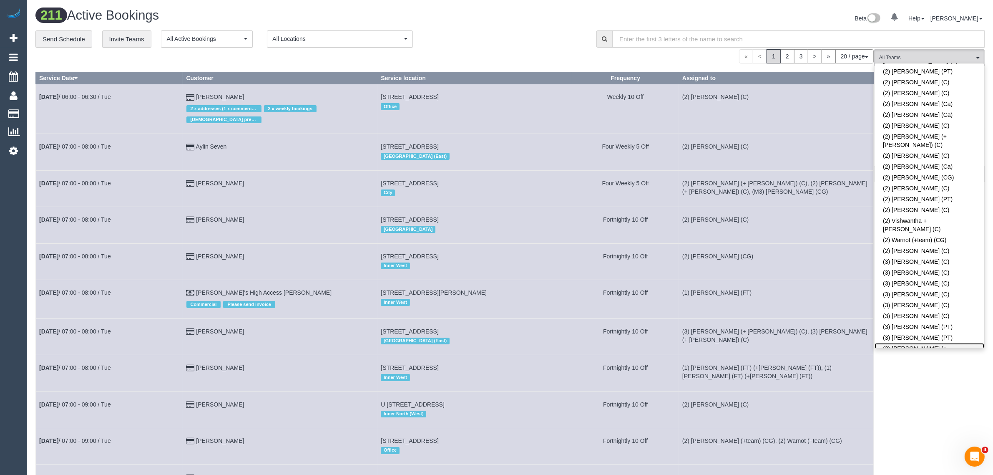
click at [951, 343] on link "(3) [PERSON_NAME] (+ [PERSON_NAME]) (CG)" at bounding box center [929, 352] width 110 height 19
click at [504, 55] on div "« < 1 2 3 > » 20 / page 10 / page 20 / page 30 / page 40 / page 50 / page 100 /…" at bounding box center [454, 56] width 838 height 14
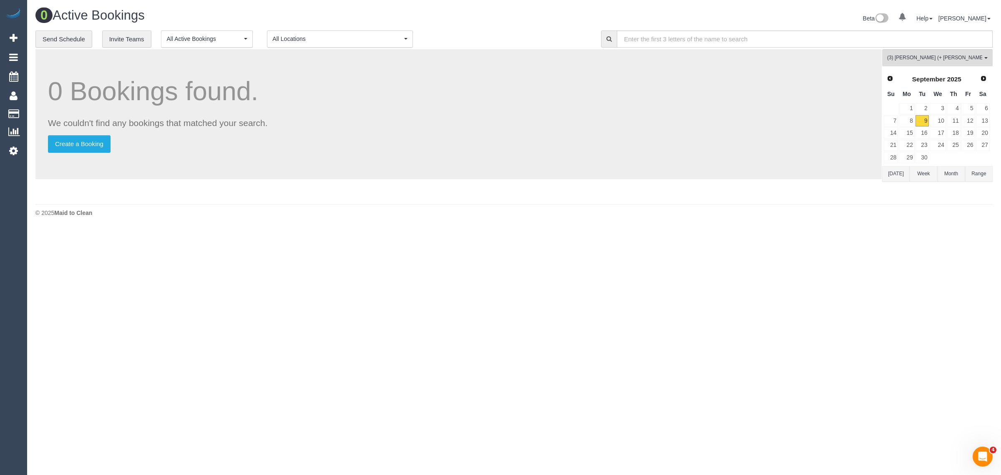
click at [470, 17] on h1 "0 Active Bookings" at bounding box center [271, 15] width 472 height 14
click at [940, 50] on button "(3) Amninder (+ Sohail) (CG) All Teams" at bounding box center [937, 57] width 111 height 17
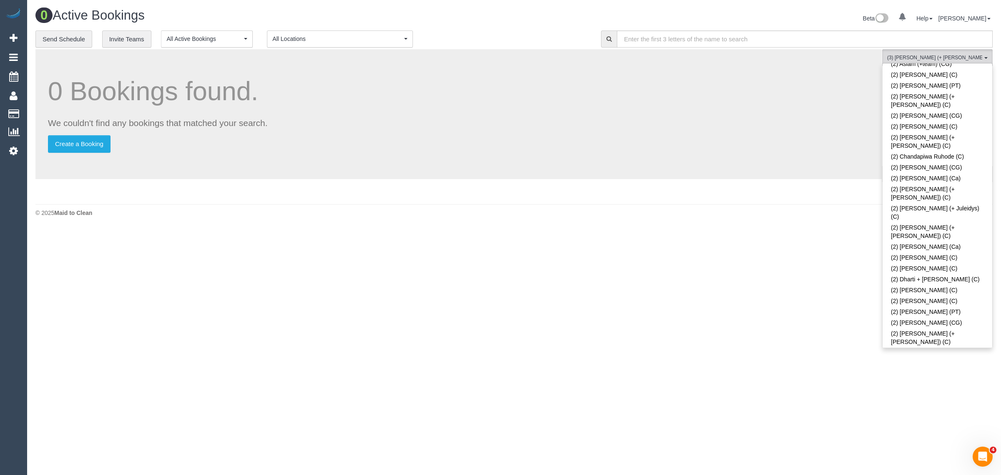
scroll to position [0, 0]
click at [952, 68] on link "Remove Team Filters" at bounding box center [937, 70] width 110 height 11
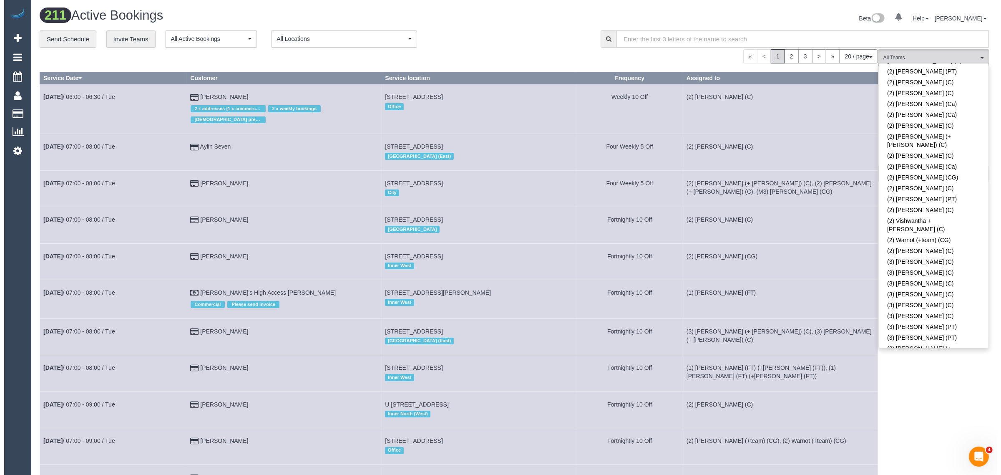
scroll to position [1842, 0]
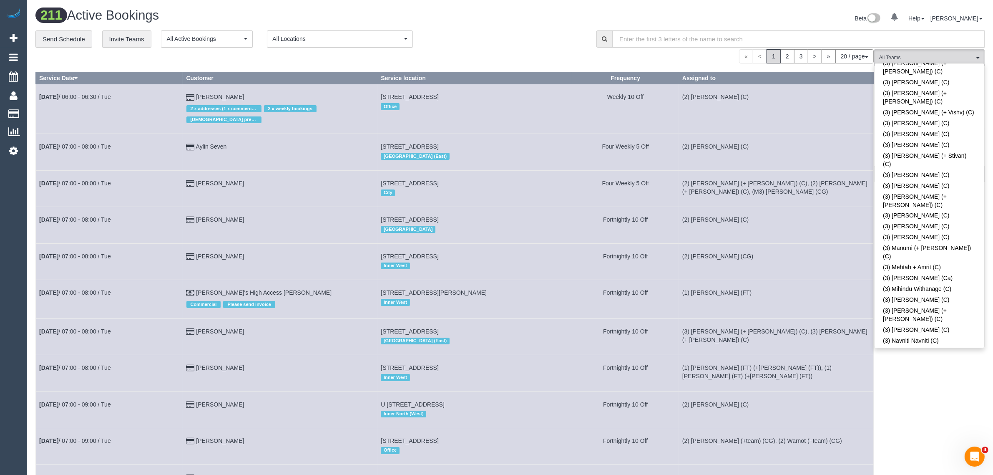
click at [469, 49] on div "« < 1 2 3 > » 20 / page 10 / page 20 / page 30 / page 40 / page 50 / page 100 /…" at bounding box center [454, 56] width 838 height 14
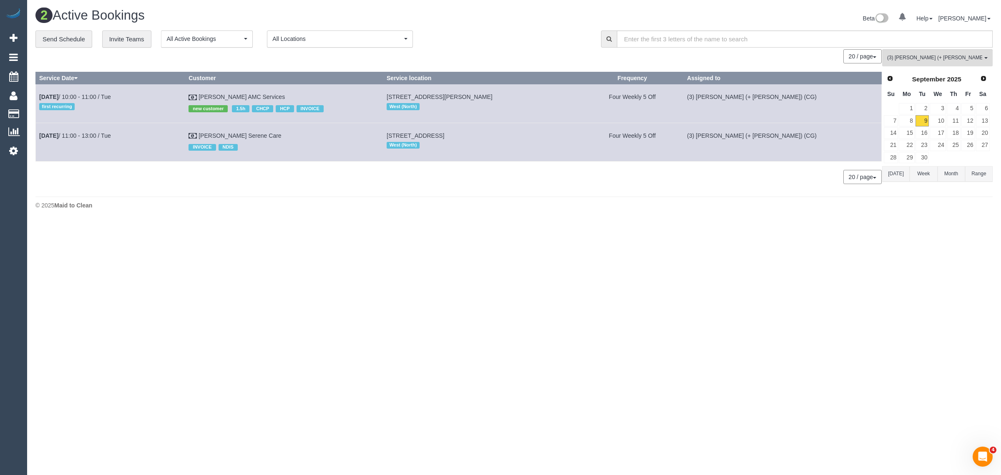
click at [476, 213] on footer "© 2025 Maid to Clean" at bounding box center [513, 204] width 957 height 17
click at [390, 207] on div "© 2025 Maid to Clean" at bounding box center [513, 205] width 957 height 8
drag, startPoint x: 326, startPoint y: 136, endPoint x: 33, endPoint y: 139, distance: 292.7
click at [33, 139] on div "**********" at bounding box center [514, 111] width 970 height 162
copy div "Service Date Customer Service location Frequency Assigned to Sep 9th / 10:00 - …"
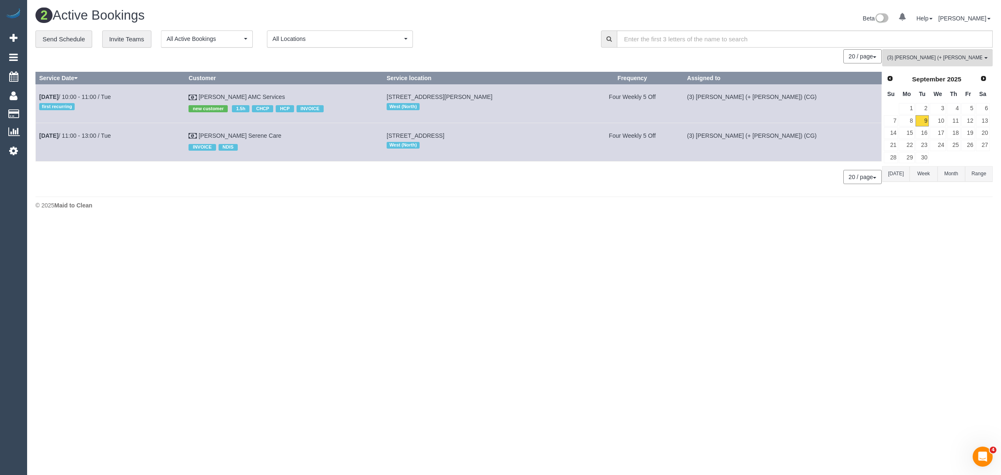
drag, startPoint x: 291, startPoint y: 252, endPoint x: 279, endPoint y: 202, distance: 51.5
click at [292, 254] on body "0 Beta Your Notifications You have 0 alerts Add Booking Bookings Active Booking…" at bounding box center [500, 237] width 1001 height 475
drag, startPoint x: 332, startPoint y: 132, endPoint x: 38, endPoint y: 143, distance: 293.8
click at [38, 143] on tr "Sep 9th / 11:00 - 13:00 / Tue Mary Kamieniarz-Christu Serene Care INVOICE NDIS …" at bounding box center [459, 142] width 846 height 38
copy tr "Sep 9th / 11:00 - 13:00 / Tue Mary Kamieniarz-Christu Serene Care"
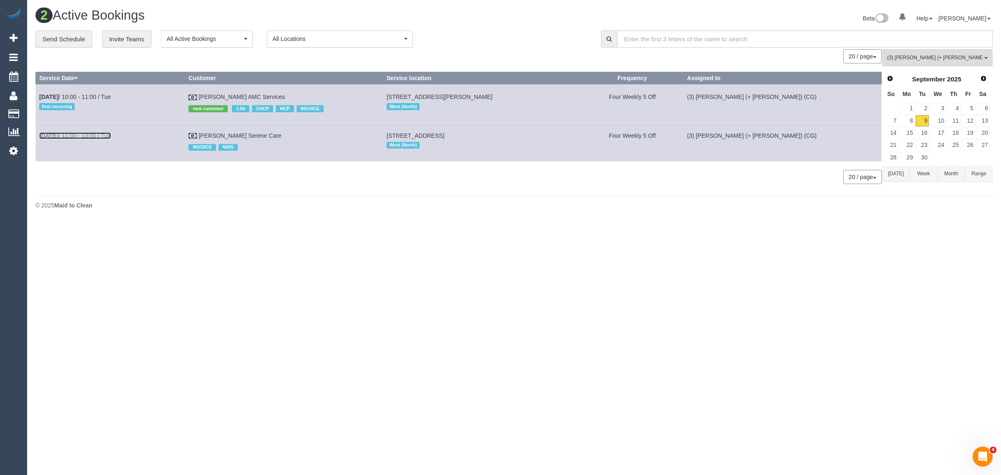
drag, startPoint x: 100, startPoint y: 138, endPoint x: 93, endPoint y: 133, distance: 9.8
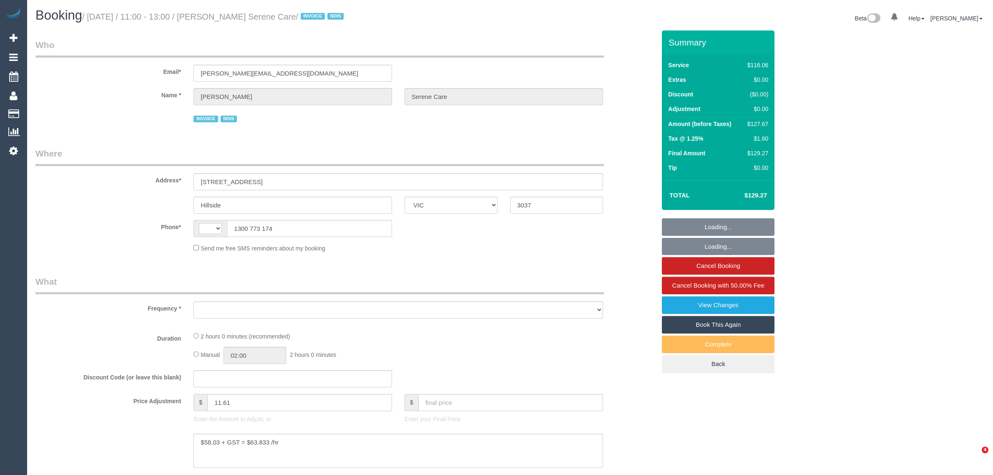
select select "VIC"
select select "object:282"
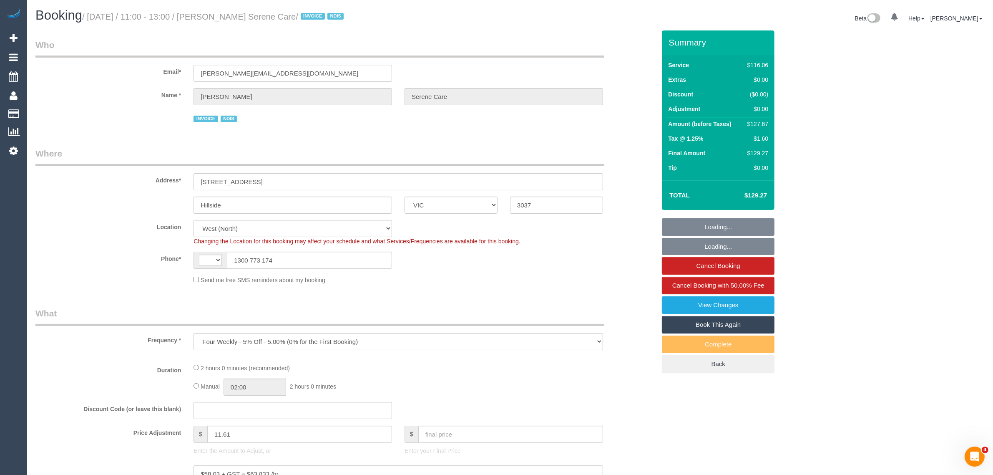
select select "string:AU"
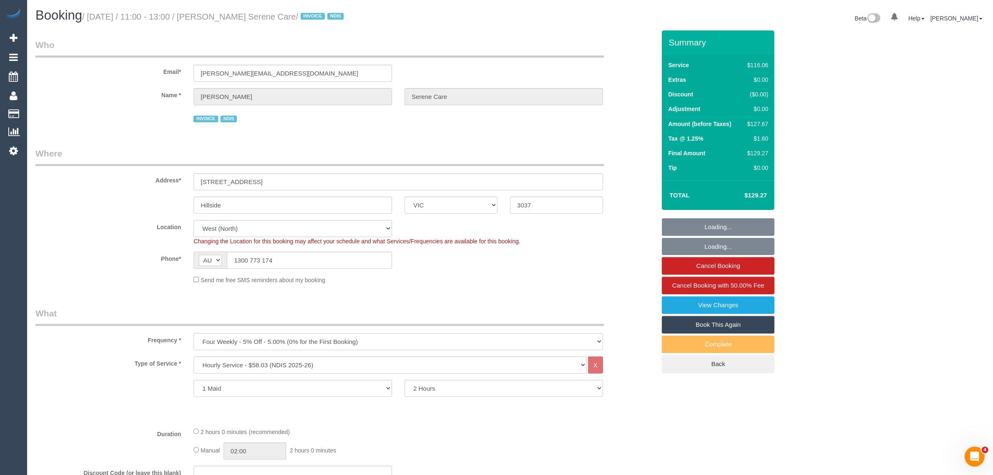
select select "number:28"
select select "number:14"
select select "number:19"
select select "number:24"
click at [333, 262] on input "1300 773 174" at bounding box center [309, 259] width 165 height 17
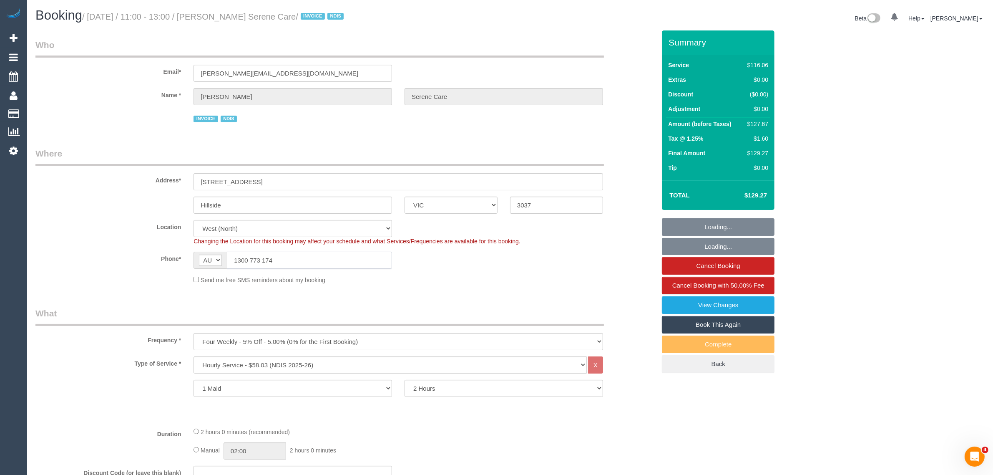
select select "object:741"
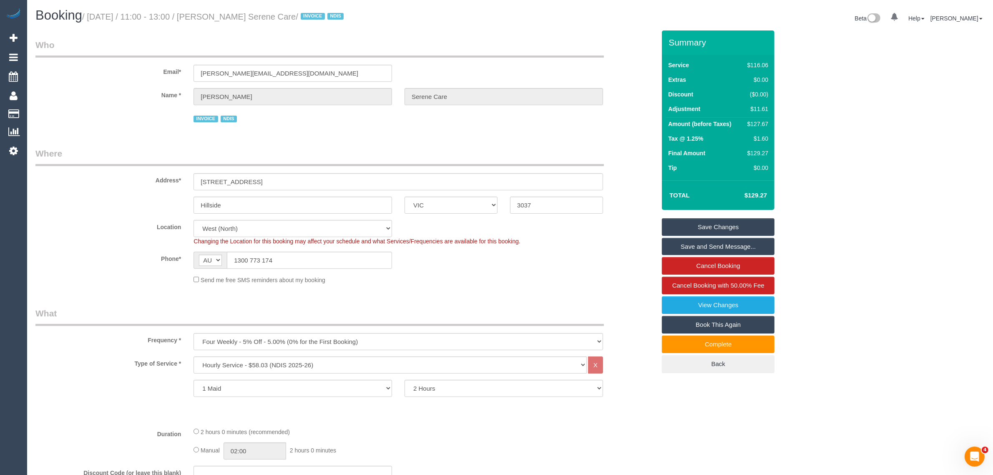
click at [414, 123] on div "INVOICE NDIS" at bounding box center [397, 117] width 409 height 13
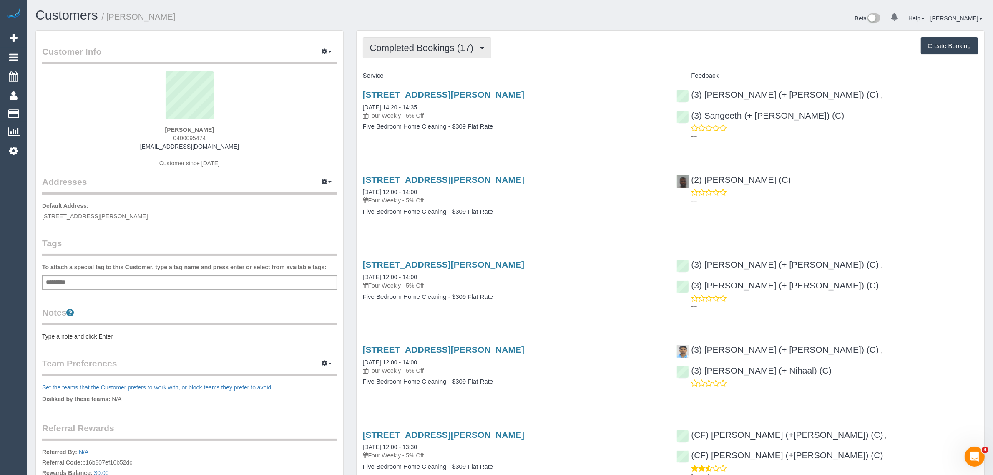
click at [464, 43] on span "Completed Bookings (17)" at bounding box center [424, 48] width 108 height 10
click at [430, 74] on link "Upcoming Bookings (11)" at bounding box center [408, 78] width 90 height 11
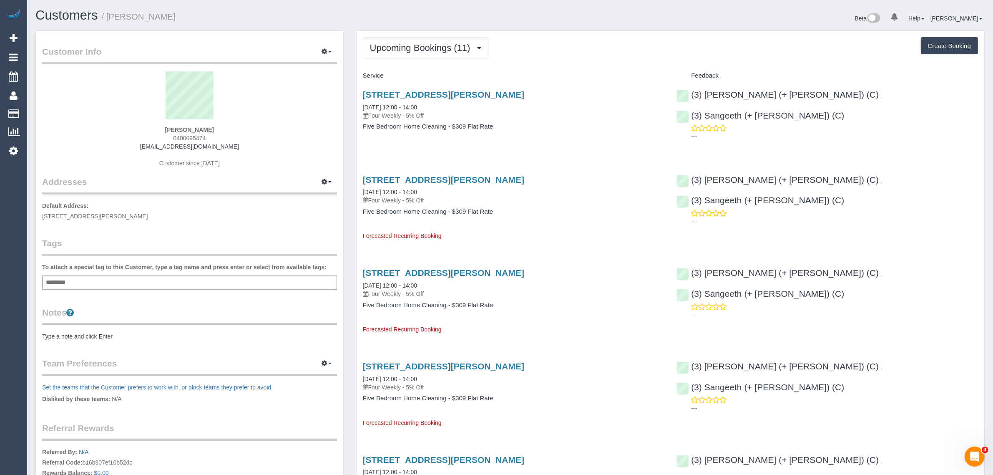
drag, startPoint x: 432, startPoint y: 107, endPoint x: 351, endPoint y: 107, distance: 80.9
copy link "[DATE] 12:00 - 14:00"
click at [623, 143] on div "[STREET_ADDRESS][PERSON_NAME] [DATE] 12:00 - 14:00 Four Weekly - 5% Off Five Be…" at bounding box center [514, 115] width 314 height 64
drag, startPoint x: 946, startPoint y: 94, endPoint x: 827, endPoint y: 94, distance: 118.8
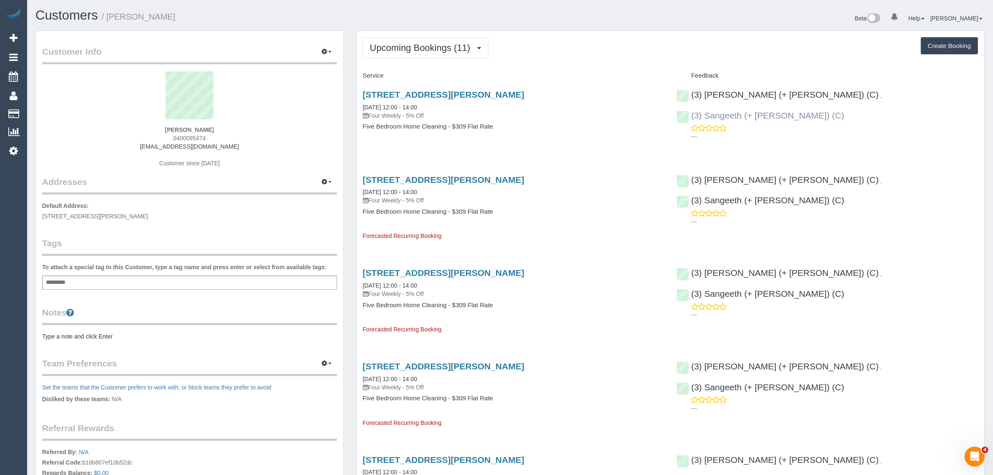
click at [827, 94] on div "(3) [PERSON_NAME] (+ [PERSON_NAME]) (C) , (3) Sangeeth (+ [PERSON_NAME]) (C) ---" at bounding box center [827, 114] width 314 height 62
copy link "3) [PERSON_NAME] (+ [PERSON_NAME]) (C)"
click at [409, 45] on span "Upcoming Bookings (11)" at bounding box center [422, 48] width 105 height 10
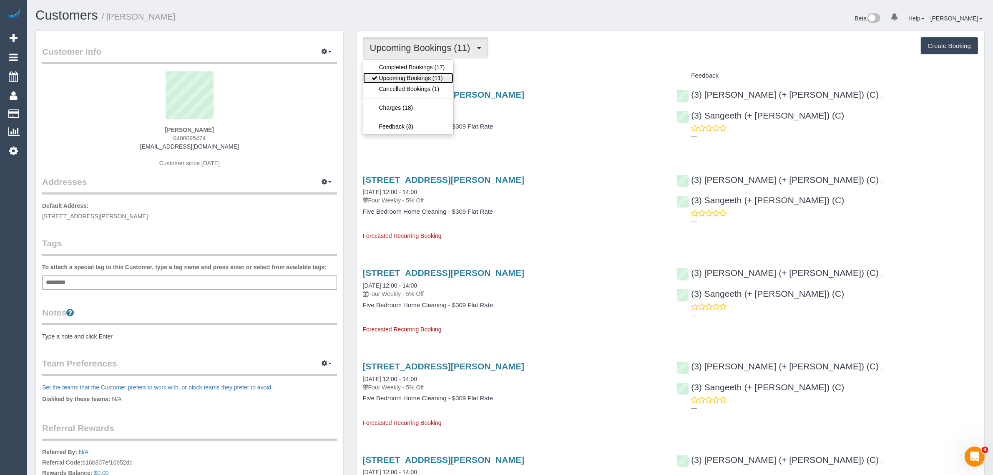
click at [396, 75] on link "Upcoming Bookings (11)" at bounding box center [408, 78] width 90 height 11
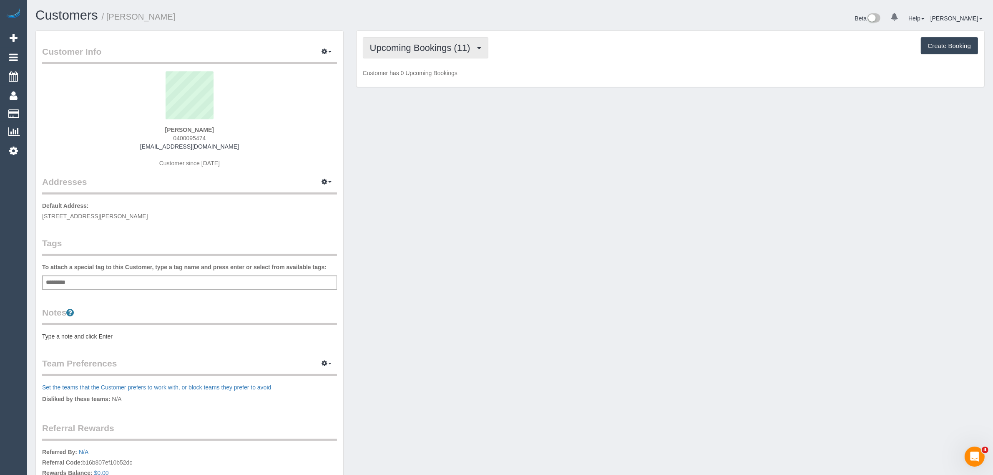
click at [427, 43] on span "Upcoming Bookings (11)" at bounding box center [422, 48] width 105 height 10
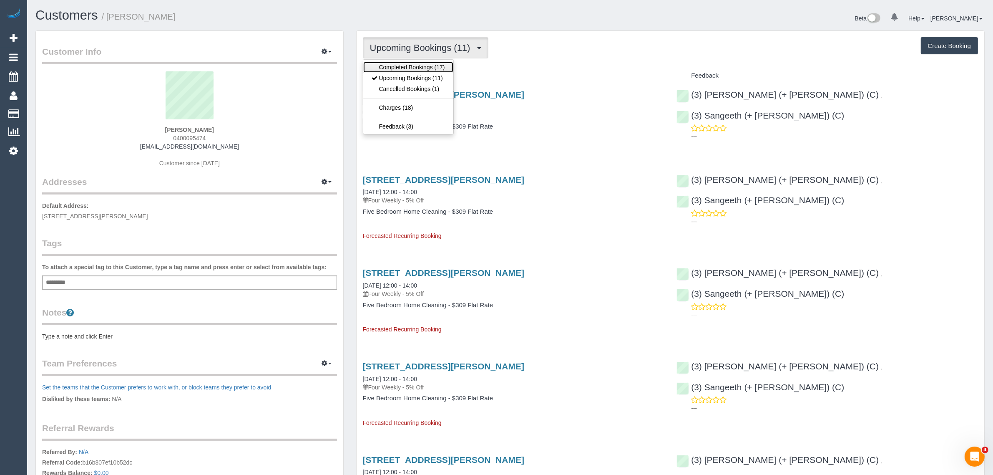
click at [399, 65] on link "Completed Bookings (17)" at bounding box center [408, 67] width 90 height 11
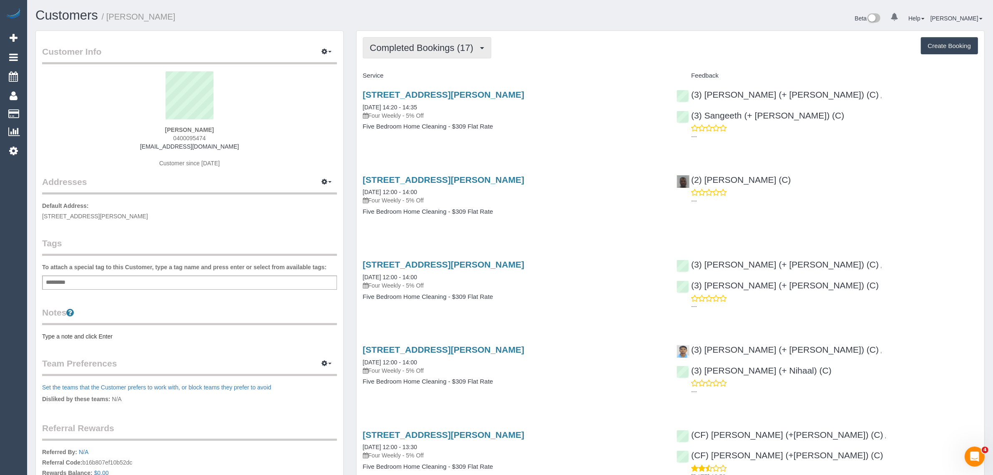
click at [456, 43] on span "Completed Bookings (17)" at bounding box center [424, 48] width 108 height 10
click at [418, 73] on link "Upcoming Bookings (11)" at bounding box center [408, 78] width 90 height 11
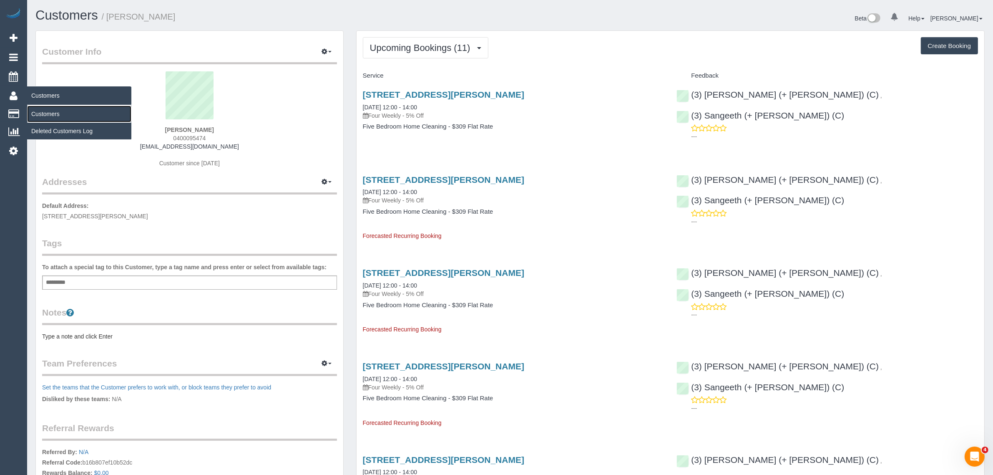
click at [53, 109] on link "Customers" at bounding box center [79, 114] width 104 height 17
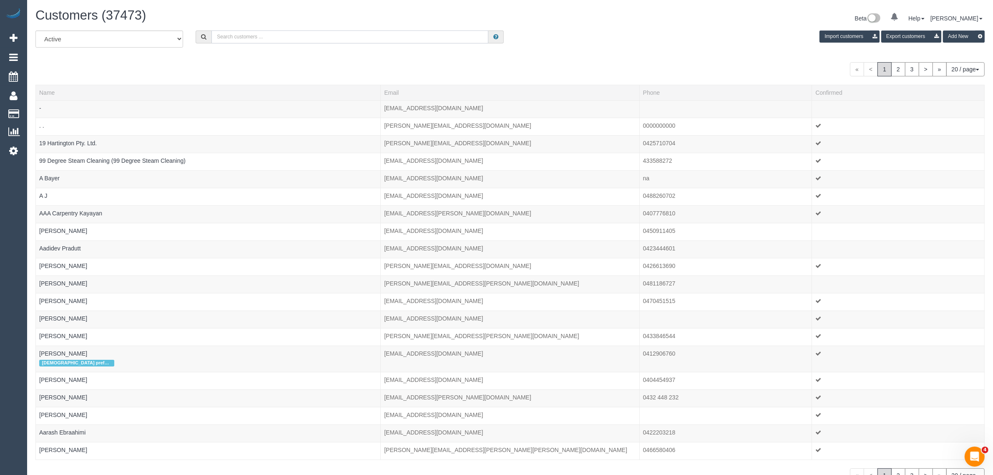
click at [251, 36] on input "text" at bounding box center [349, 36] width 277 height 13
type input "[PERSON_NAME]"
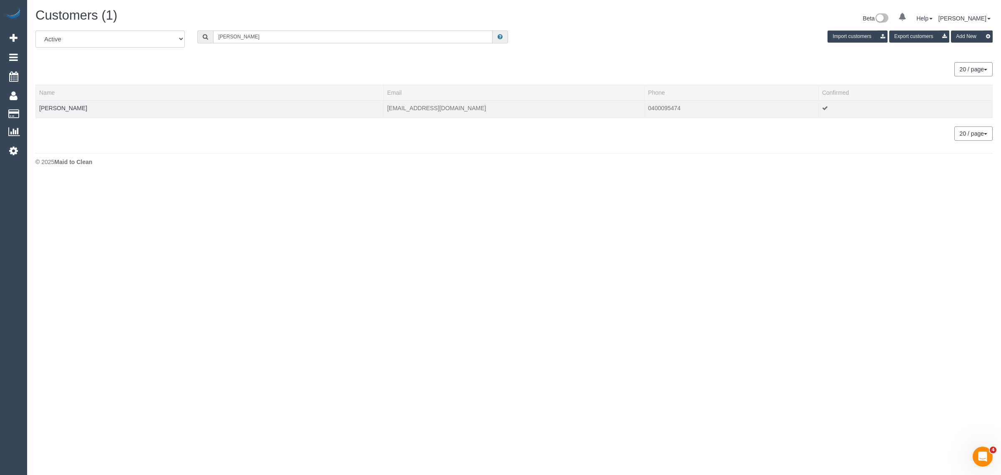
click at [58, 102] on td "[PERSON_NAME]" at bounding box center [210, 109] width 348 height 18
click at [67, 108] on link "[PERSON_NAME]" at bounding box center [63, 108] width 48 height 7
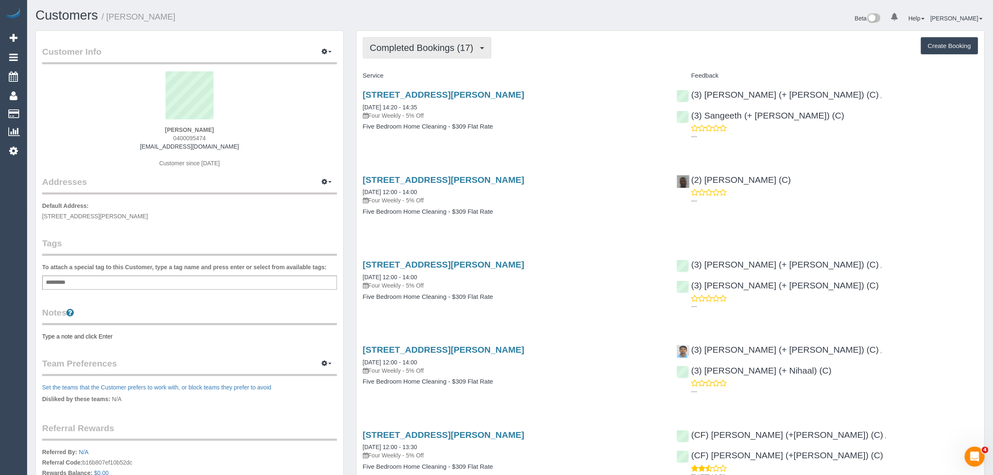
click at [402, 40] on button "Completed Bookings (17)" at bounding box center [427, 47] width 128 height 21
click at [399, 79] on link "Upcoming Bookings (12)" at bounding box center [408, 78] width 90 height 11
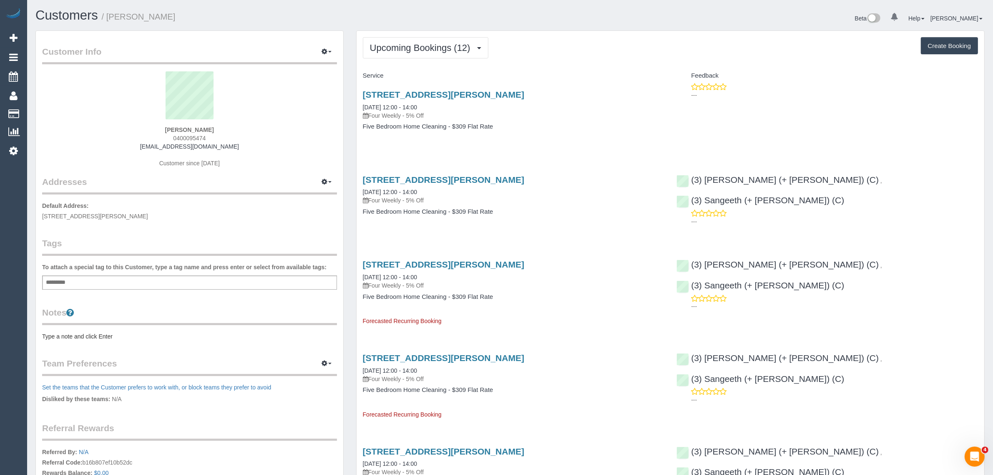
drag, startPoint x: 440, startPoint y: 105, endPoint x: 360, endPoint y: 103, distance: 80.1
click at [360, 103] on div "52 Clarence St, Brunswick East, VIC 3057 15/09/2025 12:00 - 14:00 Four Weekly -…" at bounding box center [514, 115] width 314 height 64
copy link "15/09/2025 12:00 - 14:00"
click at [577, 144] on div "52 Clarence St, Brunswick East, VIC 3057 15/09/2025 12:00 - 14:00 Four Weekly -…" at bounding box center [514, 115] width 314 height 64
drag, startPoint x: 358, startPoint y: 104, endPoint x: 433, endPoint y: 108, distance: 75.2
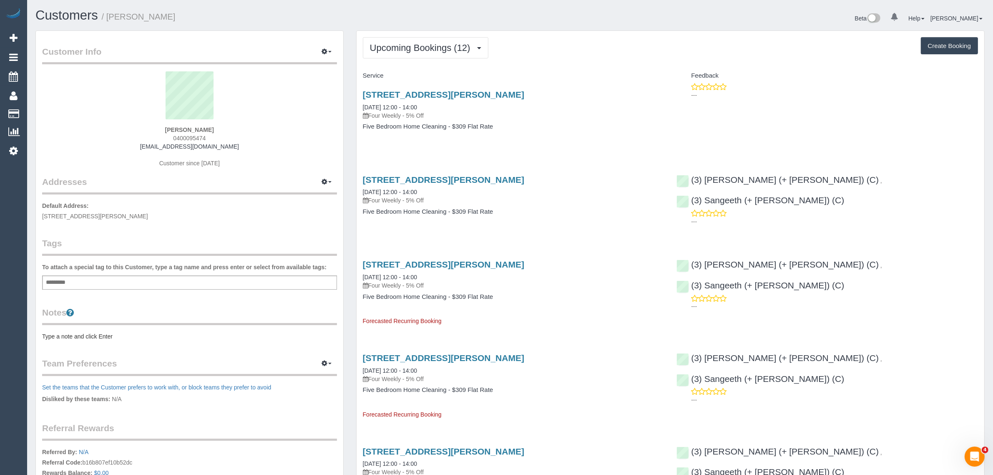
click at [433, 108] on div "52 Clarence St, Brunswick East, VIC 3057 15/09/2025 12:00 - 14:00 Four Weekly -…" at bounding box center [514, 115] width 314 height 64
copy link "15/09/2025 12:00 - 14:00"
drag, startPoint x: 36, startPoint y: 109, endPoint x: 195, endPoint y: 1, distance: 192.0
click at [36, 109] on link "Customers" at bounding box center [79, 114] width 104 height 17
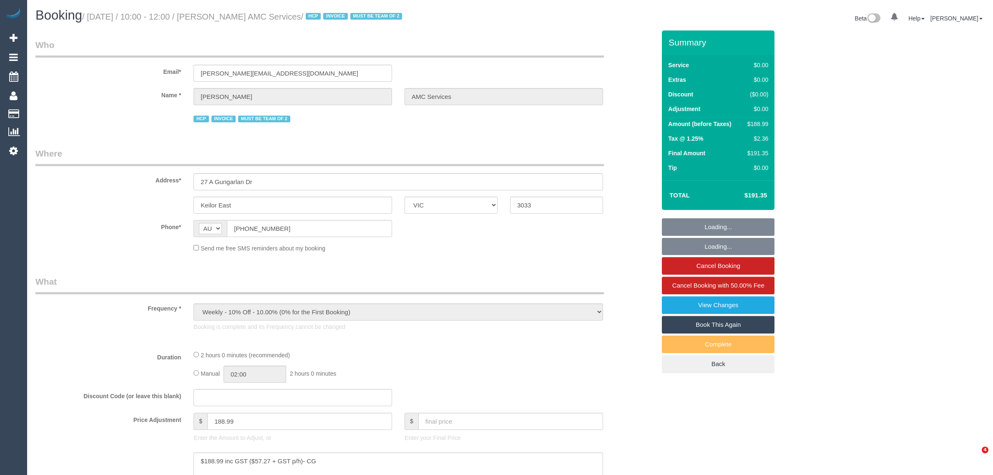
select select "VIC"
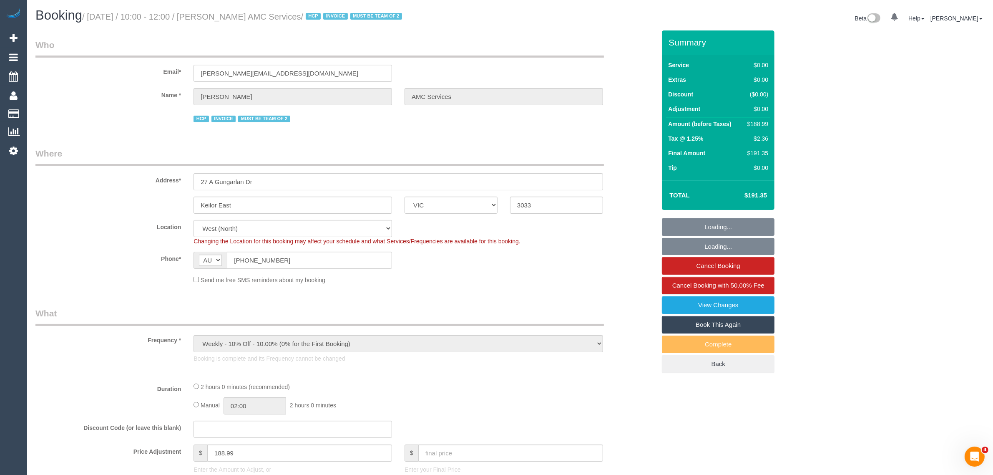
select select "number:28"
select select "number:14"
select select "number:19"
select select "number:24"
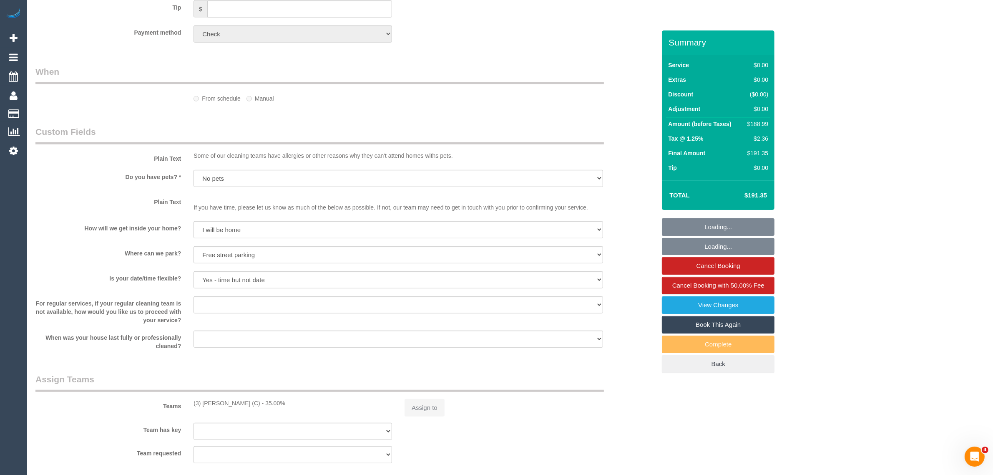
select select "object:691"
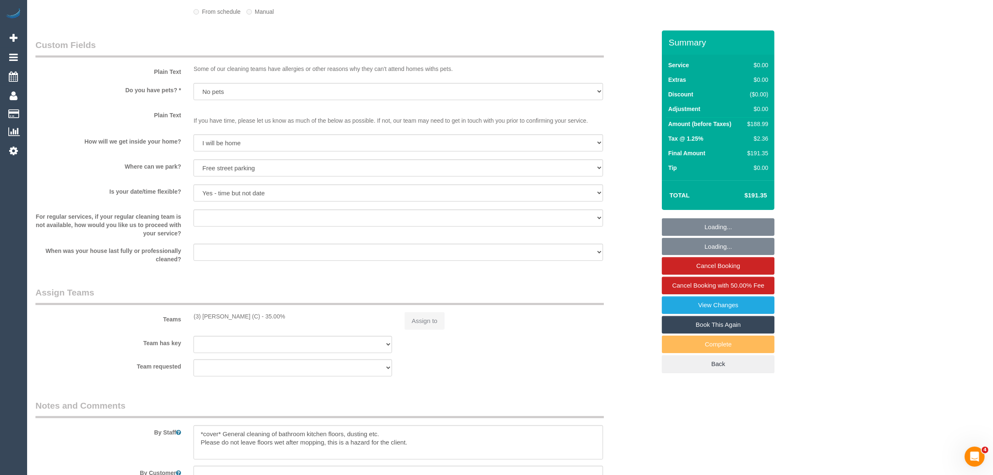
select select "120"
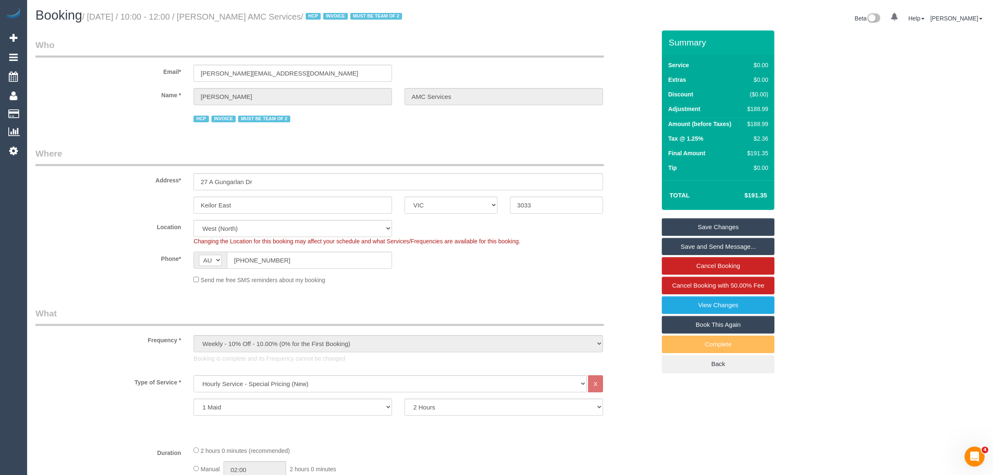
drag, startPoint x: 314, startPoint y: 17, endPoint x: 215, endPoint y: 21, distance: 99.4
click at [215, 21] on h1 "Booking / August 18, 2025 / 10:00 - 12:00 / Anwar Rafla AMC Services / HCP INVO…" at bounding box center [269, 15] width 468 height 14
copy small "[PERSON_NAME] AMC Services"
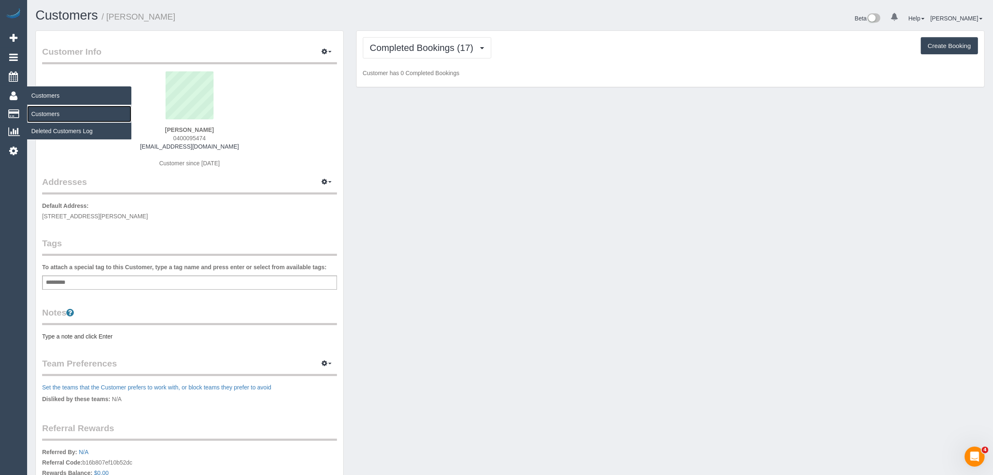
drag, startPoint x: 63, startPoint y: 108, endPoint x: 80, endPoint y: 103, distance: 17.0
click at [63, 108] on link "Customers" at bounding box center [79, 114] width 104 height 17
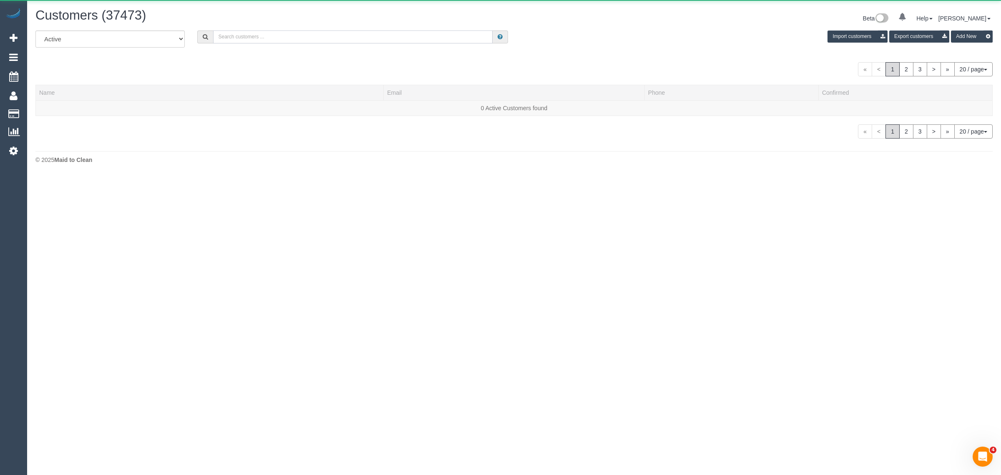
click at [324, 34] on input "text" at bounding box center [352, 36] width 279 height 13
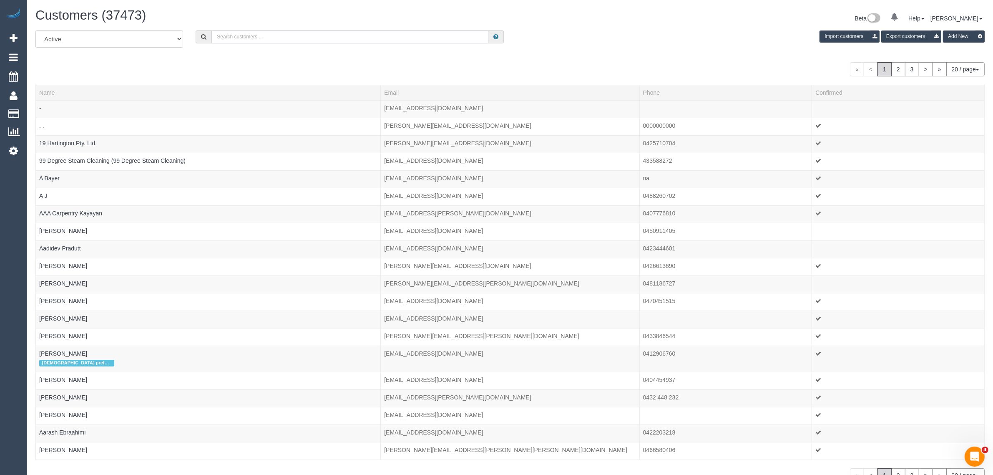
click at [324, 34] on input "text" at bounding box center [349, 36] width 277 height 13
paste input "[PERSON_NAME] AMC Services"
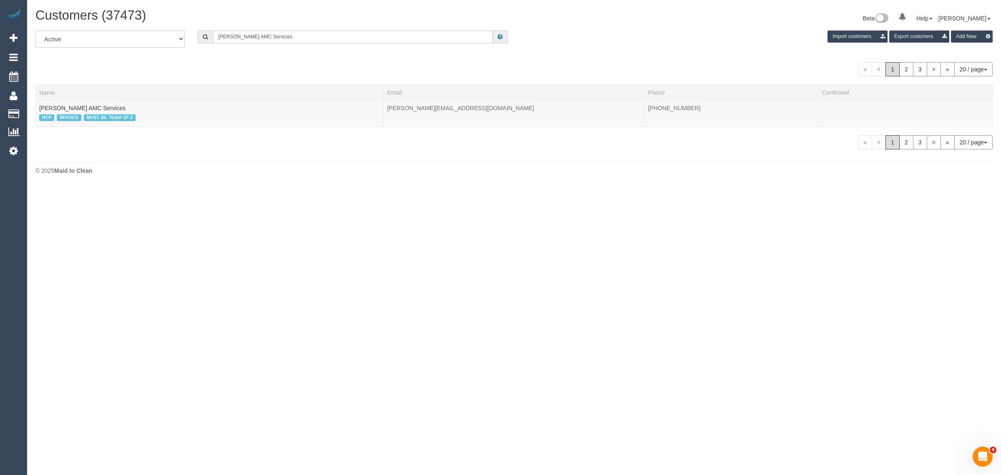
type input "[PERSON_NAME] AMC Services"
click at [85, 106] on link "[PERSON_NAME] AMC Services" at bounding box center [82, 108] width 86 height 7
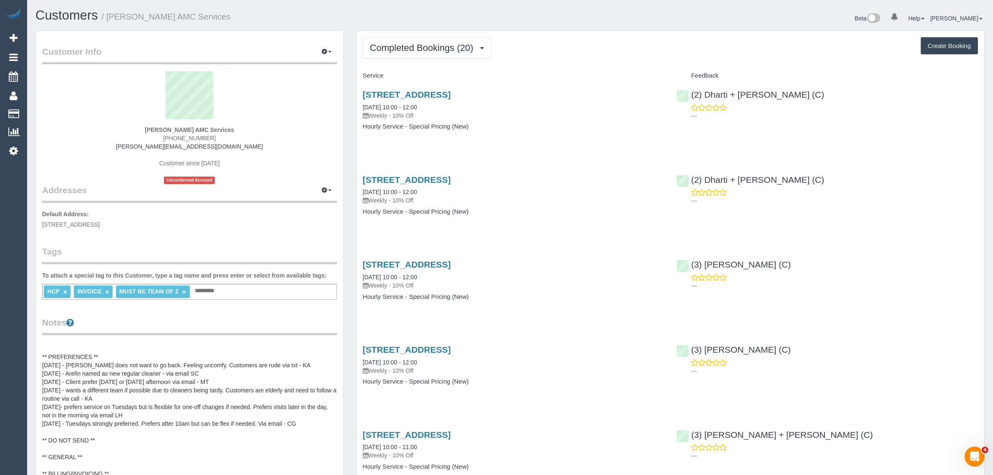
scroll to position [8, 0]
drag, startPoint x: 292, startPoint y: 362, endPoint x: 40, endPoint y: 365, distance: 252.3
click at [40, 365] on div "Customer Info Edit Contact Info Send Message Email Preferences Special Sales Ta…" at bounding box center [189, 382] width 307 height 703
copy pre "[DATE] - [PERSON_NAME] does not want to go back. Feeling uncomfy. Customers are…"
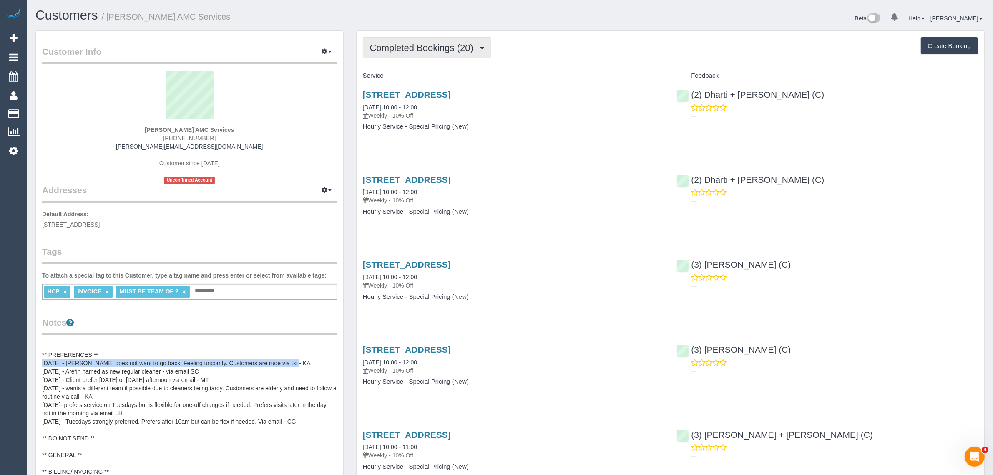
click at [454, 44] on span "Completed Bookings (20)" at bounding box center [424, 48] width 108 height 10
click at [566, 15] on div "Beta 0 Your Notifications You have 0 alerts Help Help Docs Take a Tour Contact …" at bounding box center [750, 19] width 481 height 22
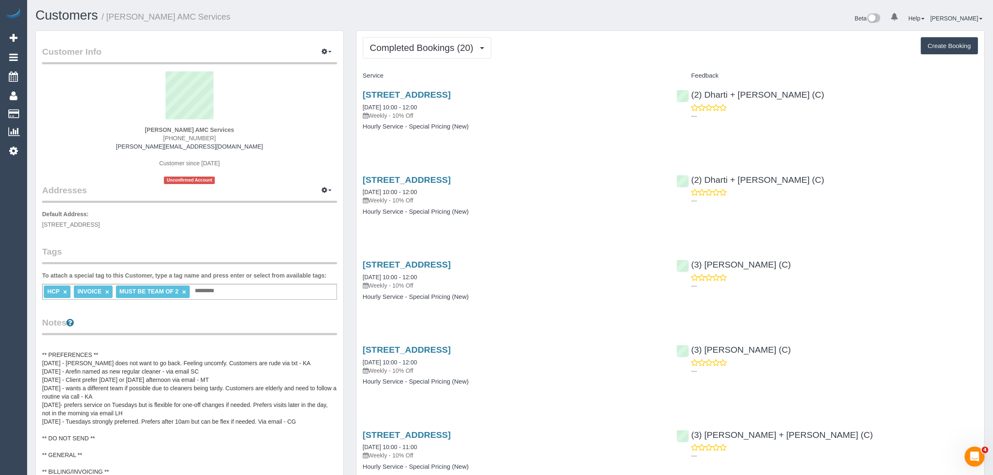
click at [474, 389] on div "27 A Gungarlan Dr, Keilor East, VIC 3033 18/08/2025 10:00 - 12:00 Weekly - 10% …" at bounding box center [514, 369] width 314 height 64
drag, startPoint x: 91, startPoint y: 111, endPoint x: 101, endPoint y: 99, distance: 15.3
click at [91, 111] on sui-profile-pic at bounding box center [189, 98] width 282 height 54
click at [378, 19] on h1 "Customers / Anwar Rafla AMC Services" at bounding box center [269, 15] width 468 height 14
drag, startPoint x: 43, startPoint y: 113, endPoint x: 60, endPoint y: 95, distance: 24.5
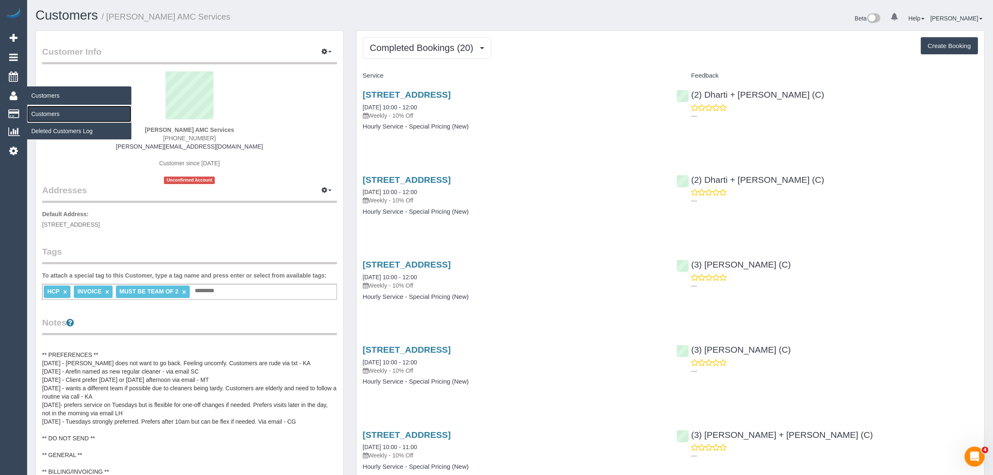
click at [43, 113] on link "Customers" at bounding box center [79, 114] width 104 height 17
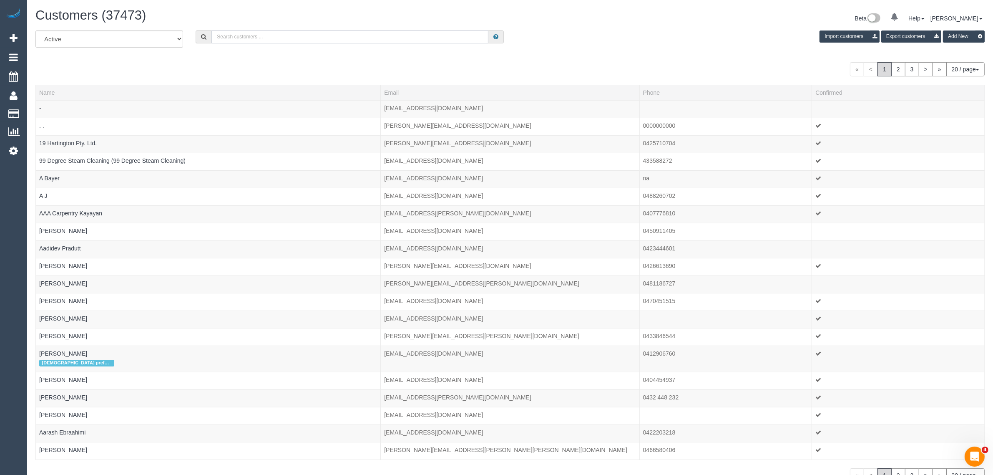
click at [249, 34] on input "text" at bounding box center [349, 36] width 277 height 13
paste input "+61413376035"
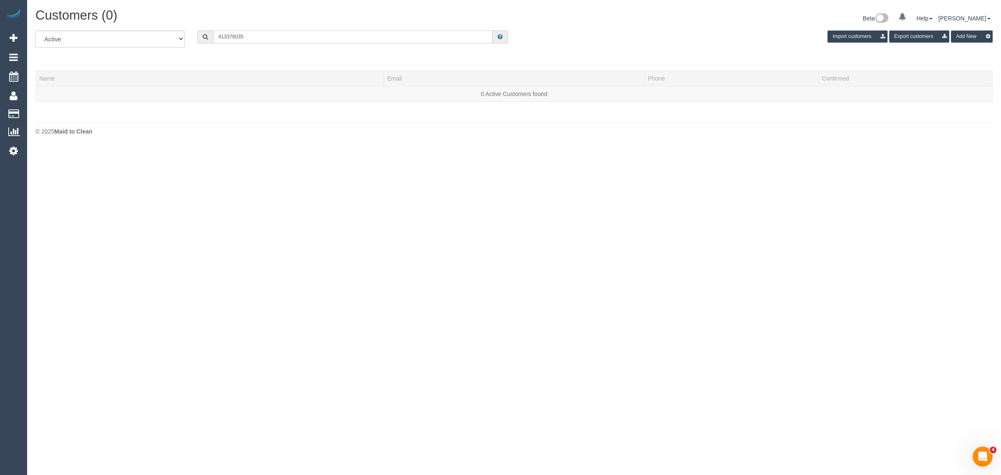
type input "413376035"
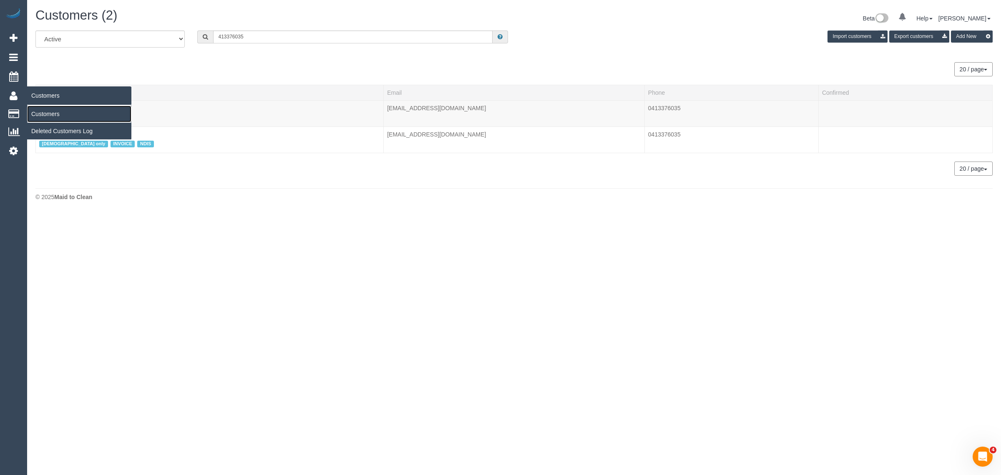
click at [38, 115] on link "Customers" at bounding box center [79, 114] width 104 height 17
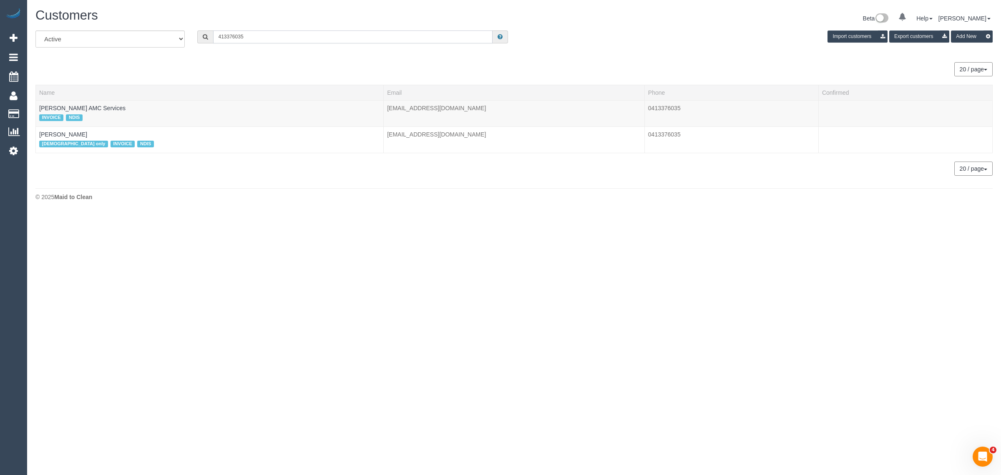
click at [293, 35] on input "413376035" at bounding box center [352, 36] width 279 height 13
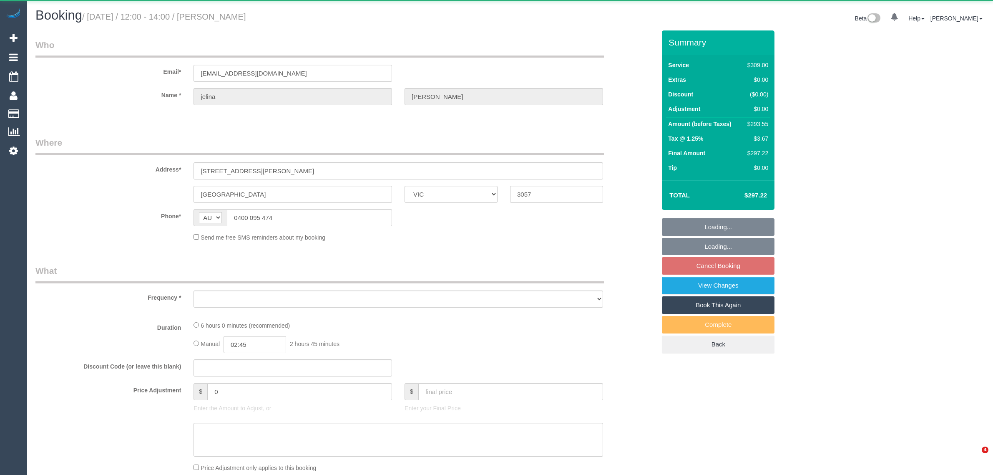
select select "VIC"
select select "string:stripe-pm_1PI6xJ2GScqysDRVOr1W6bxl"
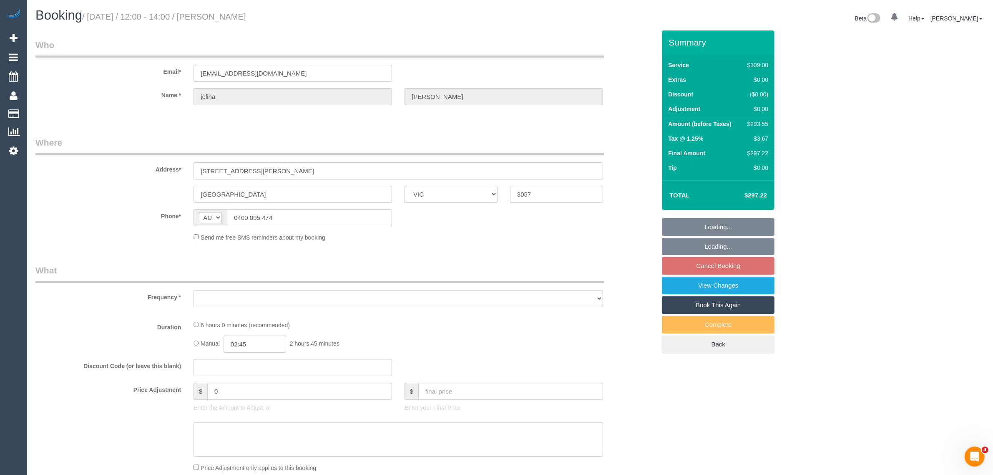
select select "object:532"
select select "number:29"
select select "number:14"
select select "number:19"
select select "number:24"
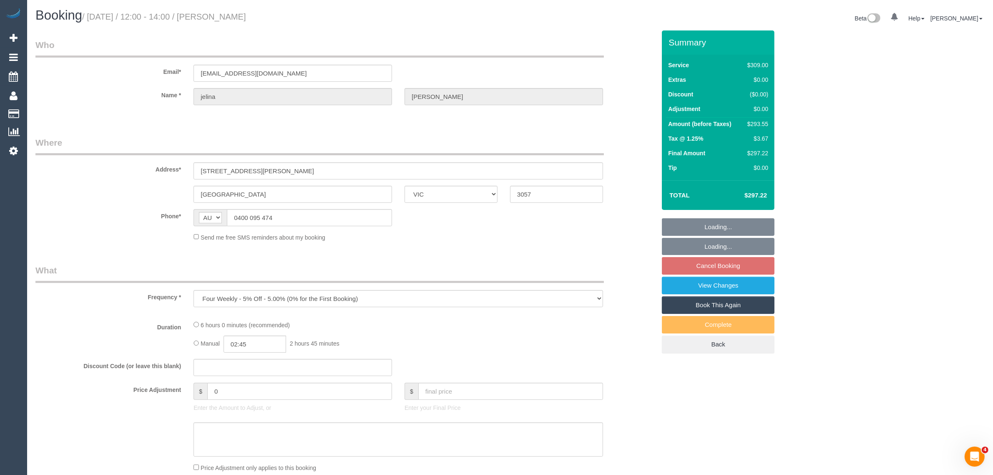
select select "number:34"
select select "number:13"
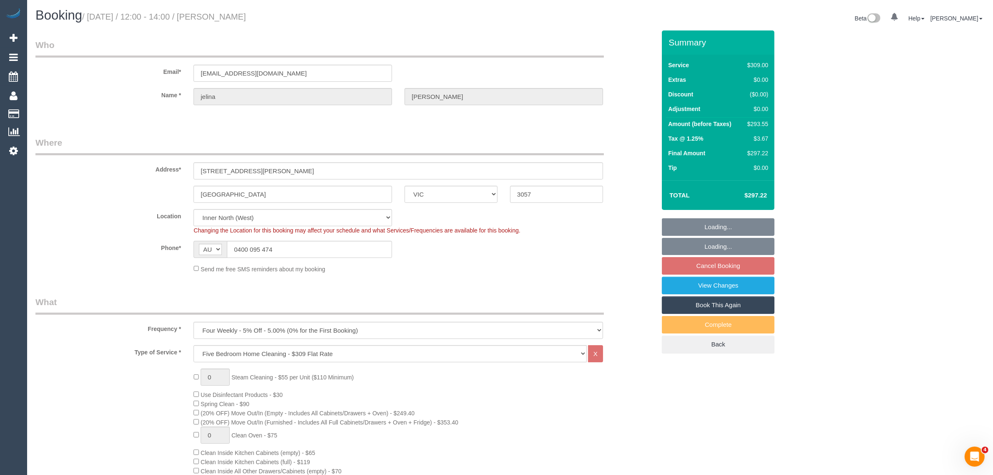
select select "object:1656"
select select "spot1"
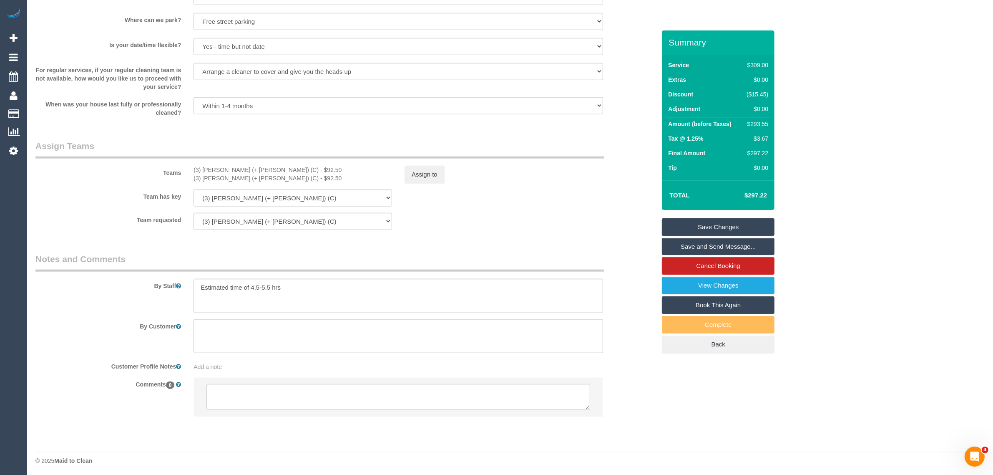
scroll to position [1102, 0]
click at [563, 231] on fieldset "Assign Teams Teams (3) Kaveen (+ Sangeeth) (C) - $92.50 (3) Sangeeth (+ Kaveen)…" at bounding box center [345, 186] width 620 height 96
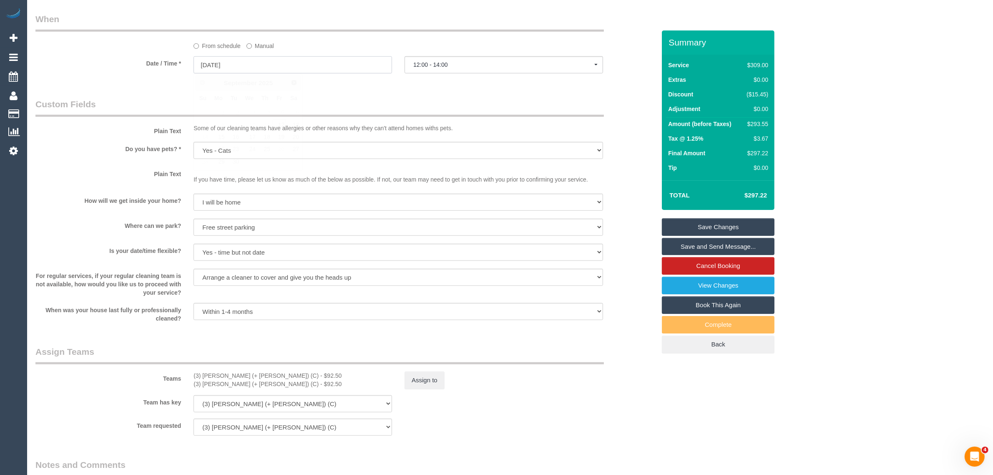
click at [361, 65] on input "12/09/2025" at bounding box center [292, 64] width 198 height 17
click at [221, 136] on link "15" at bounding box center [218, 136] width 15 height 11
type input "15/09/2025"
click at [436, 69] on button "07:00 - 09:00" at bounding box center [503, 64] width 198 height 17
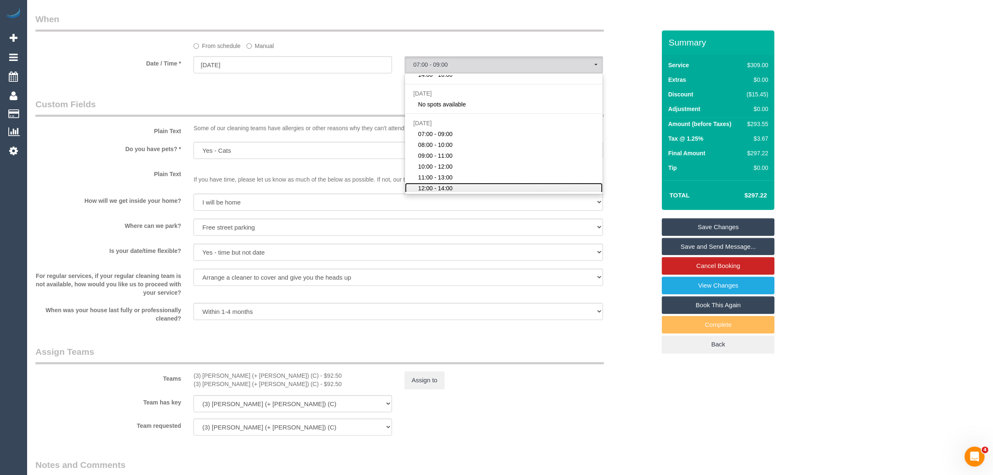
click at [431, 187] on span "12:00 - 14:00" at bounding box center [435, 188] width 35 height 8
select select "spot18"
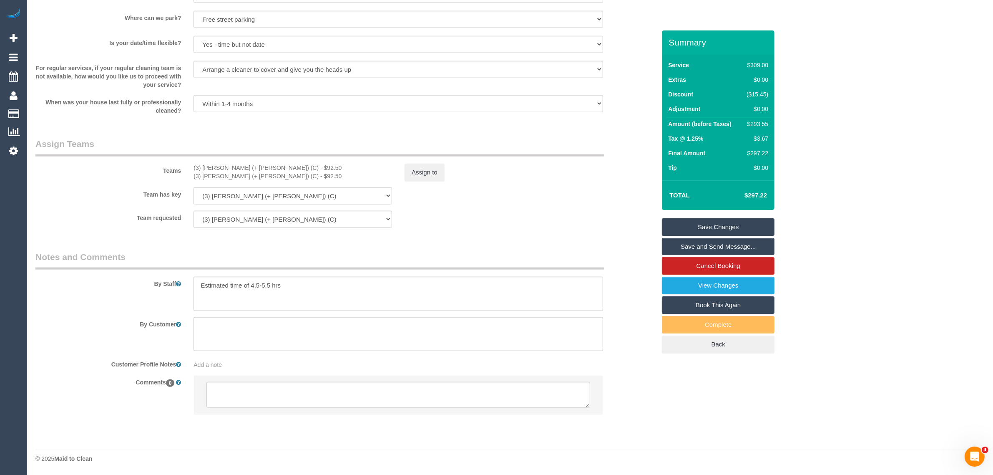
scroll to position [1102, 0]
click at [276, 402] on textarea at bounding box center [398, 395] width 384 height 26
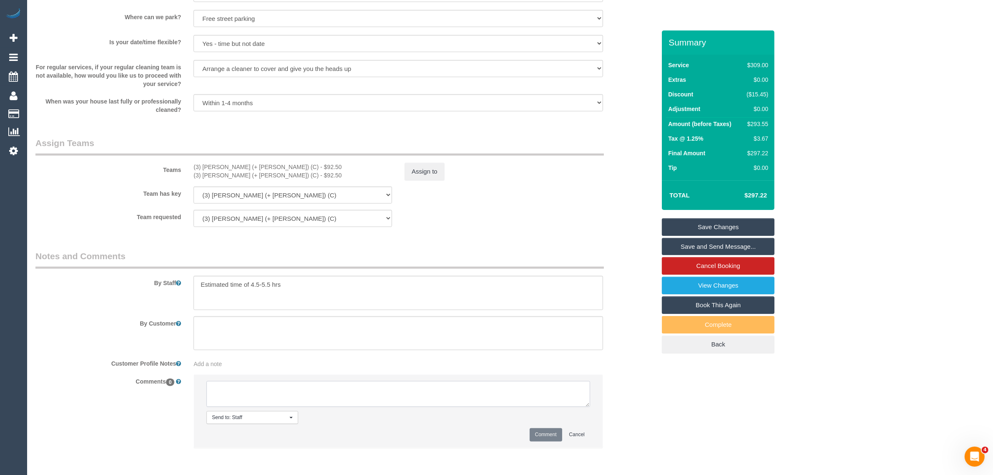
paste textarea "Cleaner(s) Unassigned: Reason Unassigned: One Off/Ongoing: Flexibility: Close a…"
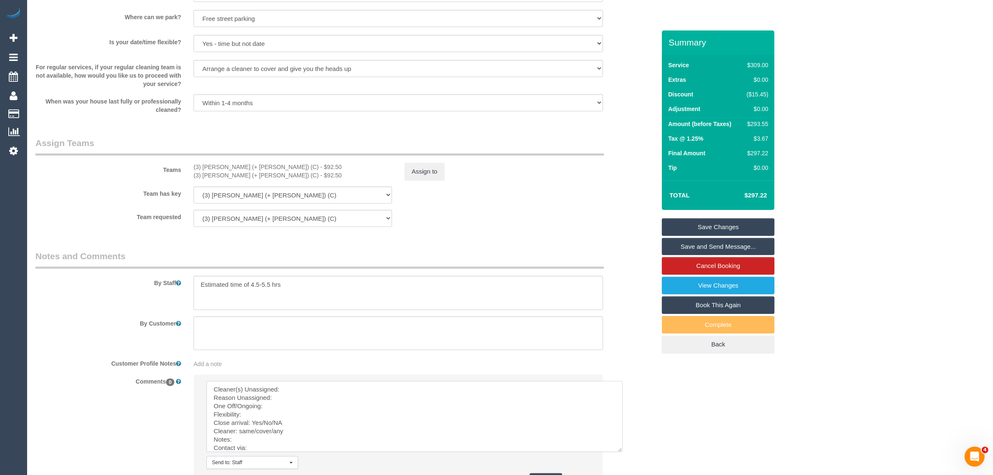
scroll to position [0, 0]
drag, startPoint x: 588, startPoint y: 404, endPoint x: 634, endPoint y: 468, distance: 78.3
click at [634, 468] on textarea at bounding box center [420, 426] width 428 height 90
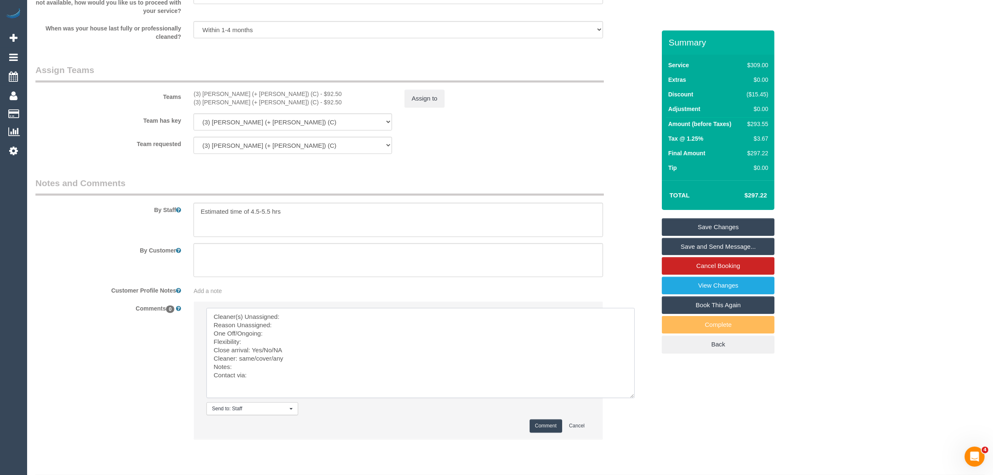
scroll to position [1201, 0]
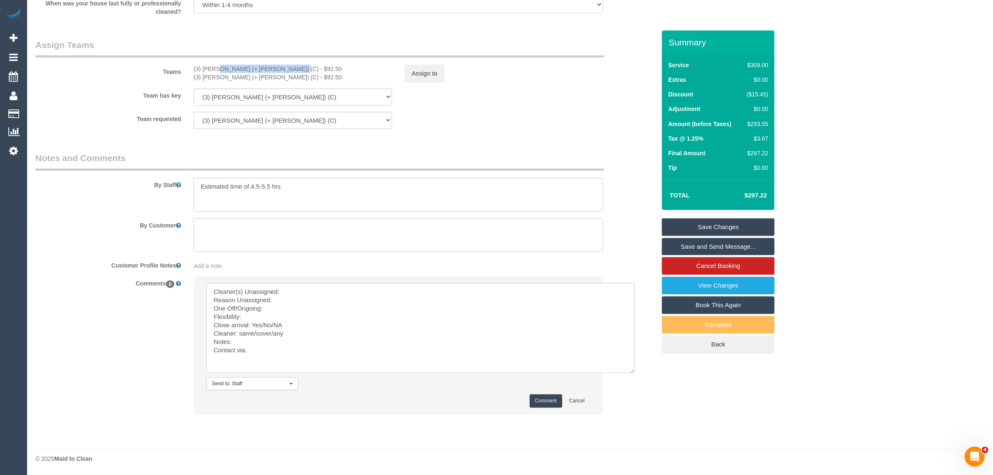
drag, startPoint x: 192, startPoint y: 69, endPoint x: 268, endPoint y: 59, distance: 76.9
click at [268, 59] on div "Teams (3) Kaveen (+ Sangeeth) (C) - $92.50 (3) Sangeeth (+ Kaveen) (C) - $92.50…" at bounding box center [345, 60] width 633 height 43
copy div "(3) [PERSON_NAME] (+ [PERSON_NAME]) (C)"
click at [310, 284] on textarea at bounding box center [420, 328] width 428 height 90
paste textarea "(3) [PERSON_NAME] (+ [PERSON_NAME]) (C)"
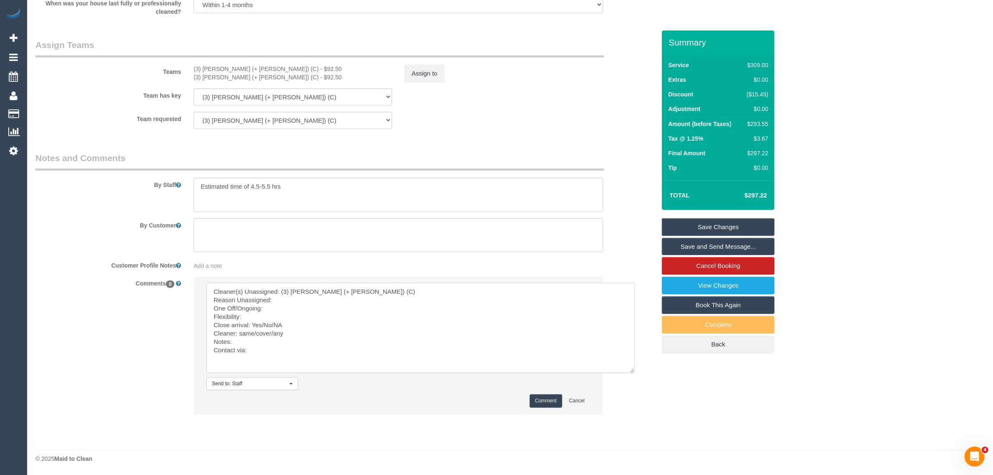
click at [303, 301] on textarea at bounding box center [420, 328] width 428 height 90
click at [301, 300] on textarea at bounding box center [420, 328] width 428 height 90
click at [301, 308] on textarea at bounding box center [420, 328] width 428 height 90
click at [349, 324] on textarea at bounding box center [420, 328] width 428 height 90
click at [351, 319] on textarea at bounding box center [420, 328] width 428 height 90
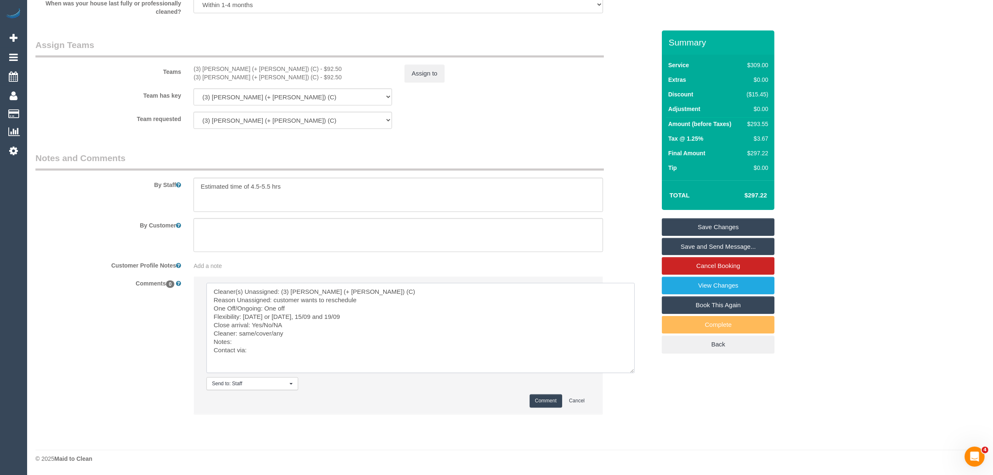
click at [337, 319] on textarea at bounding box center [420, 328] width 428 height 90
click at [332, 324] on textarea at bounding box center [420, 328] width 428 height 90
drag, startPoint x: 254, startPoint y: 324, endPoint x: 259, endPoint y: 323, distance: 5.0
click at [259, 323] on textarea at bounding box center [420, 328] width 428 height 90
click at [264, 322] on textarea at bounding box center [420, 328] width 428 height 90
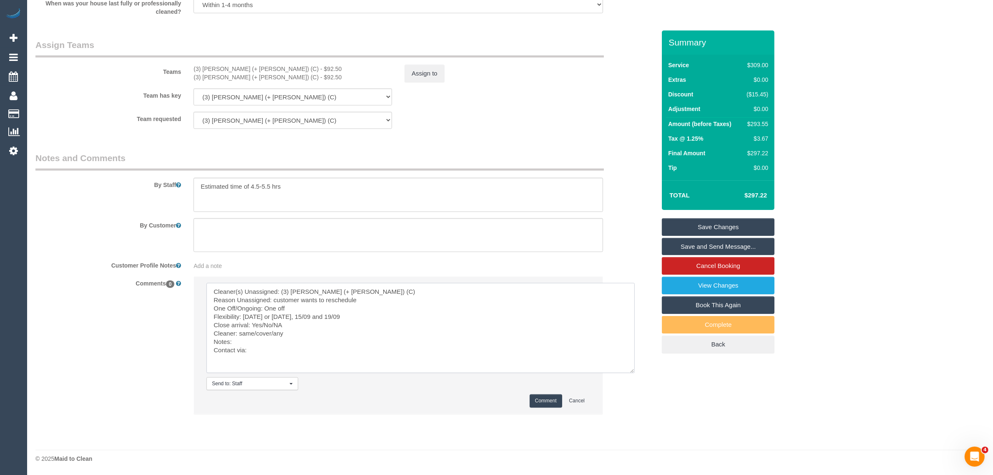
drag, startPoint x: 261, startPoint y: 324, endPoint x: 289, endPoint y: 324, distance: 27.1
click at [289, 324] on textarea at bounding box center [420, 328] width 428 height 90
drag, startPoint x: 241, startPoint y: 329, endPoint x: 274, endPoint y: 333, distance: 33.2
click at [274, 333] on textarea at bounding box center [420, 328] width 428 height 90
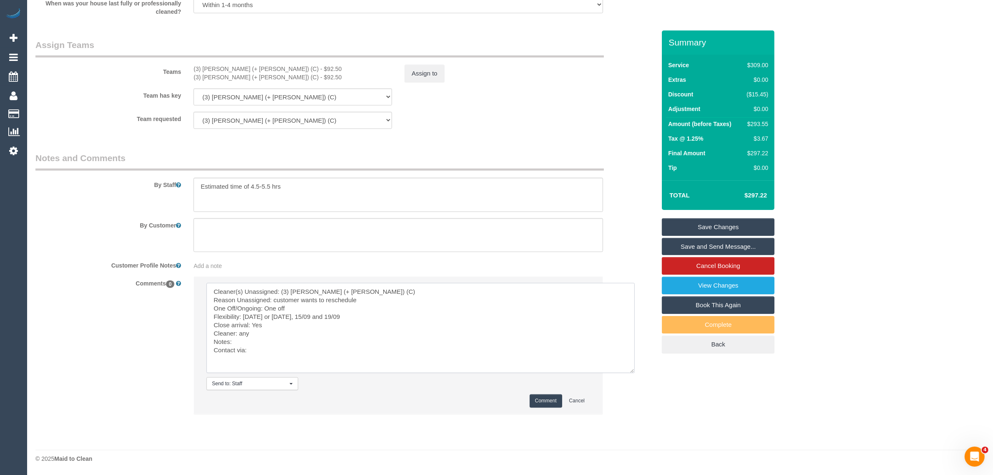
drag, startPoint x: 291, startPoint y: 357, endPoint x: 299, endPoint y: 356, distance: 8.5
click at [292, 357] on textarea at bounding box center [420, 328] width 428 height 90
click at [306, 354] on textarea at bounding box center [420, 328] width 428 height 90
click at [305, 344] on textarea at bounding box center [420, 328] width 428 height 90
type textarea "Cleaner(s) Unassigned: (3) Kaveen (+ Sangeeth) (C) Reason Unassigned: customer …"
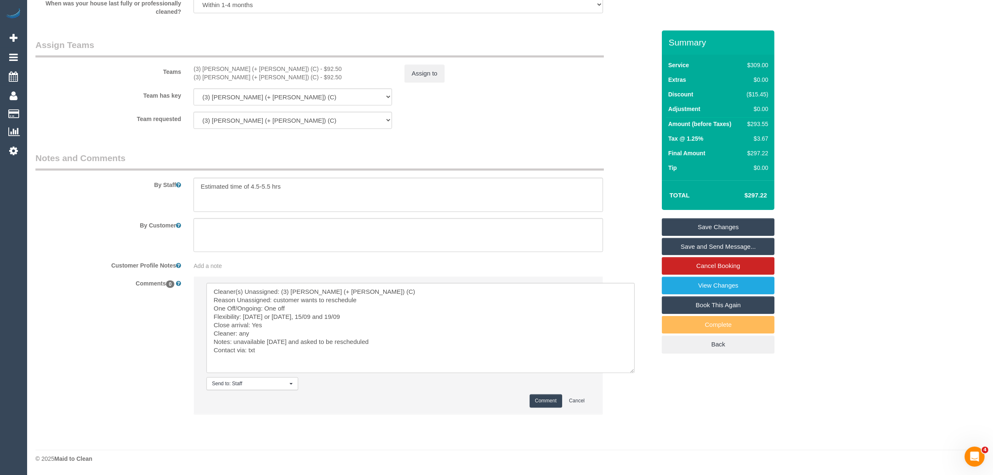
click at [545, 405] on button "Comment" at bounding box center [546, 400] width 33 height 13
click at [438, 60] on div "Teams (3) Kaveen (+ Sangeeth) (C) - $92.50 (3) Sangeeth (+ Kaveen) (C) - $92.50…" at bounding box center [345, 60] width 633 height 43
click at [434, 68] on button "Assign to" at bounding box center [424, 74] width 40 height 18
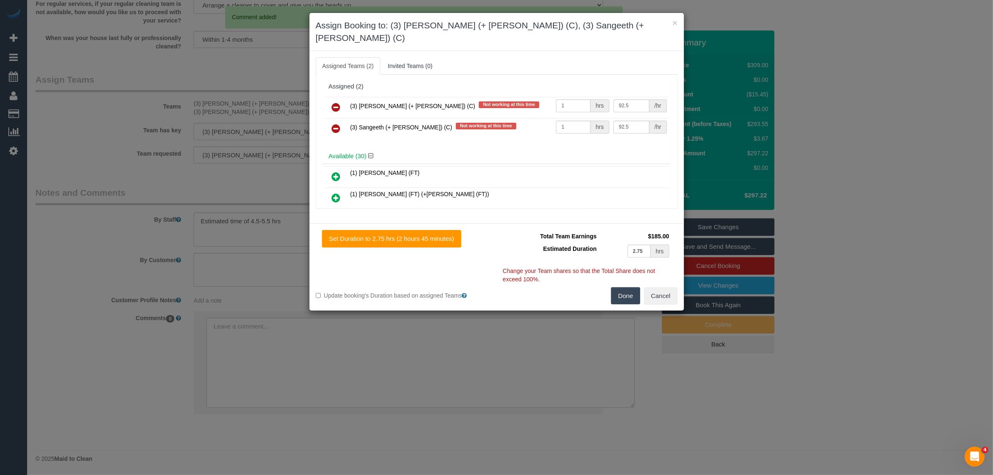
scroll to position [1166, 0]
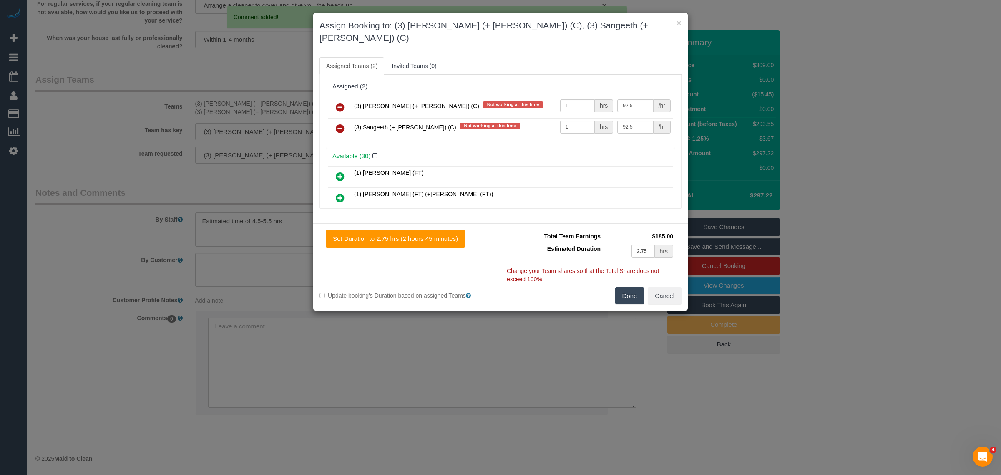
click at [353, 97] on td "(3) Kaveen (+ Sangeeth) (C) Not working at this time" at bounding box center [455, 107] width 206 height 21
click at [347, 99] on link at bounding box center [340, 107] width 20 height 17
click at [347, 121] on link at bounding box center [340, 129] width 20 height 17
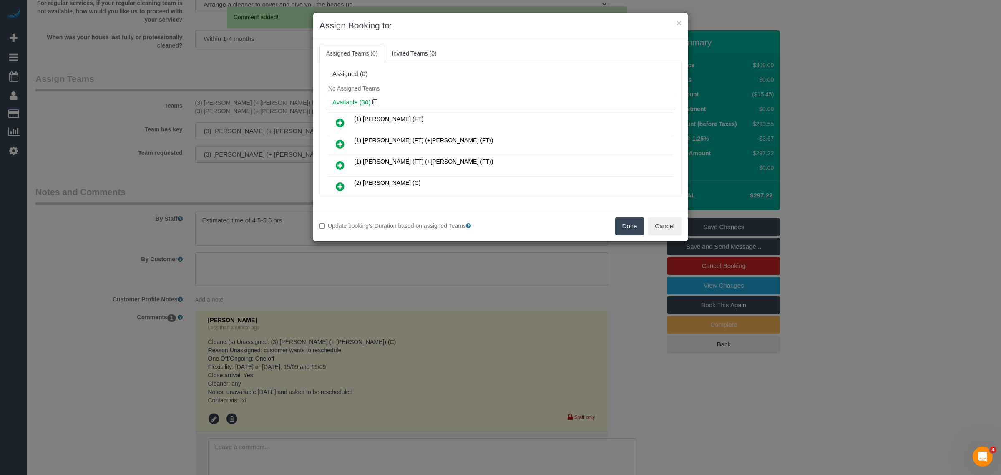
click at [628, 218] on button "Done" at bounding box center [629, 226] width 29 height 18
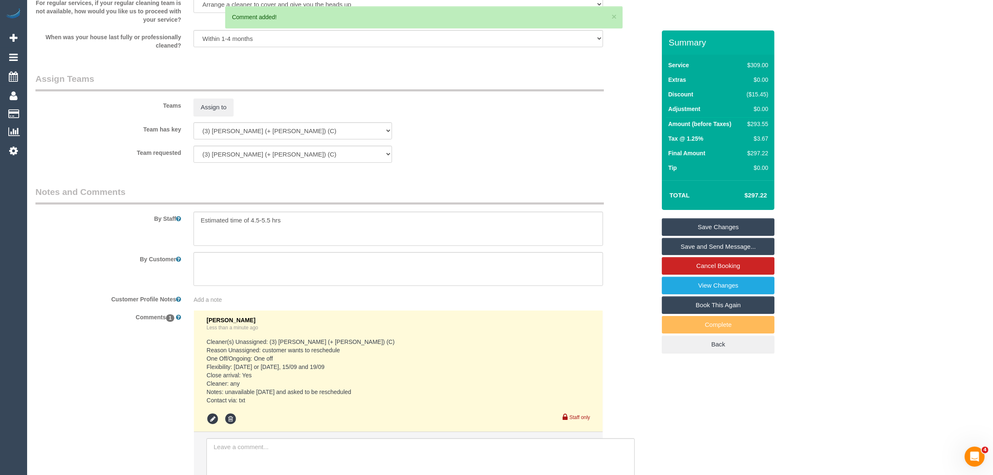
click at [623, 224] on div "× Assign Booking to: Assigned Teams (0) Invited Teams (0) Assigned (0) No Assig…" at bounding box center [496, 237] width 993 height 475
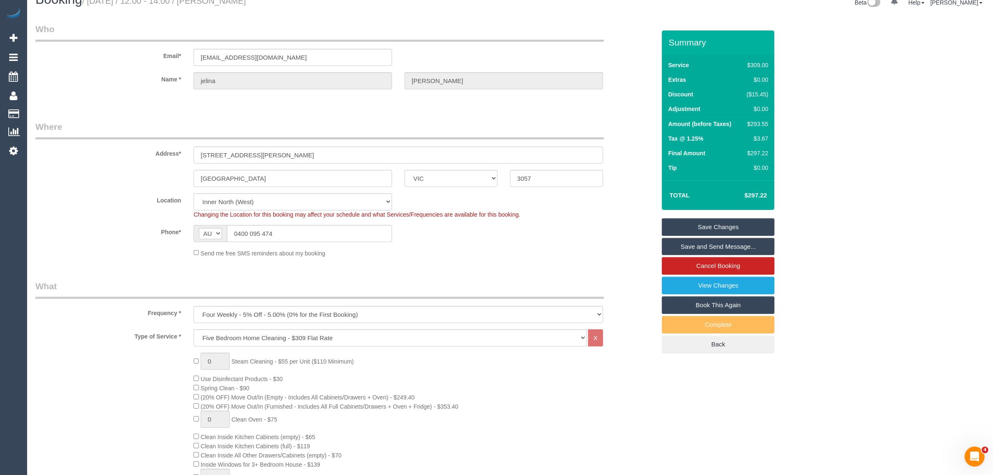
scroll to position [0, 0]
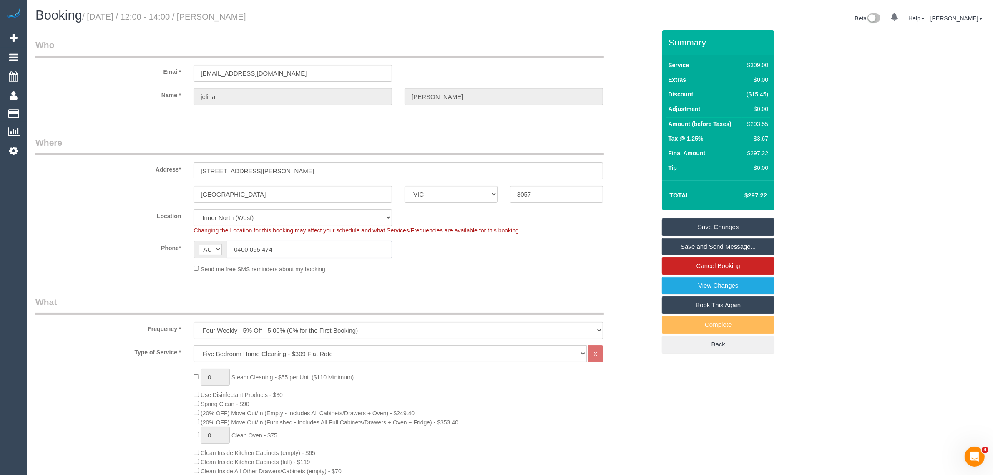
click at [366, 249] on input "0400 095 474" at bounding box center [309, 249] width 165 height 17
click at [465, 267] on div "Send me free SMS reminders about my booking" at bounding box center [398, 268] width 422 height 9
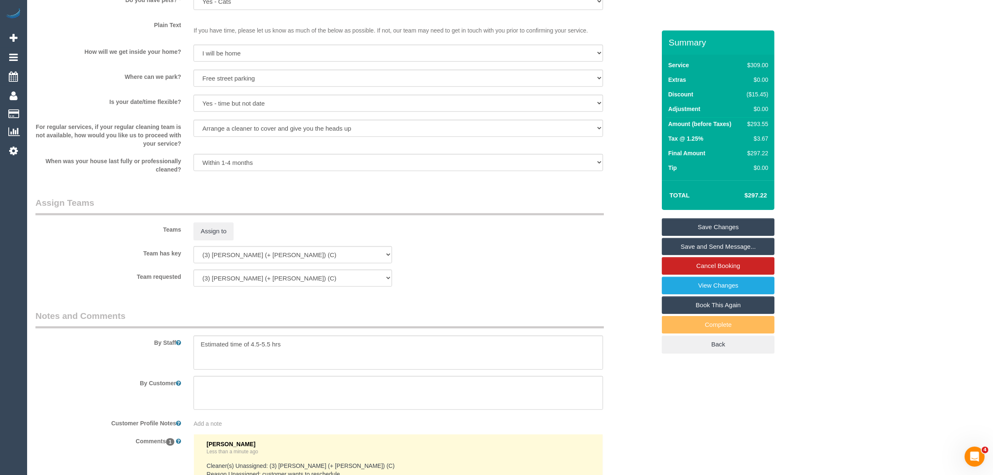
scroll to position [834, 0]
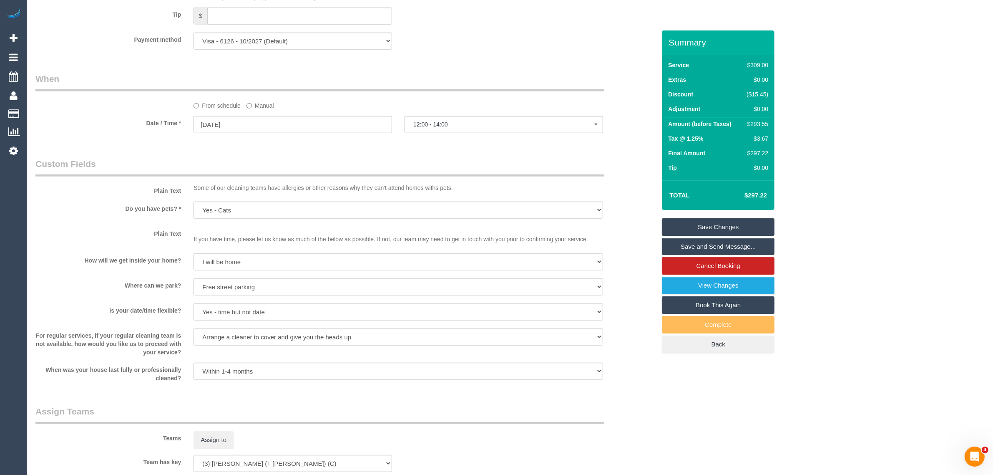
click at [705, 224] on link "Save Changes" at bounding box center [718, 227] width 113 height 18
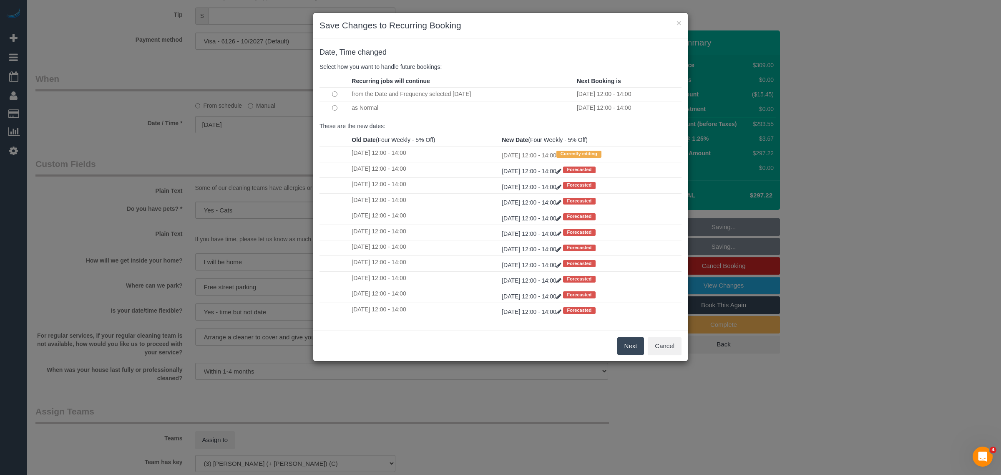
drag, startPoint x: 628, startPoint y: 341, endPoint x: 610, endPoint y: 326, distance: 23.7
click at [628, 341] on button "Next" at bounding box center [630, 346] width 27 height 18
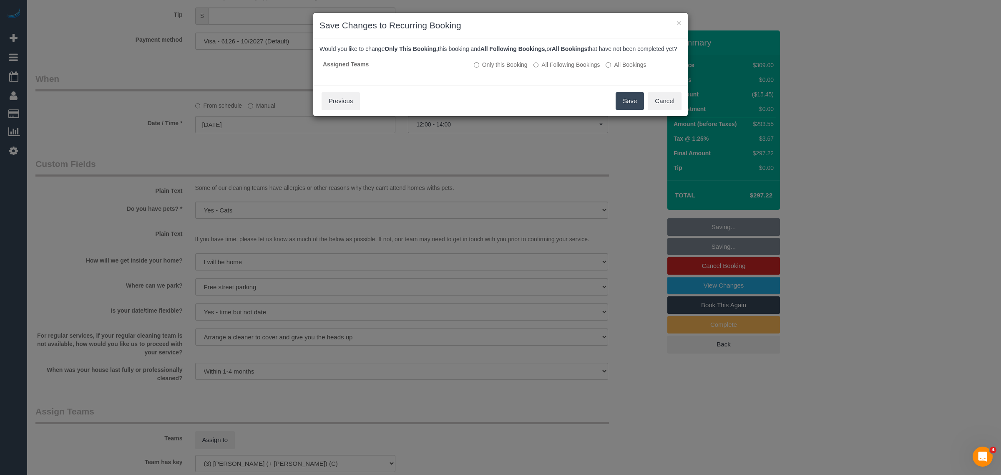
click at [628, 110] on button "Save" at bounding box center [629, 101] width 28 height 18
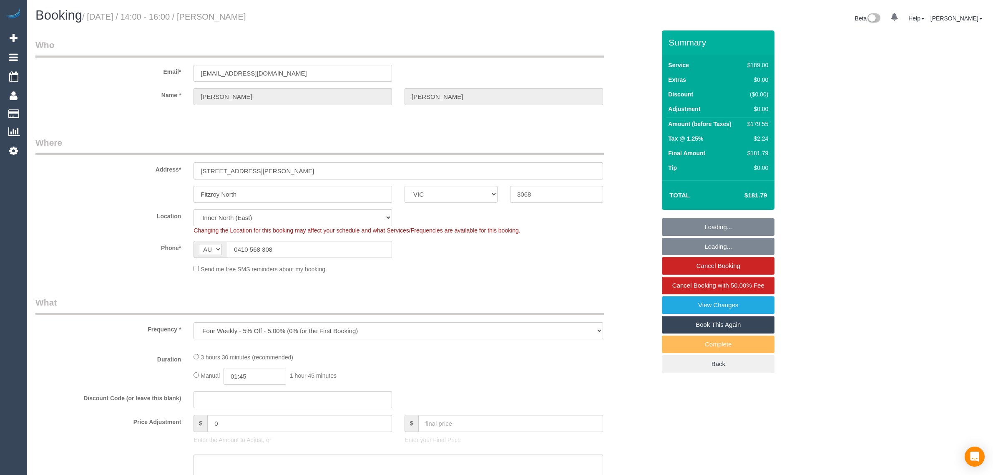
select select "VIC"
select select "number:28"
select select "number:14"
select select "number:19"
select select "number:22"
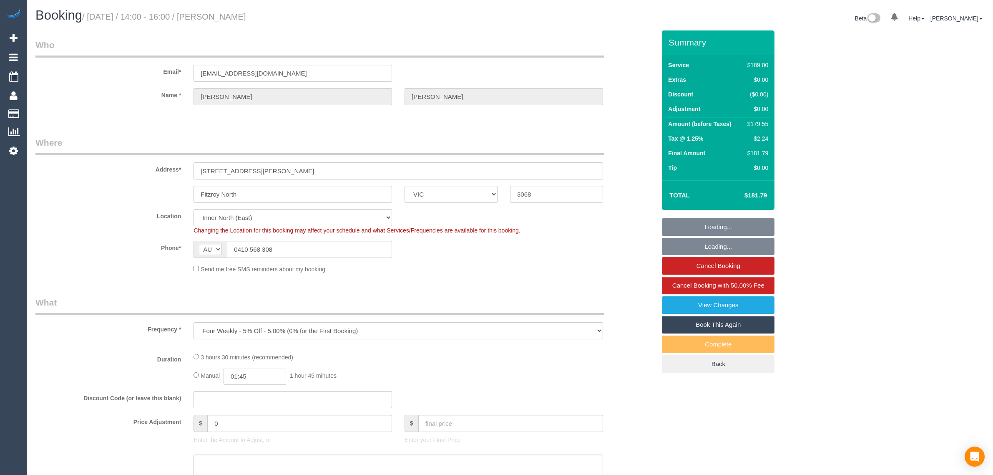
select select "number:13"
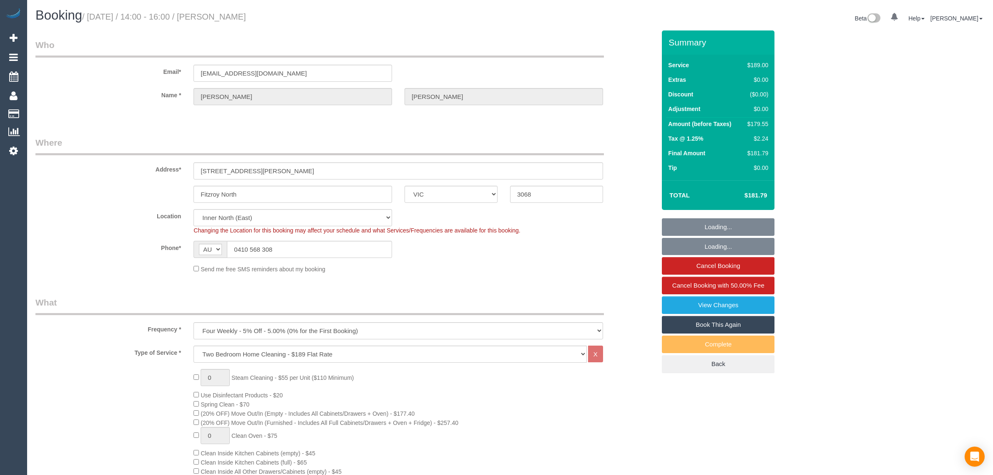
select select "spot1"
click at [284, 245] on input "0410 568 308" at bounding box center [309, 249] width 165 height 17
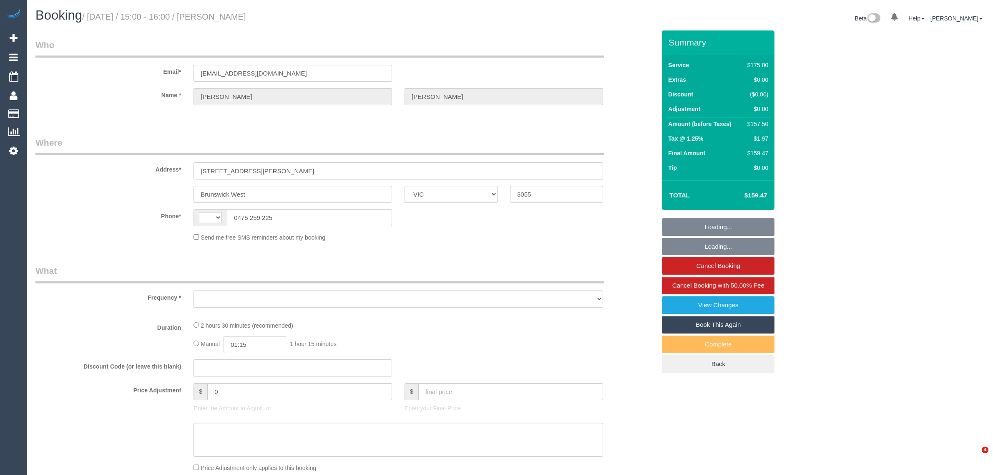
select select "VIC"
select select "string:AU"
select select "object:536"
select select "150"
select select "number:27"
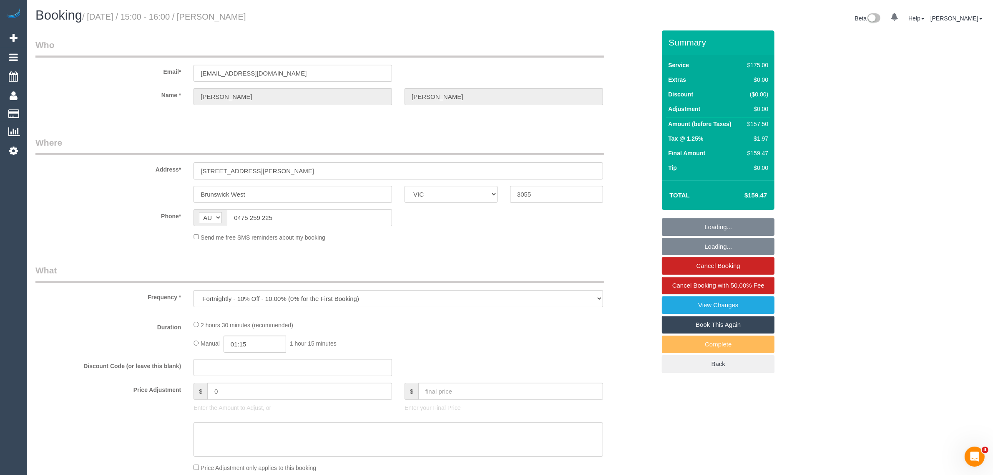
select select "number:14"
select select "number:19"
select select "number:36"
select select "number:35"
select select "number:12"
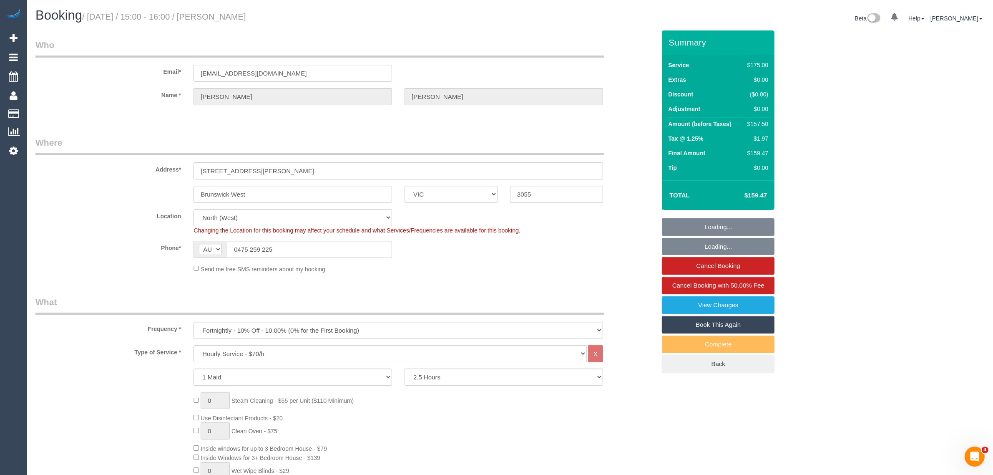
select select "string:stripe-pm_1OsEYU2GScqysDRVbMwcLHSp"
select select "object:853"
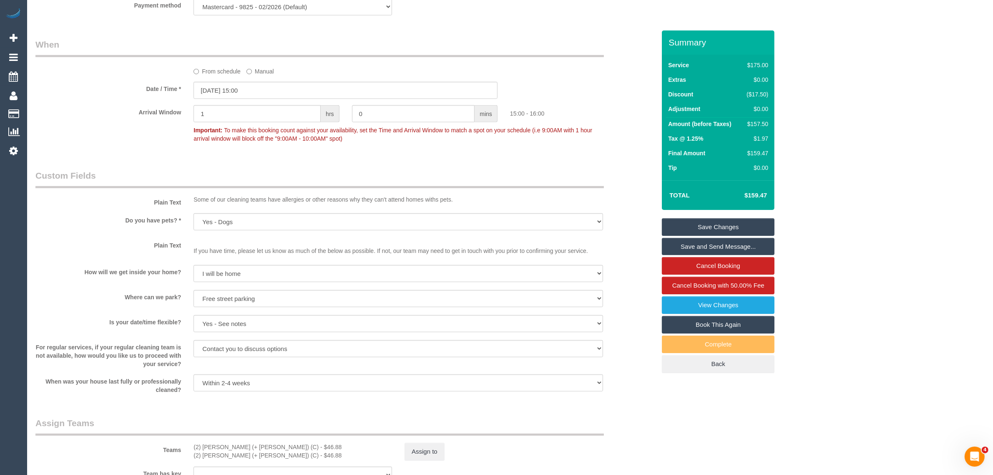
scroll to position [834, 0]
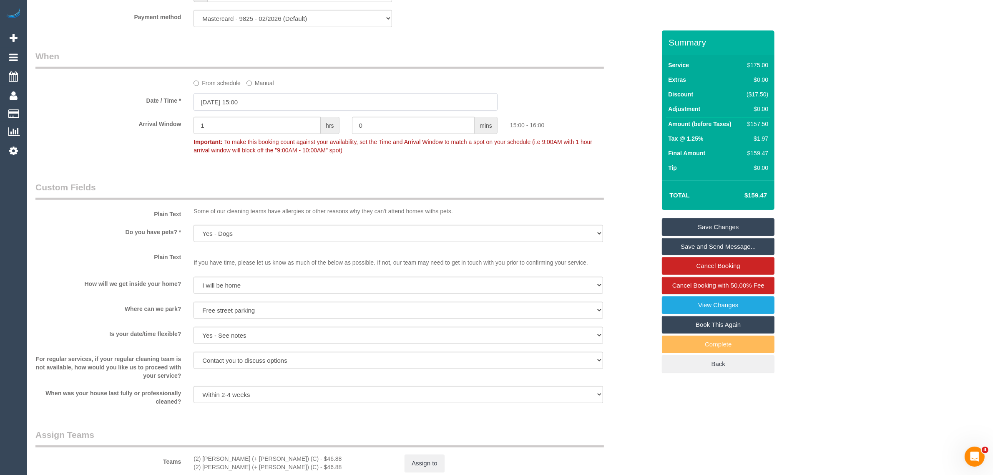
click at [282, 105] on input "[DATE] 15:00" at bounding box center [345, 101] width 304 height 17
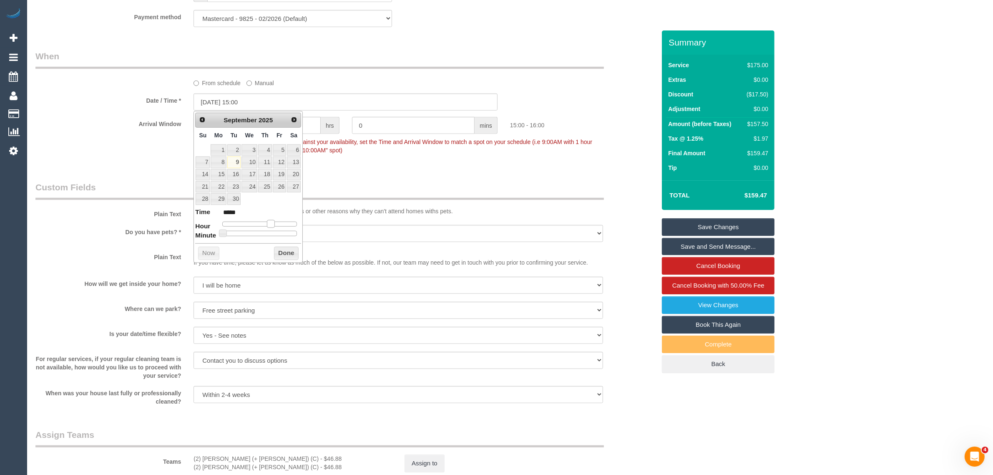
type input "[DATE] 14:00"
type input "*****"
click at [265, 224] on span at bounding box center [268, 224] width 8 height 8
drag, startPoint x: 281, startPoint y: 250, endPoint x: 275, endPoint y: 196, distance: 54.1
click at [281, 251] on button "Done" at bounding box center [286, 252] width 25 height 13
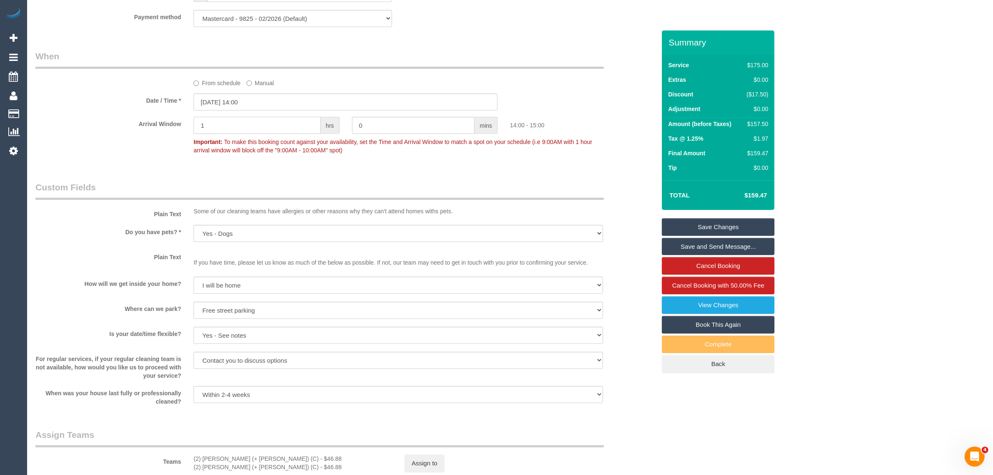
click at [286, 124] on input "1" at bounding box center [256, 125] width 127 height 17
type input "0"
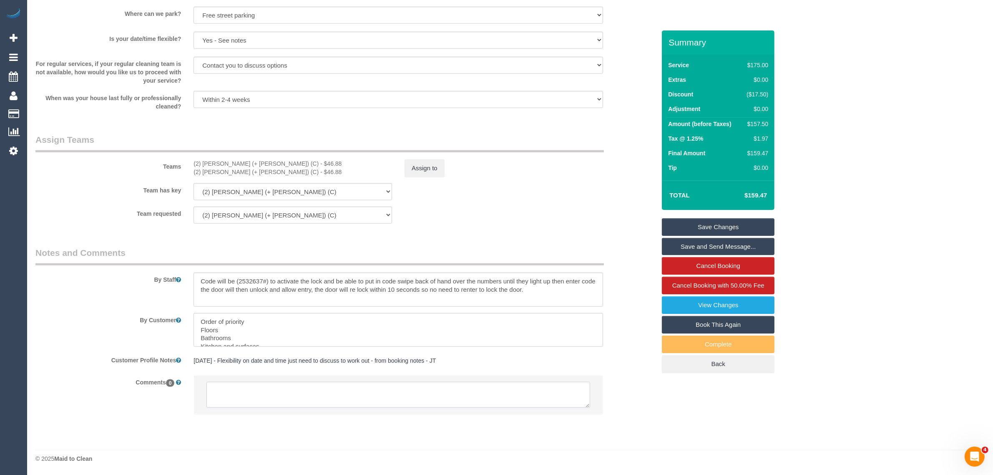
click at [324, 388] on textarea at bounding box center [398, 395] width 384 height 26
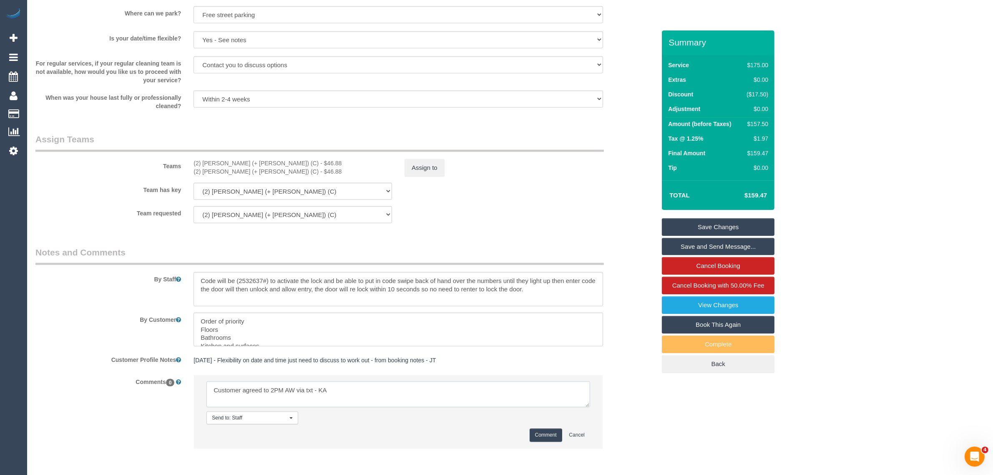
type textarea "Customer agreed to 2PM AW via txt - KA"
click at [555, 434] on button "Comment" at bounding box center [546, 434] width 33 height 13
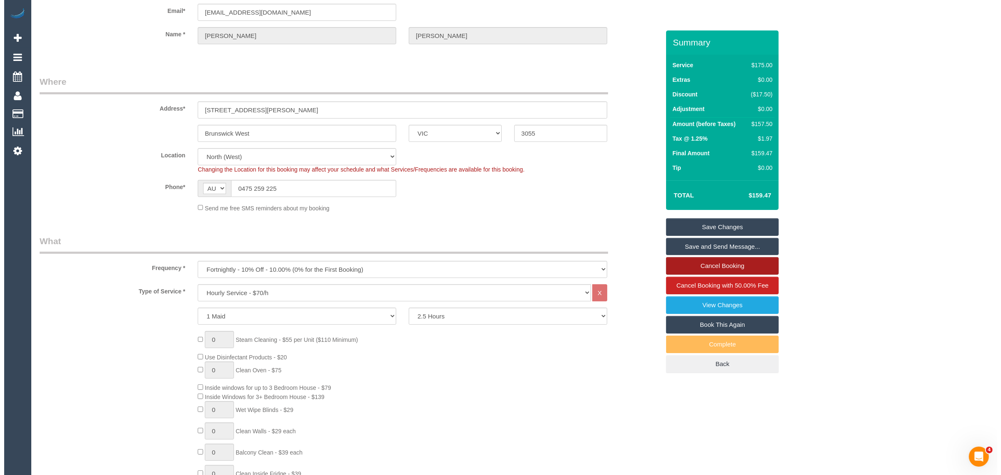
scroll to position [0, 0]
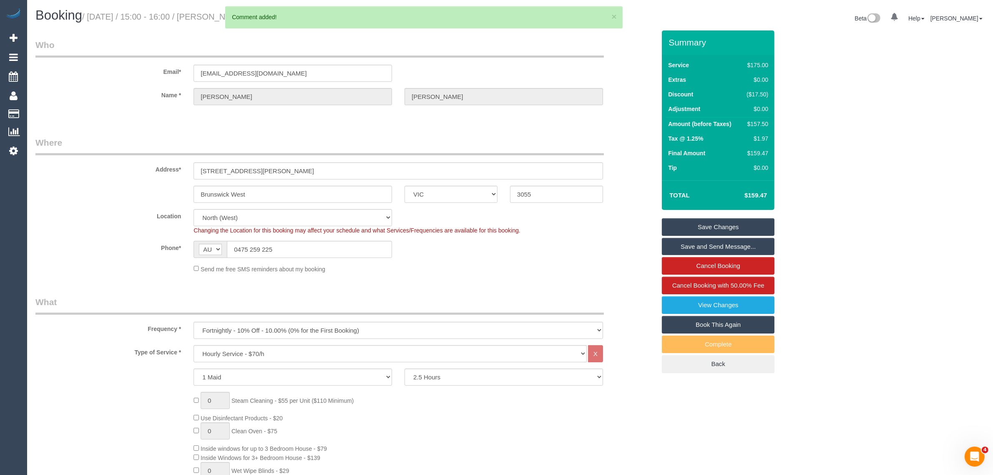
click at [747, 217] on div "Summary Service $175.00 Extras $0.00 Discount ($17.50) Adjustment $0.00 Amount …" at bounding box center [718, 209] width 113 height 359
click at [742, 226] on link "Save Changes" at bounding box center [718, 227] width 113 height 18
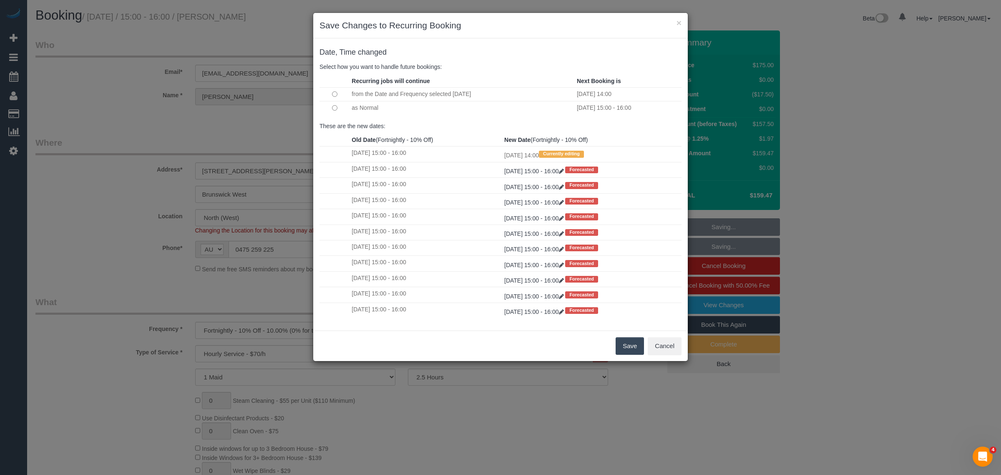
click at [625, 342] on button "Save" at bounding box center [629, 346] width 28 height 18
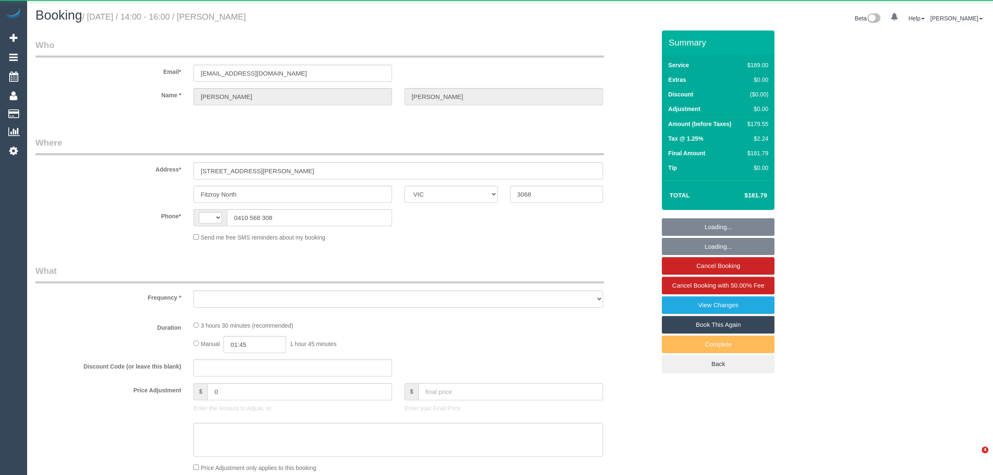
select select "VIC"
select select "string:AU"
select select "string:stripe-pm_1OSxi22GScqysDRV8YerFqkd"
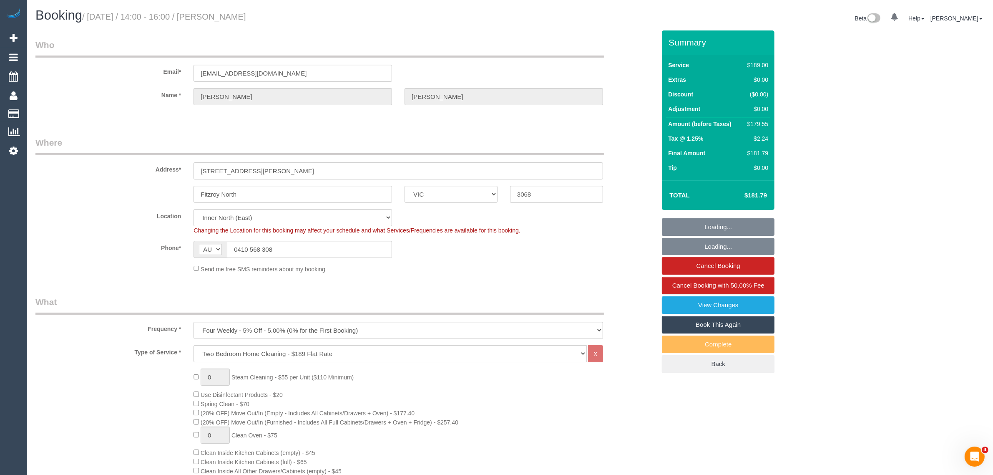
select select "object:643"
select select "number:28"
select select "number:14"
select select "number:19"
select select "number:22"
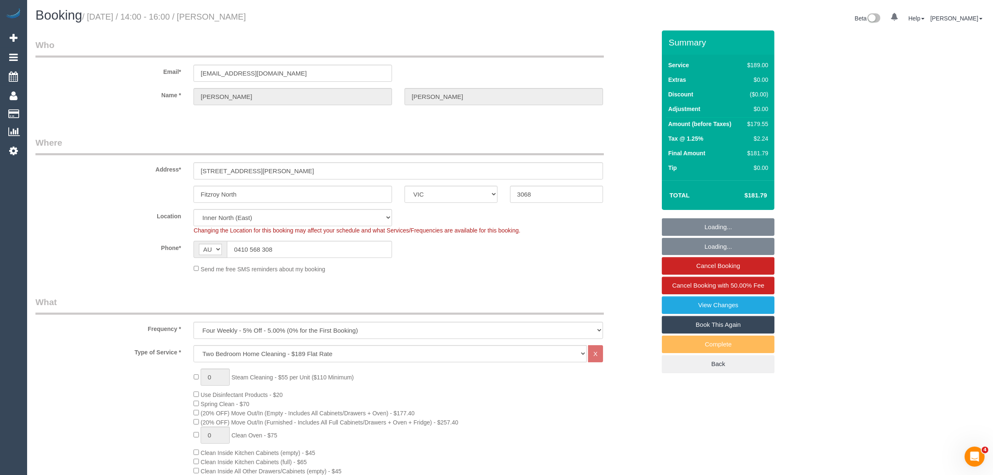
select select "number:13"
select select "spot1"
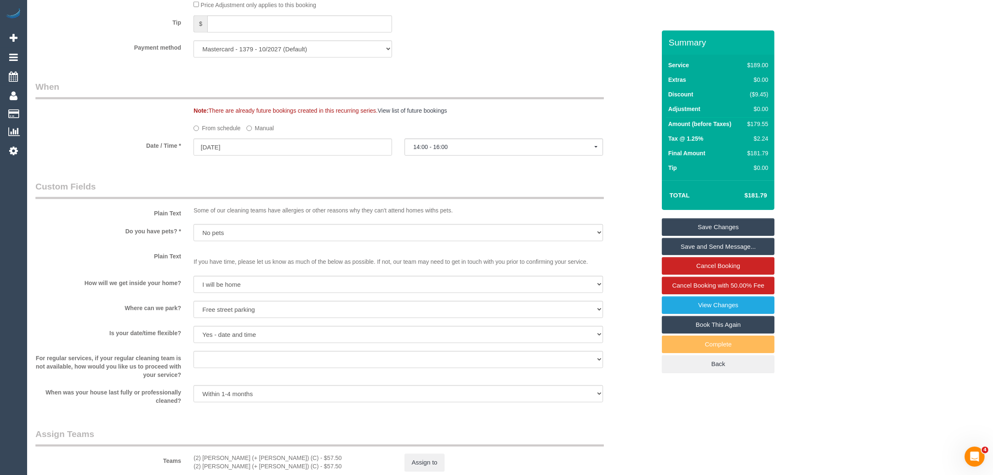
scroll to position [834, 0]
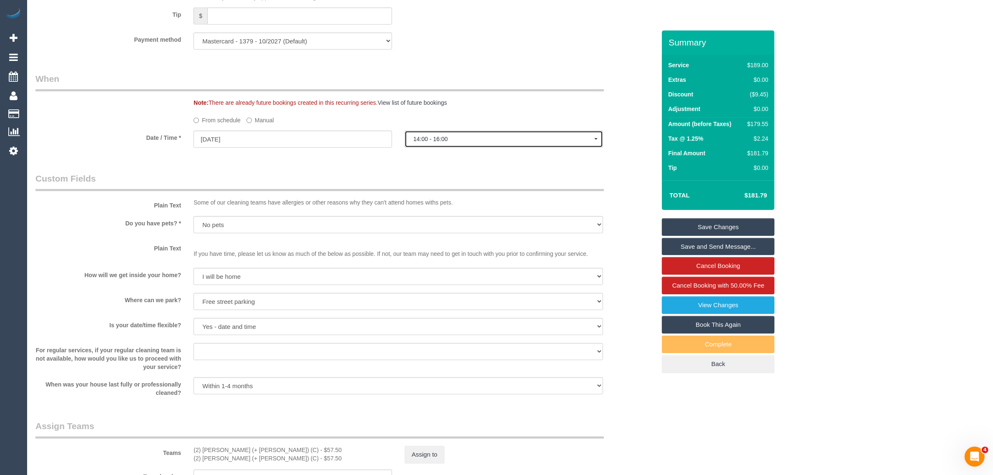
click at [443, 146] on button "14:00 - 16:00" at bounding box center [503, 139] width 198 height 17
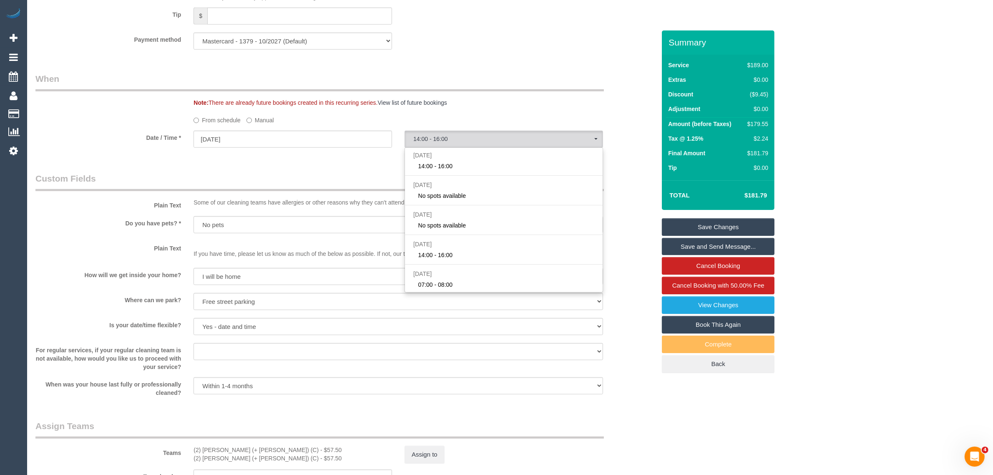
click at [350, 155] on fieldset "When Note: There are already future bookings created in this recurring series. …" at bounding box center [345, 114] width 620 height 83
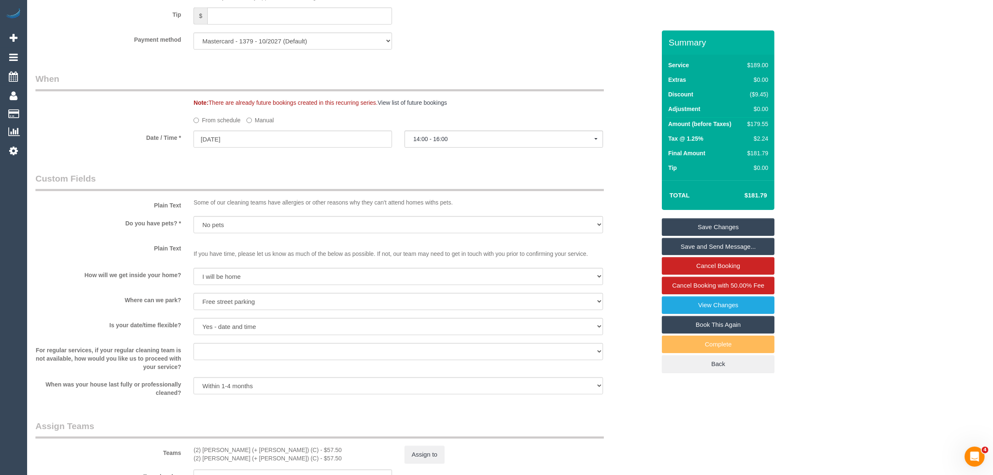
click at [254, 119] on label "Manual" at bounding box center [260, 118] width 28 height 11
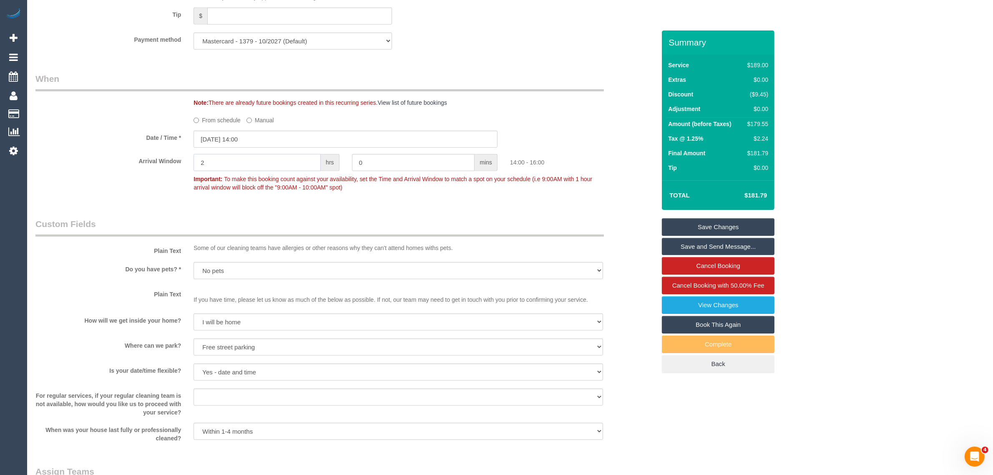
click at [294, 158] on input "2" at bounding box center [256, 162] width 127 height 17
type input "0"
click at [313, 208] on div "Who Email* charlesr@ozemail.com.au Name * Charles Richardson Where Address* 35 …" at bounding box center [345, 3] width 633 height 1614
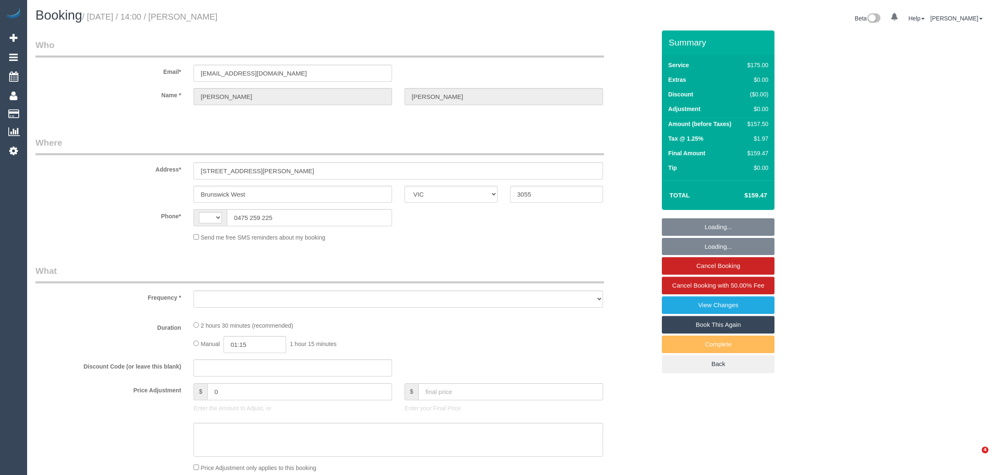
select select "VIC"
select select "string:AU"
select select "object:557"
select select "string:stripe-pm_1OsEYU2GScqysDRVbMwcLHSp"
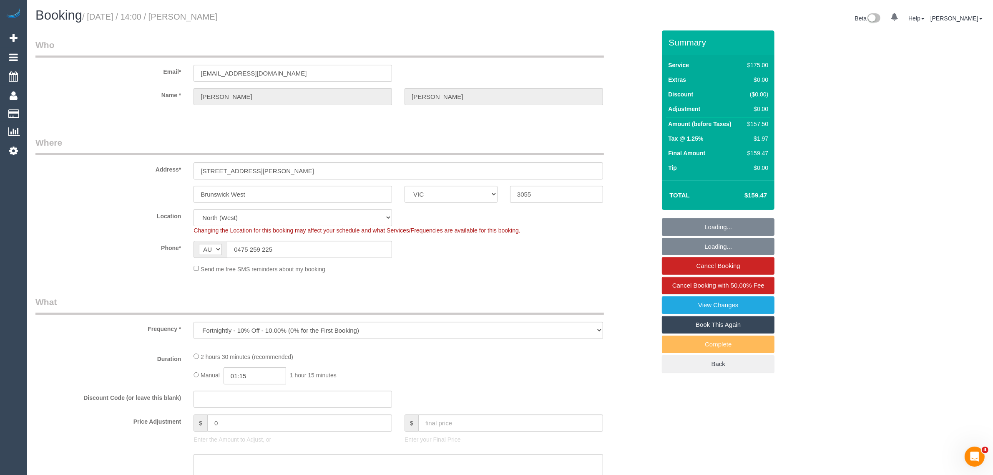
select select "150"
select select "number:27"
select select "number:14"
select select "number:19"
select select "number:36"
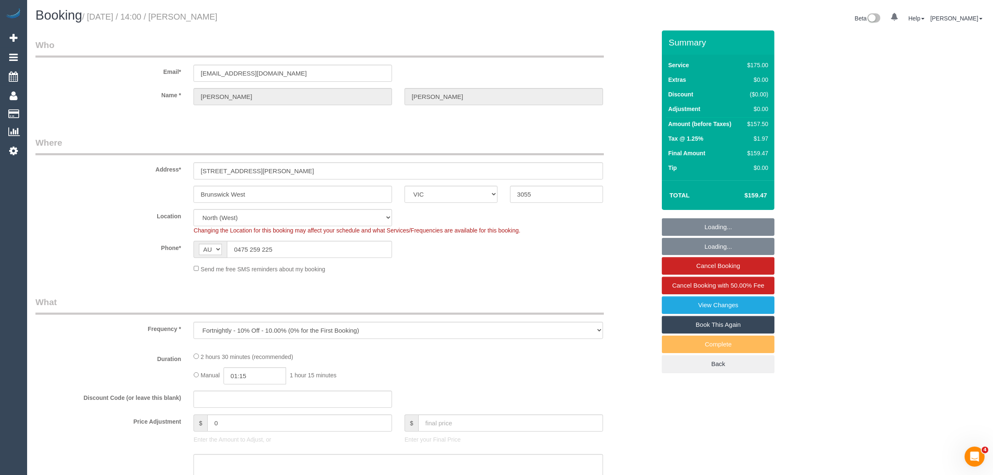
select select "number:35"
select select "number:12"
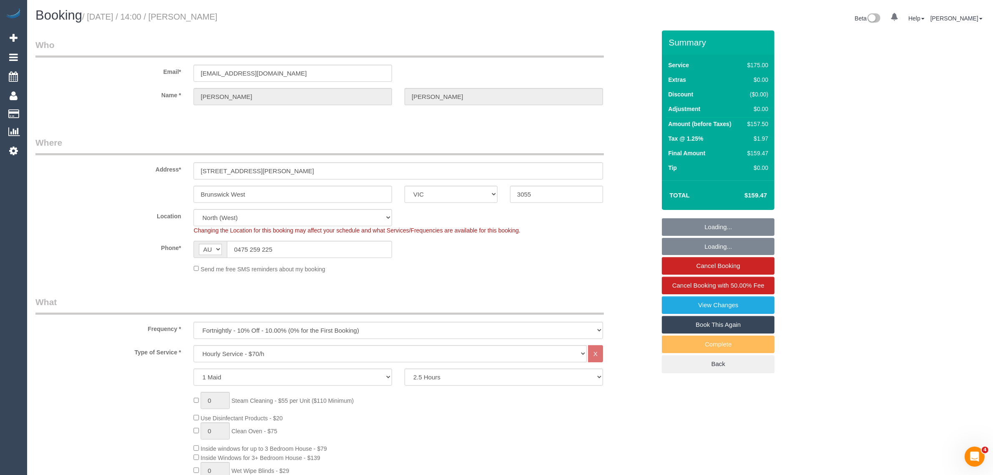
select select "object:878"
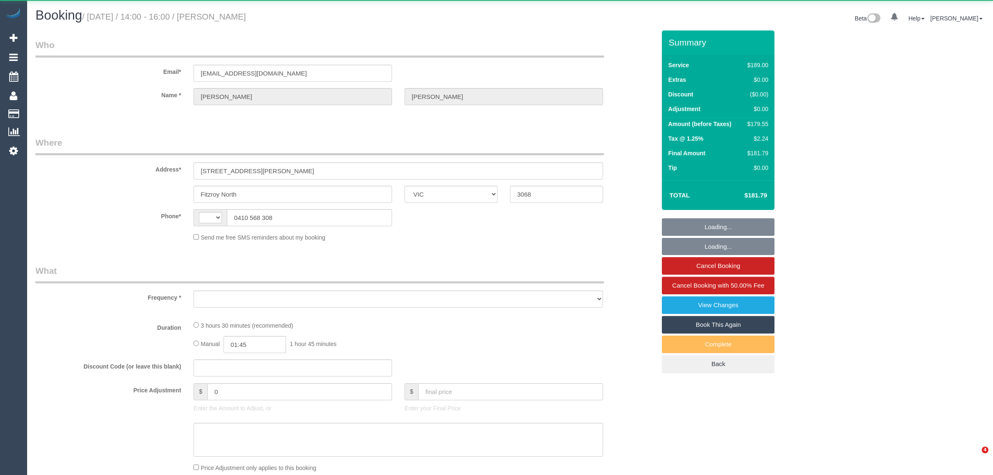
select select "VIC"
select select "string:AU"
select select "object:536"
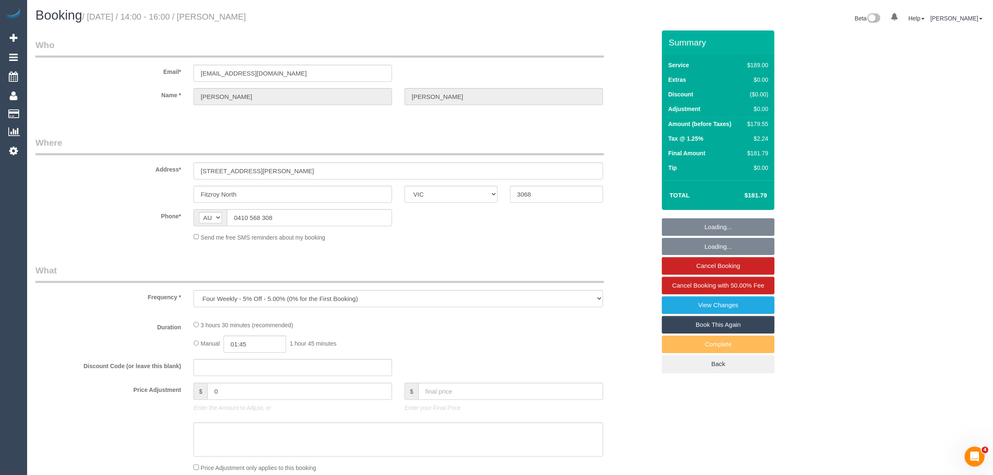
select select "string:stripe-pm_1OSxi22GScqysDRV8YerFqkd"
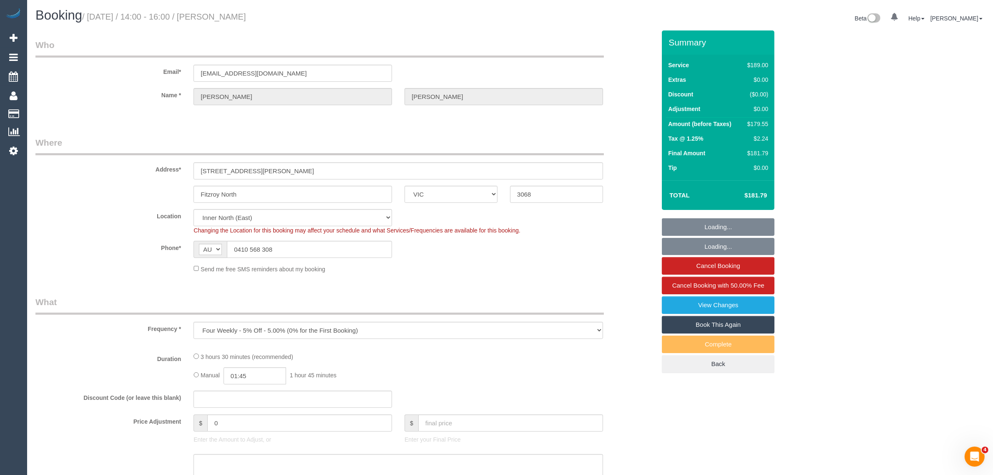
select select "number:28"
select select "number:14"
select select "number:19"
select select "number:22"
select select "number:13"
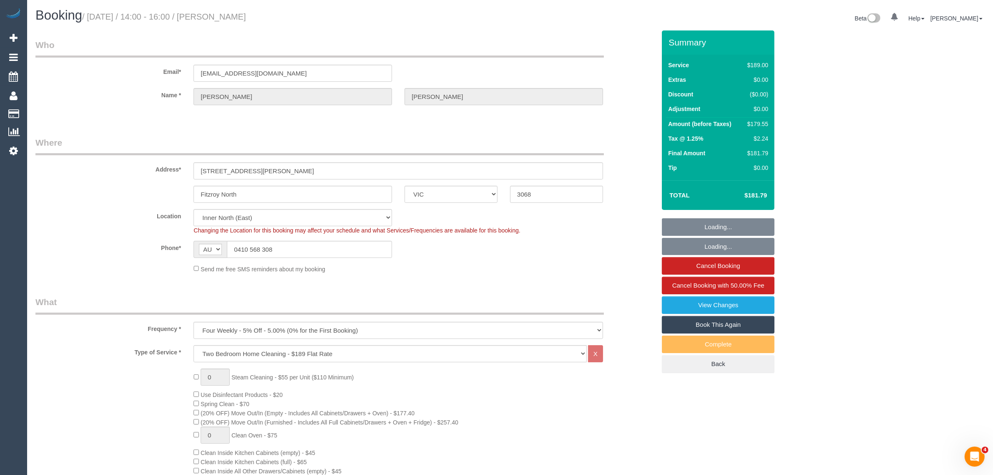
select select "object:789"
select select "spot1"
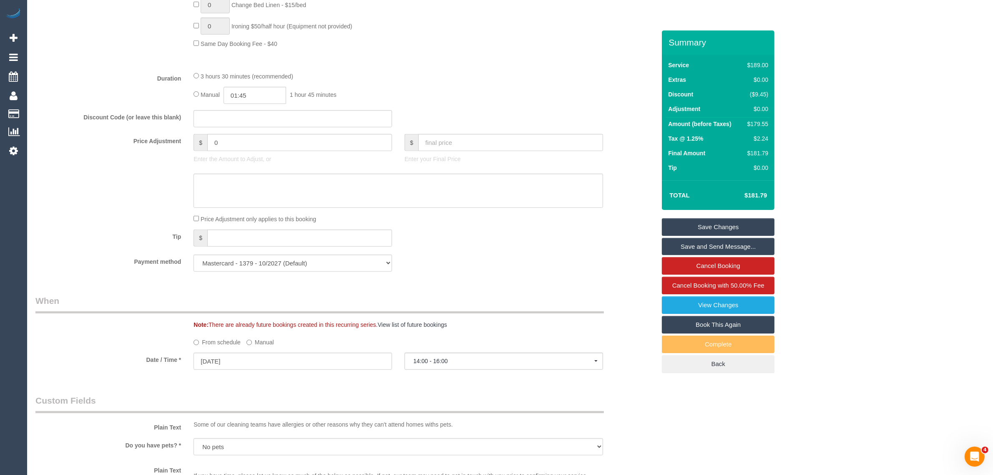
scroll to position [1154, 0]
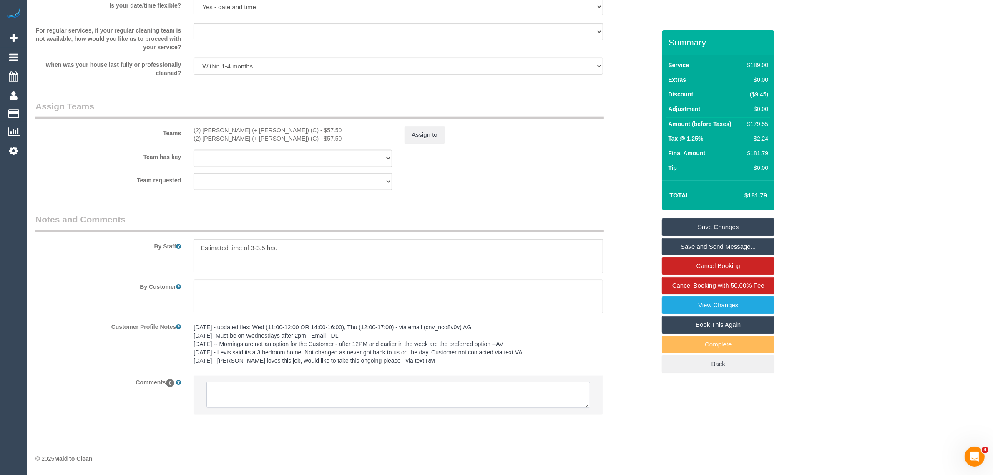
click at [391, 388] on textarea at bounding box center [398, 395] width 384 height 26
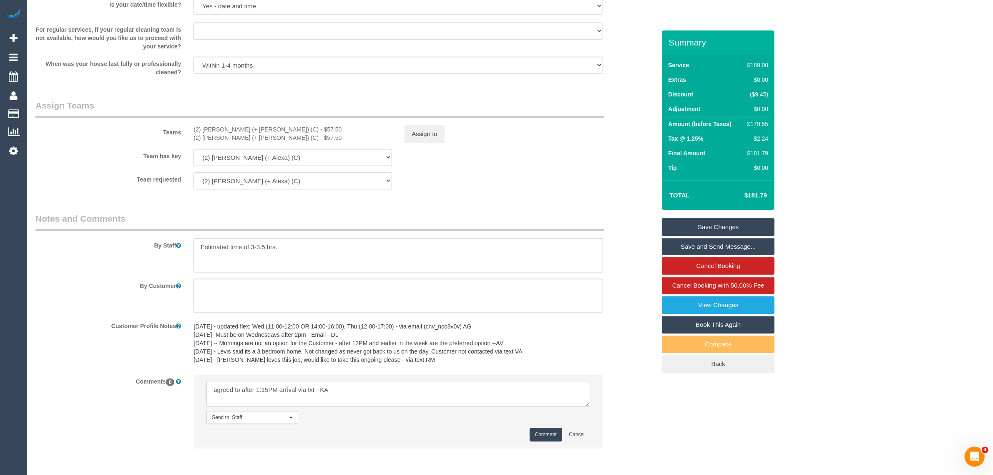
type textarea "agreed to after 1:15PM arrival via txt - KA"
click at [538, 432] on button "Comment" at bounding box center [546, 434] width 33 height 13
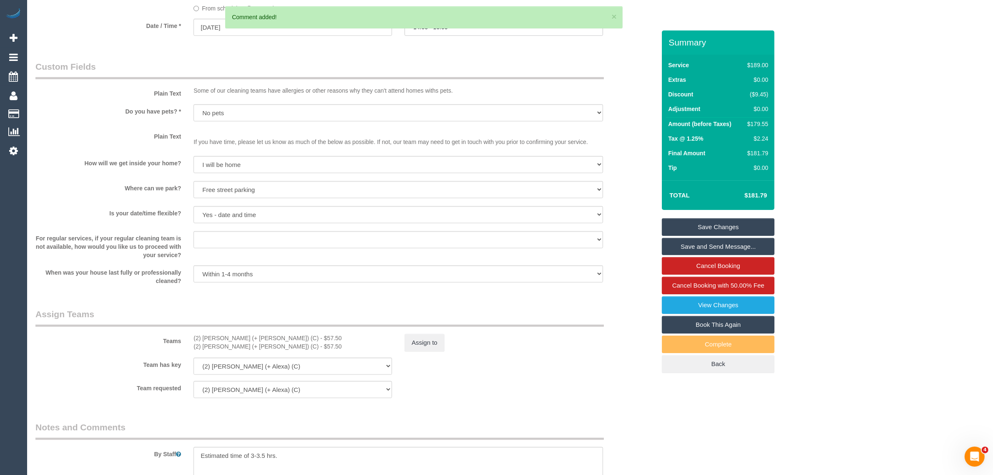
scroll to position [737, 0]
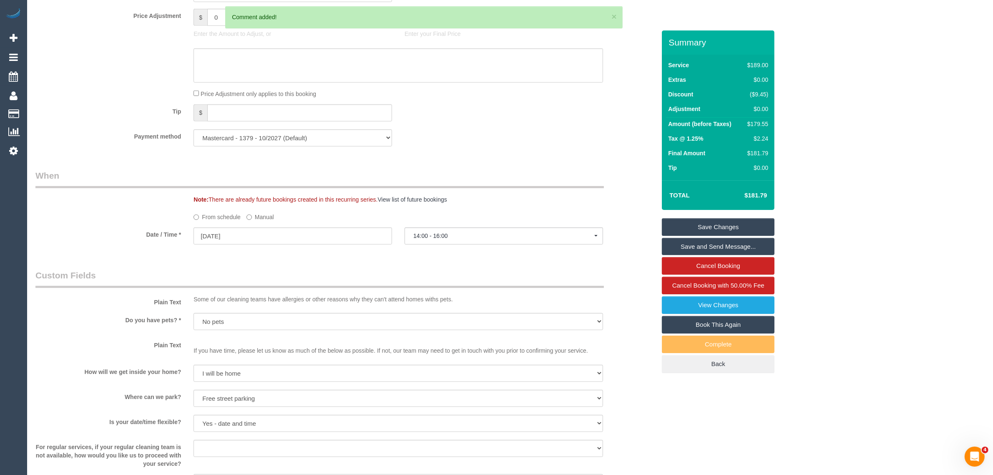
click at [264, 217] on label "Manual" at bounding box center [260, 215] width 28 height 11
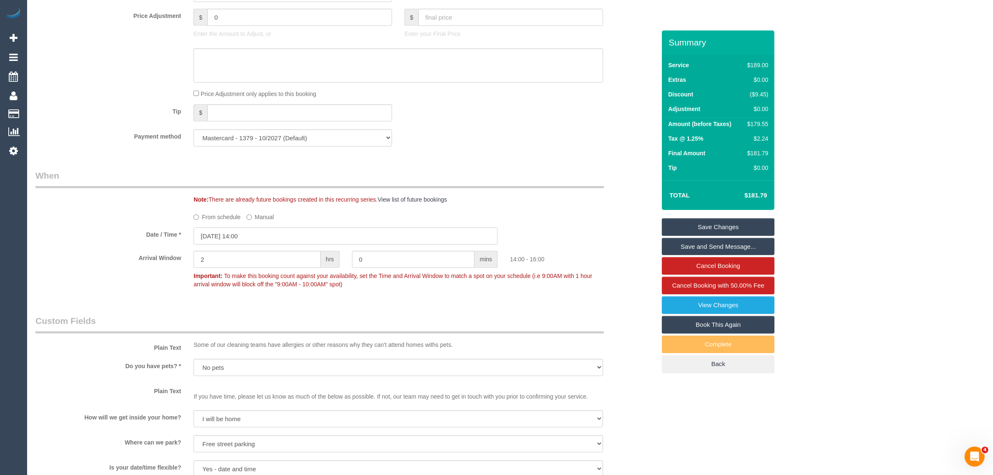
click at [288, 239] on input "09/09/2025 14:00" at bounding box center [345, 235] width 304 height 17
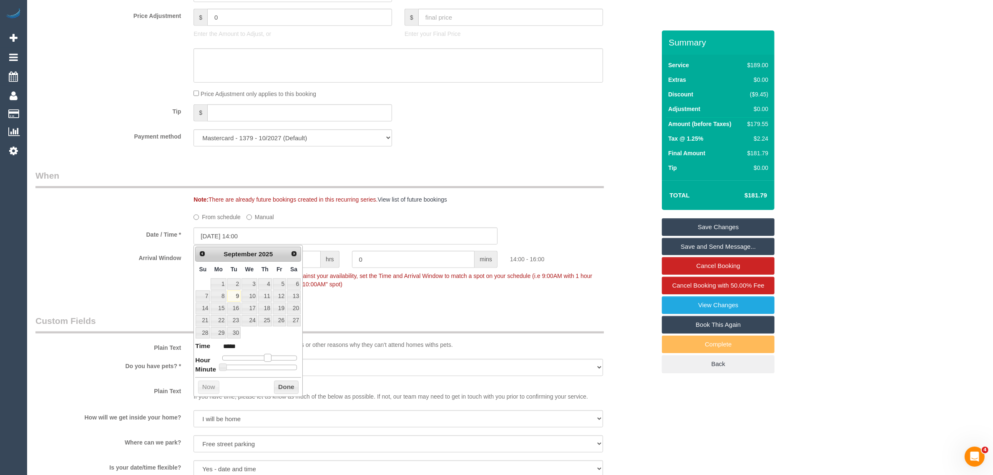
type input "09/09/2025 13:00"
type input "*****"
click at [264, 359] on span at bounding box center [265, 358] width 8 height 8
click at [285, 388] on button "Done" at bounding box center [286, 386] width 25 height 13
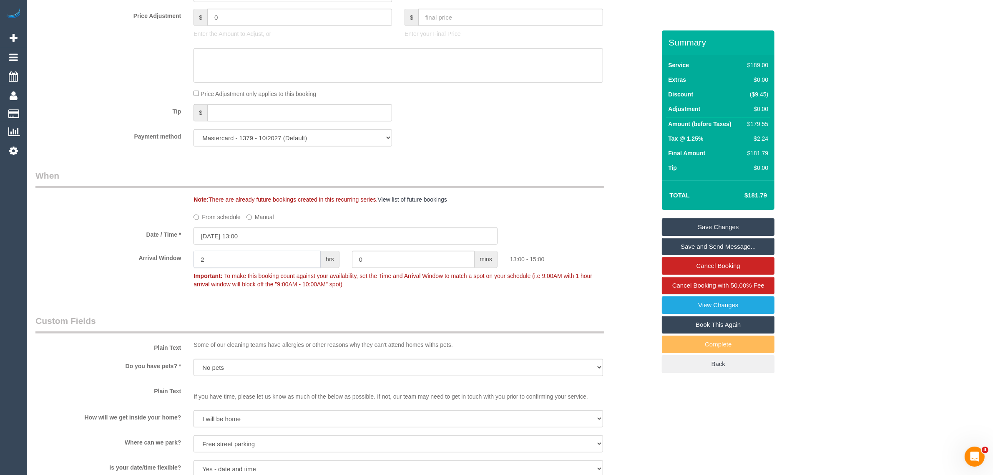
click at [226, 259] on input "2" at bounding box center [256, 259] width 127 height 17
type input "0"
click at [265, 236] on input "09/09/2025 13:00" at bounding box center [345, 235] width 304 height 17
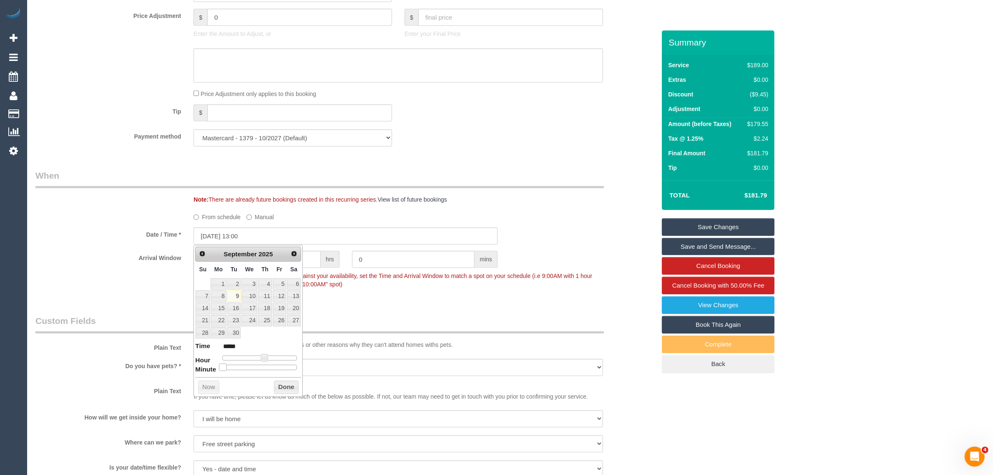
type input "09/09/2025 13:05"
type input "*****"
type input "09/09/2025 13:10"
type input "*****"
type input "09/09/2025 13:15"
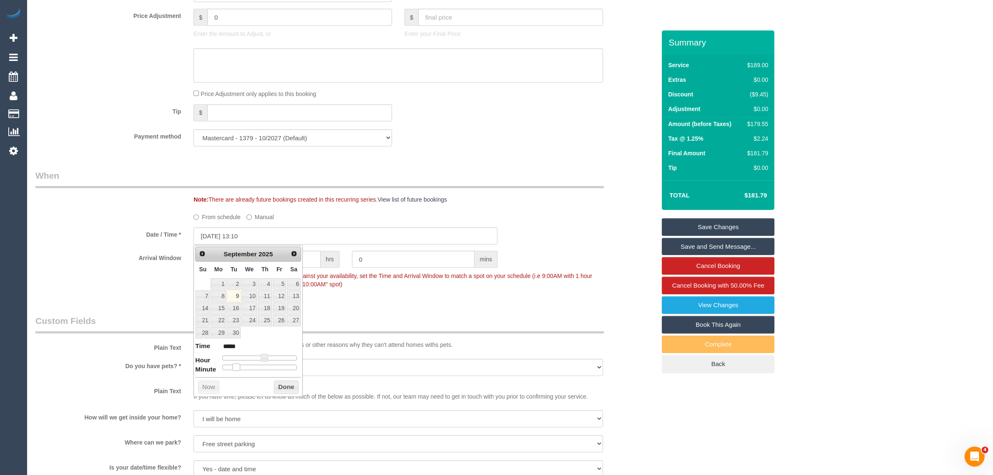
type input "*****"
drag, startPoint x: 224, startPoint y: 367, endPoint x: 245, endPoint y: 370, distance: 21.5
click at [245, 370] on span at bounding box center [243, 367] width 8 height 8
click at [284, 385] on button "Done" at bounding box center [286, 386] width 25 height 13
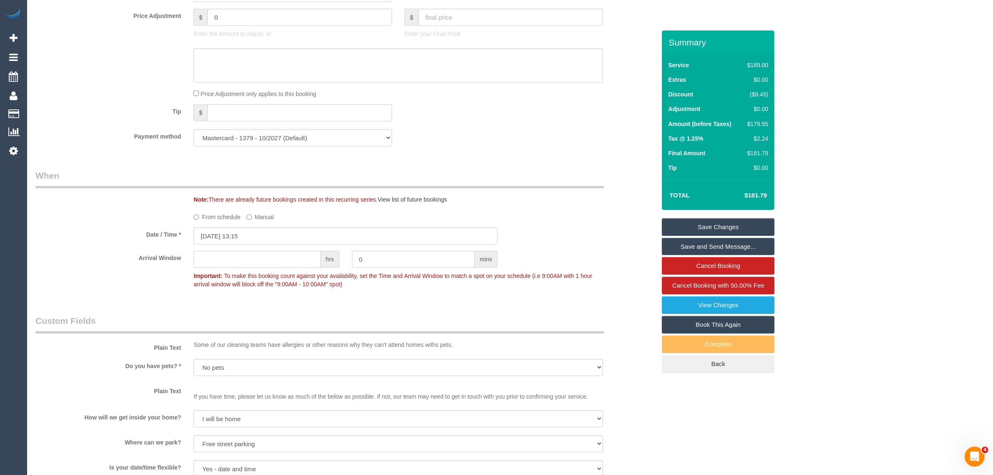
click at [274, 263] on input "text" at bounding box center [256, 259] width 127 height 17
type input "0"
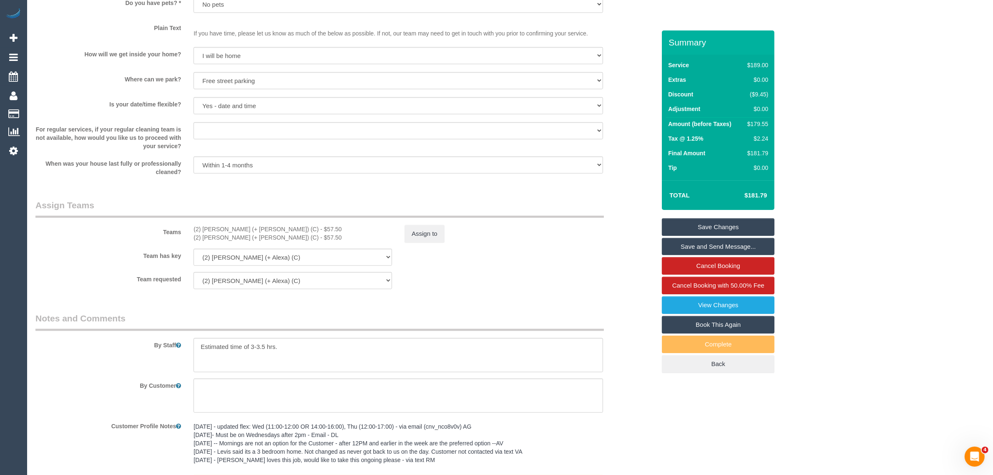
scroll to position [1262, 0]
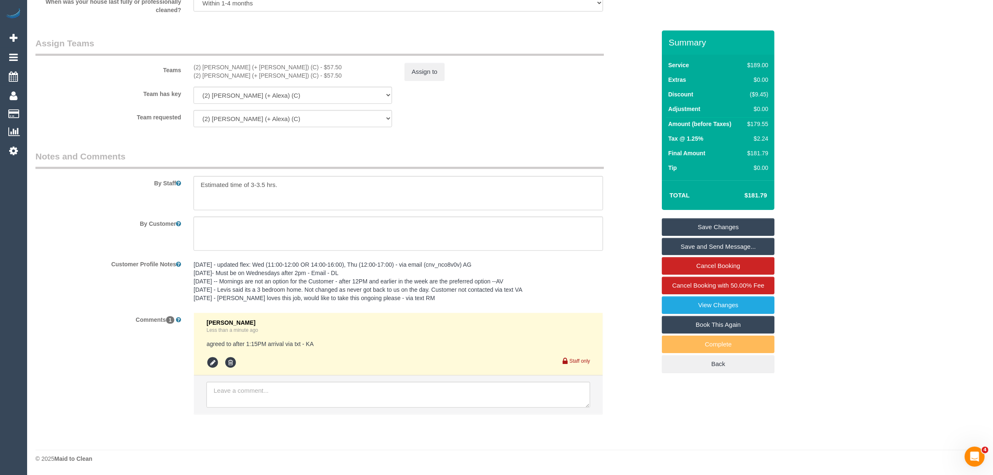
type input "15"
click at [728, 227] on link "Save Changes" at bounding box center [718, 227] width 113 height 18
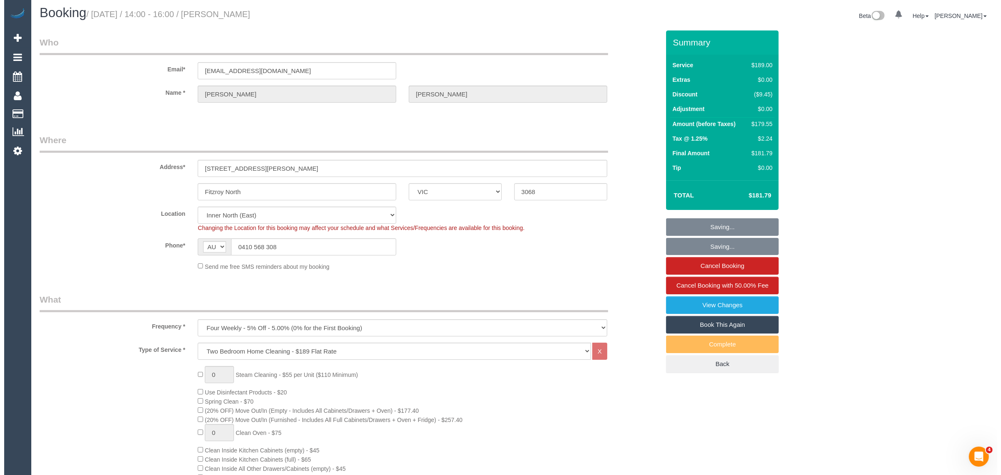
scroll to position [0, 0]
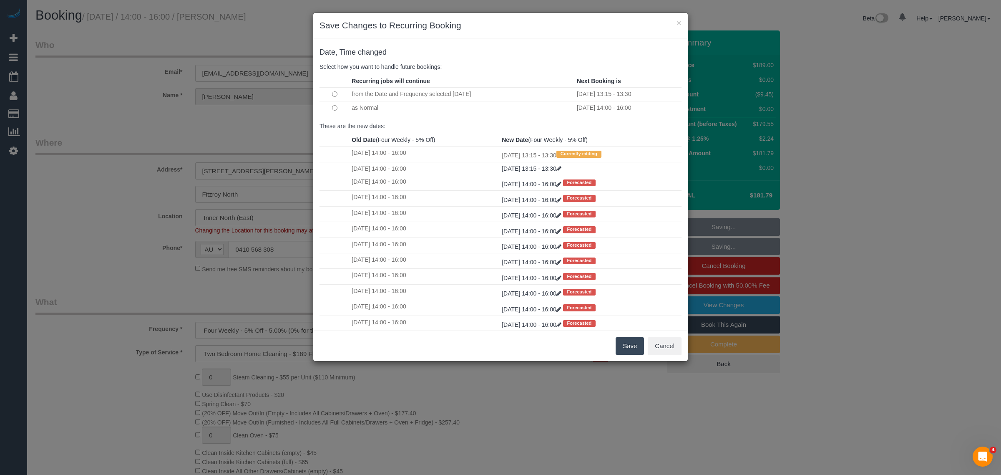
click at [337, 110] on td at bounding box center [334, 107] width 30 height 13
click at [329, 105] on td at bounding box center [334, 107] width 30 height 13
click at [628, 352] on button "Save" at bounding box center [629, 346] width 28 height 18
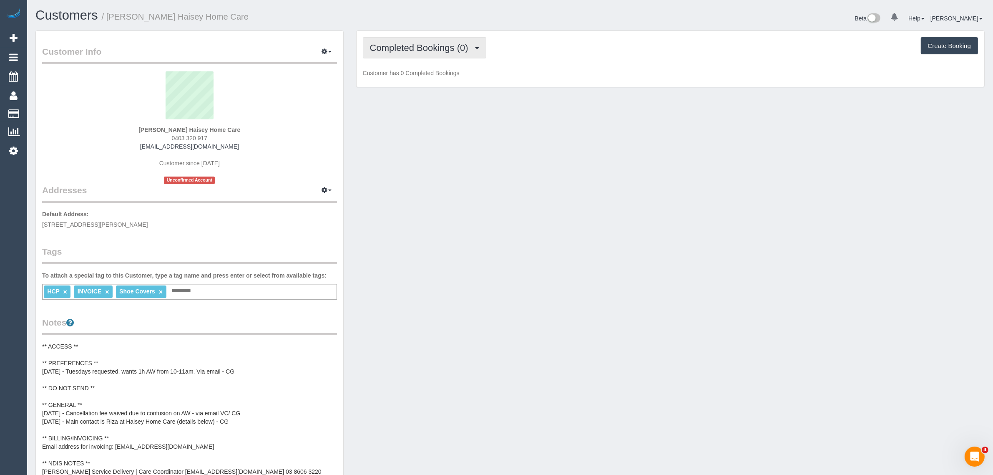
click at [437, 54] on button "Completed Bookings (0)" at bounding box center [424, 47] width 123 height 21
click at [420, 82] on link "Upcoming Bookings (12)" at bounding box center [407, 78] width 88 height 11
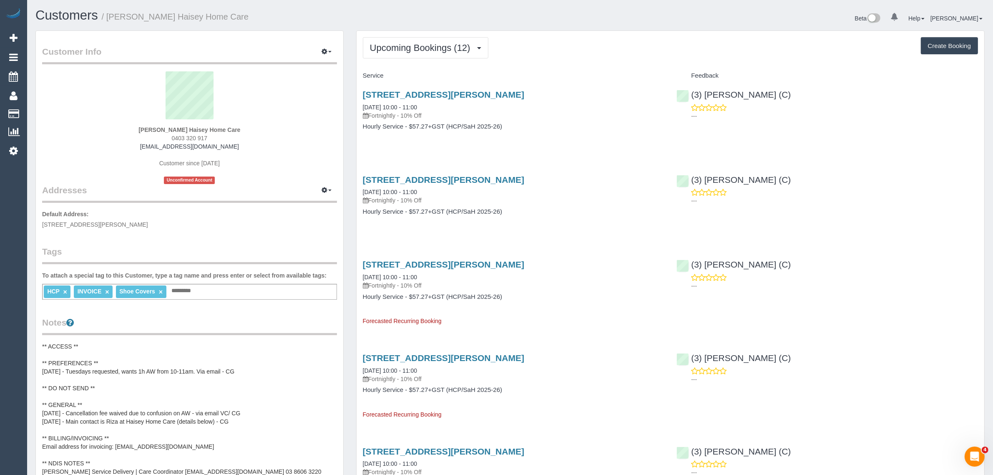
drag, startPoint x: 443, startPoint y: 100, endPoint x: 355, endPoint y: 102, distance: 88.4
copy link "09/09/2025 10:00 - 11:00"
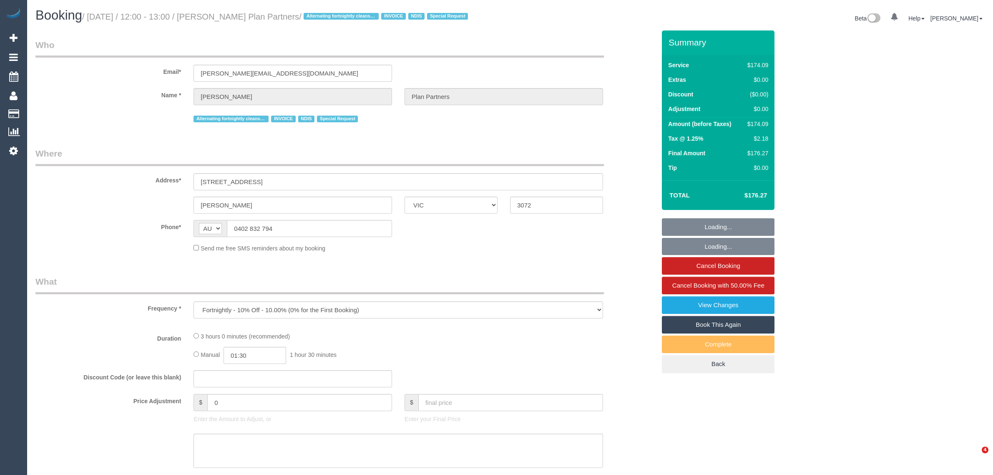
select select "VIC"
select select "object:1514"
select select "180"
select select "number:28"
select select "number:14"
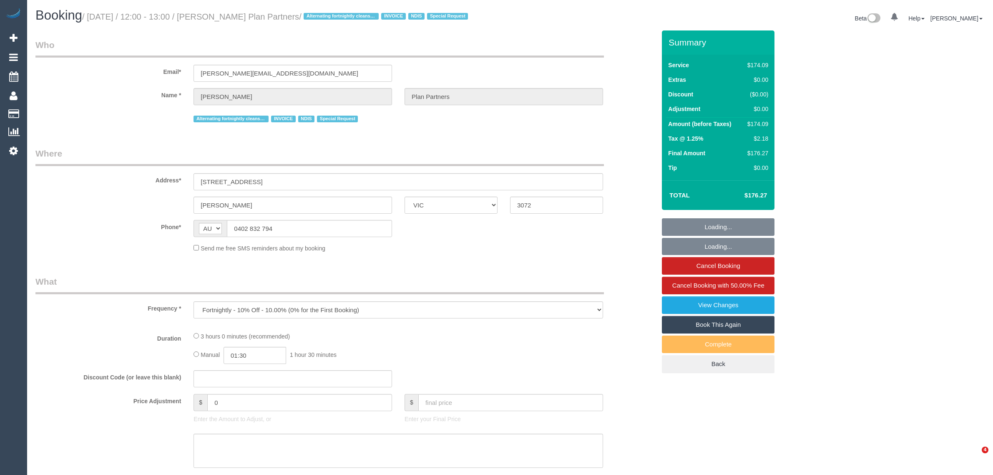
select select "number:19"
select select "number:25"
select select "number:35"
select select "number:11"
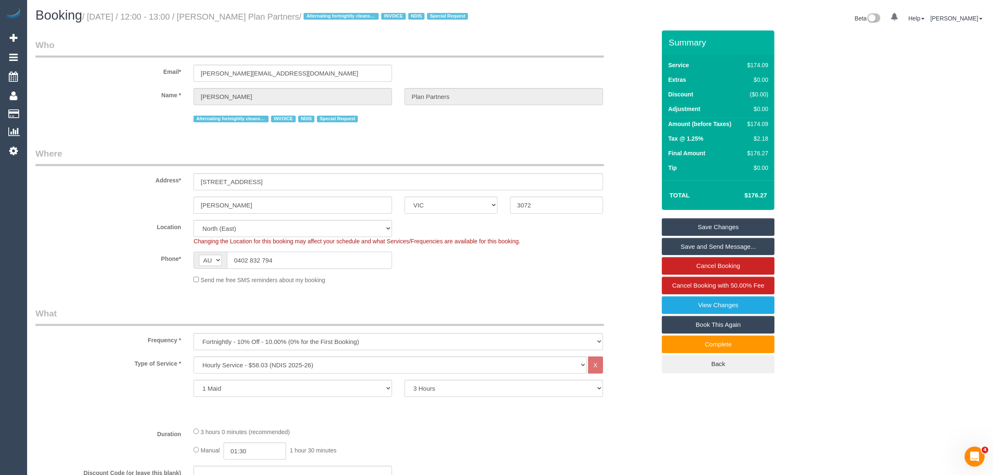
click at [324, 269] on input "0402 832 794" at bounding box center [309, 259] width 165 height 17
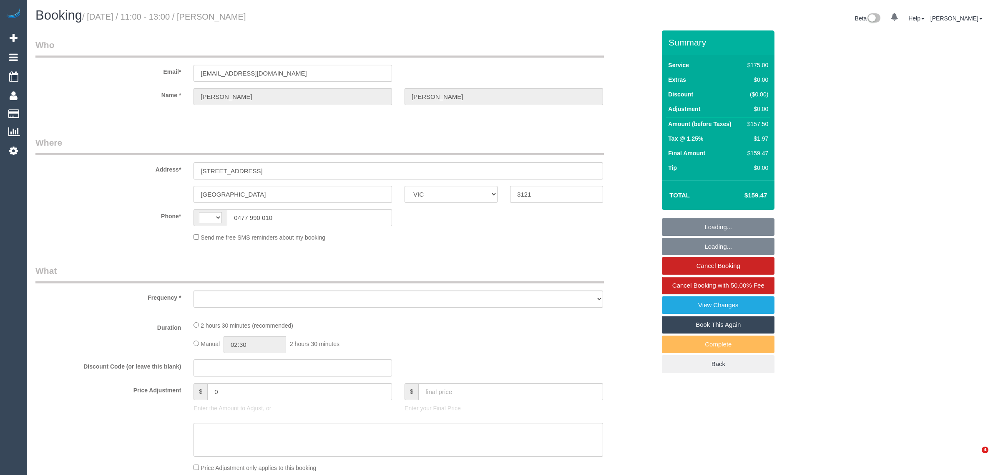
select select "VIC"
select select "string:AU"
select select "object:532"
select select "string:stripe-pm_1FxktX2GScqysDRVeuj1XjjY"
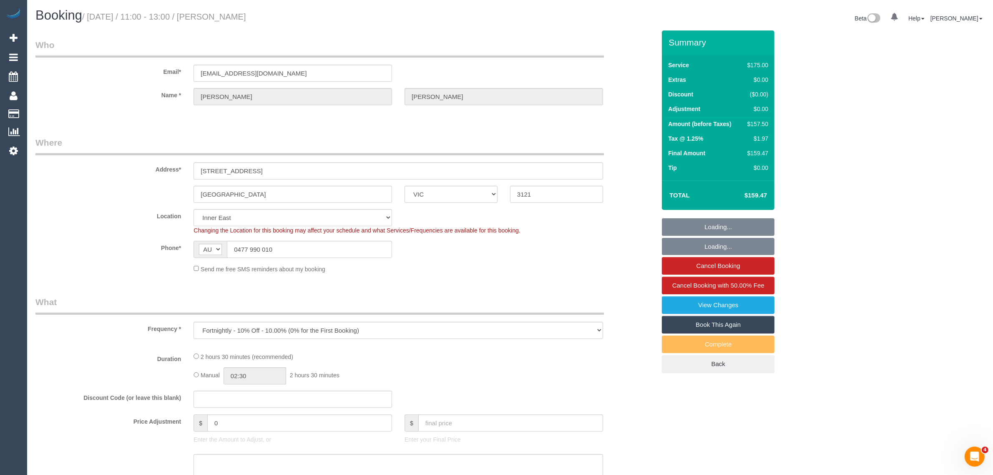
select select "150"
select select "number:32"
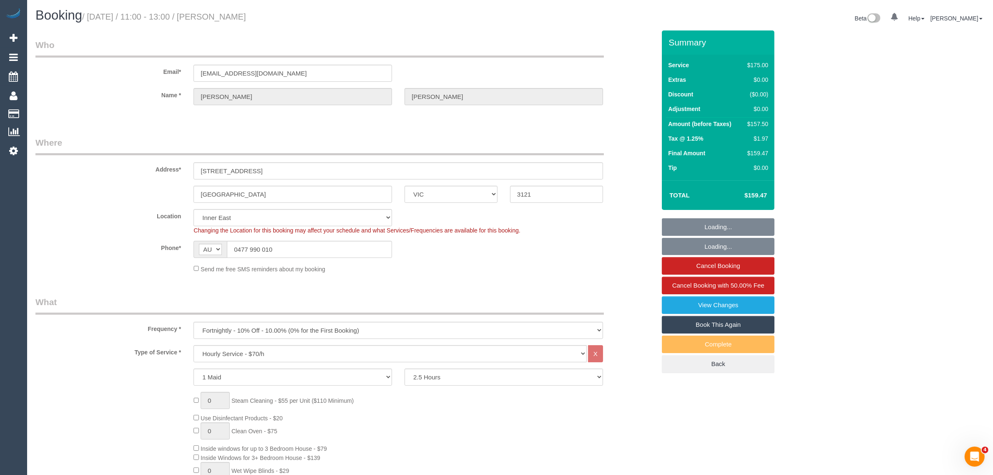
select select "object:849"
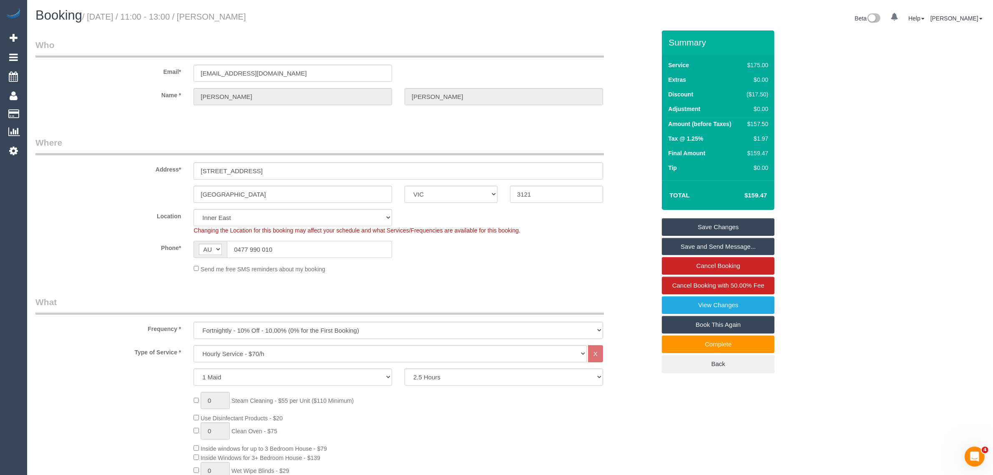
click at [316, 254] on input "0477 990 010" at bounding box center [309, 249] width 165 height 17
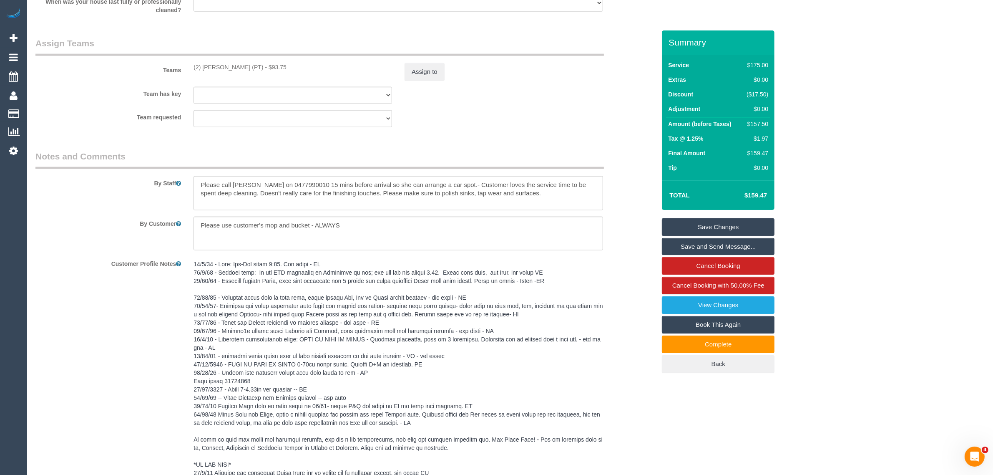
scroll to position [1251, 0]
click at [92, 282] on div "Customer Profile Notes" at bounding box center [345, 389] width 633 height 266
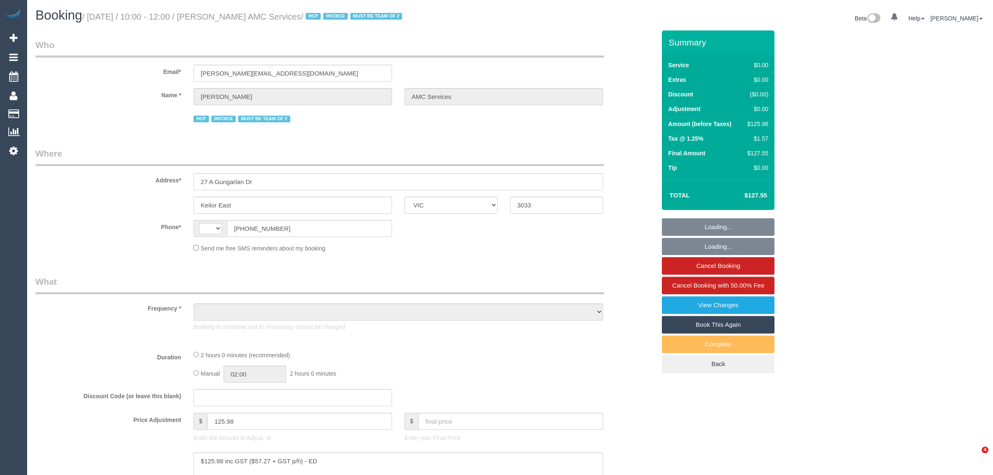
select select "VIC"
select select "string:AU"
select select "object:538"
select select "number:28"
select select "number:14"
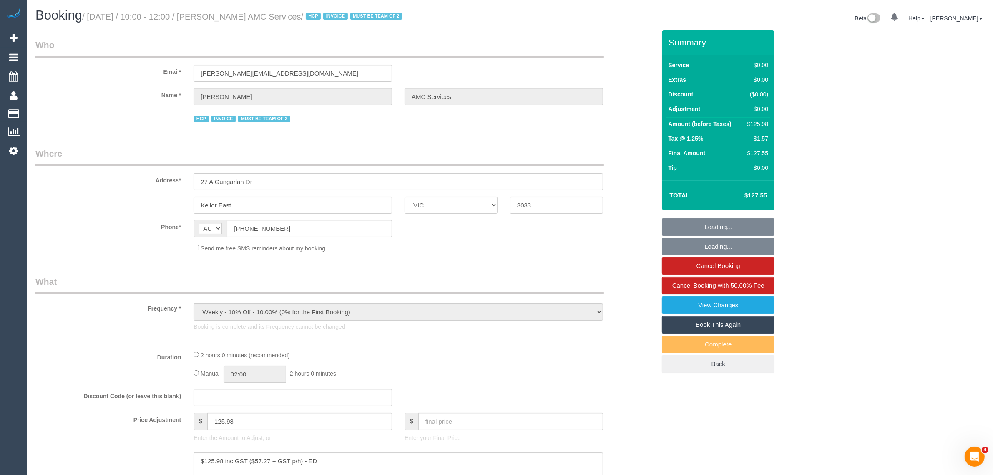
select select "number:19"
select select "number:24"
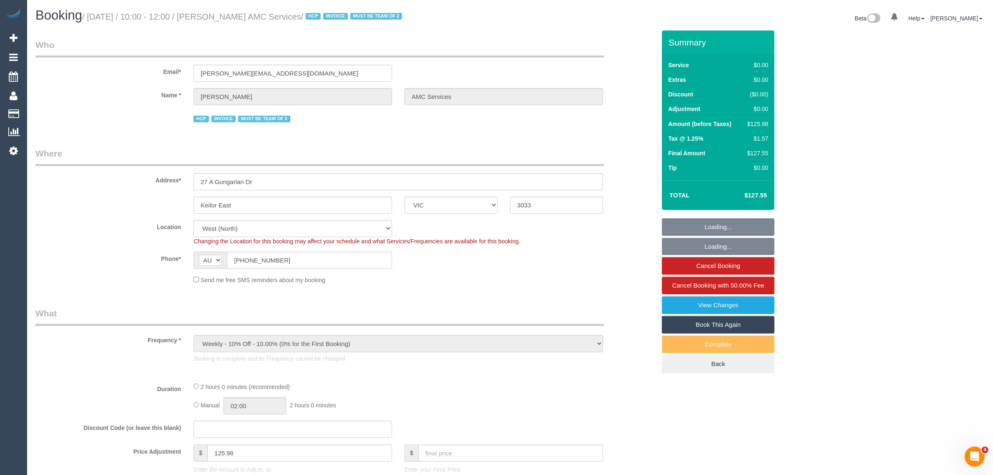
select select "120"
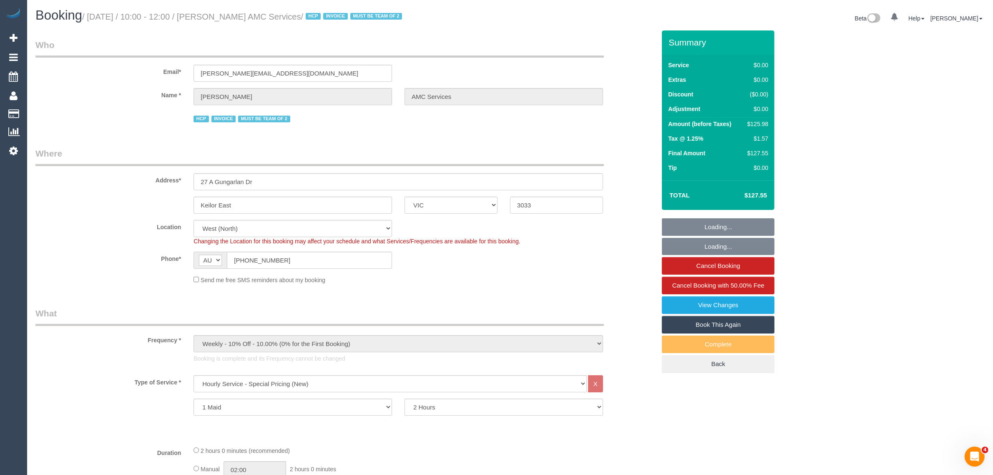
select select "object:1529"
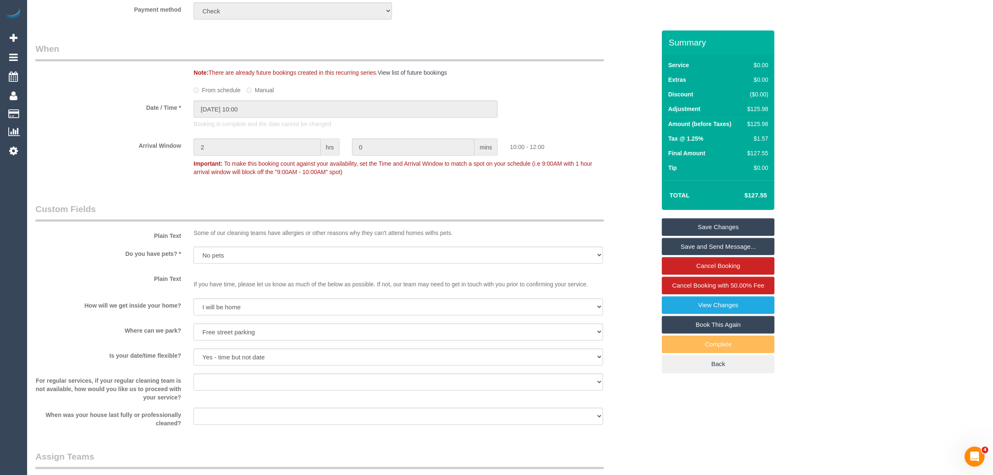
scroll to position [834, 0]
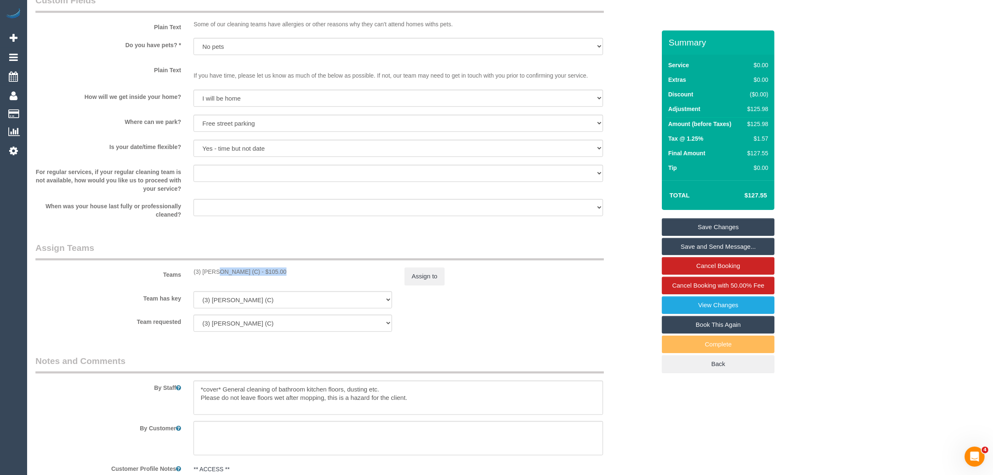
drag, startPoint x: 192, startPoint y: 272, endPoint x: 254, endPoint y: 270, distance: 61.8
click at [254, 270] on div "(3) [PERSON_NAME] (C) - $105.00" at bounding box center [292, 271] width 211 height 8
copy div "(3) [PERSON_NAME] (C)"
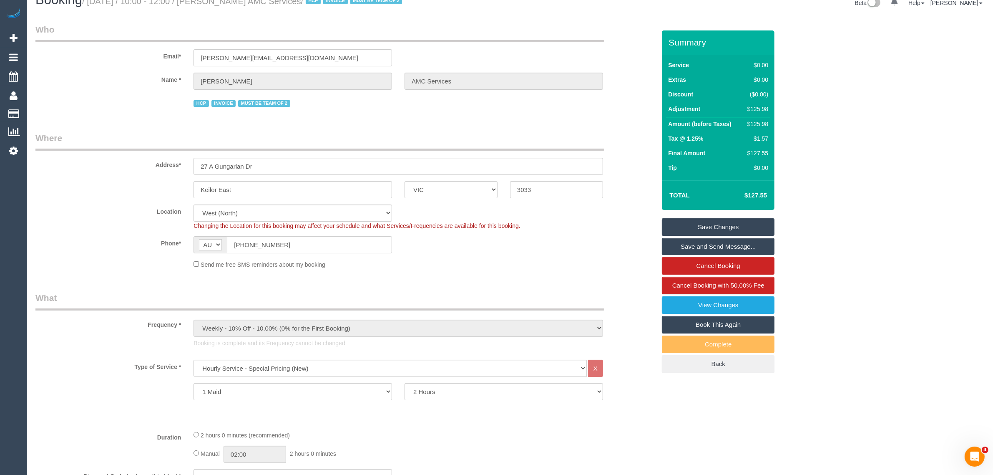
scroll to position [0, 0]
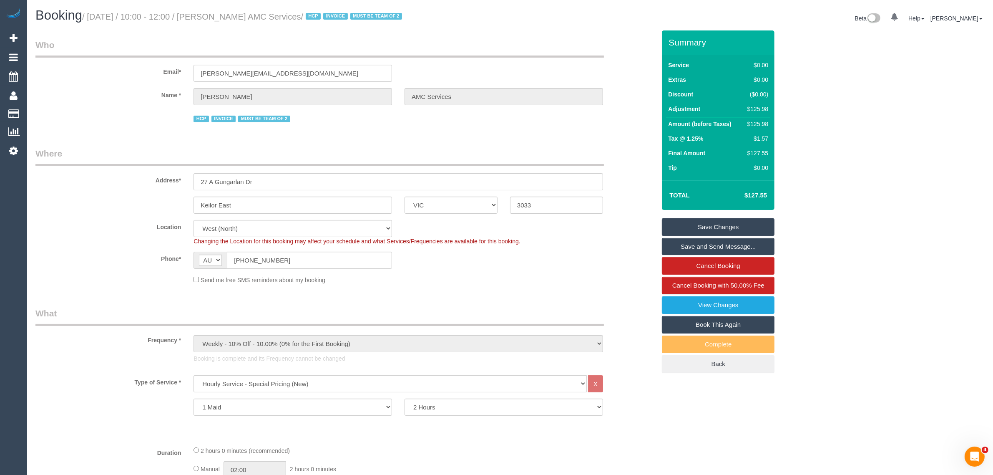
drag, startPoint x: 216, startPoint y: 18, endPoint x: 314, endPoint y: 13, distance: 97.7
click at [314, 13] on small "/ [DATE] / 10:00 - 12:00 / [PERSON_NAME] AMC Services / HCP INVOICE MUST BE TEA…" at bounding box center [243, 16] width 322 height 9
copy small "[PERSON_NAME] AMC Services"
click at [125, 27] on div "Booking / [DATE] / 10:00 - 12:00 / [PERSON_NAME] AMC Services / HCP INVOICE MUS…" at bounding box center [510, 19] width 962 height 22
drag, startPoint x: 90, startPoint y: 18, endPoint x: 315, endPoint y: 13, distance: 225.2
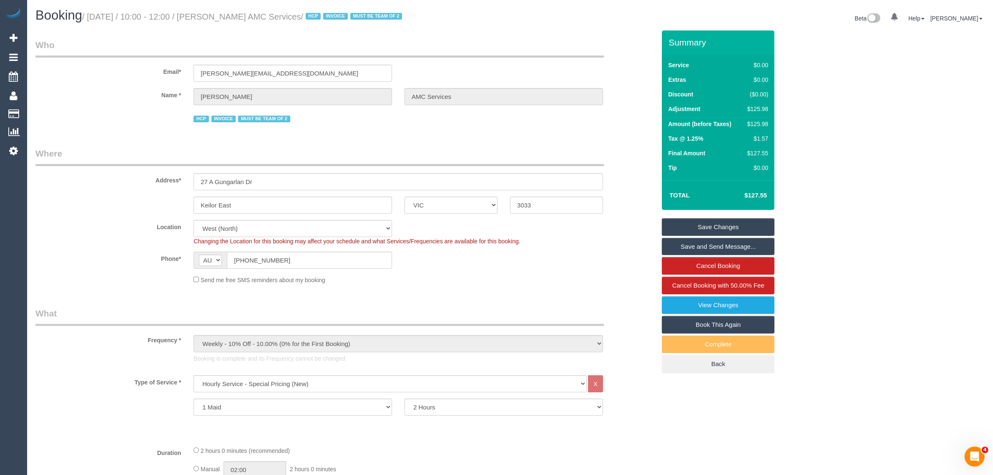
click at [315, 13] on small "/ August 18, 2025 / 10:00 - 12:00 / Anwar Rafla AMC Services / HCP INVOICE MUST…" at bounding box center [243, 16] width 322 height 9
copy small "August 18, 2025 / 10:00 - 12:00 / Anwar Rafla AMC Services"
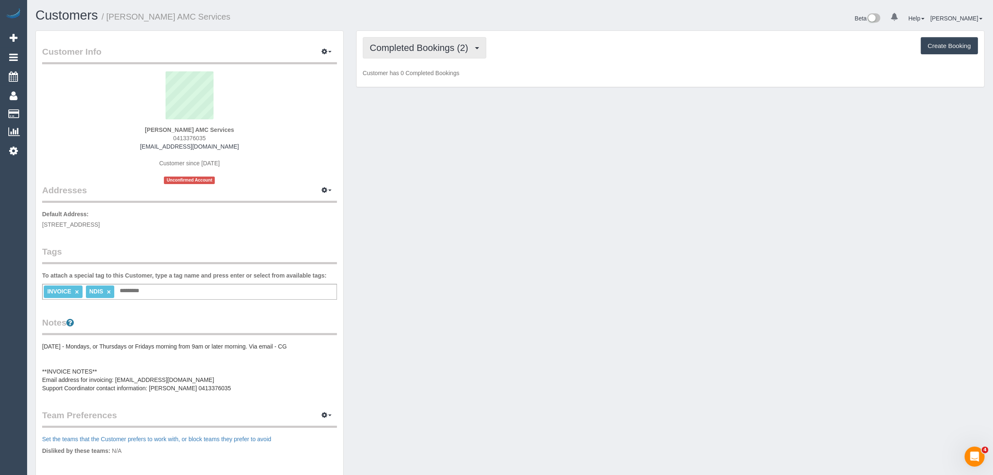
click at [443, 52] on button "Completed Bookings (2)" at bounding box center [424, 47] width 123 height 21
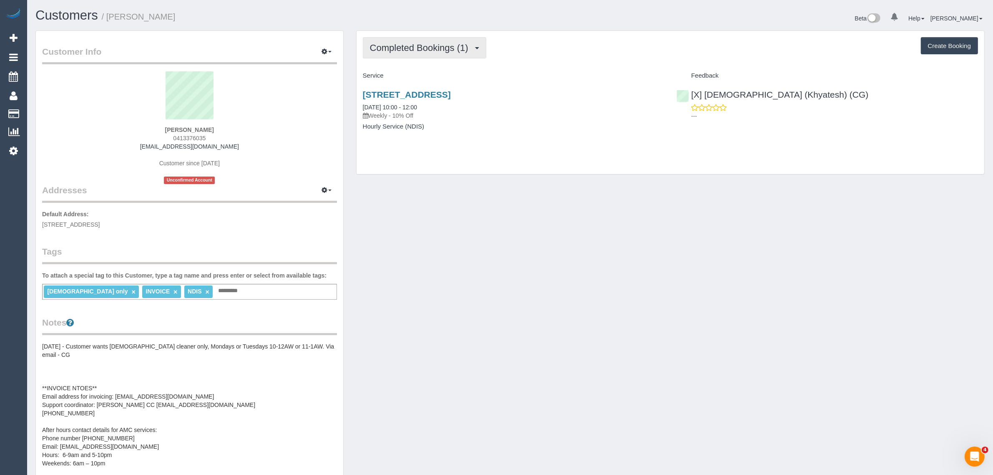
click at [461, 47] on span "Completed Bookings (1)" at bounding box center [421, 48] width 103 height 10
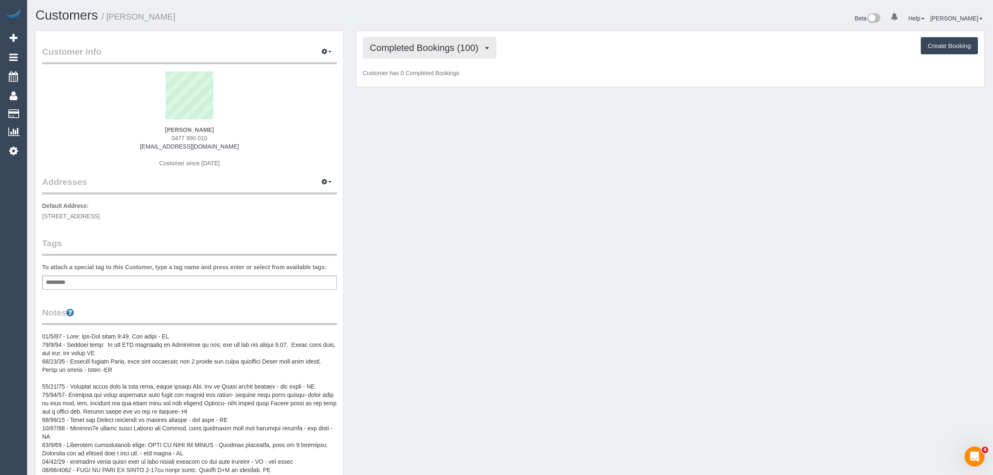
click at [449, 46] on span "Completed Bookings (100)" at bounding box center [426, 48] width 113 height 10
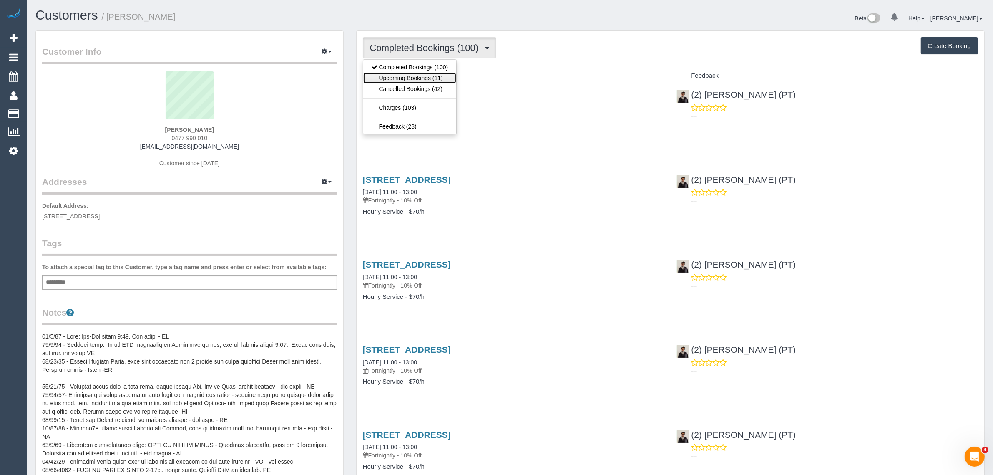
click at [437, 75] on link "Upcoming Bookings (11)" at bounding box center [409, 78] width 93 height 11
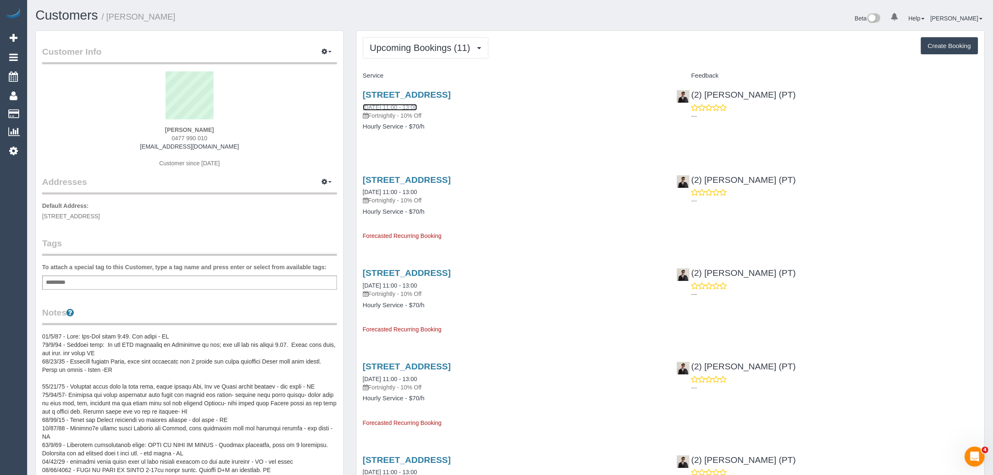
click at [390, 107] on link "[DATE] 11:00 - 13:00" at bounding box center [390, 107] width 54 height 7
click at [400, 47] on span "Upcoming Bookings (11)" at bounding box center [422, 48] width 105 height 10
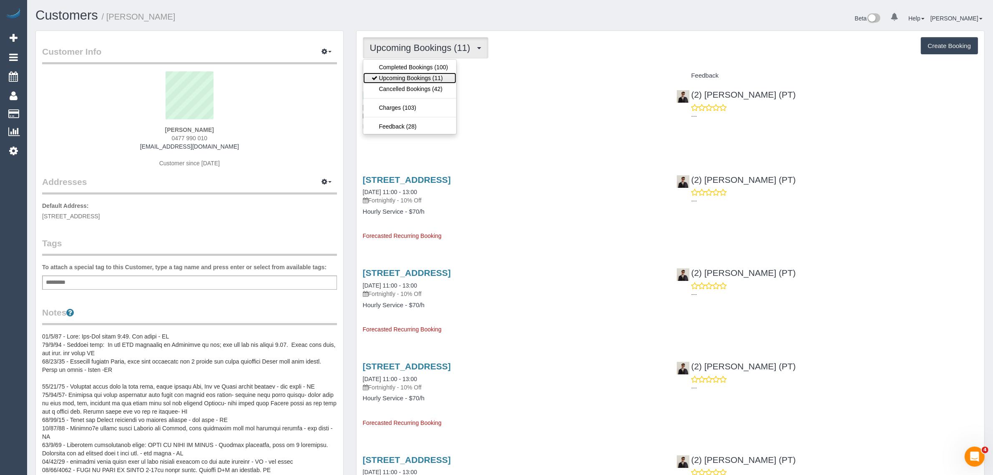
click at [384, 74] on link "Upcoming Bookings (11)" at bounding box center [409, 78] width 93 height 11
click at [442, 46] on span "Upcoming Bookings (11)" at bounding box center [422, 48] width 105 height 10
click at [418, 89] on link "Cancelled Bookings (42)" at bounding box center [409, 88] width 93 height 11
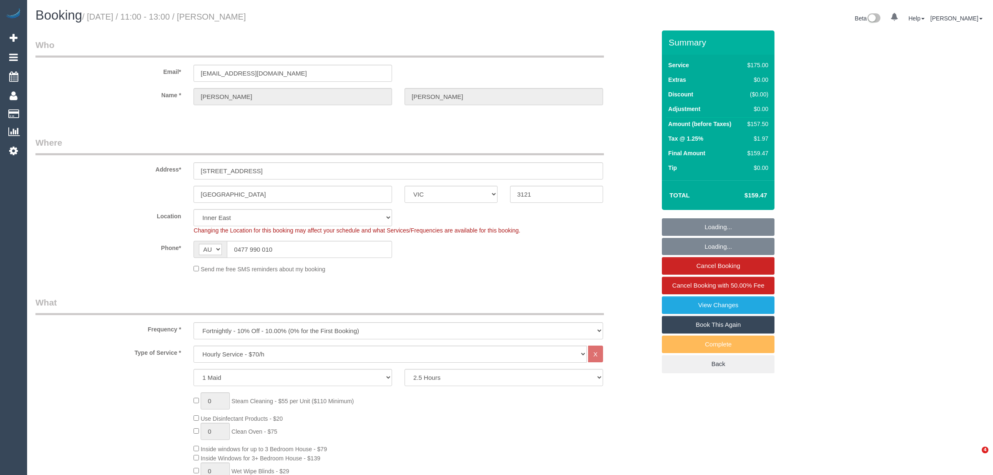
select select "VIC"
select select "150"
select select "number:32"
select select "object:849"
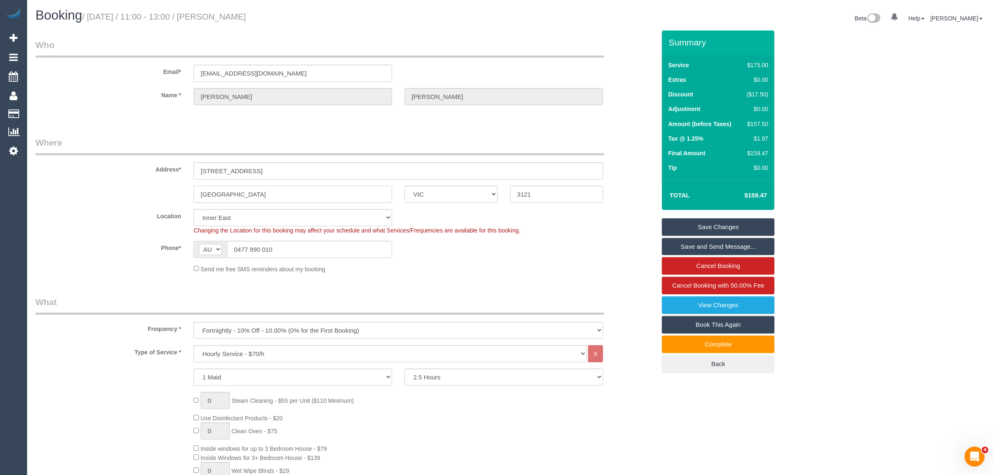
click at [316, 198] on input "Richmond" at bounding box center [292, 194] width 198 height 17
drag, startPoint x: 175, startPoint y: 17, endPoint x: 226, endPoint y: 15, distance: 51.3
click at [226, 15] on small "/ September 09, 2025 / 11:00 - 13:00 / Sue Spicer" at bounding box center [164, 16] width 164 height 9
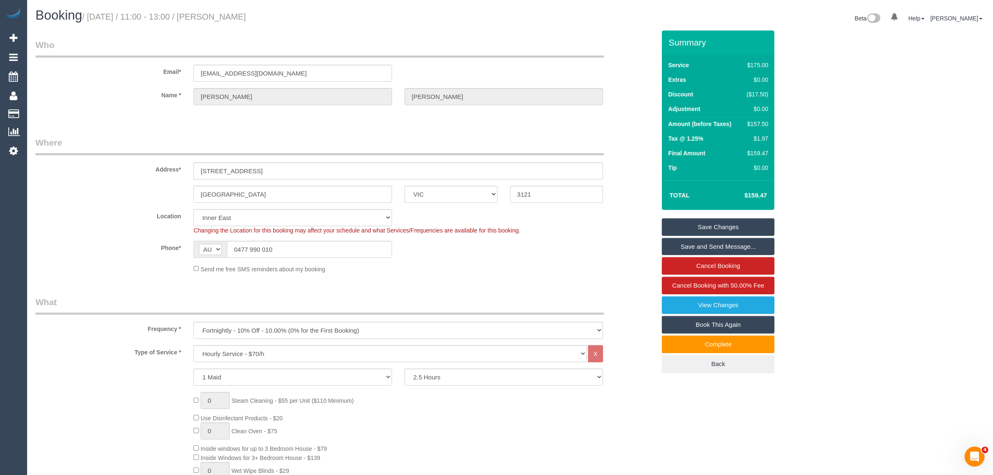
copy small "11:00 - 13:00 /"
drag, startPoint x: 94, startPoint y: 249, endPoint x: 99, endPoint y: 247, distance: 5.4
click at [94, 249] on label "Phone*" at bounding box center [108, 246] width 158 height 11
click at [678, 282] on span "Cancel Booking with 50.00% Fee" at bounding box center [718, 284] width 92 height 7
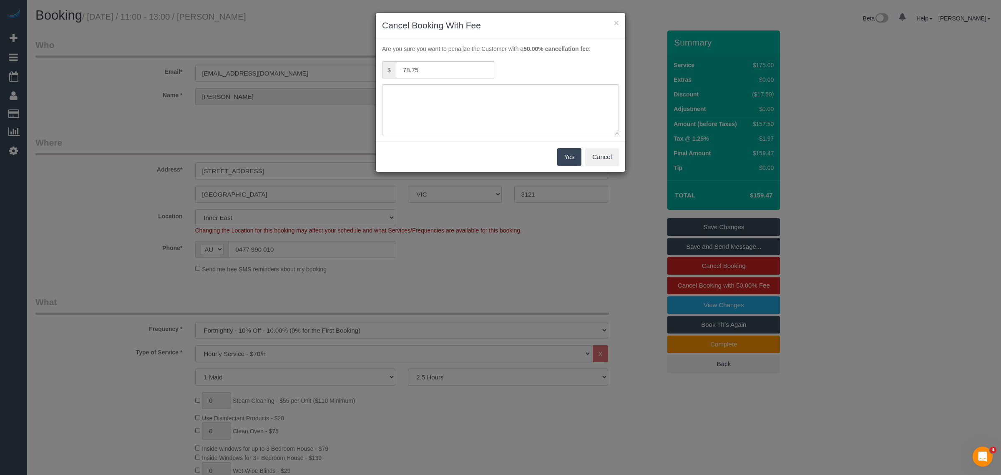
click at [515, 113] on textarea at bounding box center [500, 109] width 237 height 51
type textarea "no acces called and texted - KA"
click at [566, 148] on button "Yes" at bounding box center [569, 157] width 24 height 18
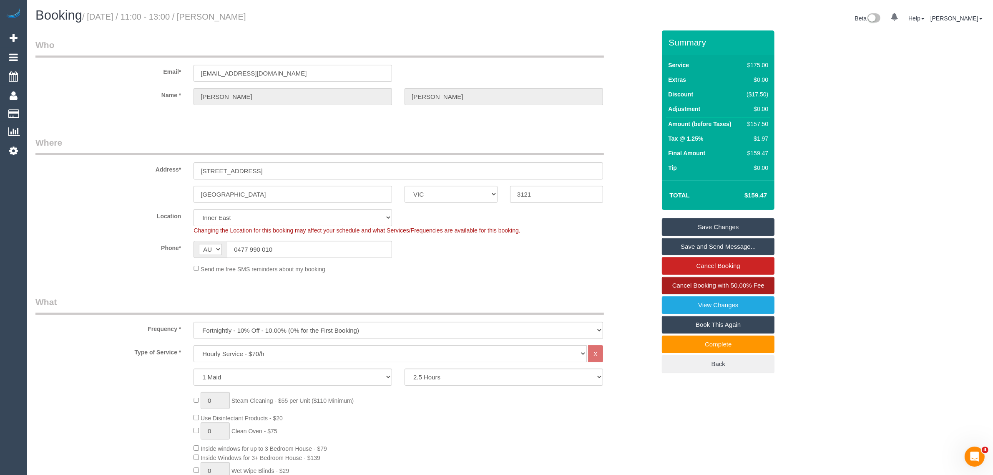
click at [708, 283] on span "Cancel Booking with 50.00% Fee" at bounding box center [718, 284] width 92 height 7
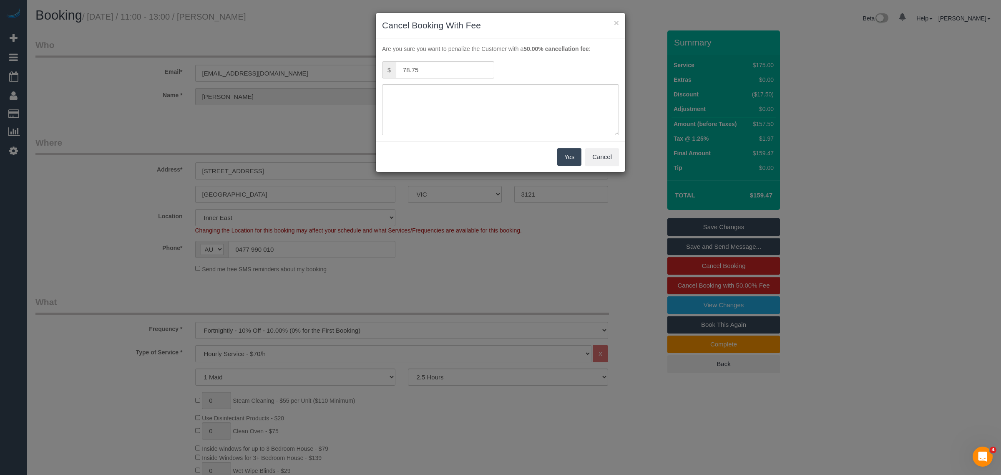
click at [573, 158] on button "Yes" at bounding box center [569, 157] width 24 height 18
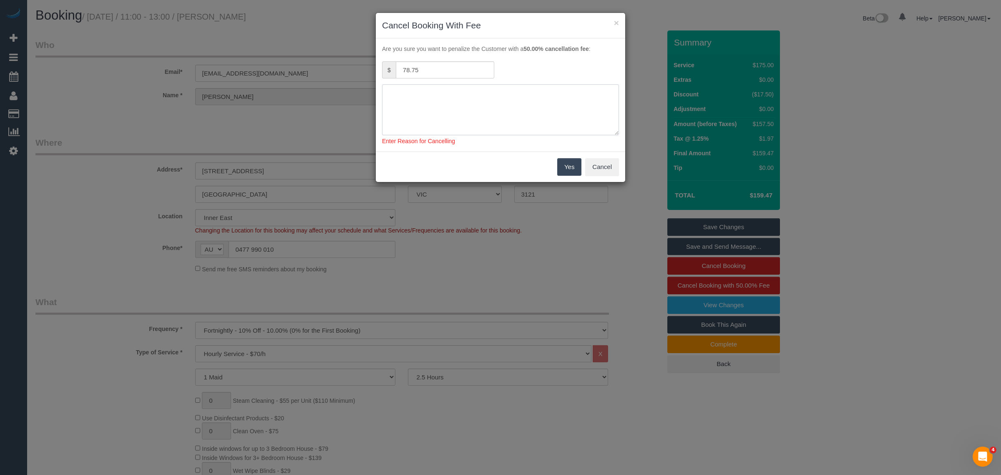
click at [540, 117] on textarea at bounding box center [500, 109] width 237 height 51
type textarea "No access via call and txt - KA"
click at [576, 164] on button "Yes" at bounding box center [569, 167] width 24 height 18
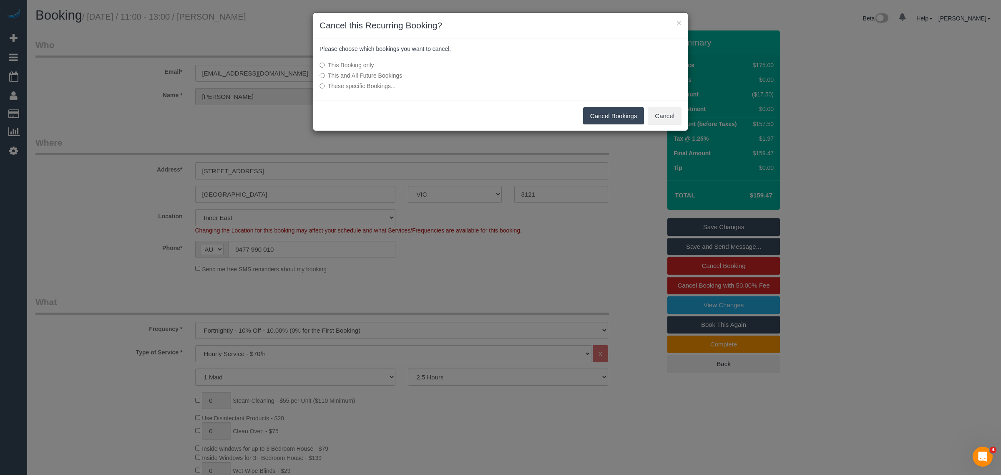
click at [613, 110] on button "Cancel Bookings" at bounding box center [613, 116] width 61 height 18
click at [586, 111] on button "Cancel Bookings" at bounding box center [613, 116] width 61 height 18
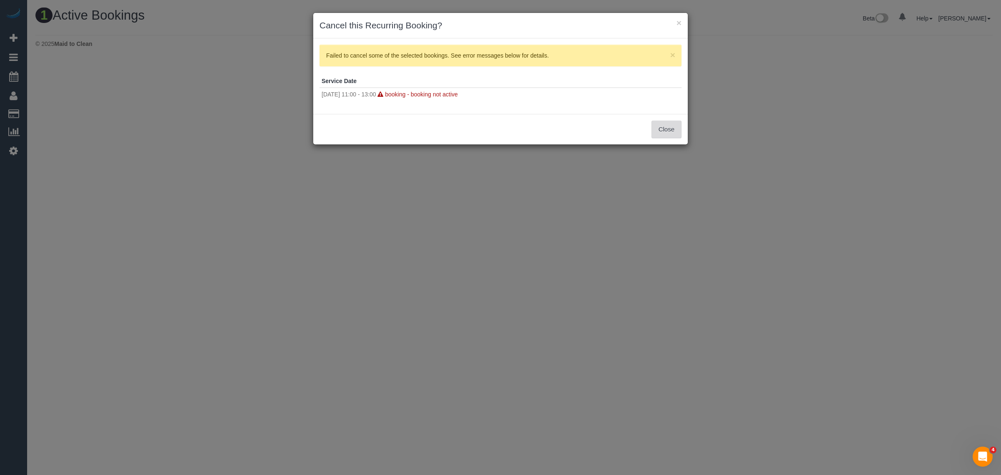
click at [661, 130] on button "Close" at bounding box center [666, 130] width 30 height 18
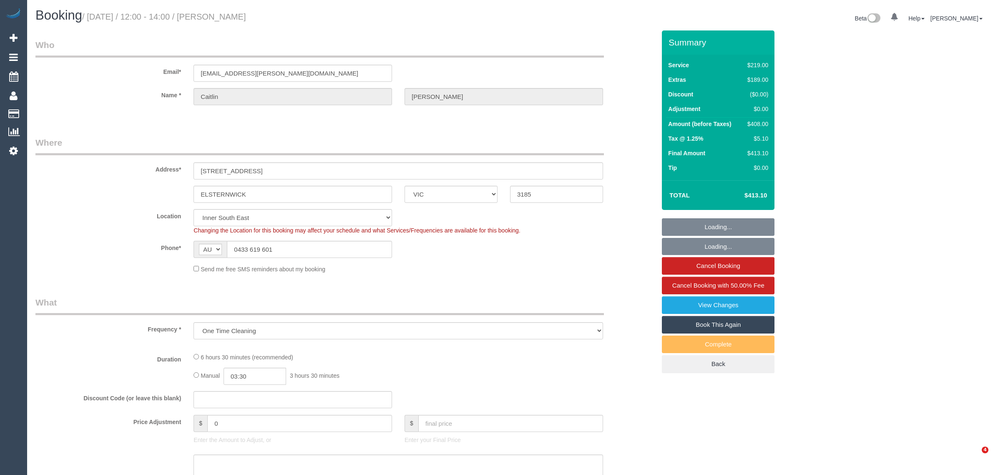
select select "VIC"
select select "string:stripe-pm_1S3owk2GScqysDRVV7gSkYRs"
select select "number:27"
select select "number:14"
select select "number:19"
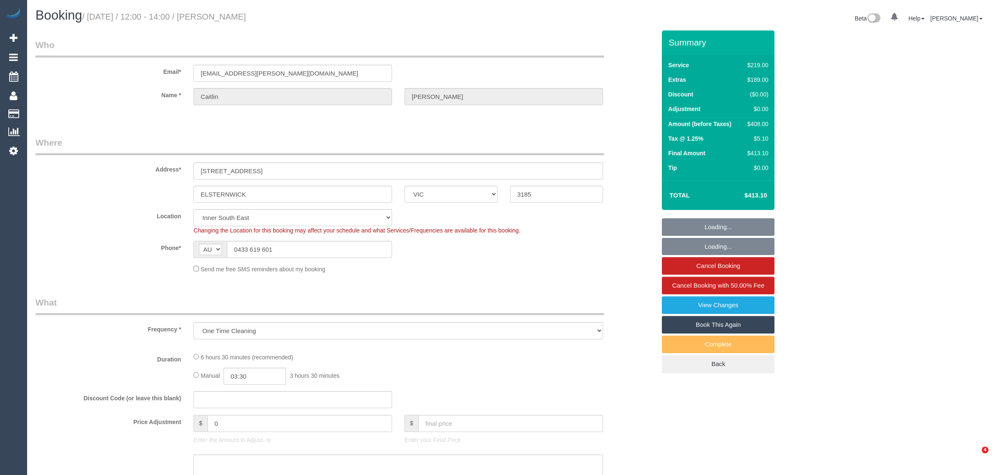
select select "number:24"
select select "number:33"
select select "number:26"
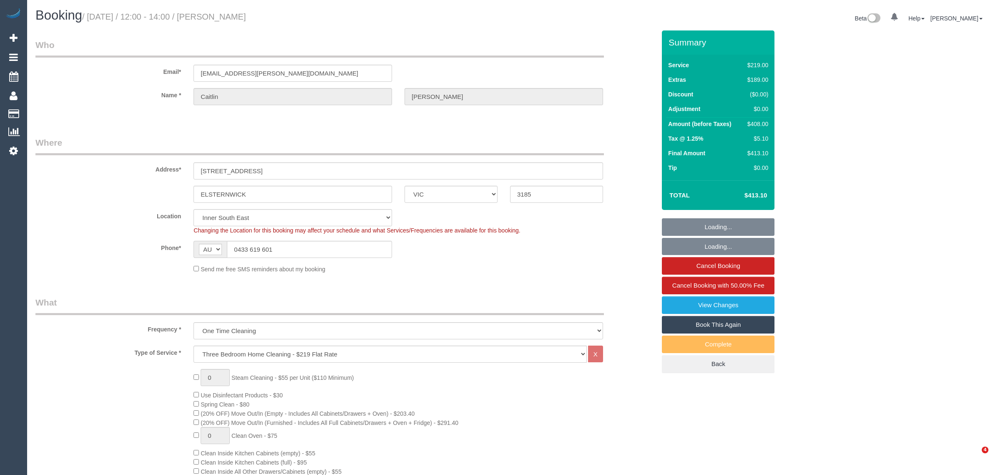
select select "object:1389"
select select "spot1"
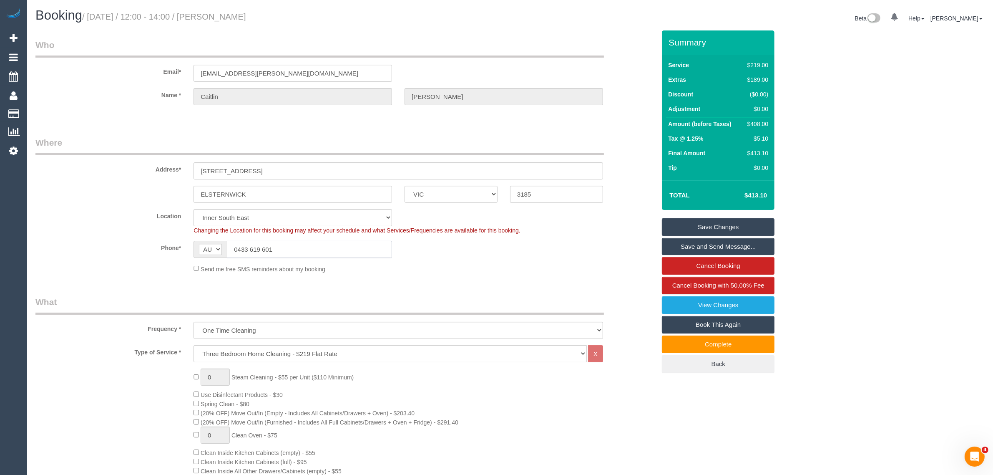
click at [315, 251] on input "0433 619 601" at bounding box center [309, 249] width 165 height 17
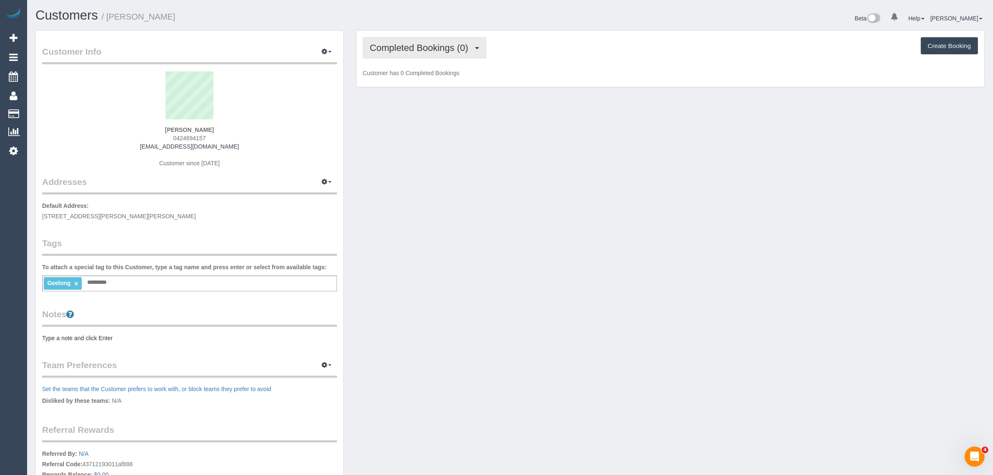
click at [462, 57] on button "Completed Bookings (0)" at bounding box center [424, 47] width 123 height 21
click at [550, 119] on div "Customer Info Edit Contact Info Send Message Email Preferences Special Sales Ta…" at bounding box center [510, 297] width 962 height 535
click at [542, 111] on div "Customer Info Edit Contact Info Send Message Email Preferences Special Sales Ta…" at bounding box center [510, 297] width 962 height 535
click at [435, 52] on button "Completed Bookings (0)" at bounding box center [424, 47] width 123 height 21
drag, startPoint x: 421, startPoint y: 79, endPoint x: 415, endPoint y: 67, distance: 13.4
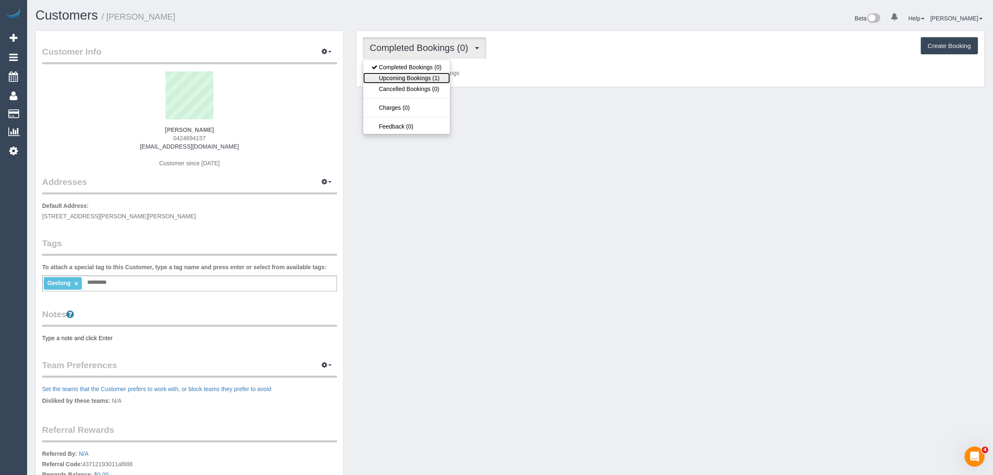
click at [421, 79] on link "Upcoming Bookings (1)" at bounding box center [406, 78] width 87 height 11
